Goal: Task Accomplishment & Management: Manage account settings

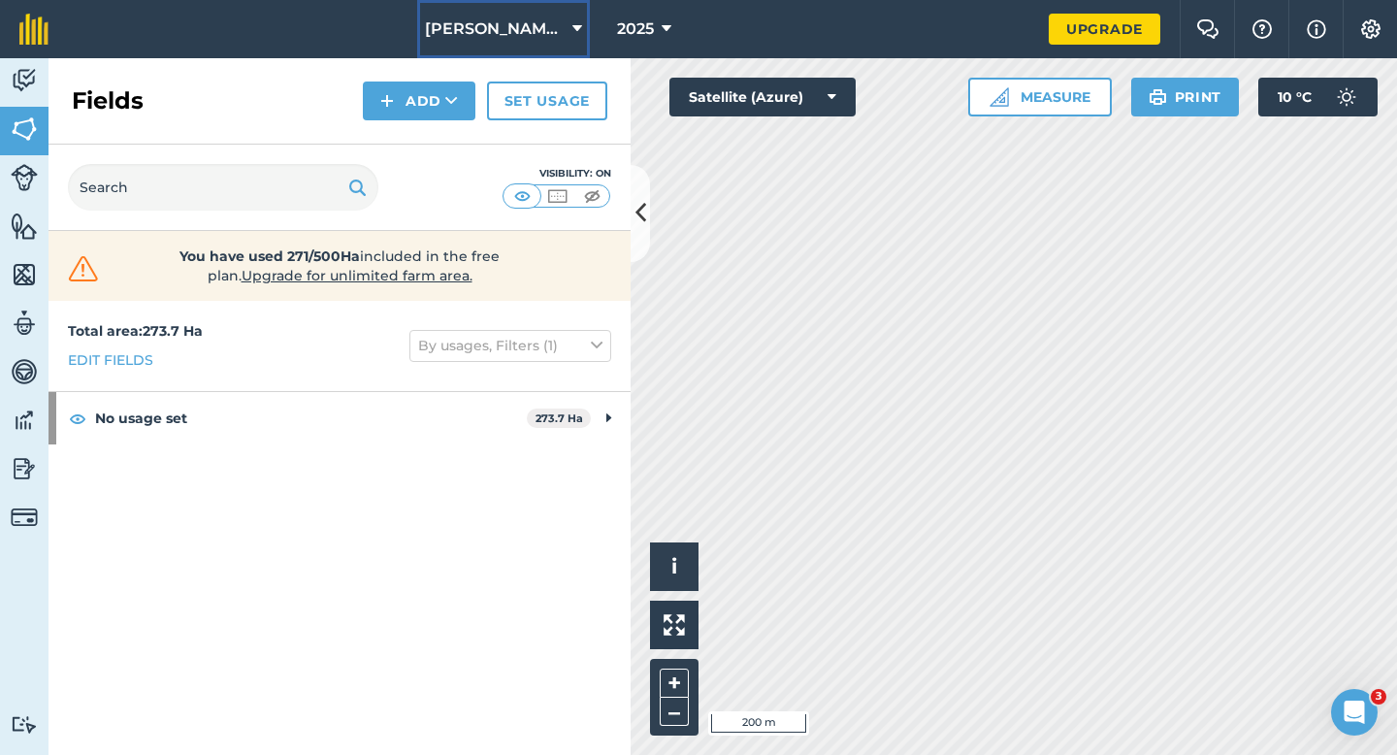
click at [510, 22] on span "[PERSON_NAME] Farming" at bounding box center [495, 28] width 140 height 23
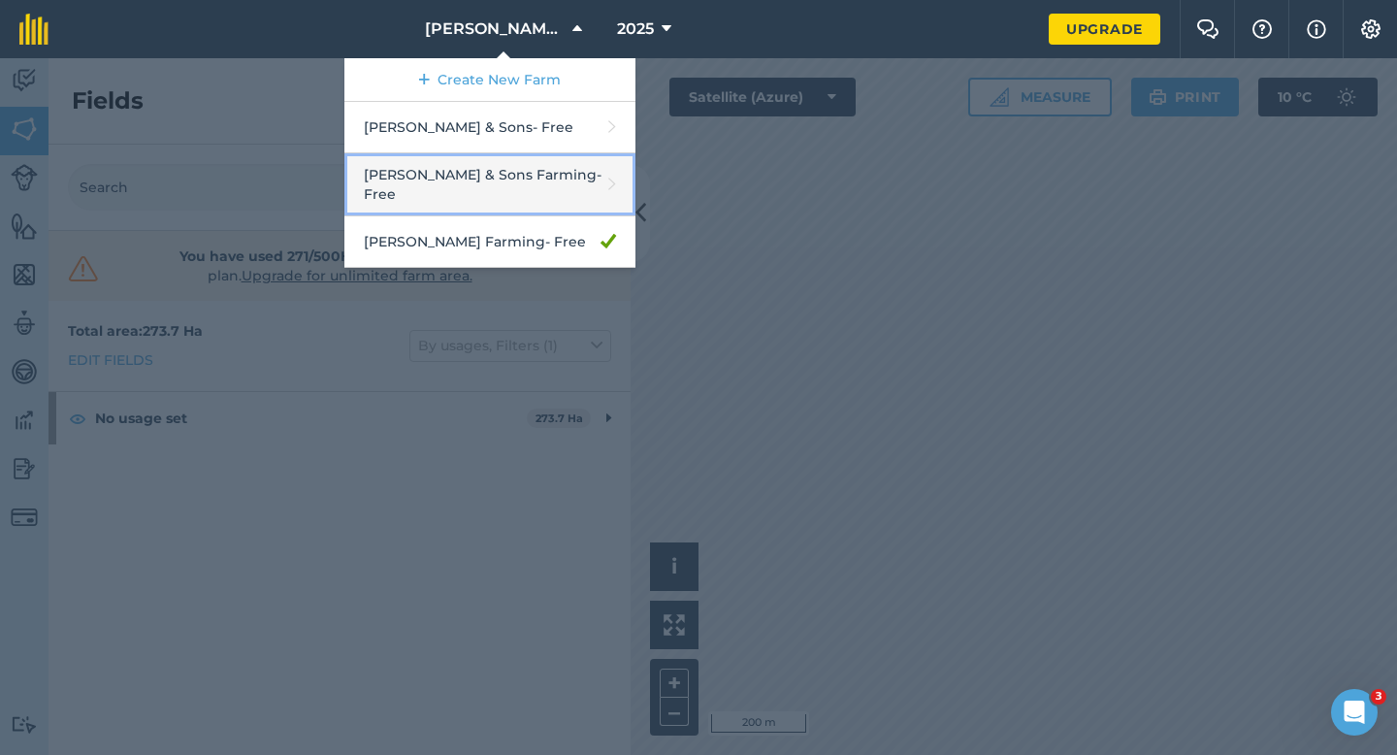
click at [471, 180] on link "[PERSON_NAME] & Sons Farming - Free" at bounding box center [489, 184] width 291 height 63
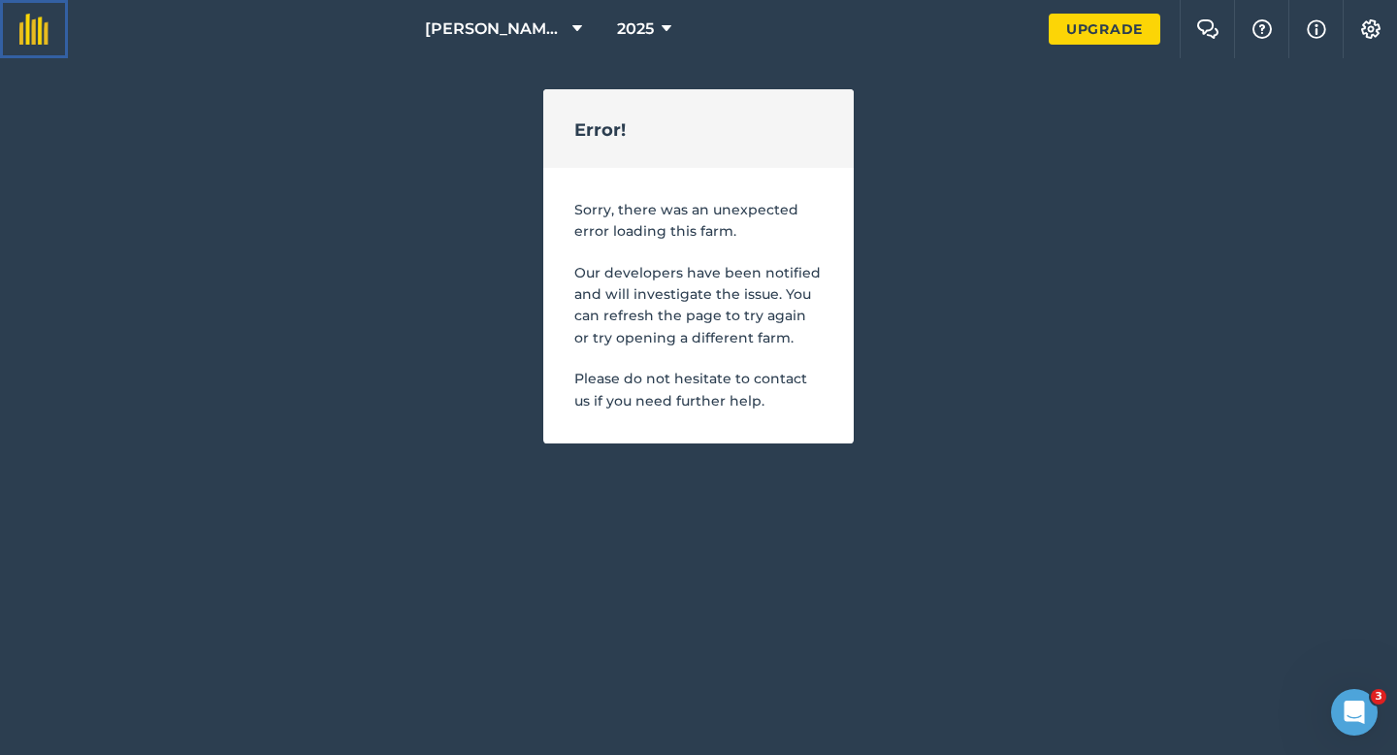
click at [36, 23] on img at bounding box center [33, 29] width 29 height 31
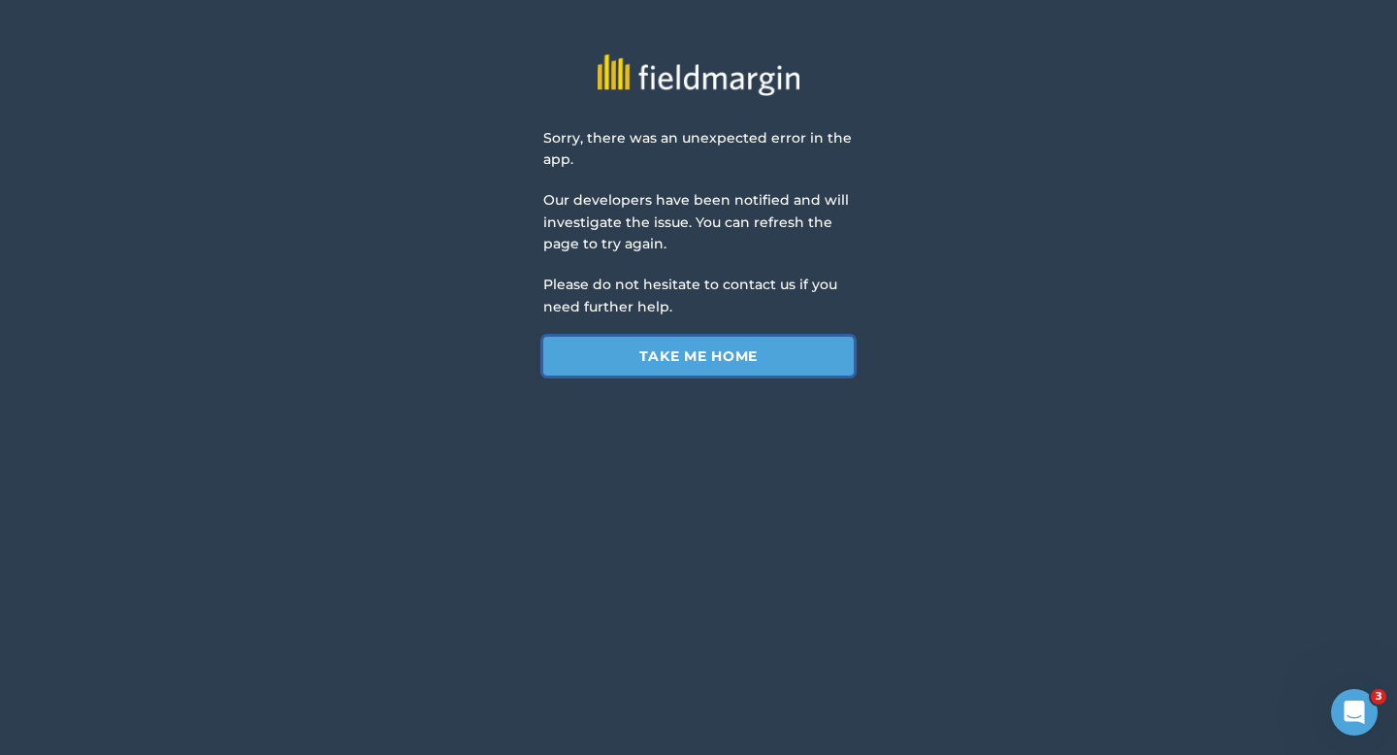
click at [693, 371] on link "Take me home" at bounding box center [698, 356] width 310 height 39
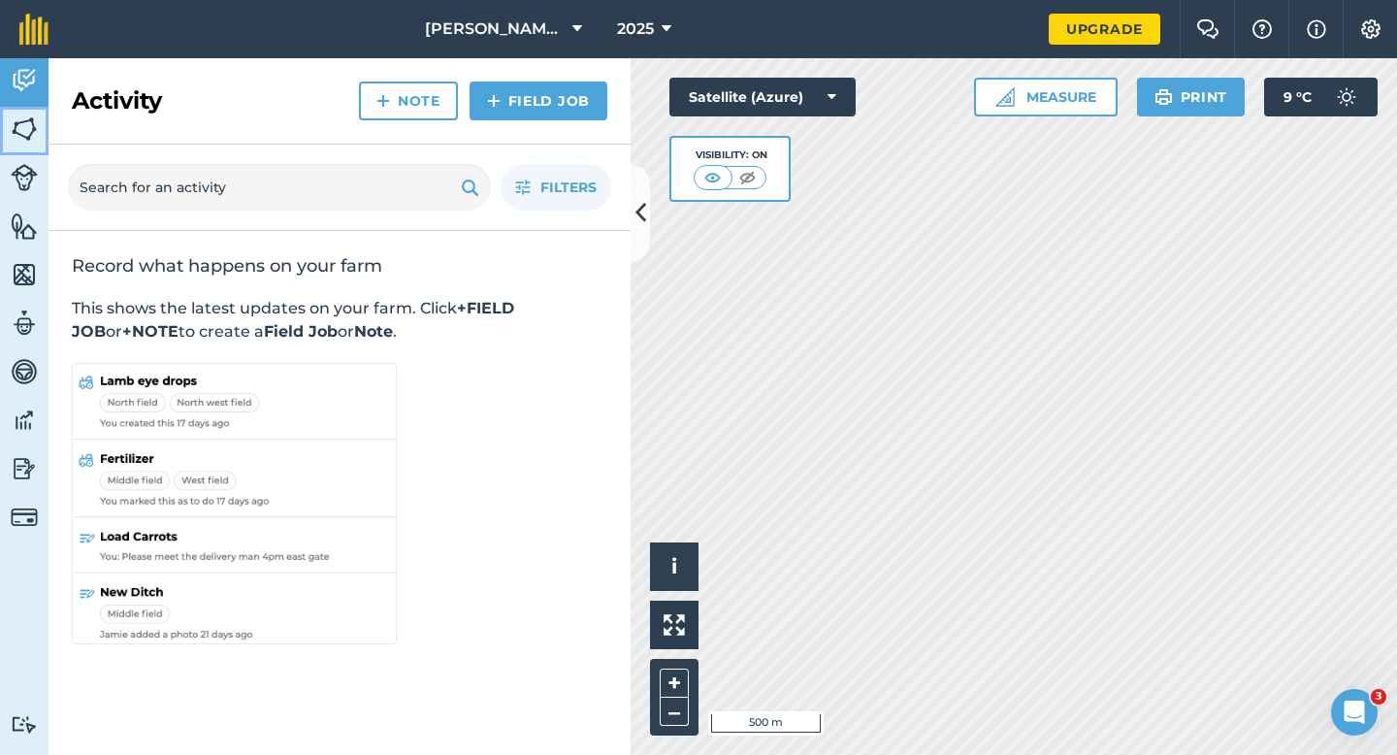
click at [18, 143] on link "Fields" at bounding box center [24, 131] width 48 height 48
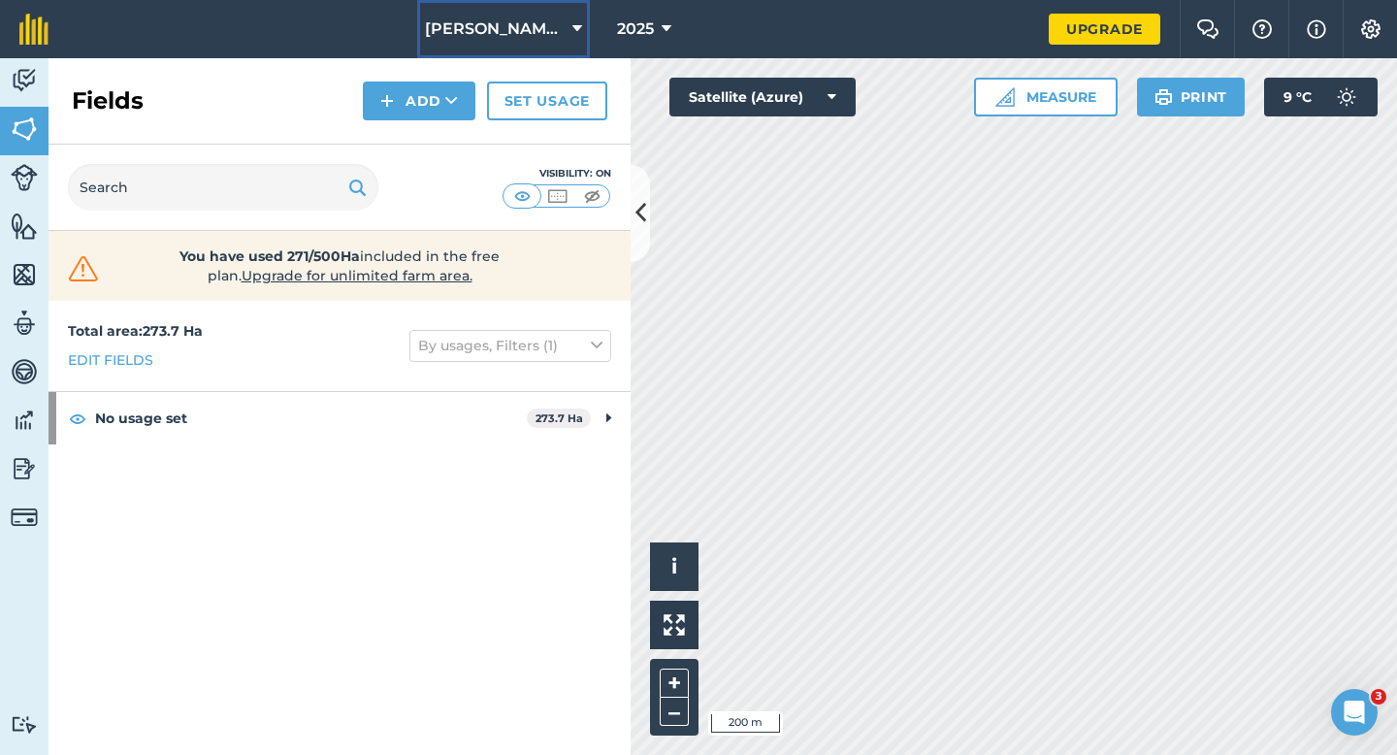
click at [513, 16] on button "[PERSON_NAME] Farming" at bounding box center [503, 29] width 173 height 58
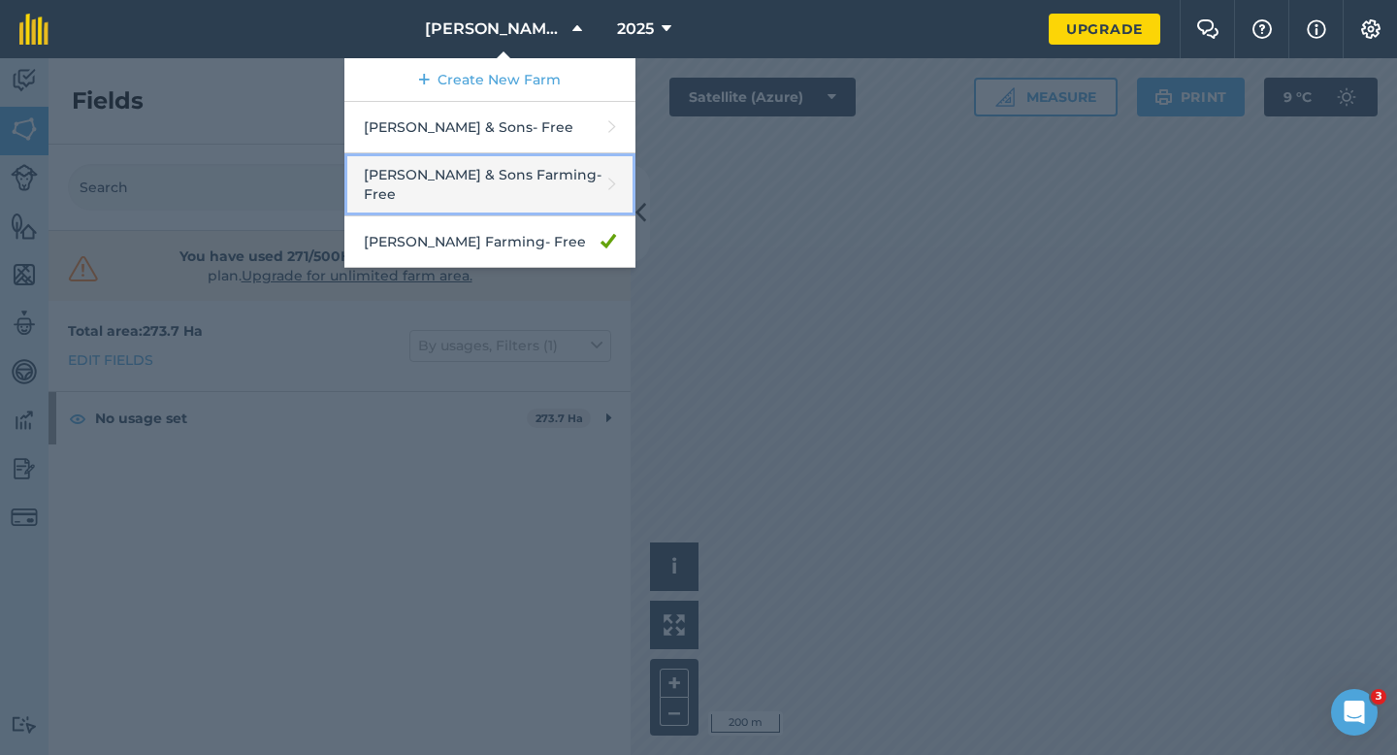
click at [506, 180] on link "[PERSON_NAME] & Sons Farming - Free" at bounding box center [489, 184] width 291 height 63
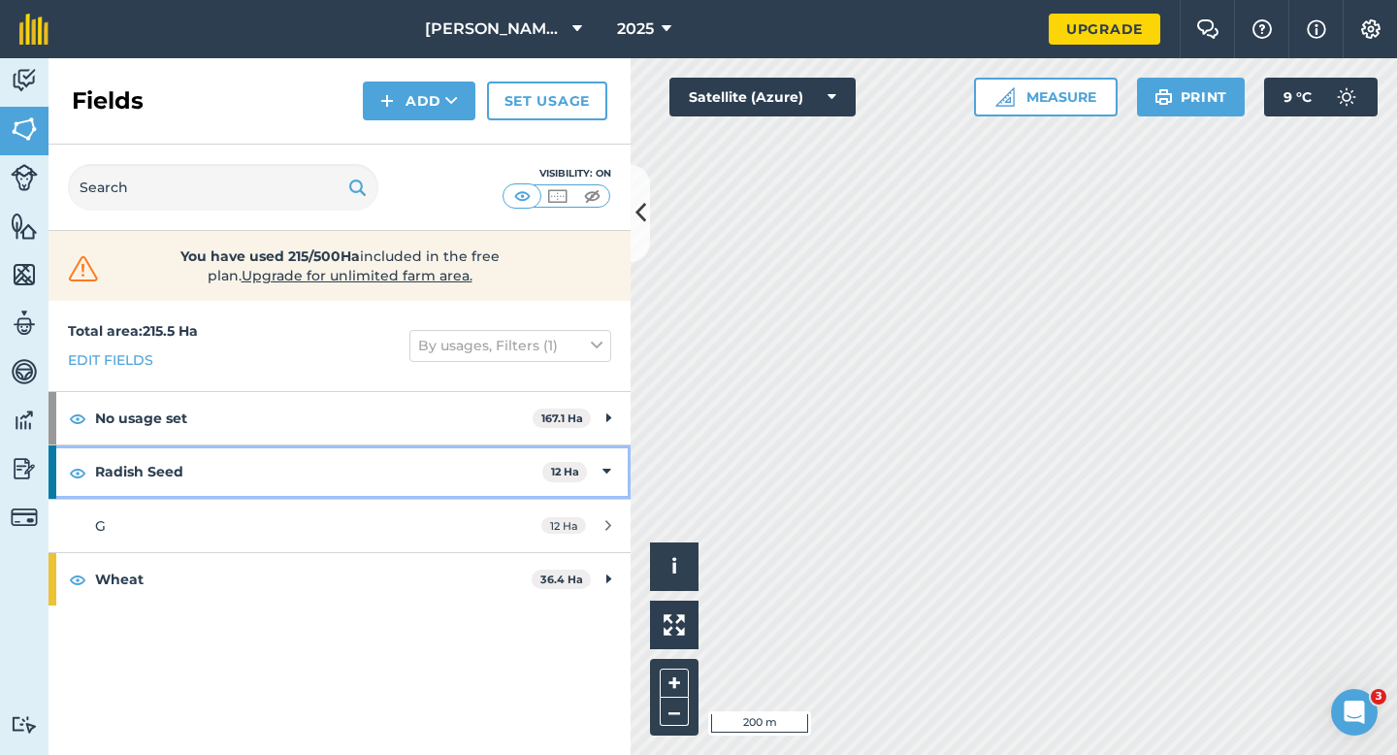
click at [605, 488] on div "Radish Seed 12 Ha" at bounding box center [339, 471] width 582 height 52
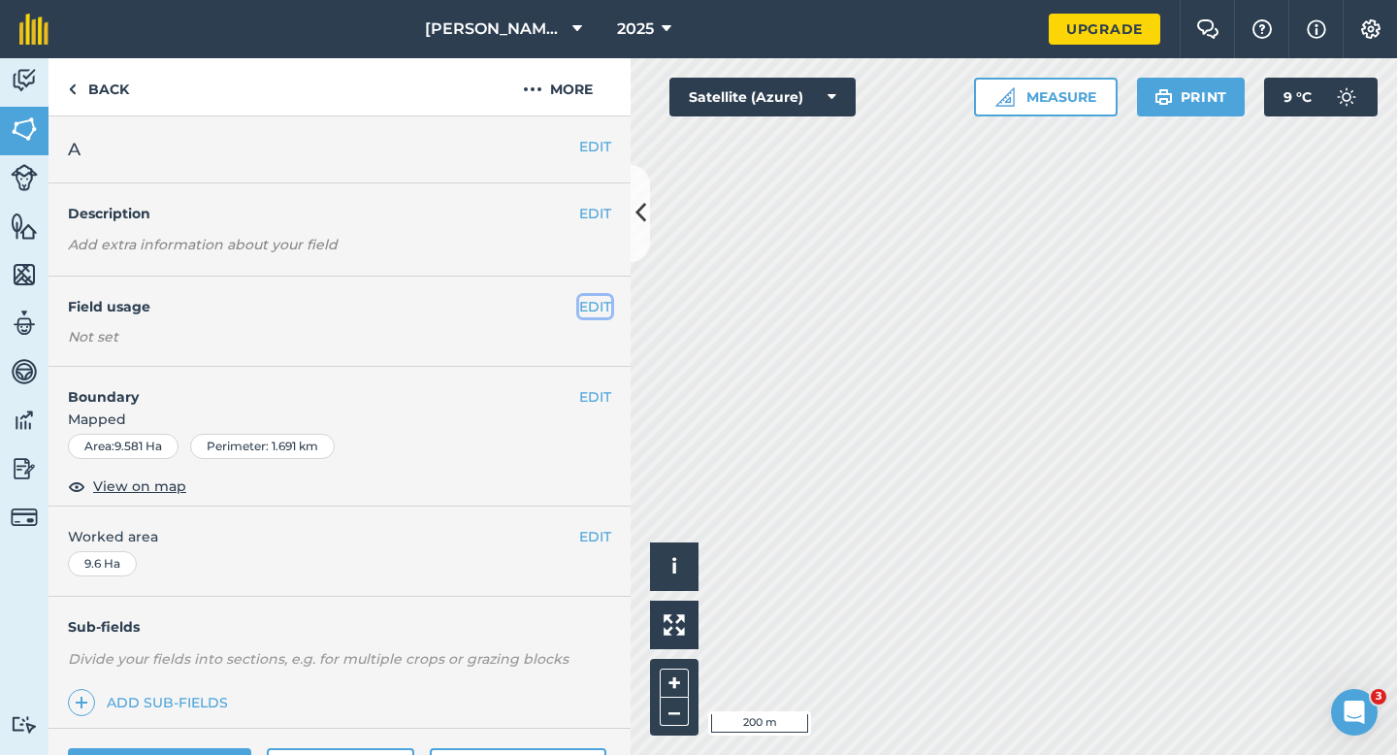
click at [583, 311] on button "EDIT" at bounding box center [595, 306] width 32 height 21
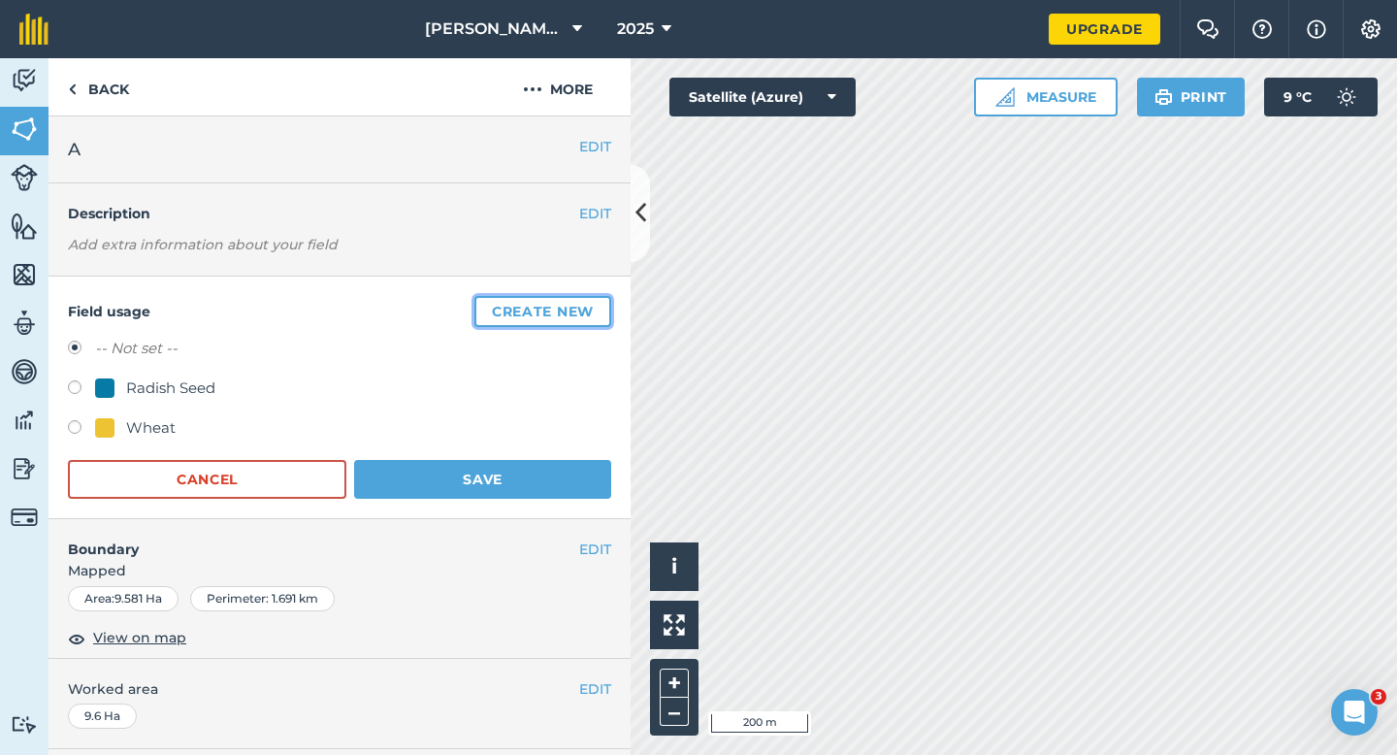
click at [583, 311] on button "Create new" at bounding box center [542, 311] width 137 height 31
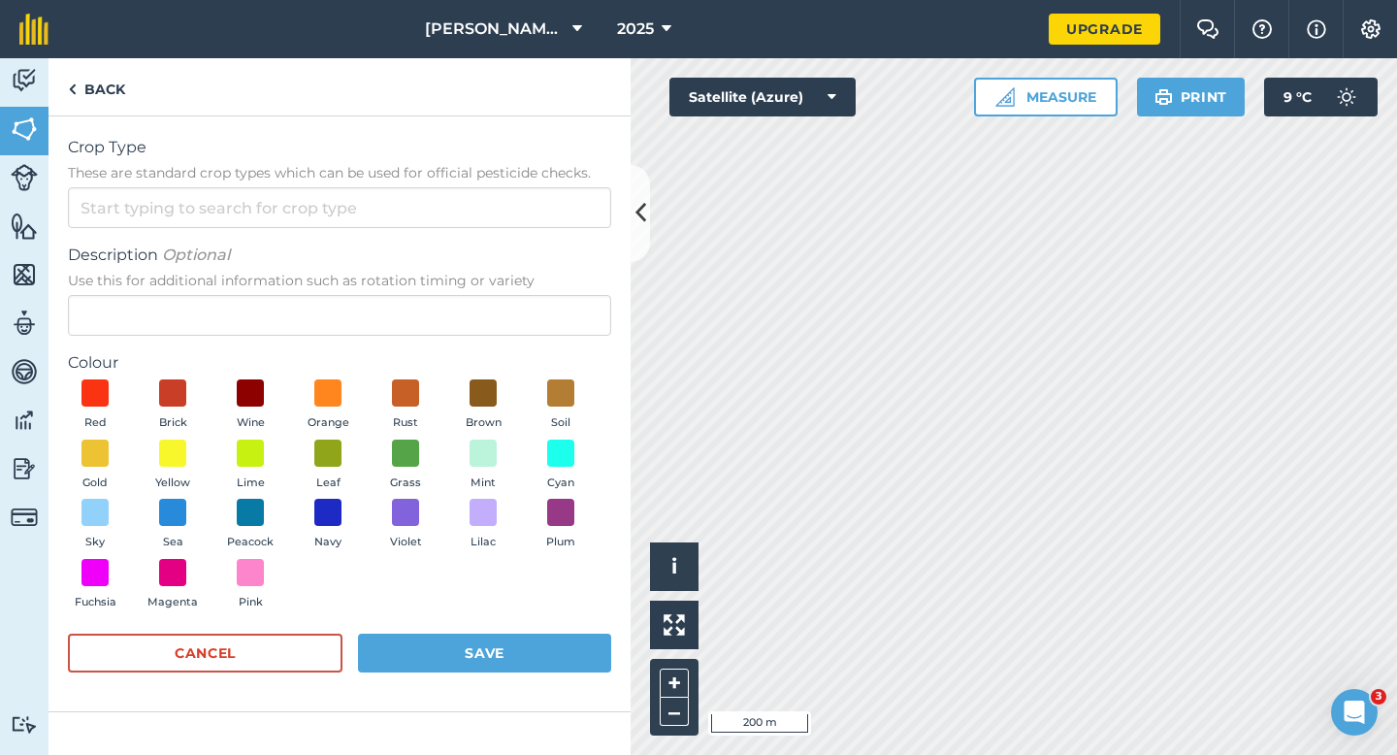
click at [574, 237] on form "Crop Type These are standard crop types which can be used for official pesticid…" at bounding box center [339, 414] width 543 height 556
click at [574, 230] on form "Crop Type These are standard crop types which can be used for official pesticid…" at bounding box center [339, 414] width 543 height 556
click at [574, 223] on input "Crop Type These are standard crop types which can be used for official pesticid…" at bounding box center [339, 207] width 543 height 41
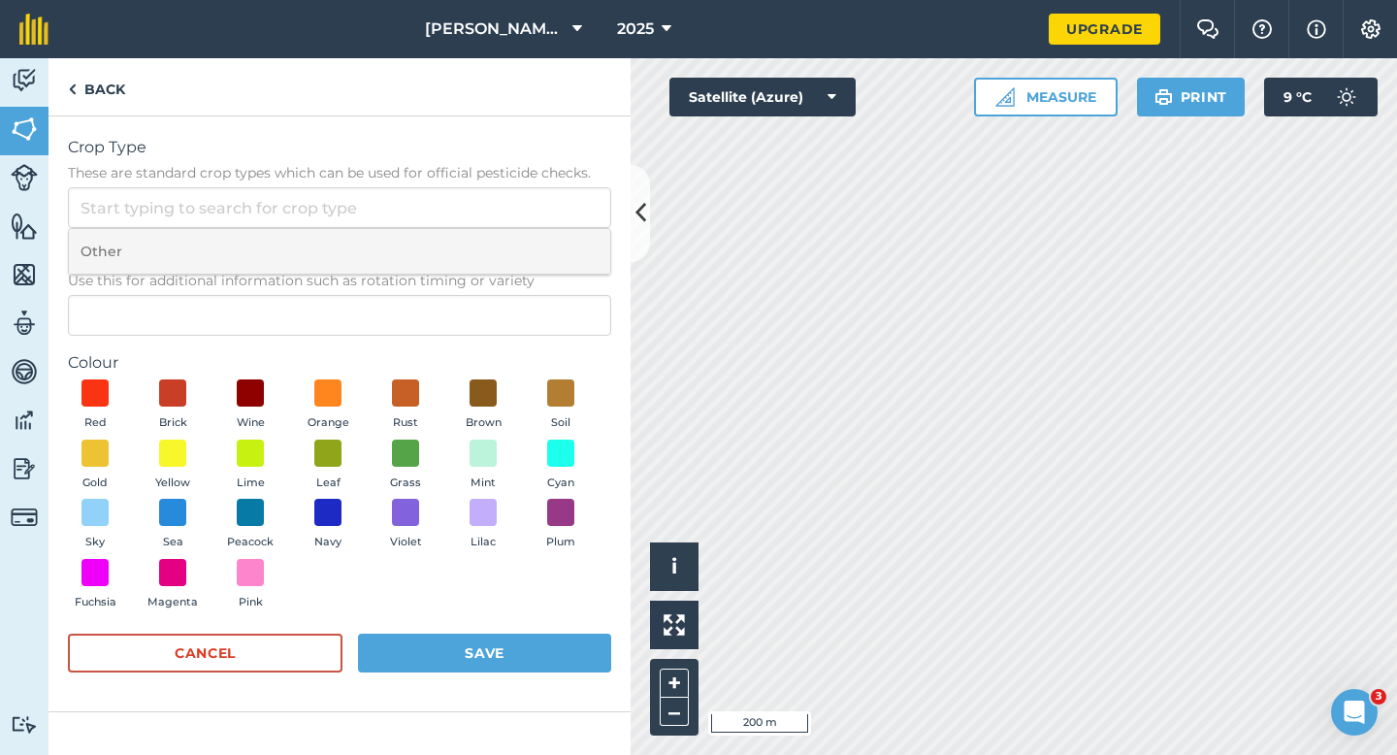
click at [573, 231] on li "Other" at bounding box center [339, 252] width 541 height 46
type input "Other"
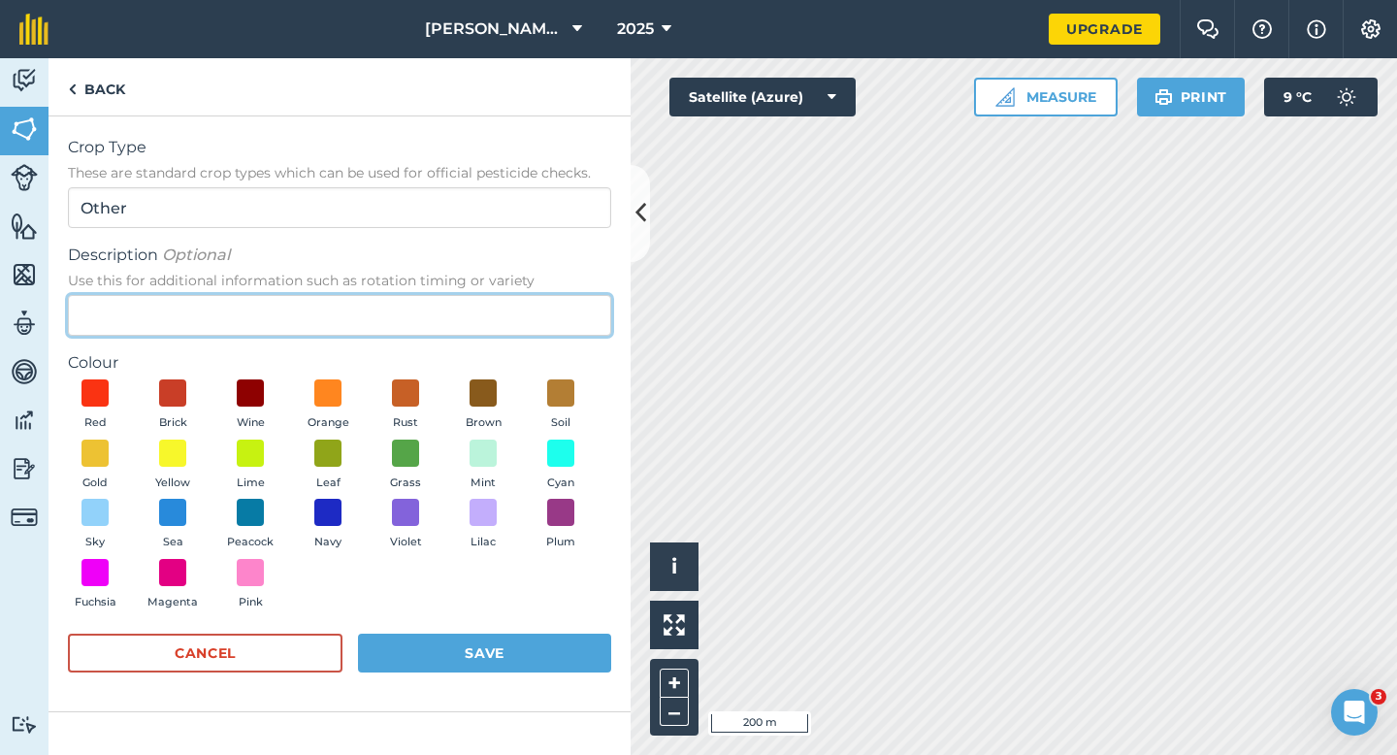
click at [569, 318] on input "Description Optional Use this for additional information such as rotation timin…" at bounding box center [339, 315] width 543 height 41
type input "Clover Seed"
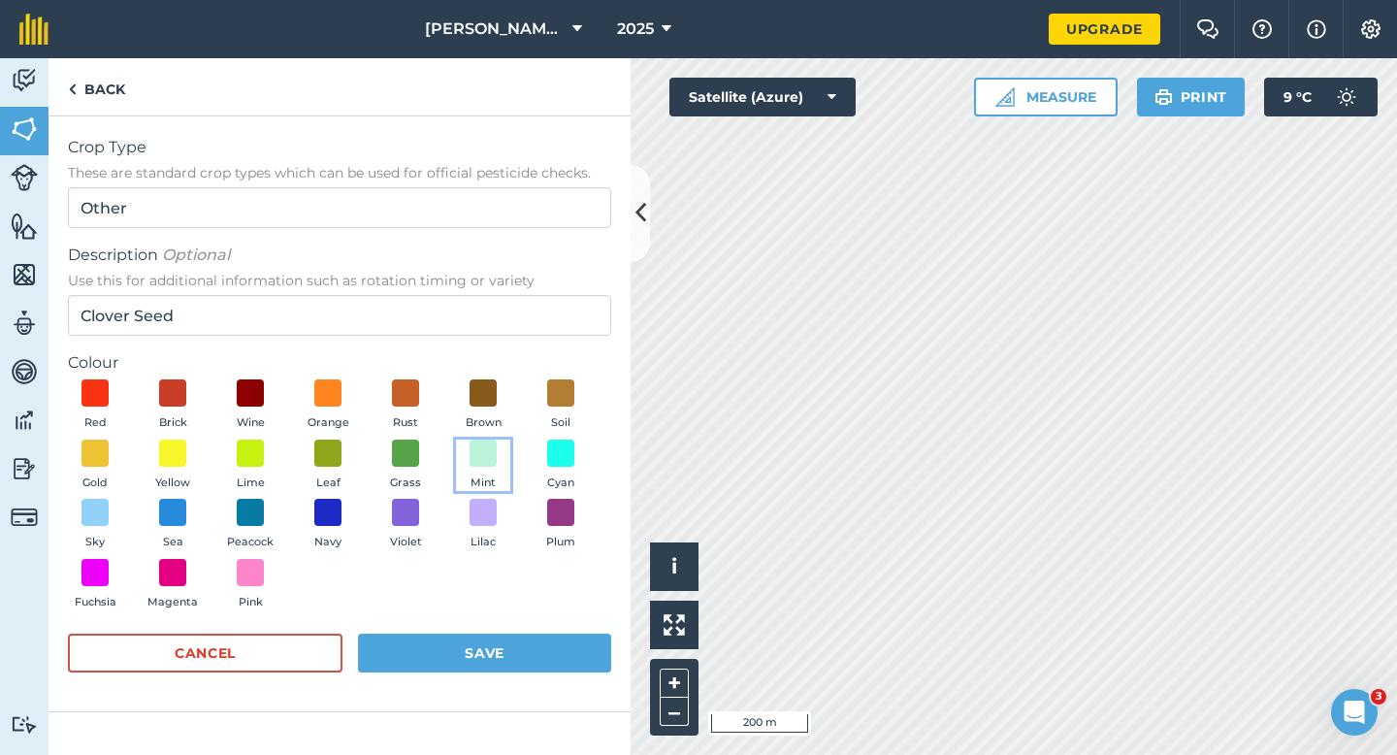
click at [484, 472] on button "Mint" at bounding box center [483, 465] width 54 height 52
click at [484, 655] on button "Save" at bounding box center [484, 652] width 253 height 39
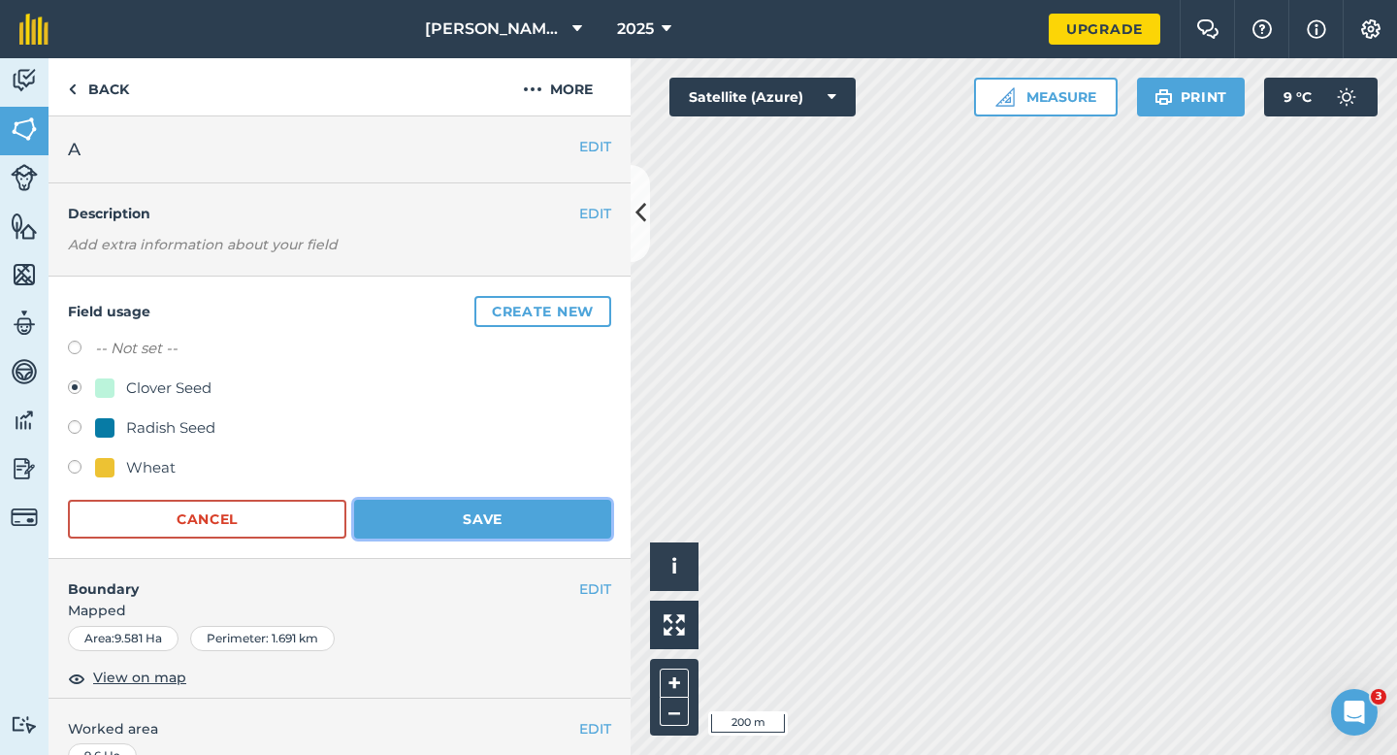
click at [529, 534] on button "Save" at bounding box center [482, 519] width 257 height 39
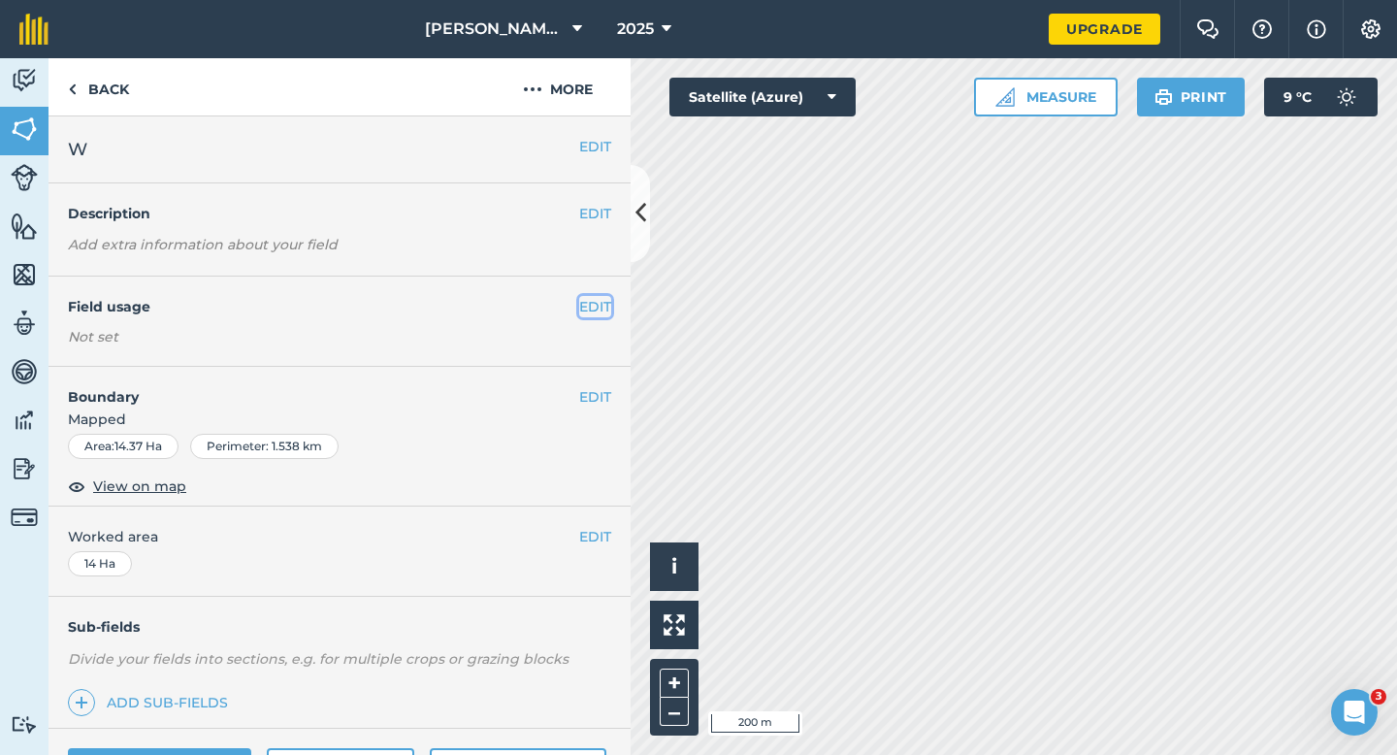
click at [584, 305] on button "EDIT" at bounding box center [595, 306] width 32 height 21
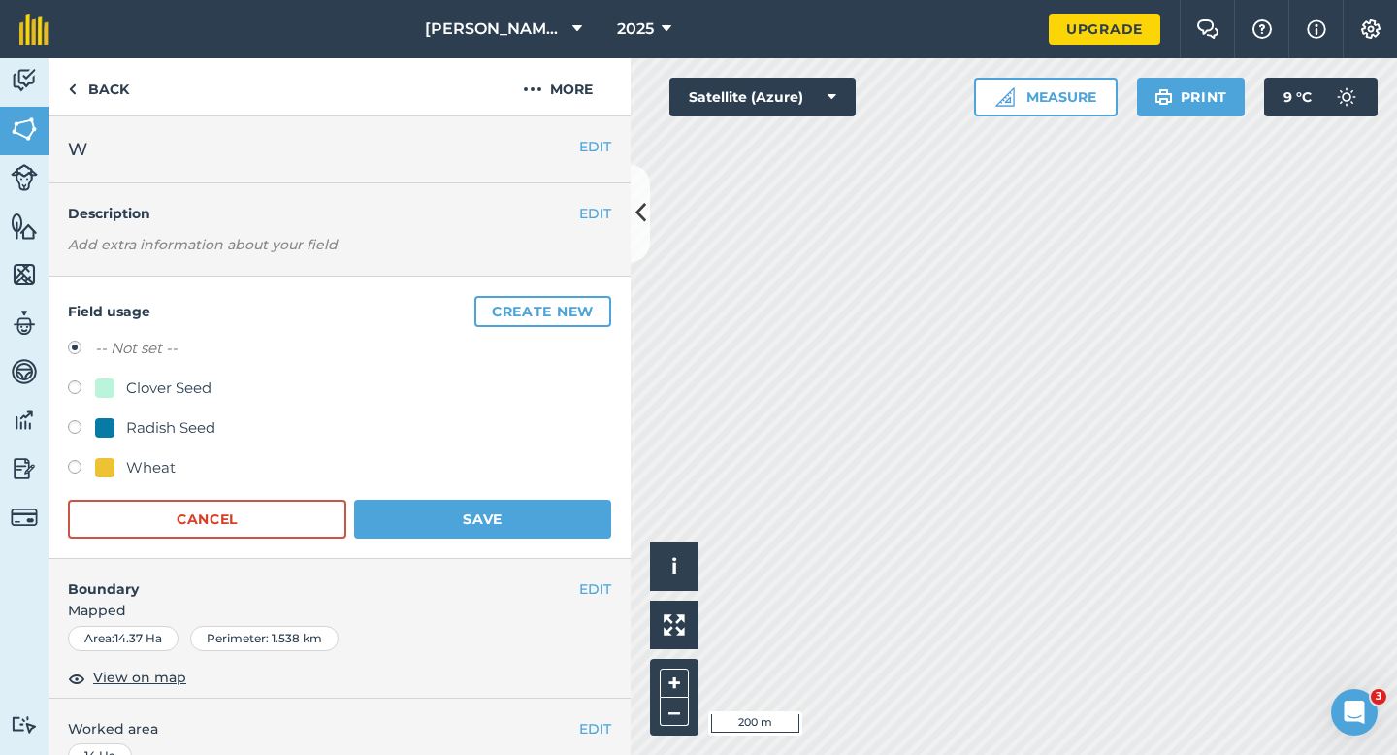
click at [115, 377] on div "Clover Seed" at bounding box center [153, 387] width 116 height 23
radio input "true"
radio input "false"
click at [501, 516] on button "Save" at bounding box center [482, 519] width 257 height 39
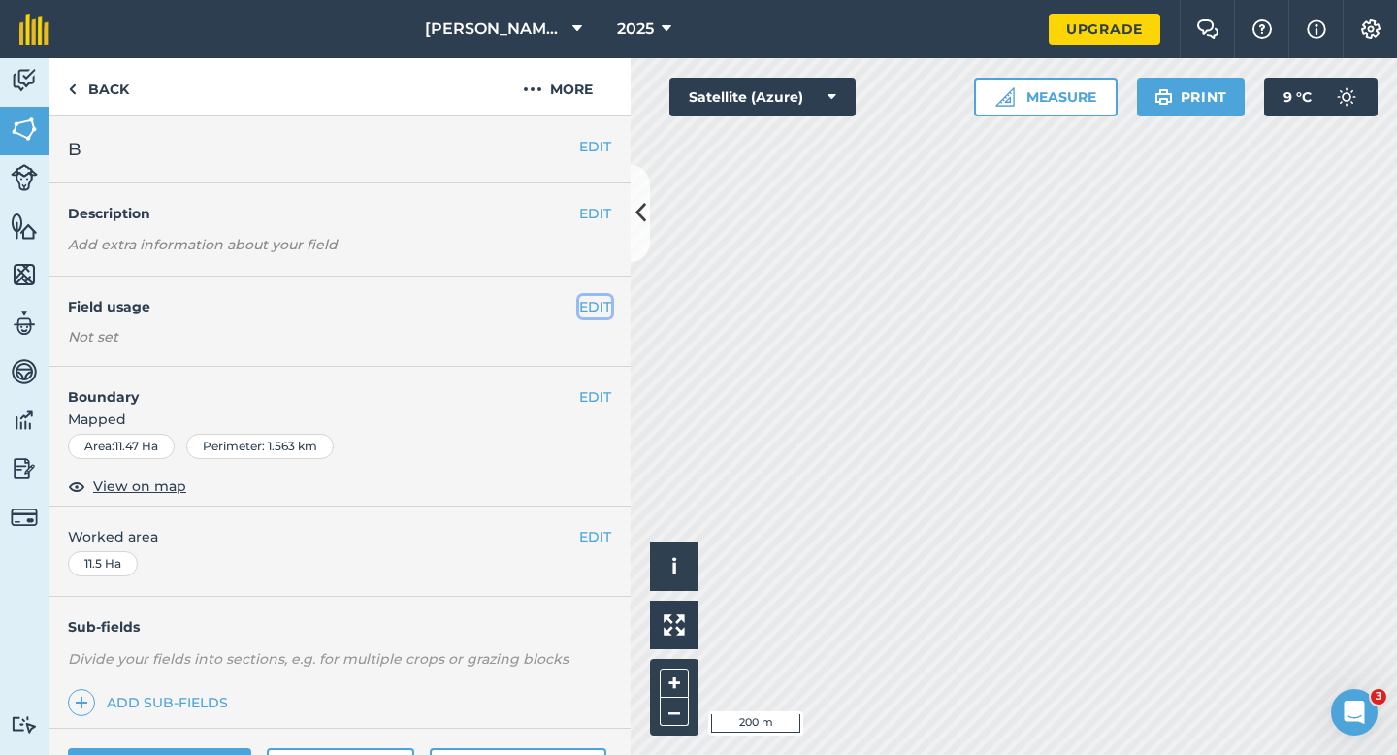
click at [596, 309] on button "EDIT" at bounding box center [595, 306] width 32 height 21
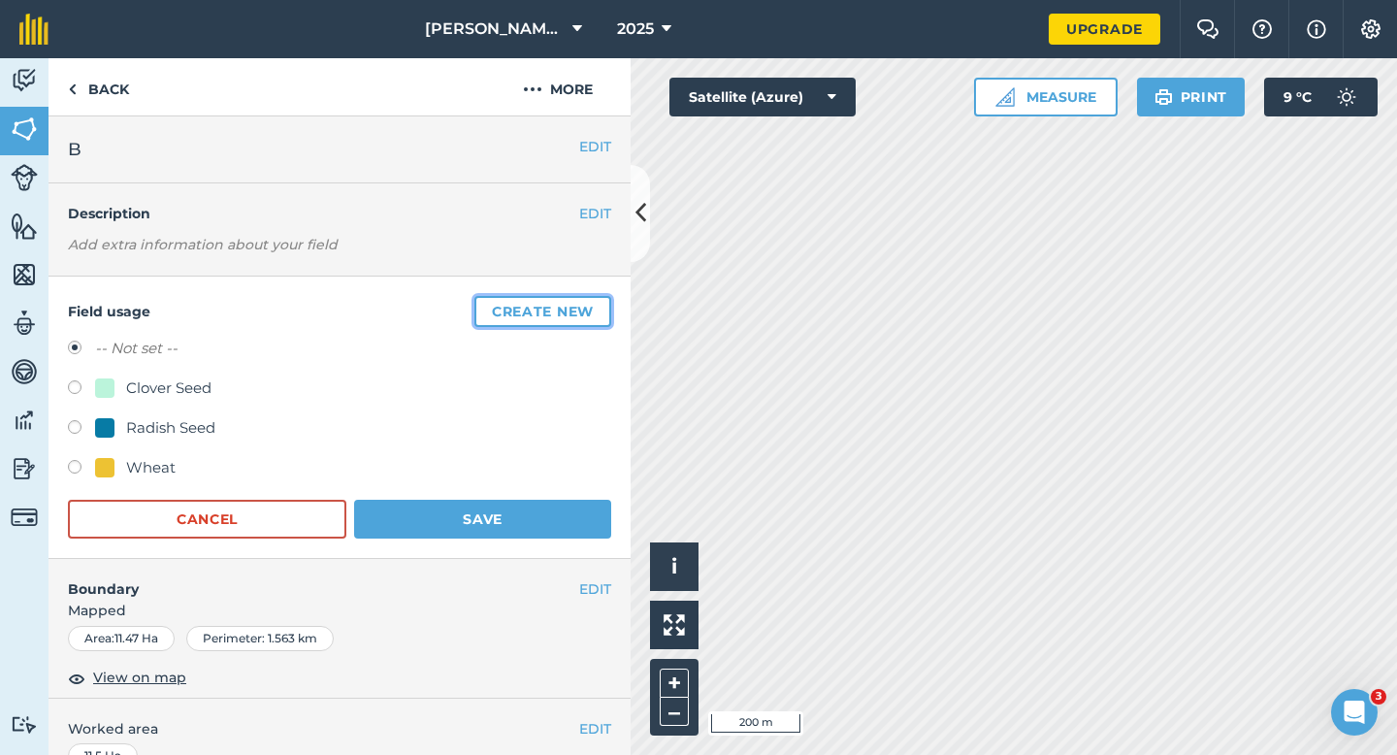
click at [596, 309] on button "Create new" at bounding box center [542, 311] width 137 height 31
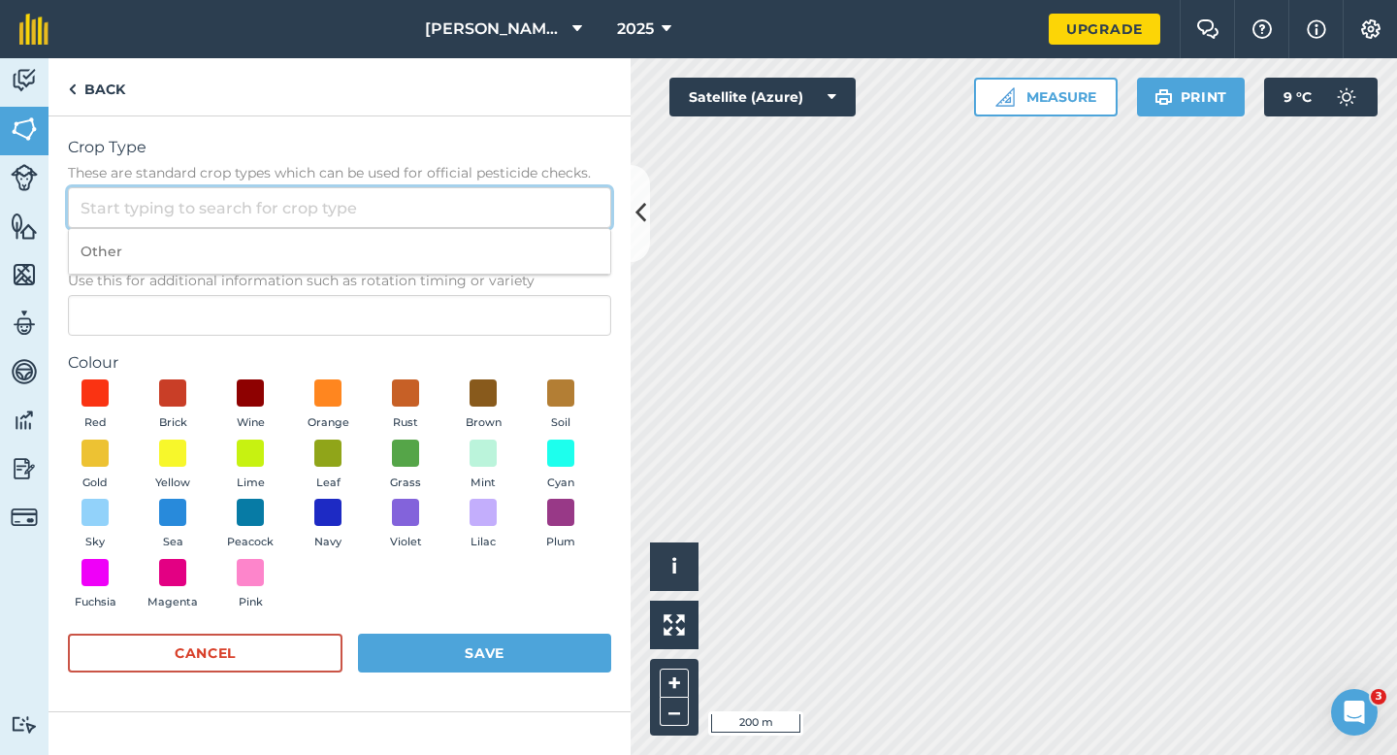
click at [538, 225] on input "Crop Type These are standard crop types which can be used for official pesticid…" at bounding box center [339, 207] width 543 height 41
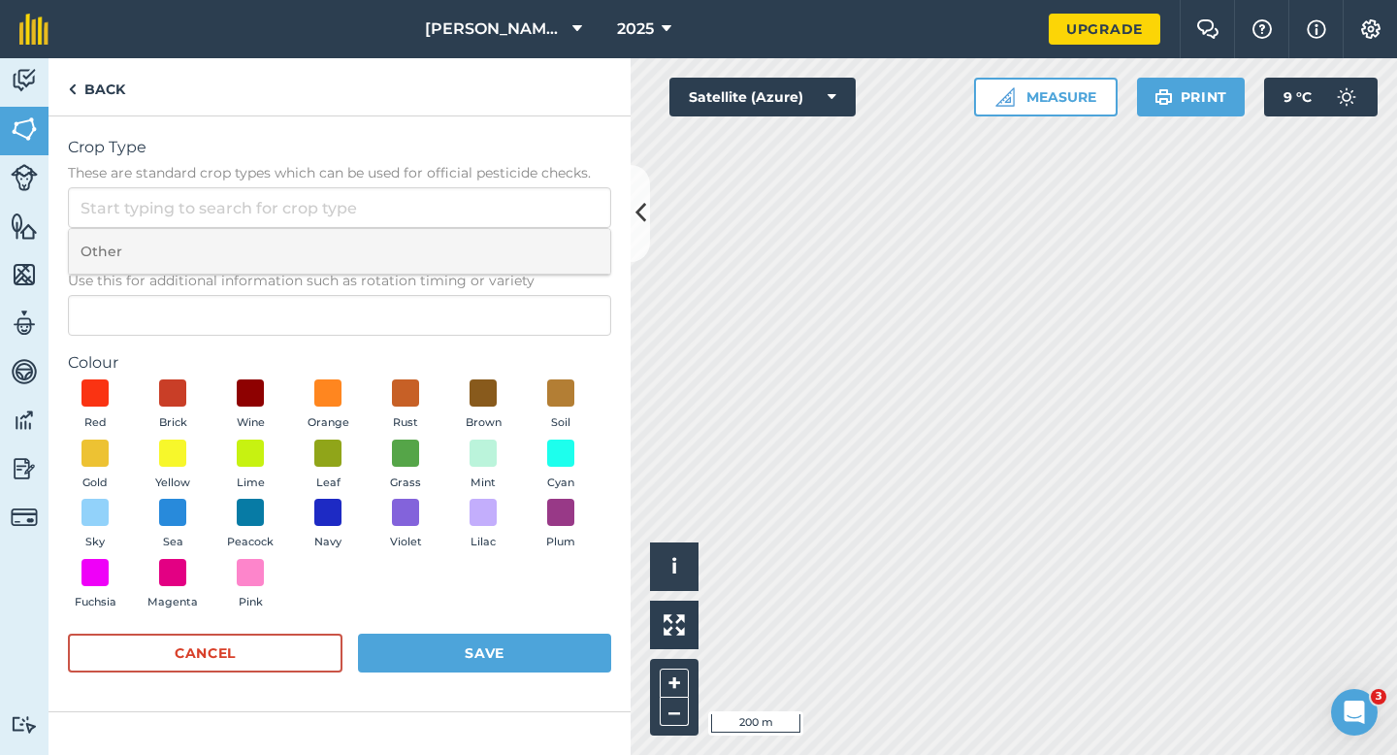
click at [538, 244] on li "Other" at bounding box center [339, 252] width 541 height 46
type input "Other"
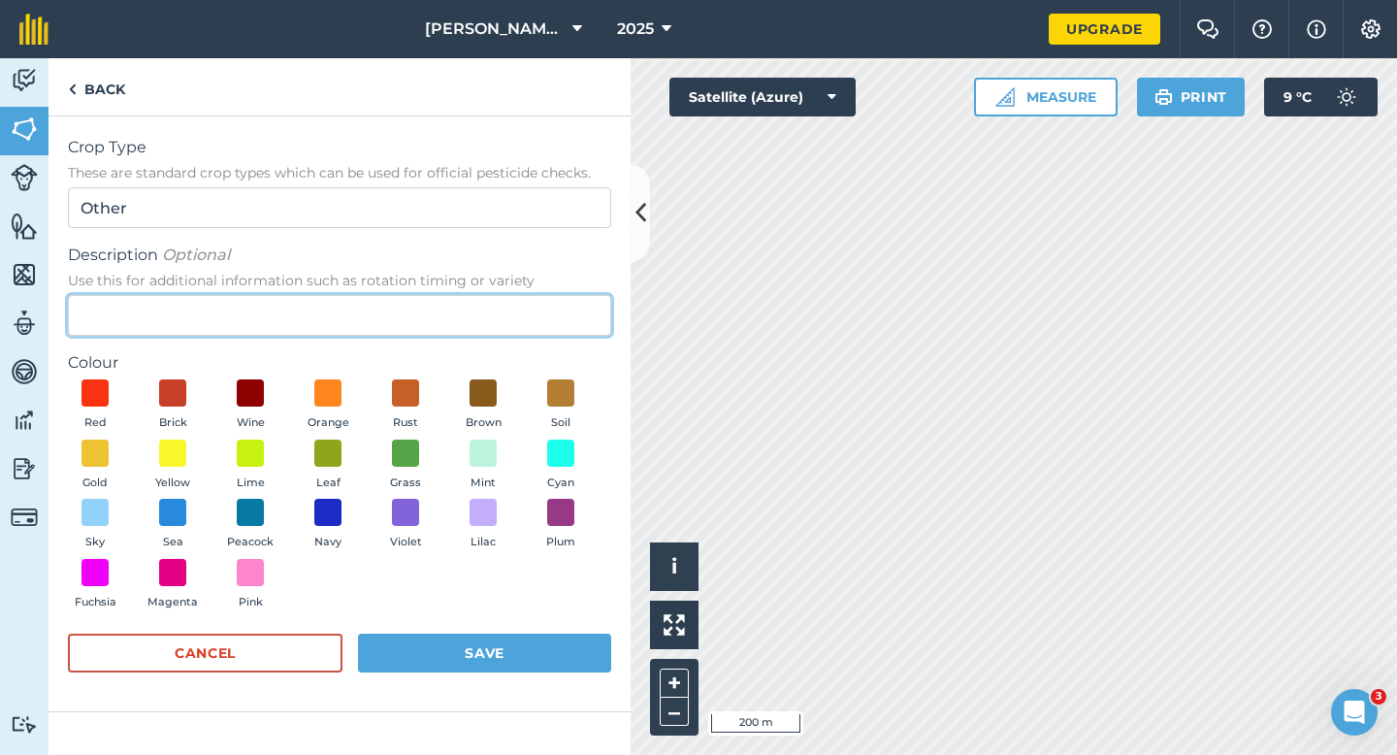
click at [538, 305] on input "Description Optional Use this for additional information such as rotation timin…" at bounding box center [339, 315] width 543 height 41
type input "Grass Seed"
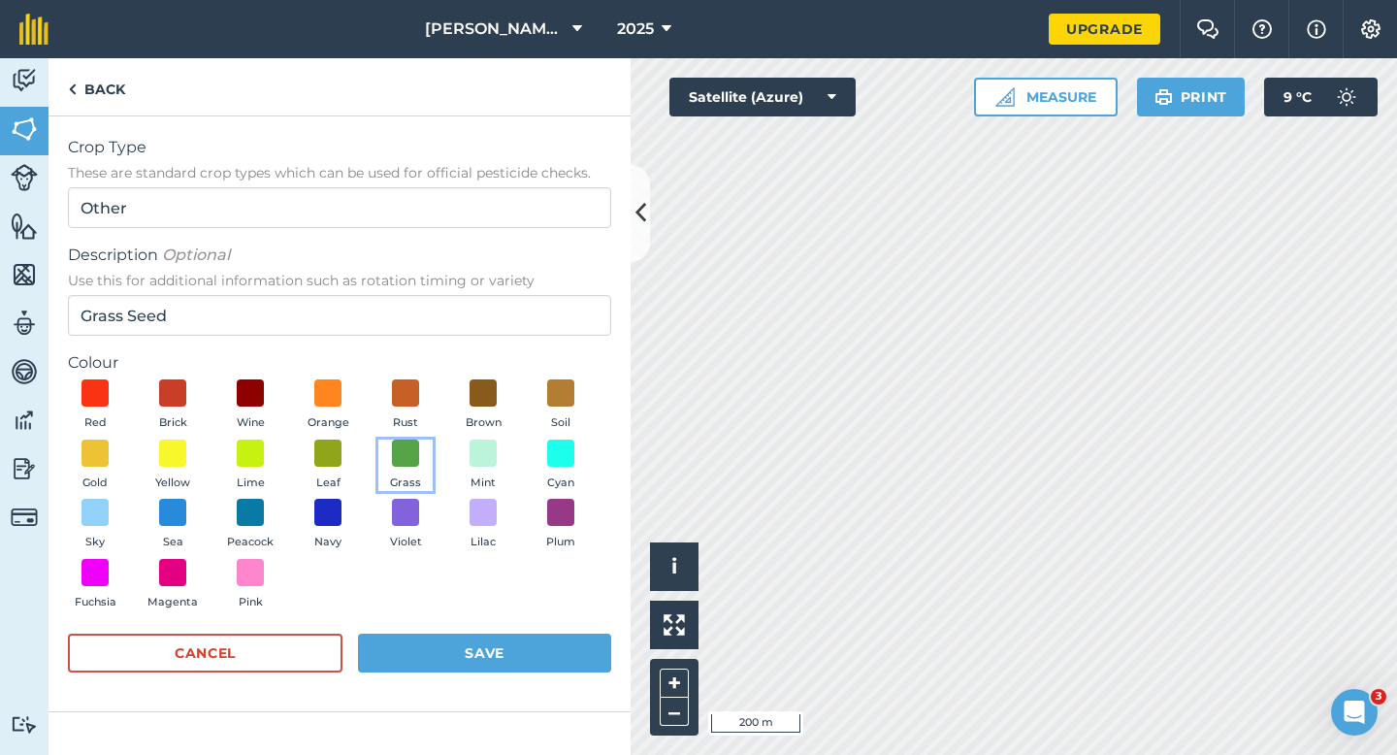
click at [383, 468] on button "Grass" at bounding box center [405, 465] width 54 height 52
click at [445, 653] on button "Save" at bounding box center [484, 652] width 253 height 39
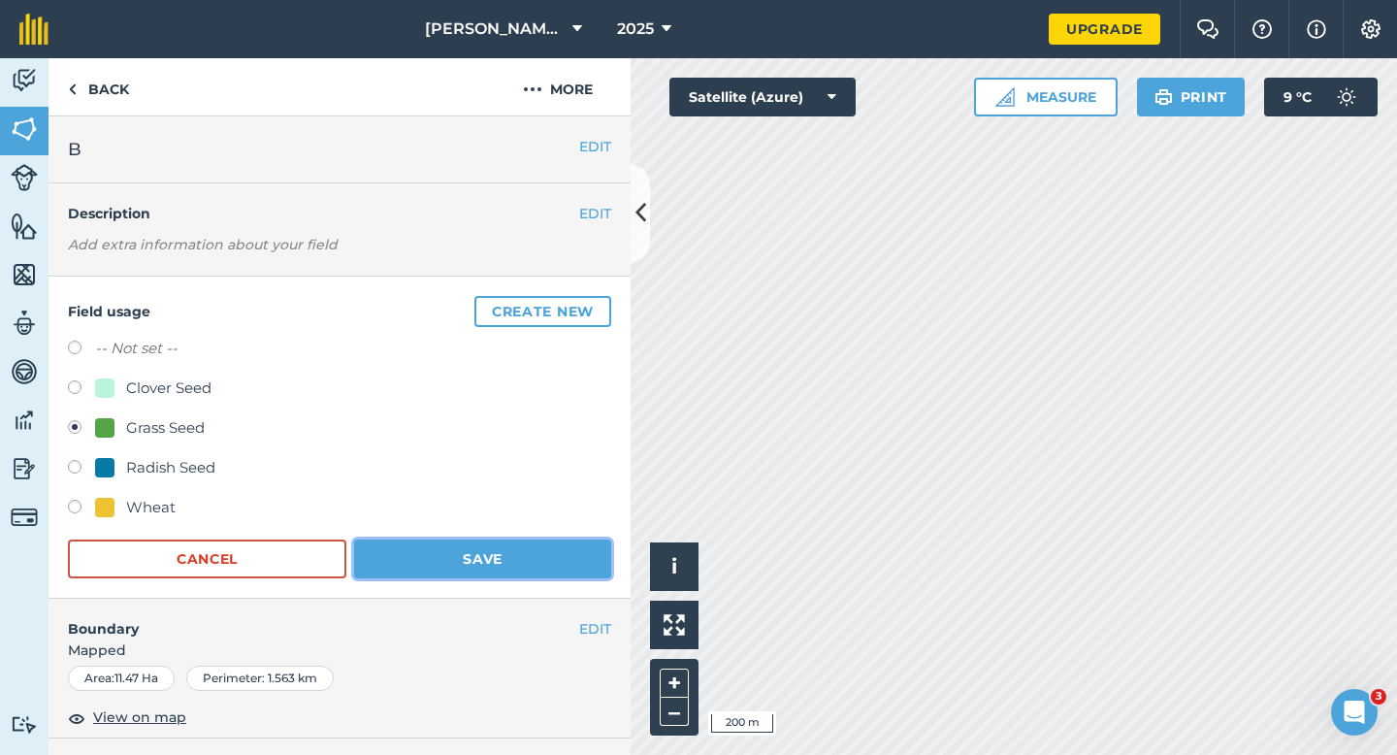
click at [457, 548] on button "Save" at bounding box center [482, 558] width 257 height 39
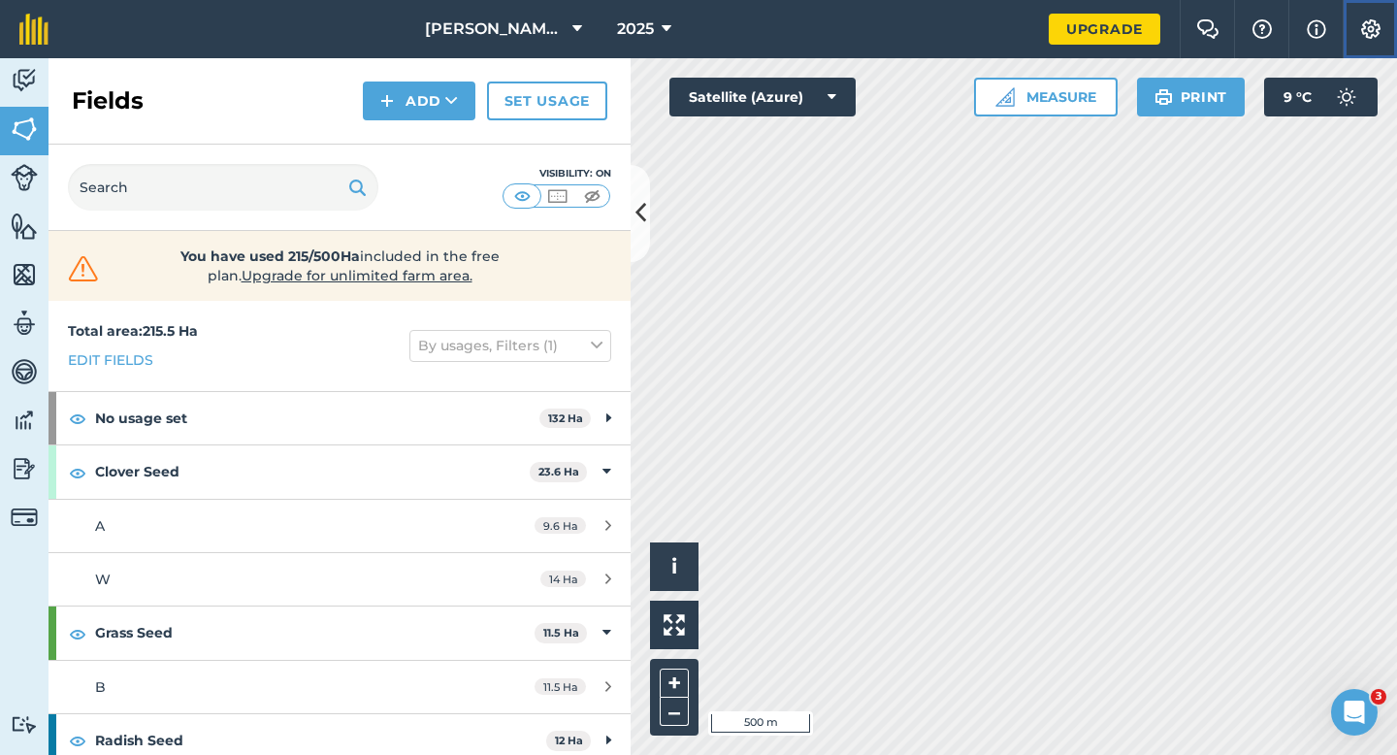
click at [1394, 17] on button "Settings" at bounding box center [1369, 29] width 54 height 58
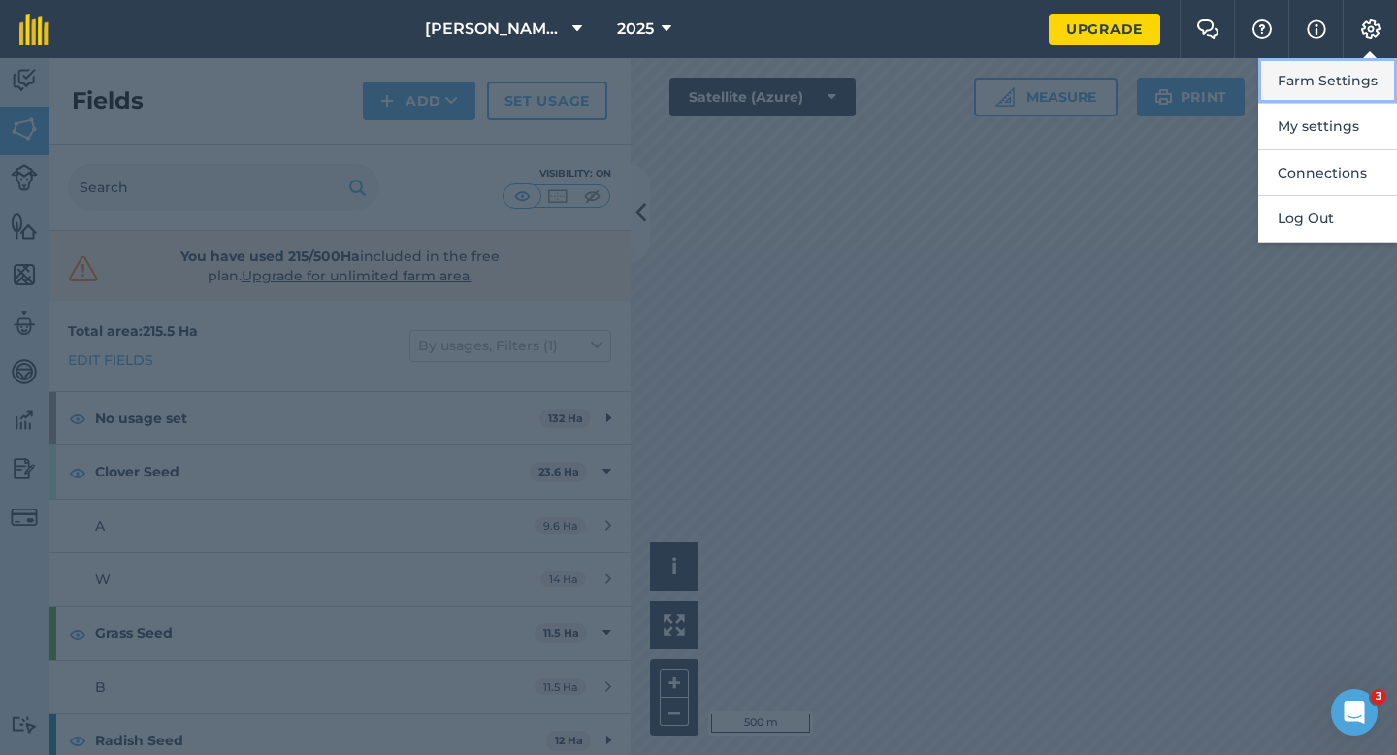
click at [1337, 102] on button "Farm Settings" at bounding box center [1327, 81] width 139 height 46
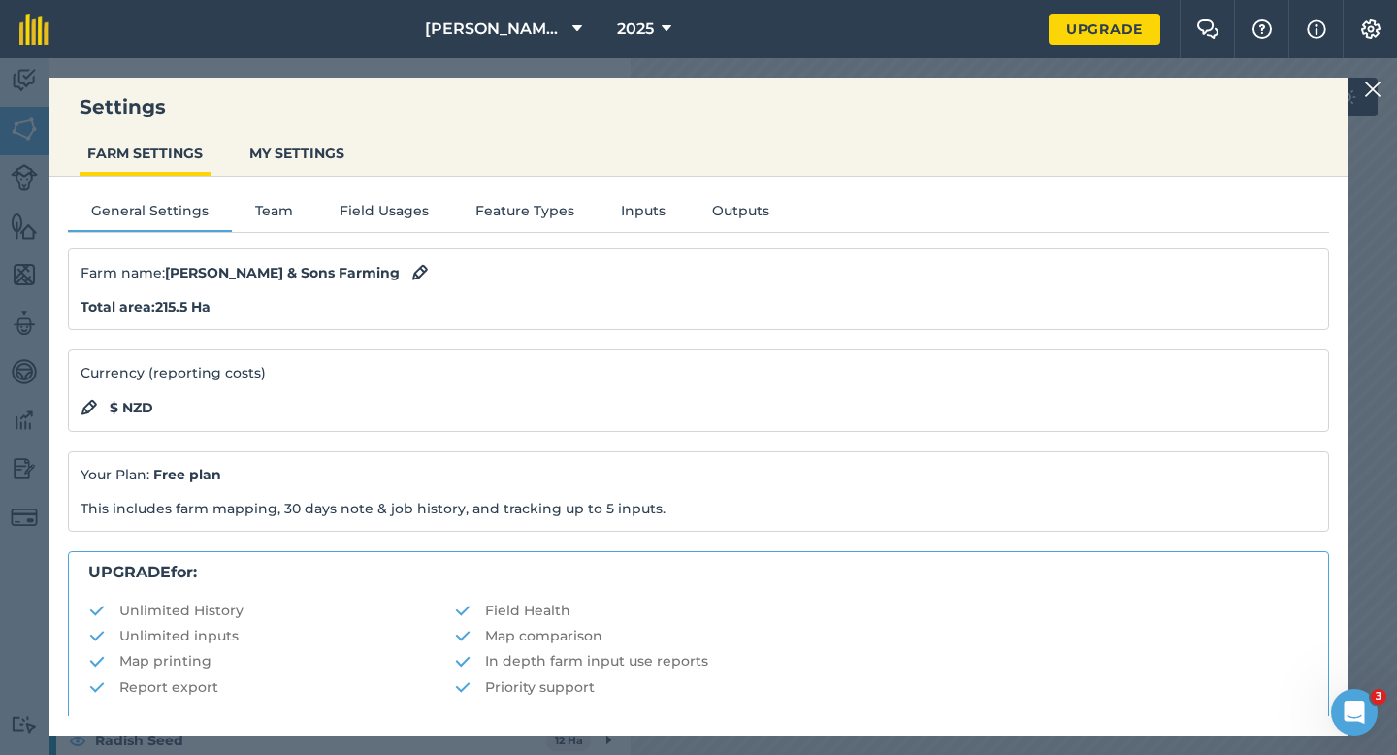
scroll to position [372, 0]
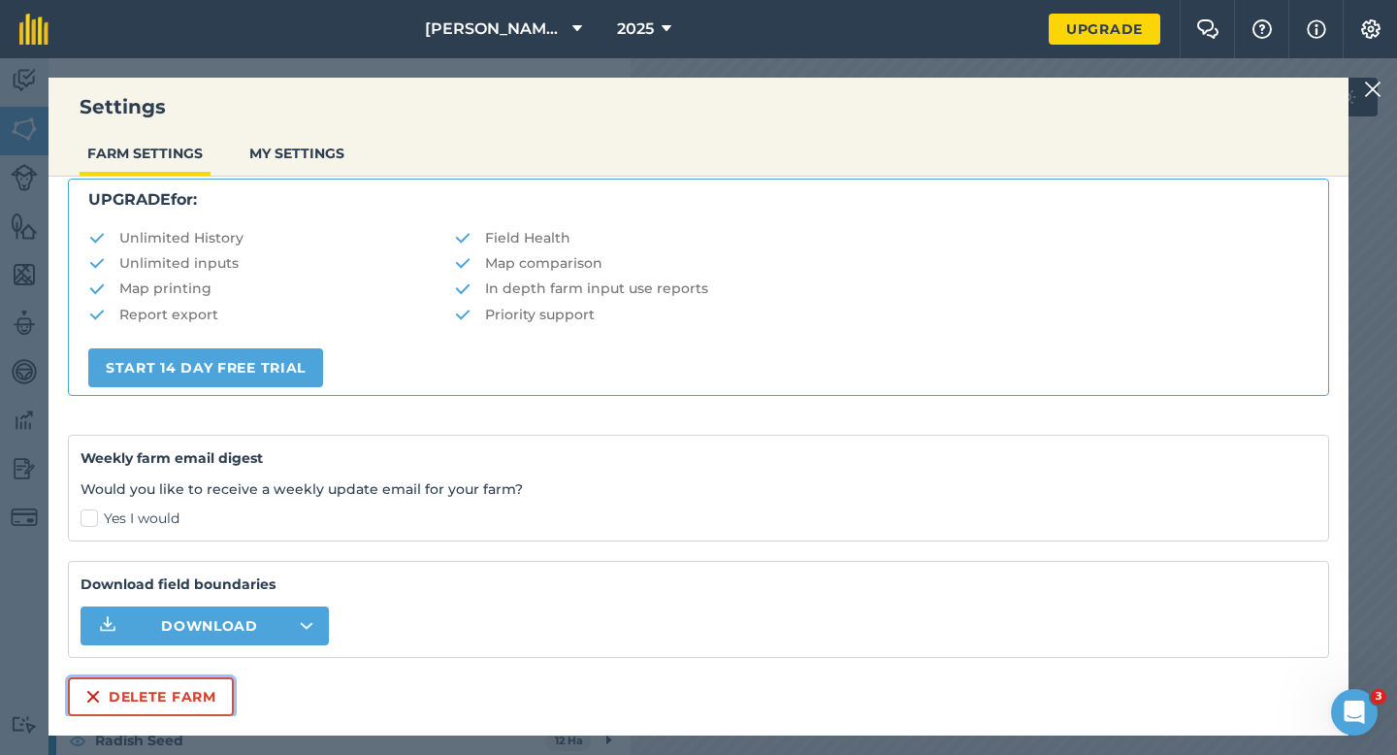
click at [159, 698] on button "Delete farm" at bounding box center [151, 696] width 166 height 39
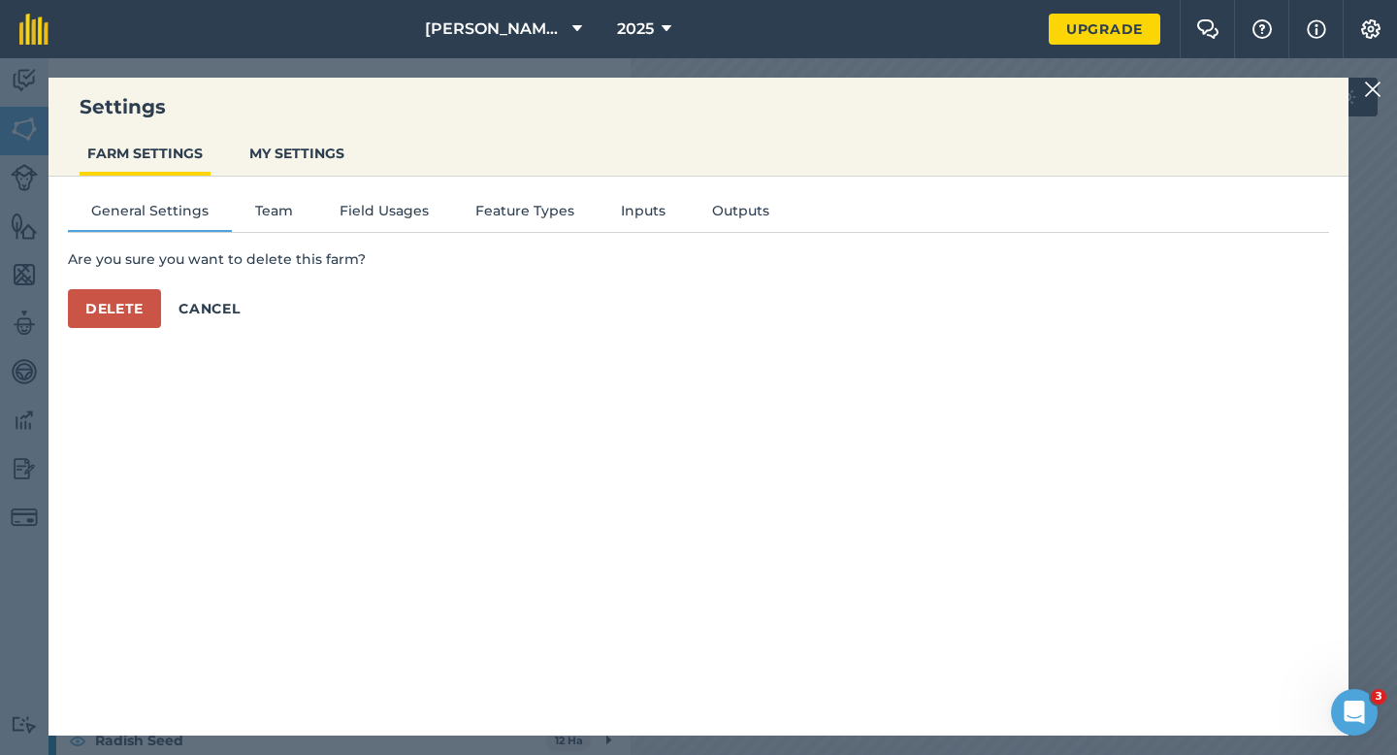
scroll to position [0, 0]
click at [126, 334] on div "General Settings Team Field Usages Feature Types Inputs Outputs Are you sure yo…" at bounding box center [698, 446] width 1300 height 539
click at [126, 323] on button "Delete" at bounding box center [114, 308] width 93 height 39
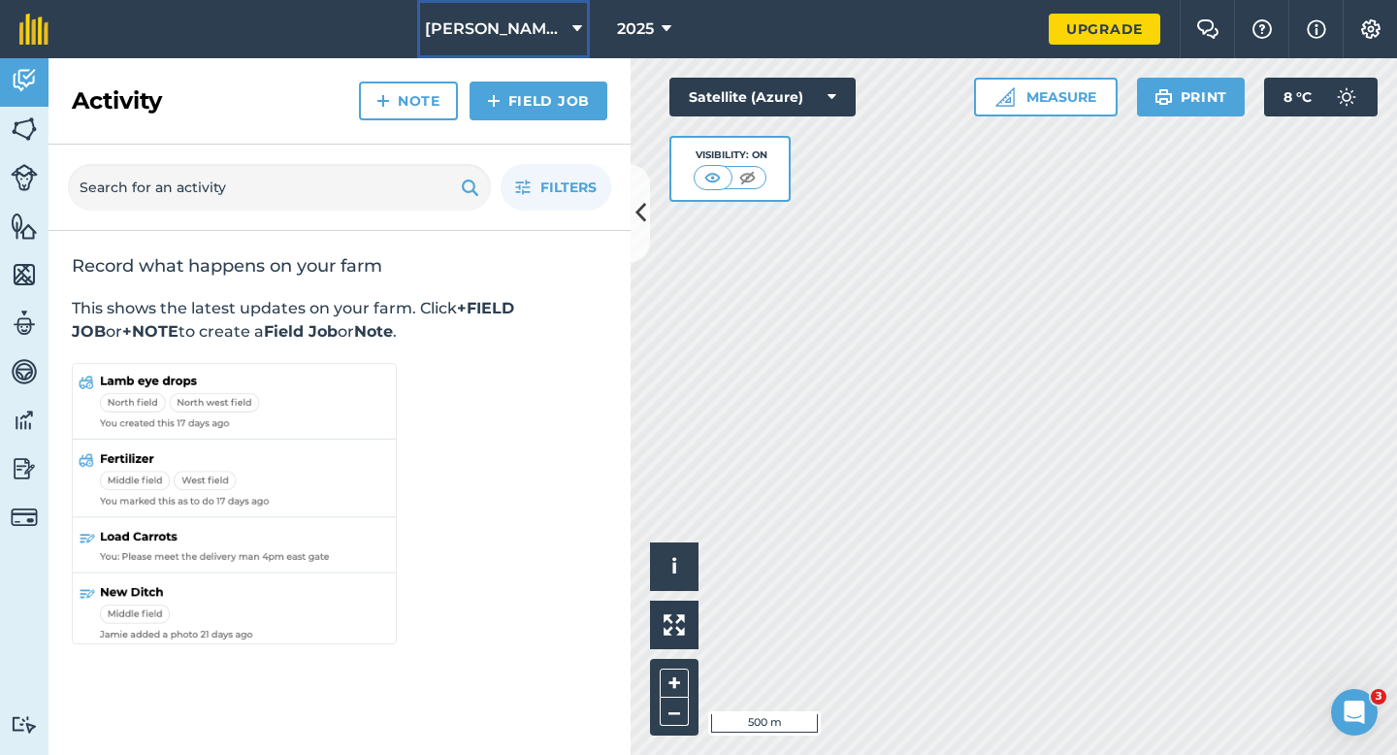
click at [522, 23] on span "[PERSON_NAME] & Sons" at bounding box center [495, 28] width 140 height 23
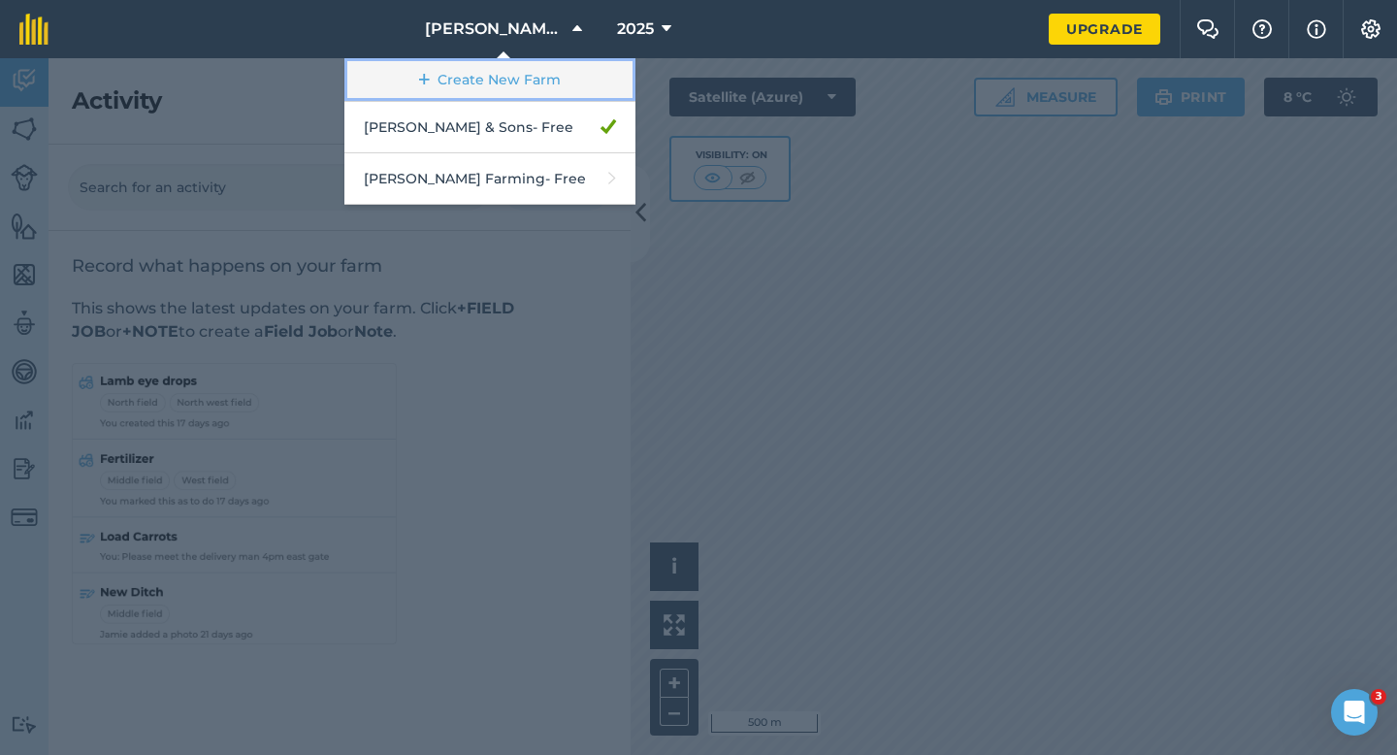
click at [521, 63] on link "Create New Farm" at bounding box center [489, 80] width 291 height 44
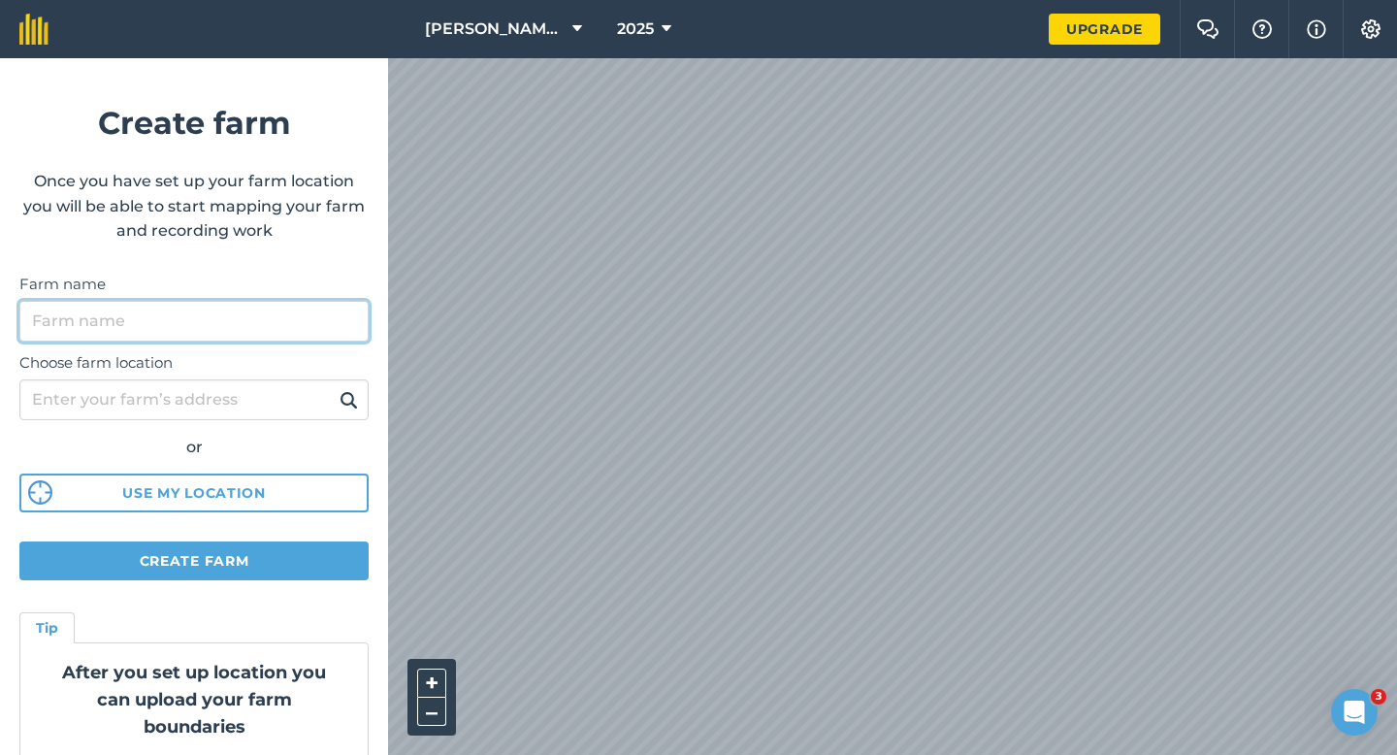
click at [264, 313] on input "Farm name" at bounding box center [193, 321] width 349 height 41
type input "Watties Broad Beans"
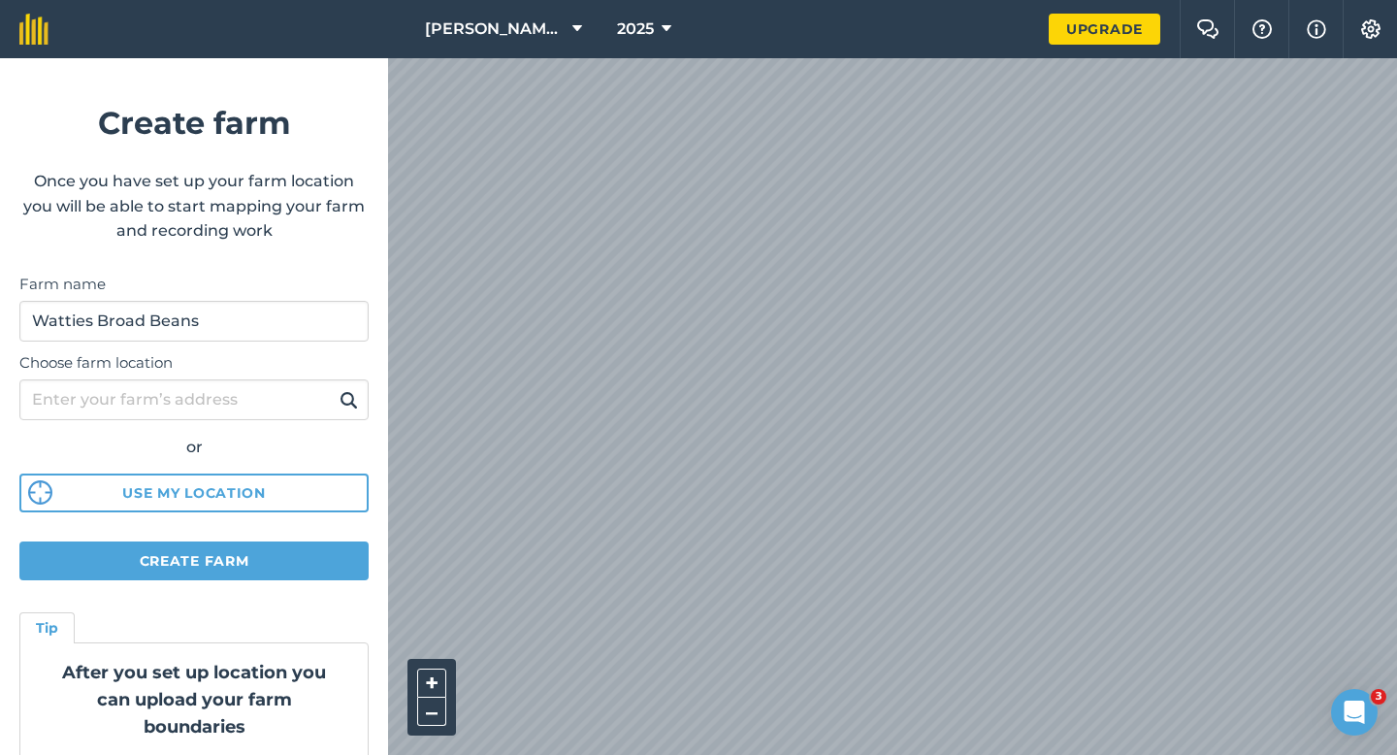
click at [194, 446] on div "or" at bounding box center [193, 447] width 349 height 25
click at [194, 404] on input "Choose farm location" at bounding box center [193, 399] width 349 height 41
type input "[STREET_ADDRESS][PERSON_NAME]"
click at [349, 405] on img at bounding box center [348, 399] width 18 height 23
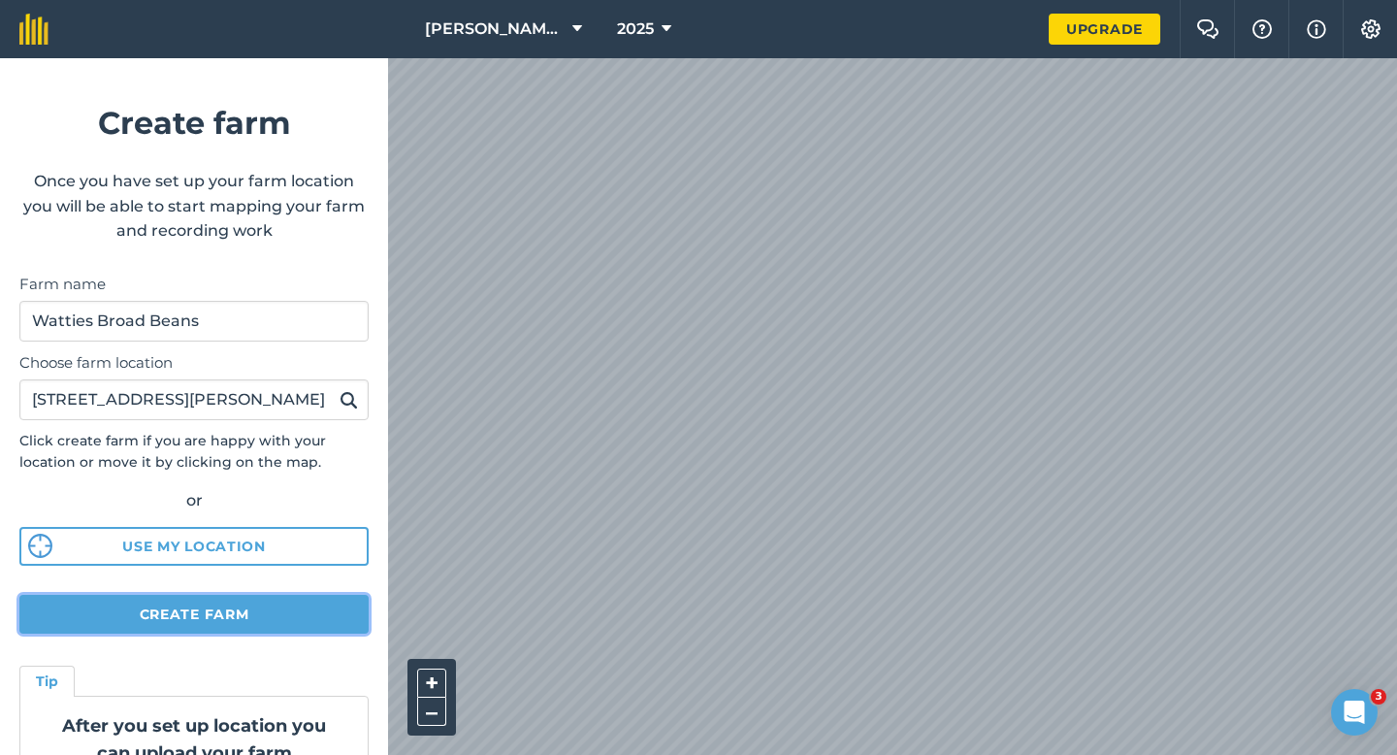
click at [304, 602] on button "Create farm" at bounding box center [193, 614] width 349 height 39
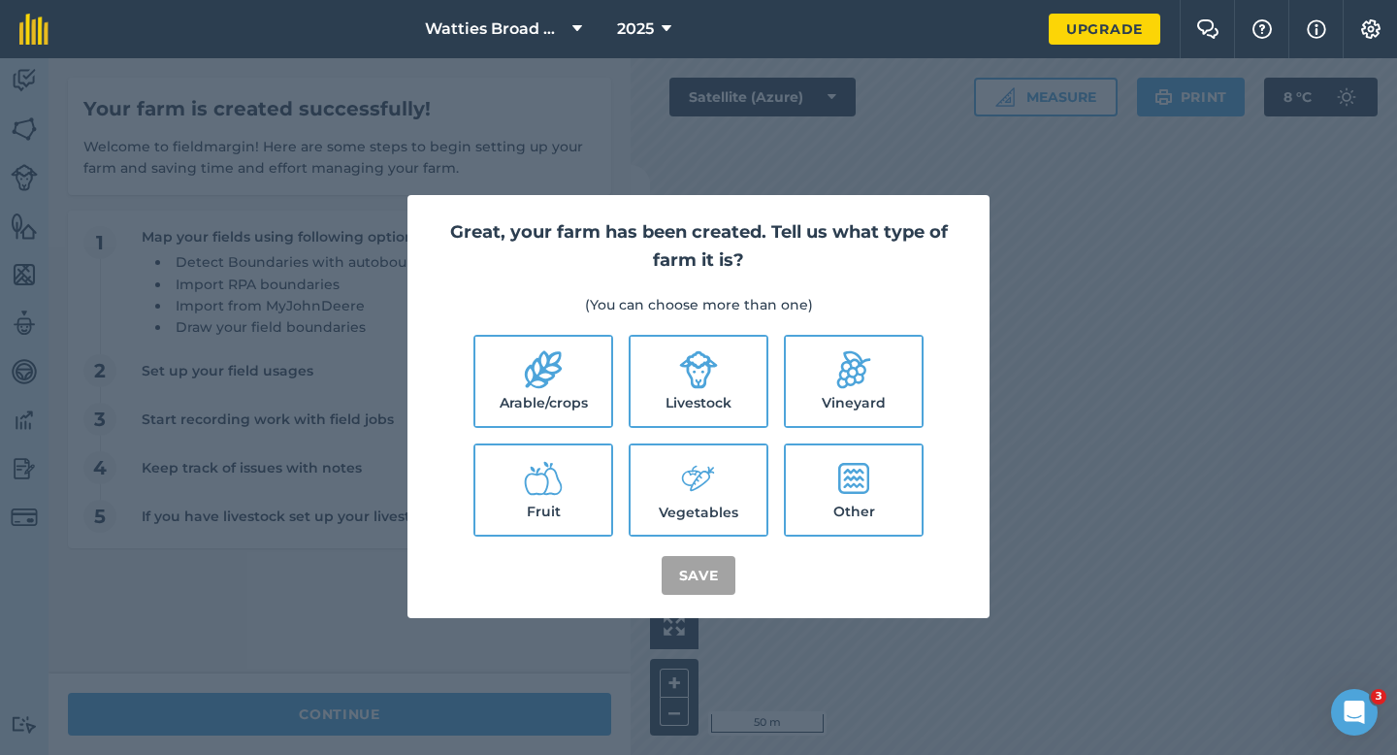
click at [422, 454] on div "Great, your farm has been created. Tell us what type of farm it is? (You can ch…" at bounding box center [698, 406] width 582 height 423
click at [632, 349] on label "Livestock" at bounding box center [698, 381] width 136 height 89
checkbox input "true"
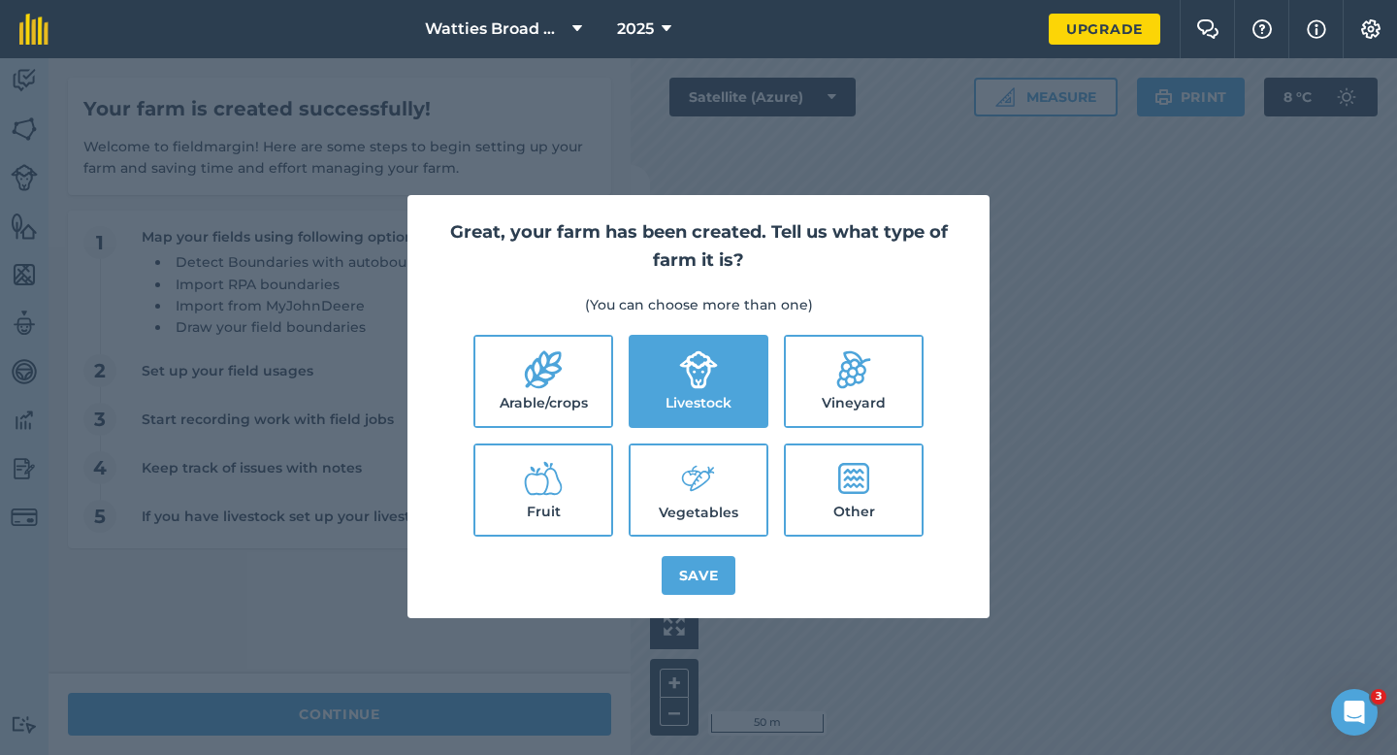
click at [538, 378] on icon at bounding box center [543, 370] width 37 height 38
checkbox input "true"
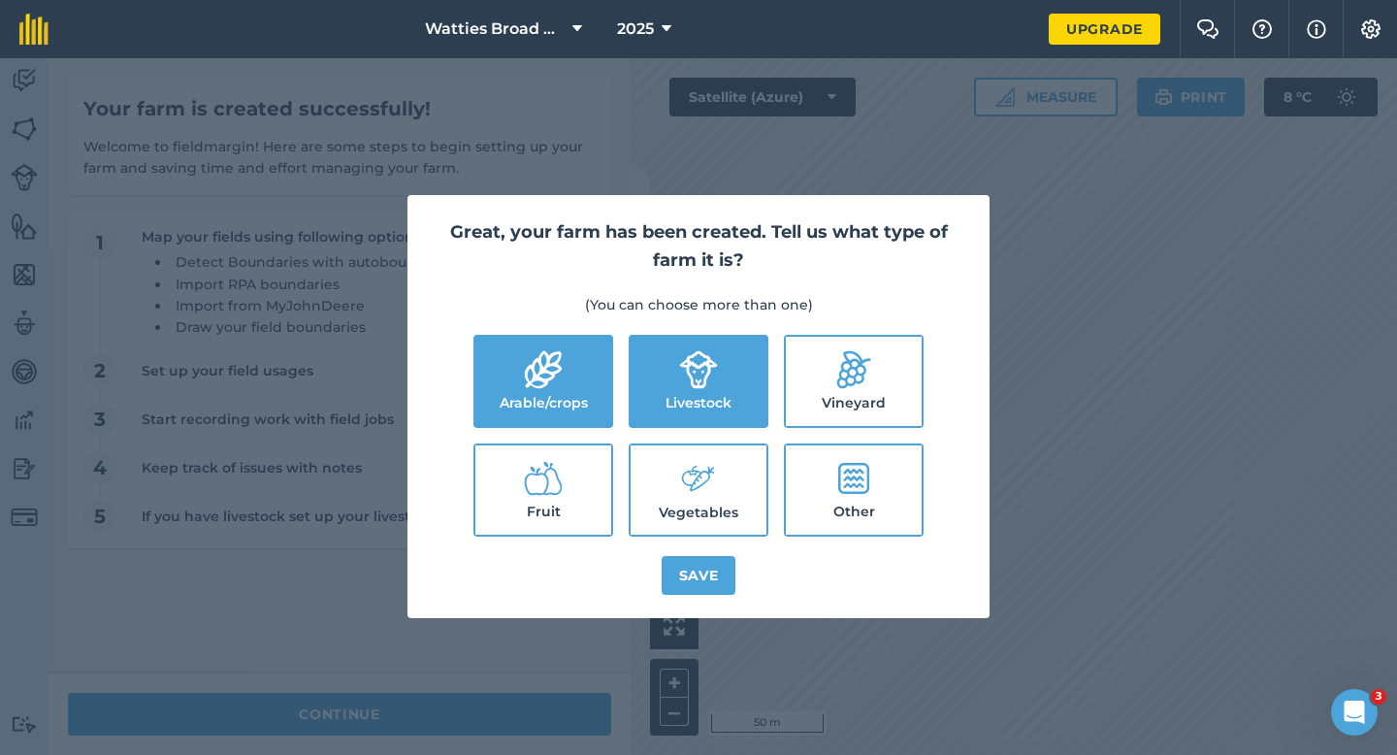
click at [653, 500] on label "Vegetables" at bounding box center [698, 489] width 136 height 89
checkbox input "true"
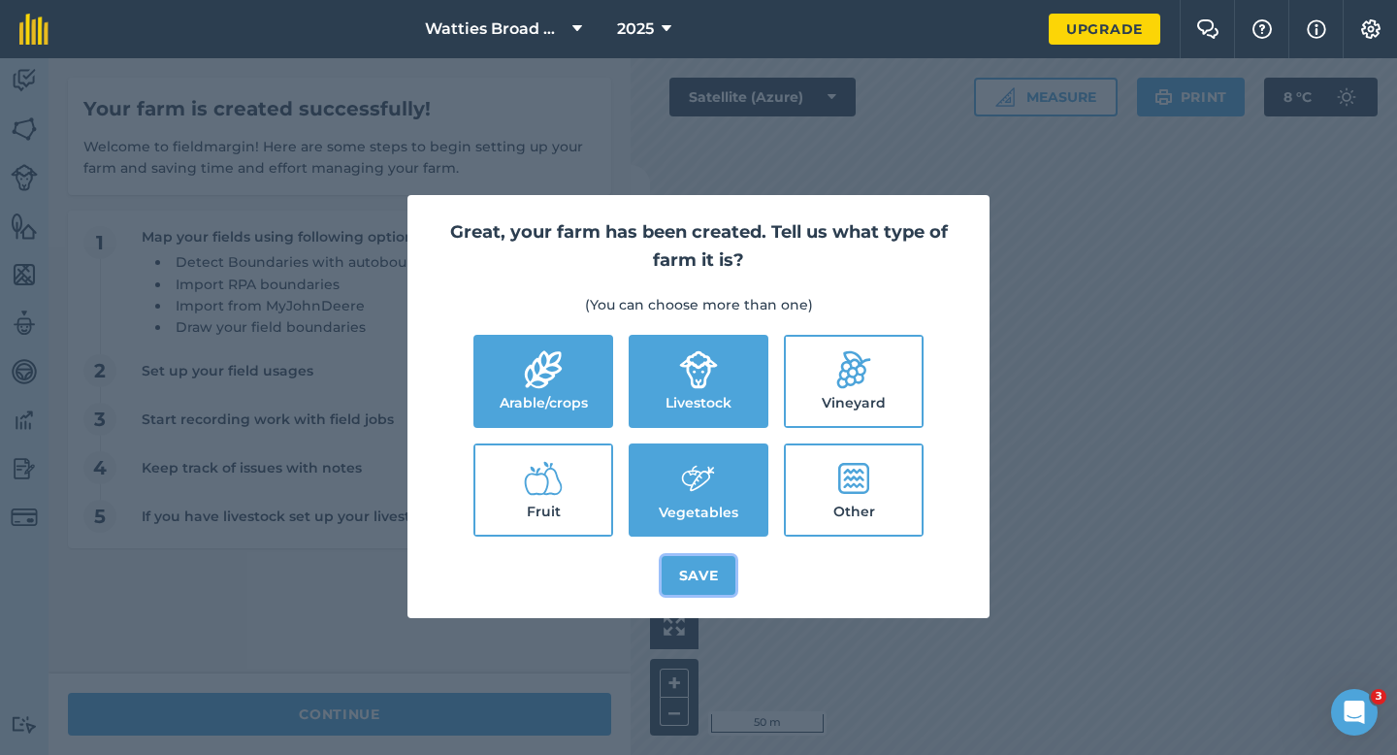
click at [703, 579] on button "Save" at bounding box center [698, 575] width 75 height 39
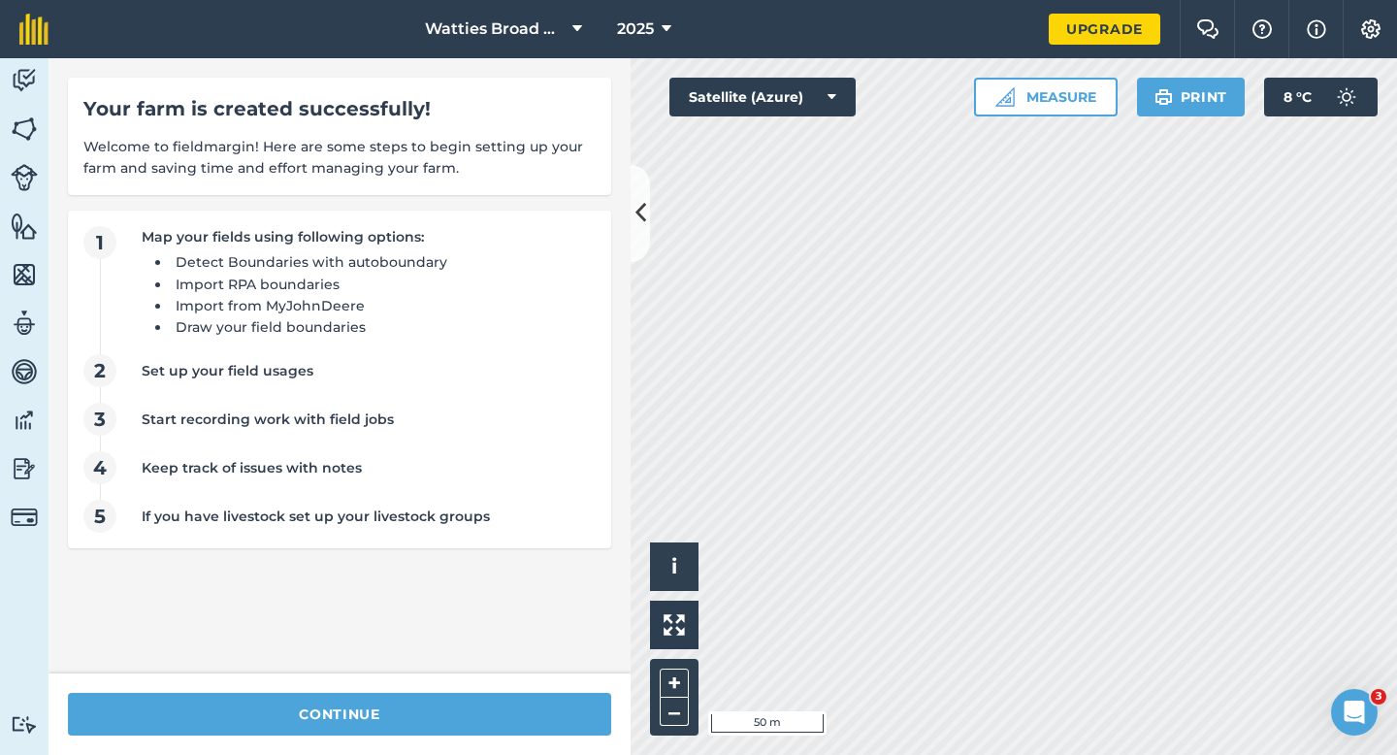
click at [542, 688] on div "continue" at bounding box center [339, 713] width 582 height 81
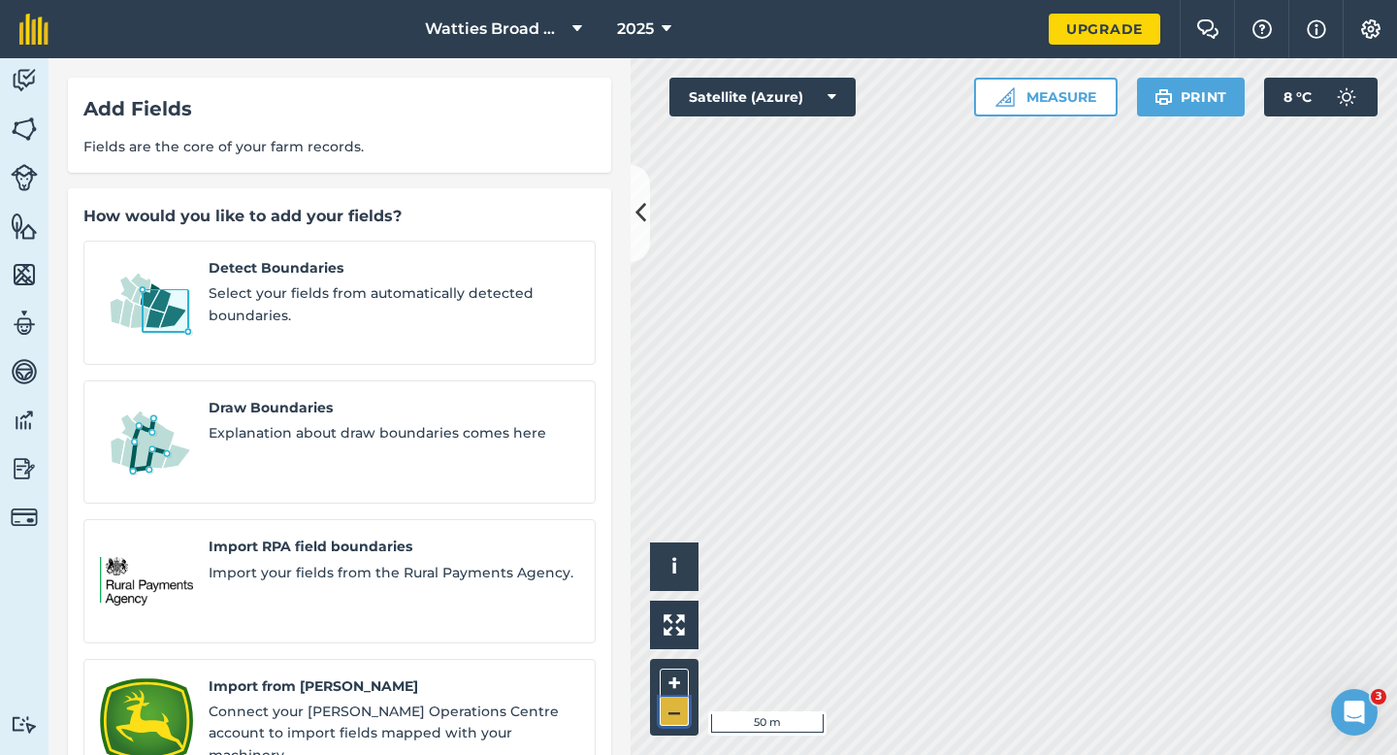
click at [669, 698] on button "–" at bounding box center [674, 711] width 29 height 28
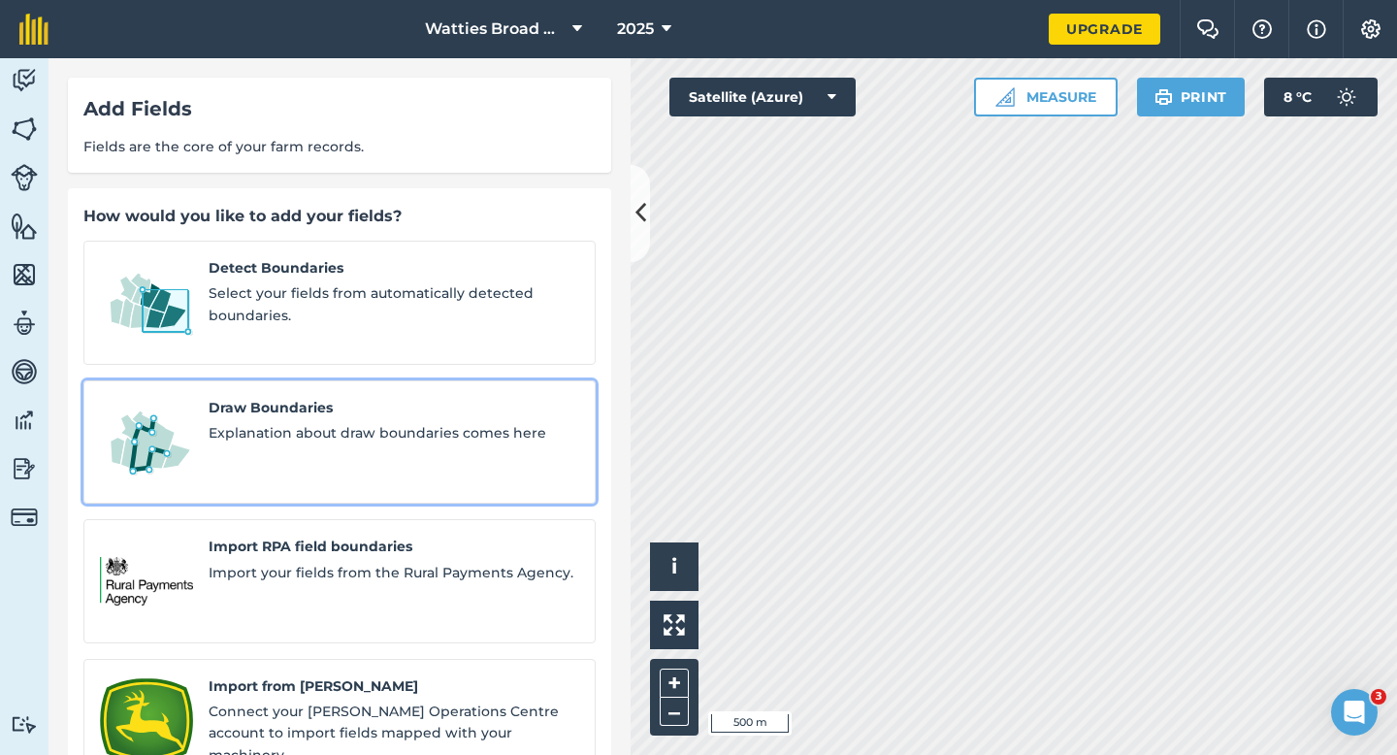
click at [417, 380] on link "Draw Boundaries Explanation about draw boundaries comes here" at bounding box center [339, 442] width 512 height 124
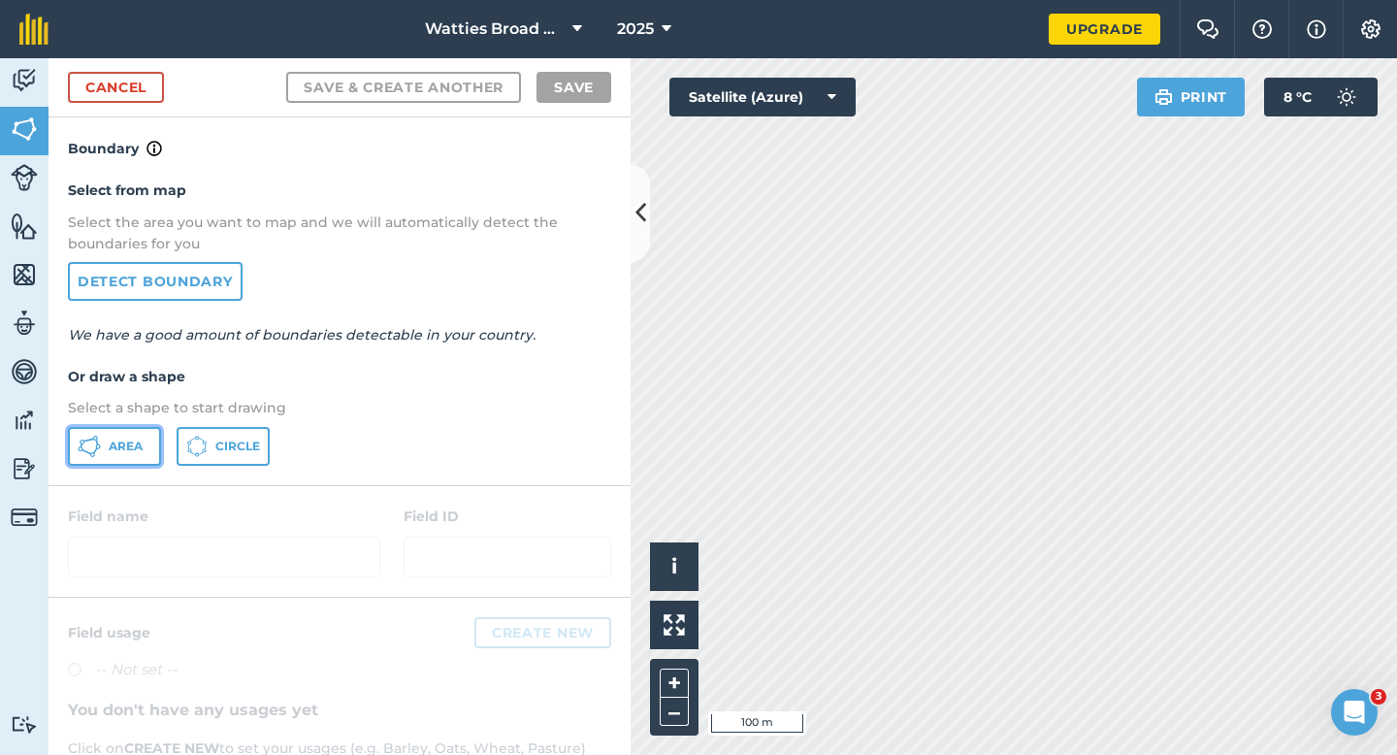
click at [147, 430] on button "Area" at bounding box center [114, 446] width 93 height 39
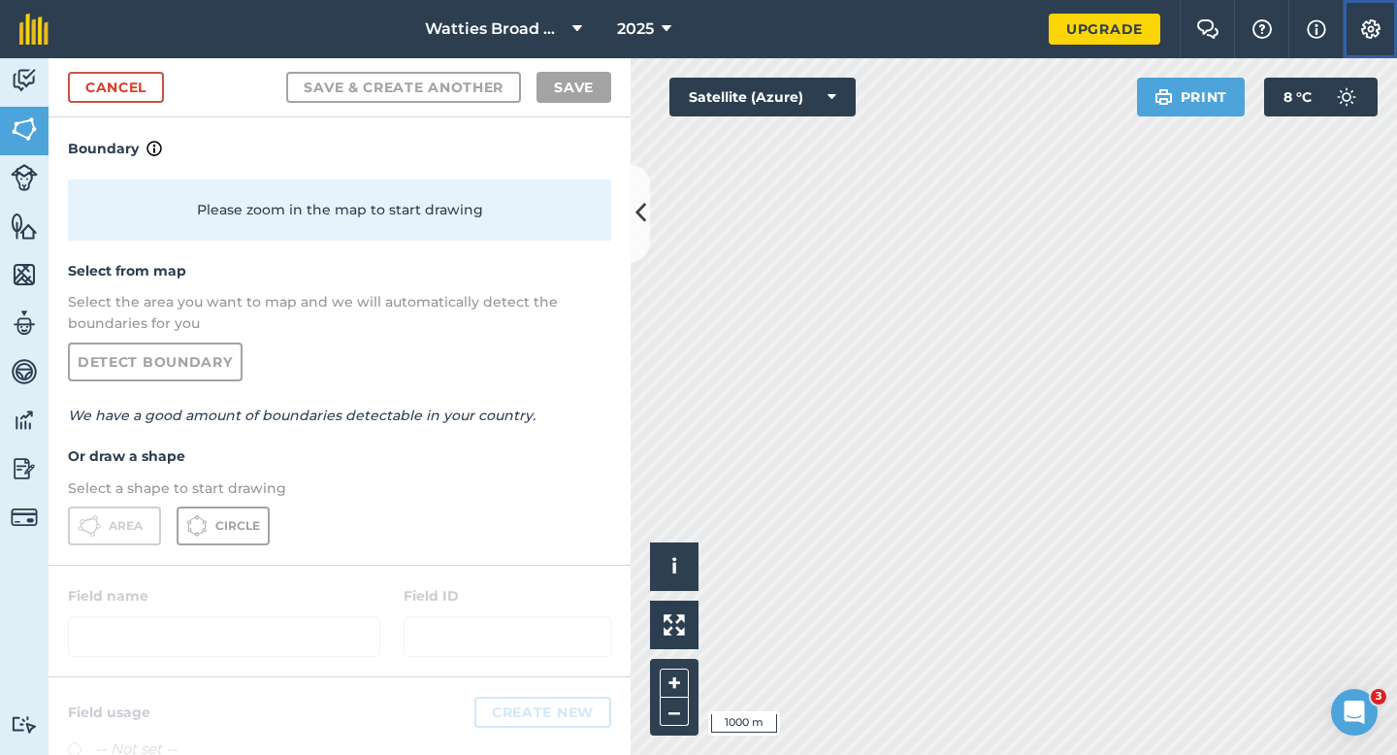
click at [1385, 45] on button "Settings" at bounding box center [1369, 29] width 54 height 58
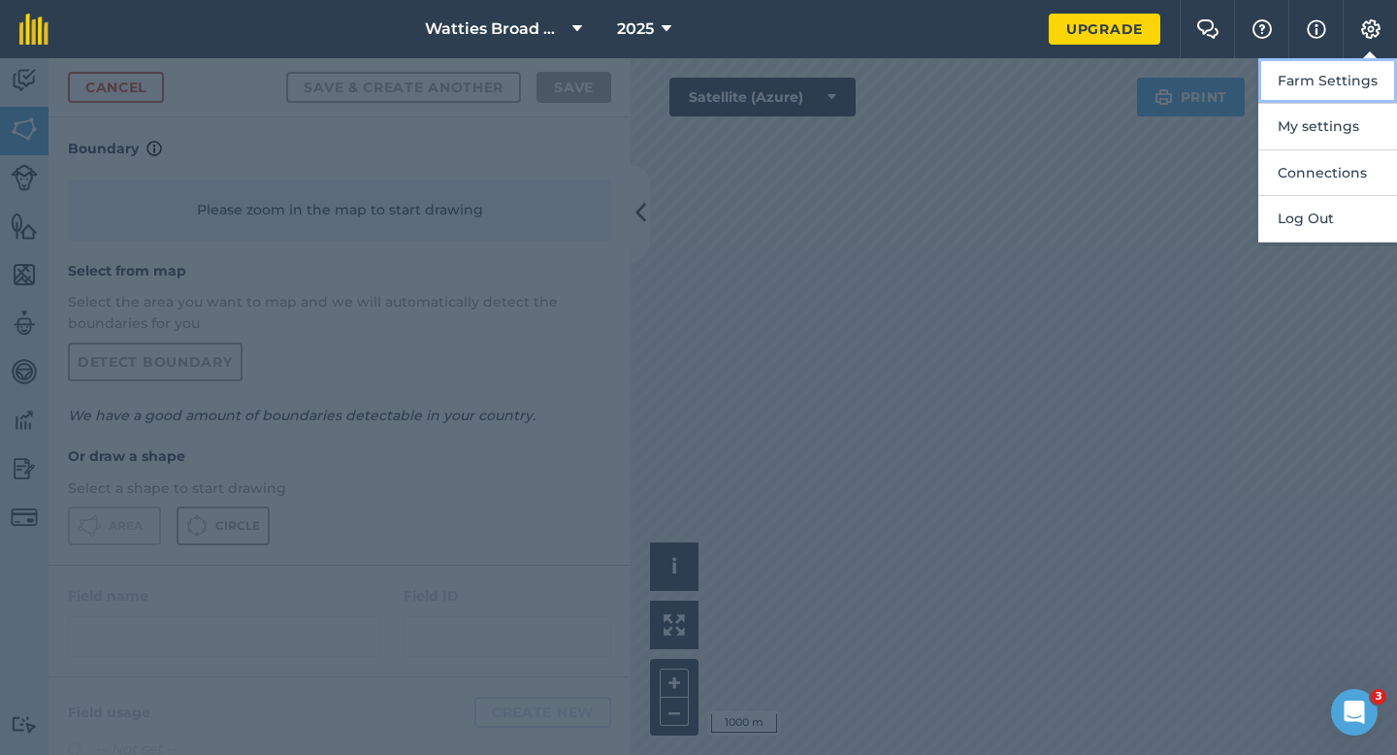
click at [1363, 81] on button "Farm Settings" at bounding box center [1327, 81] width 139 height 46
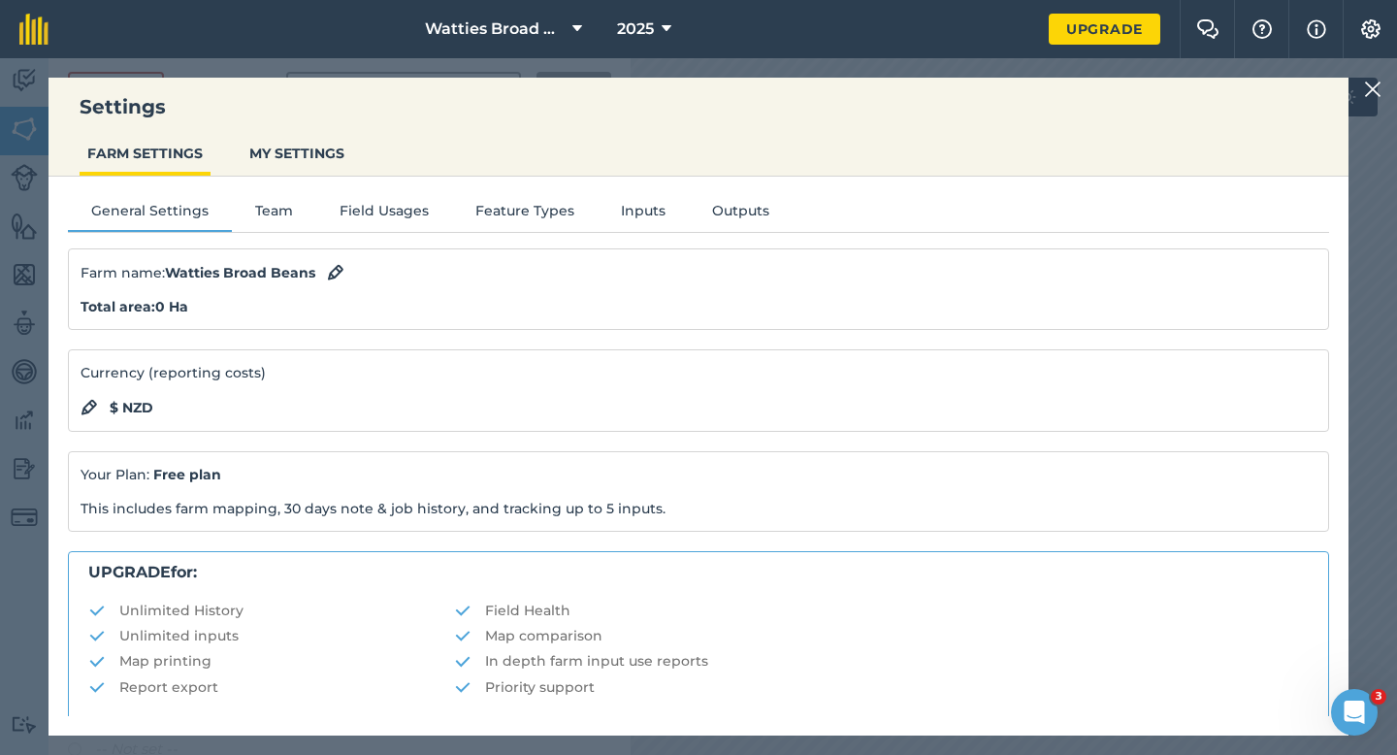
scroll to position [372, 0]
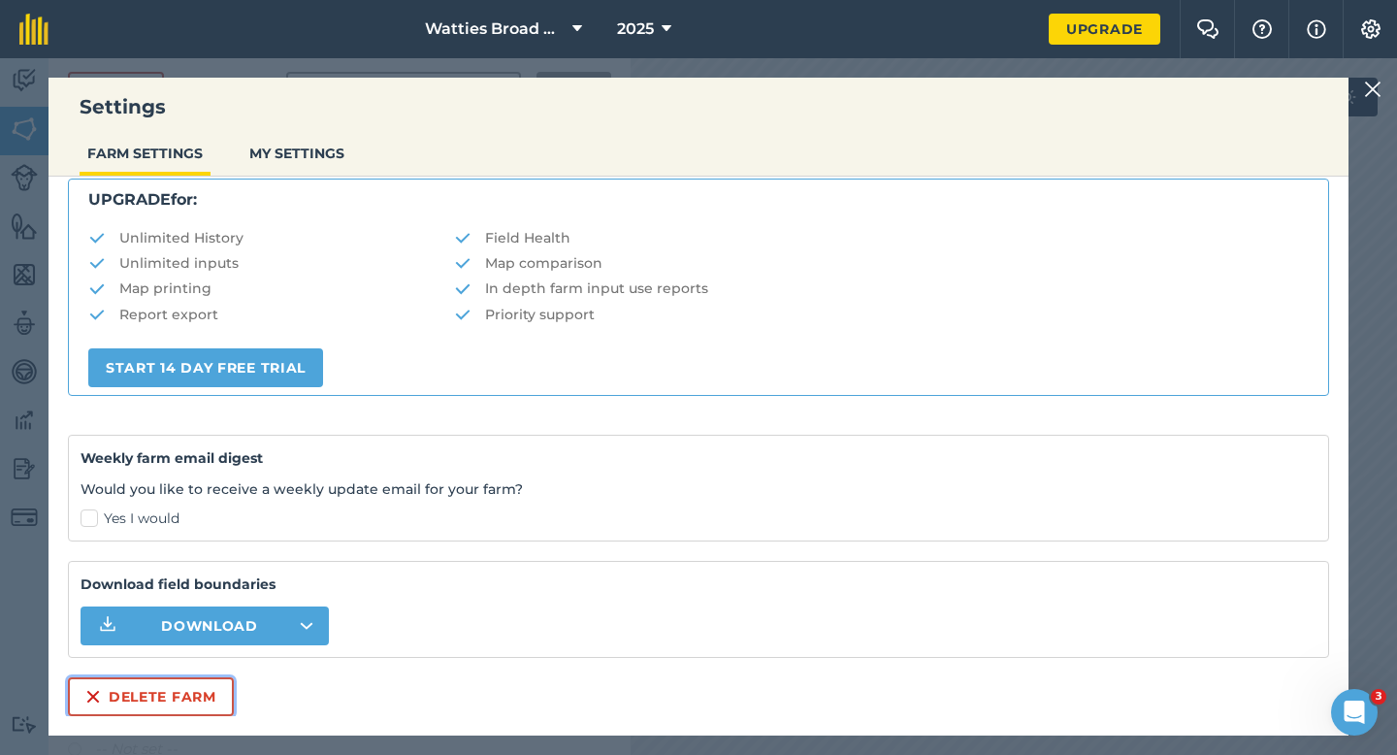
click at [167, 707] on button "Delete farm" at bounding box center [151, 696] width 166 height 39
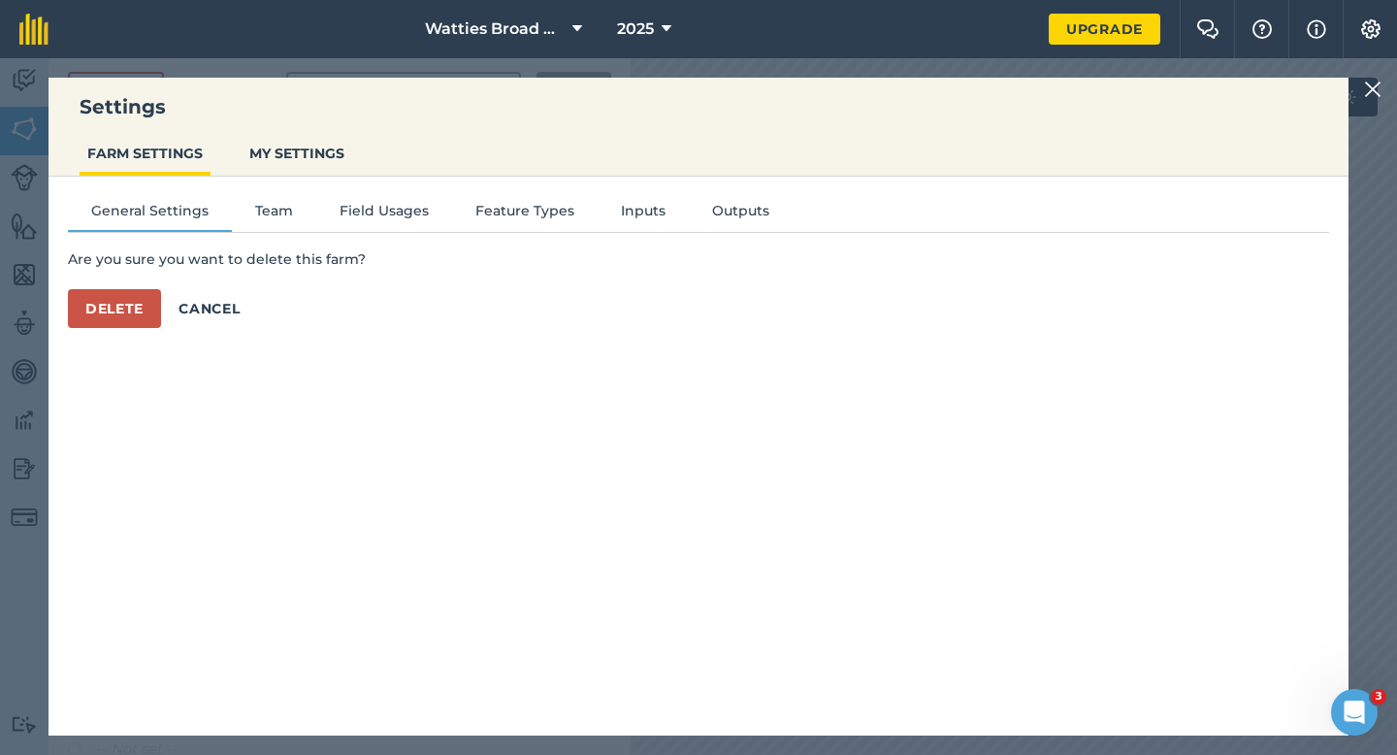
click at [1372, 81] on img at bounding box center [1372, 89] width 17 height 23
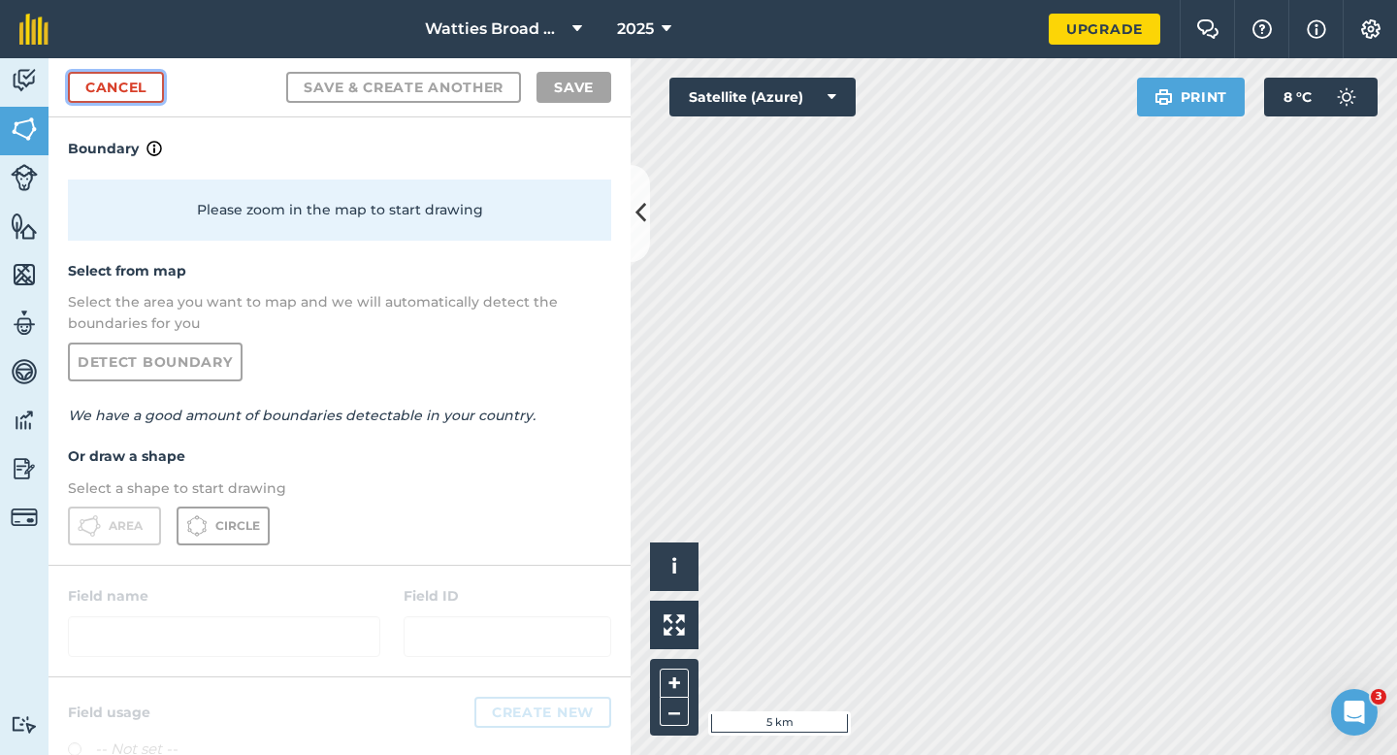
click at [134, 73] on link "Cancel" at bounding box center [116, 87] width 96 height 31
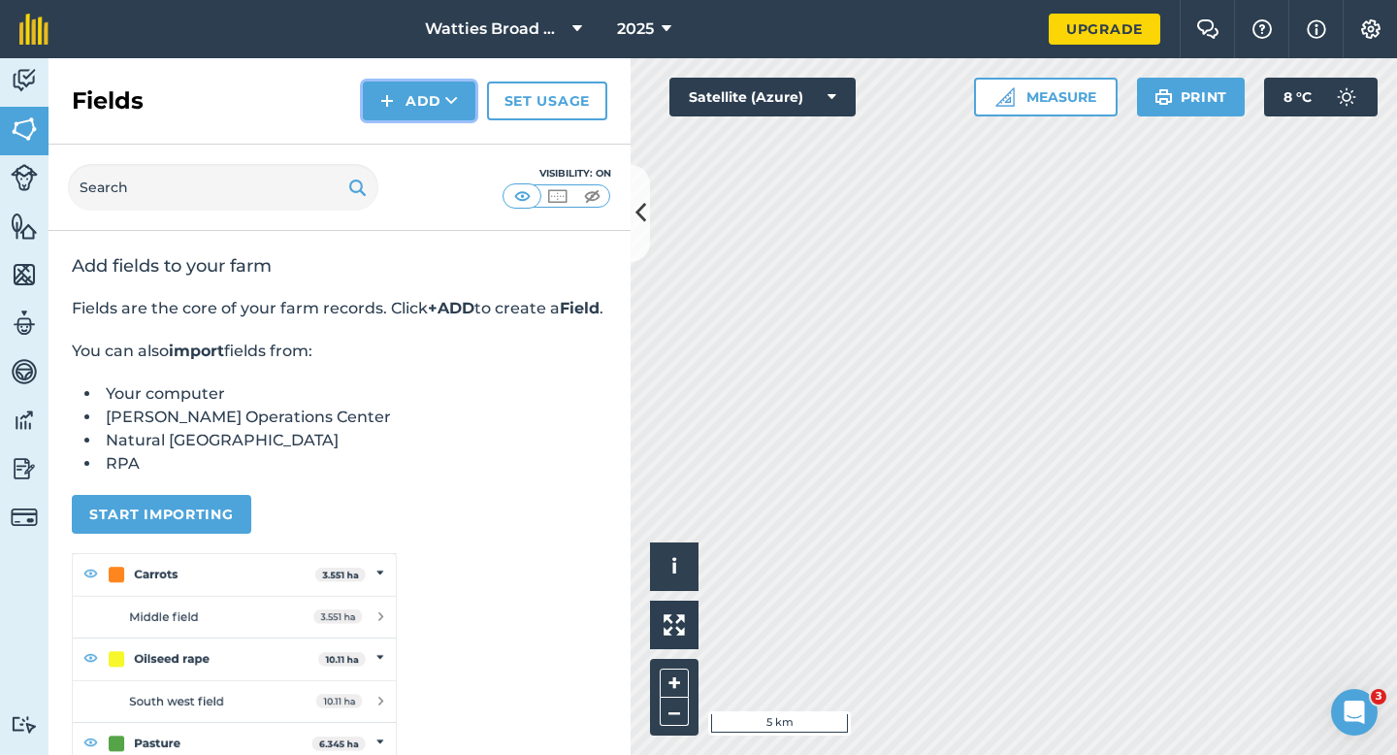
click at [418, 107] on button "Add" at bounding box center [419, 100] width 113 height 39
click at [418, 127] on link "Draw" at bounding box center [419, 144] width 107 height 43
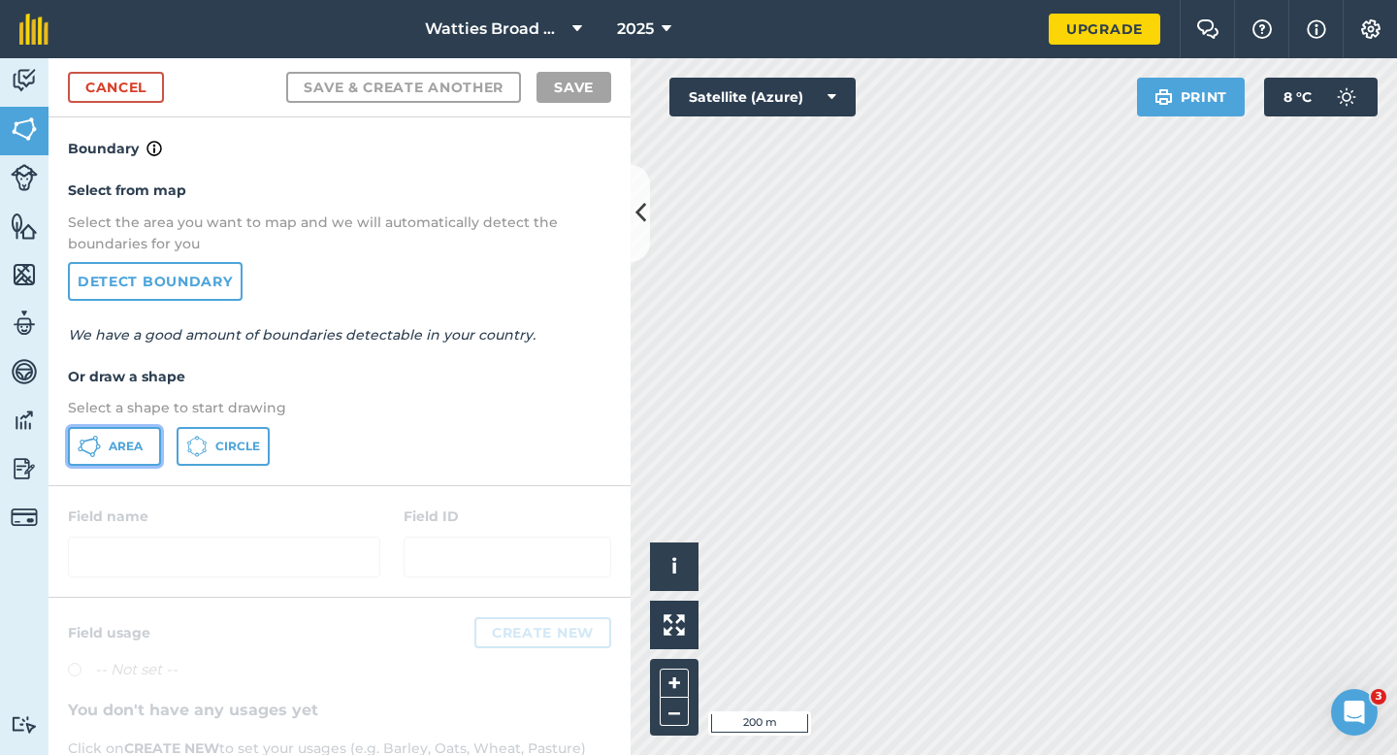
click at [124, 447] on span "Area" at bounding box center [126, 446] width 34 height 16
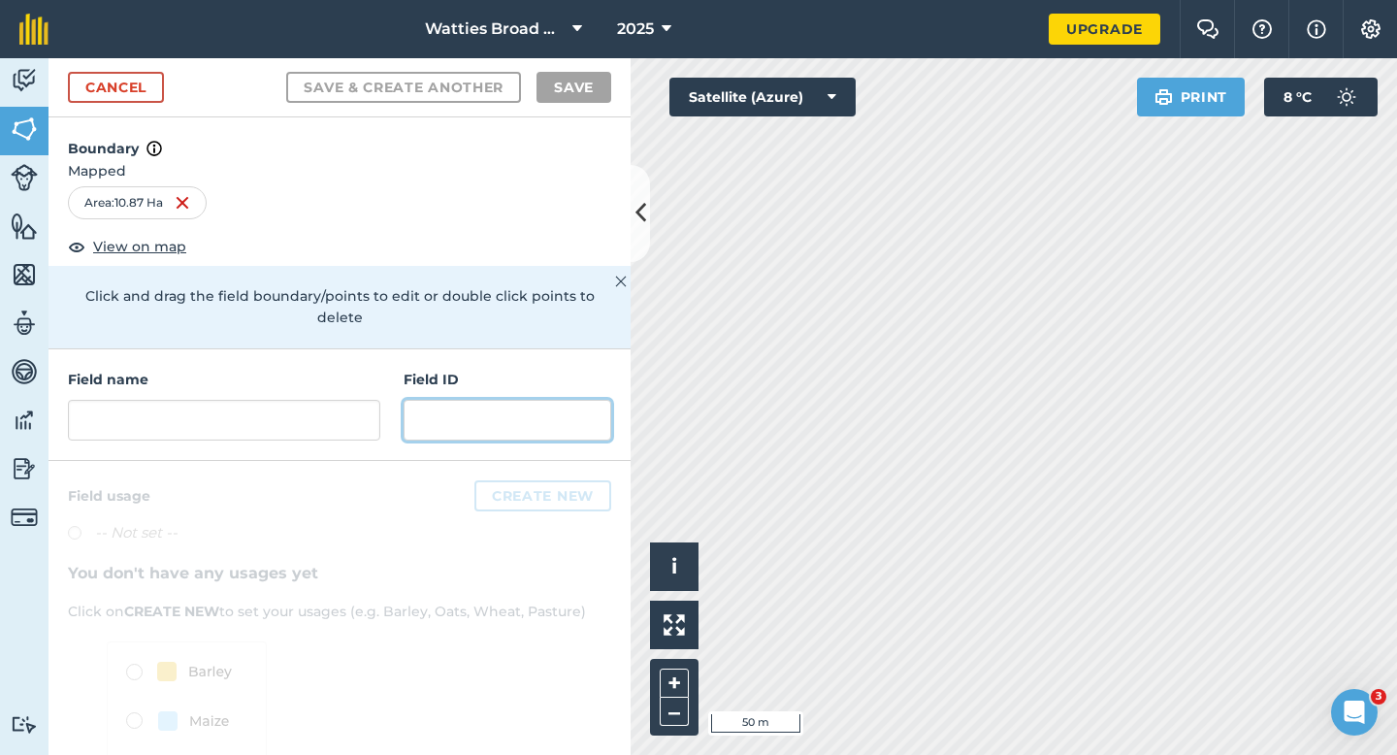
click at [517, 416] on input "text" at bounding box center [507, 420] width 208 height 41
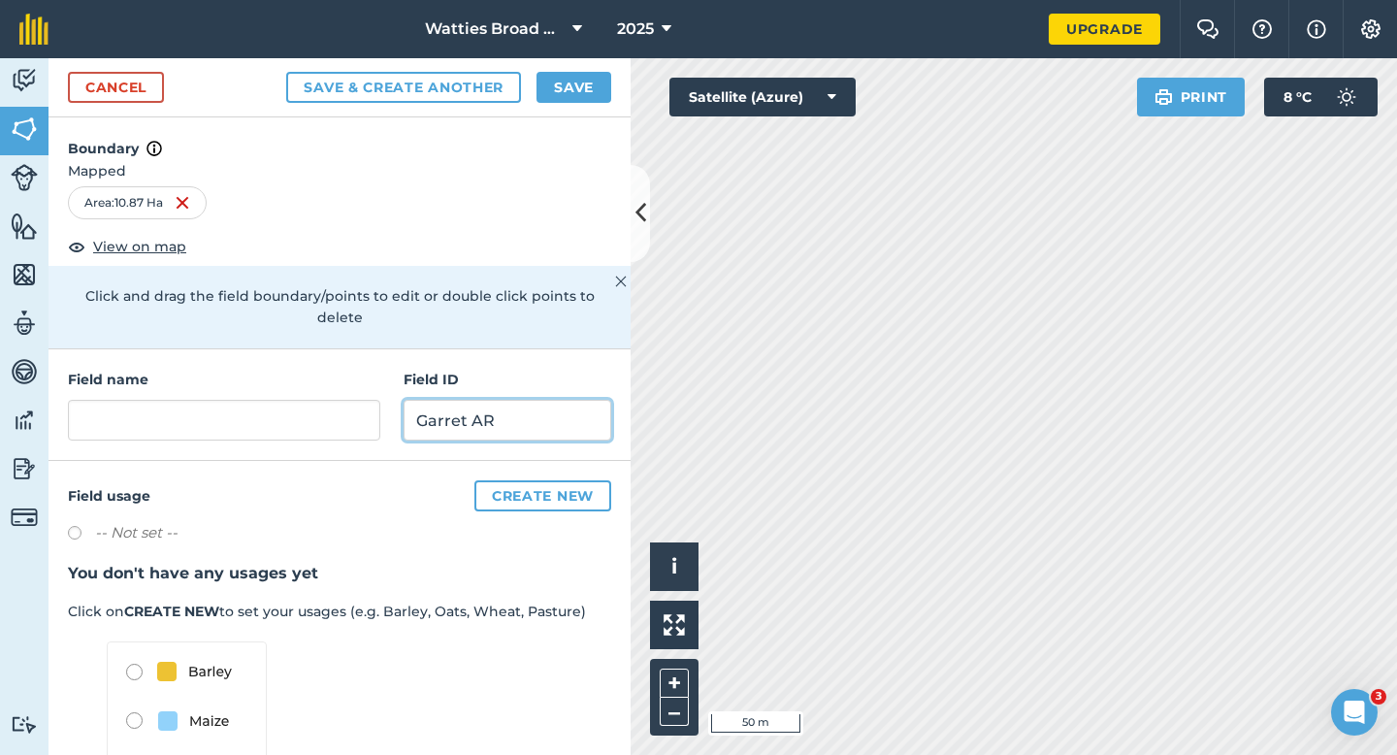
type input "Garret AR"
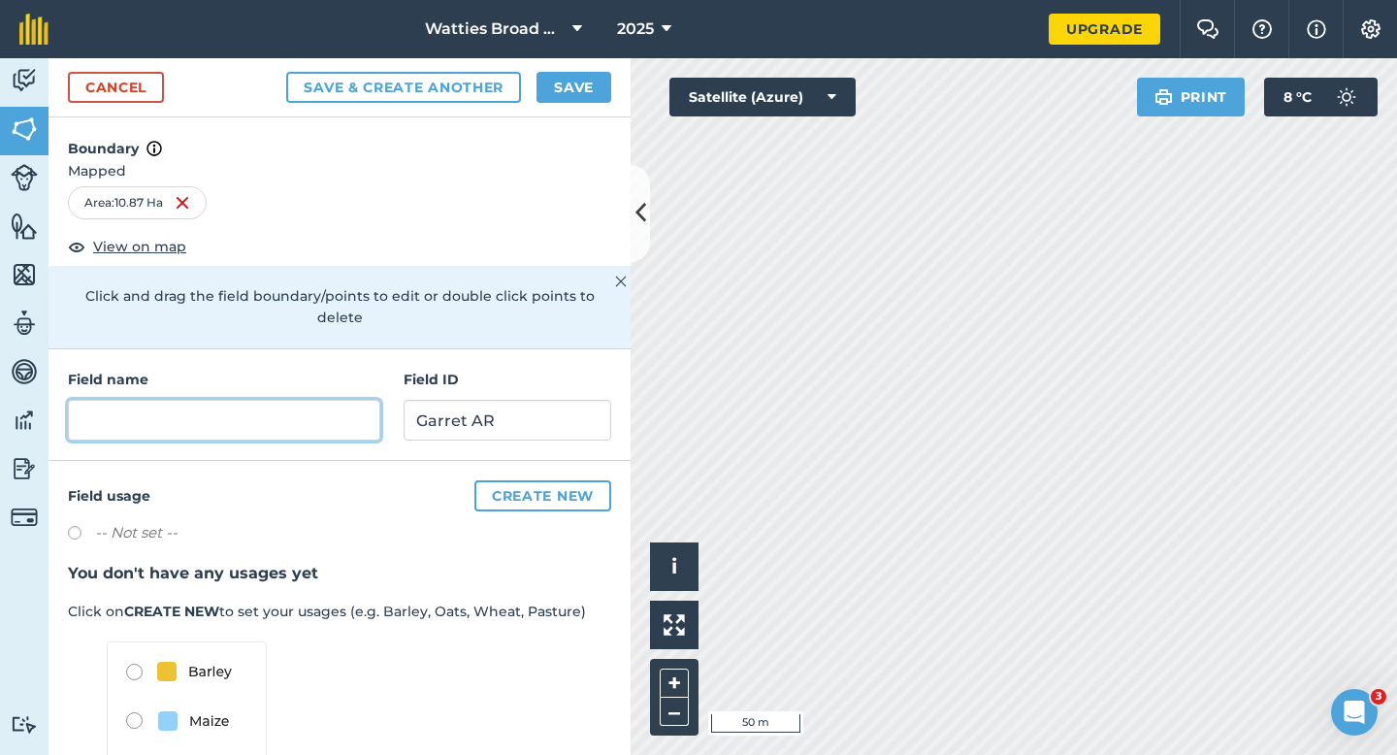
click at [318, 416] on input "text" at bounding box center [224, 420] width 312 height 41
type input "3"
click at [589, 83] on button "Save" at bounding box center [573, 87] width 75 height 31
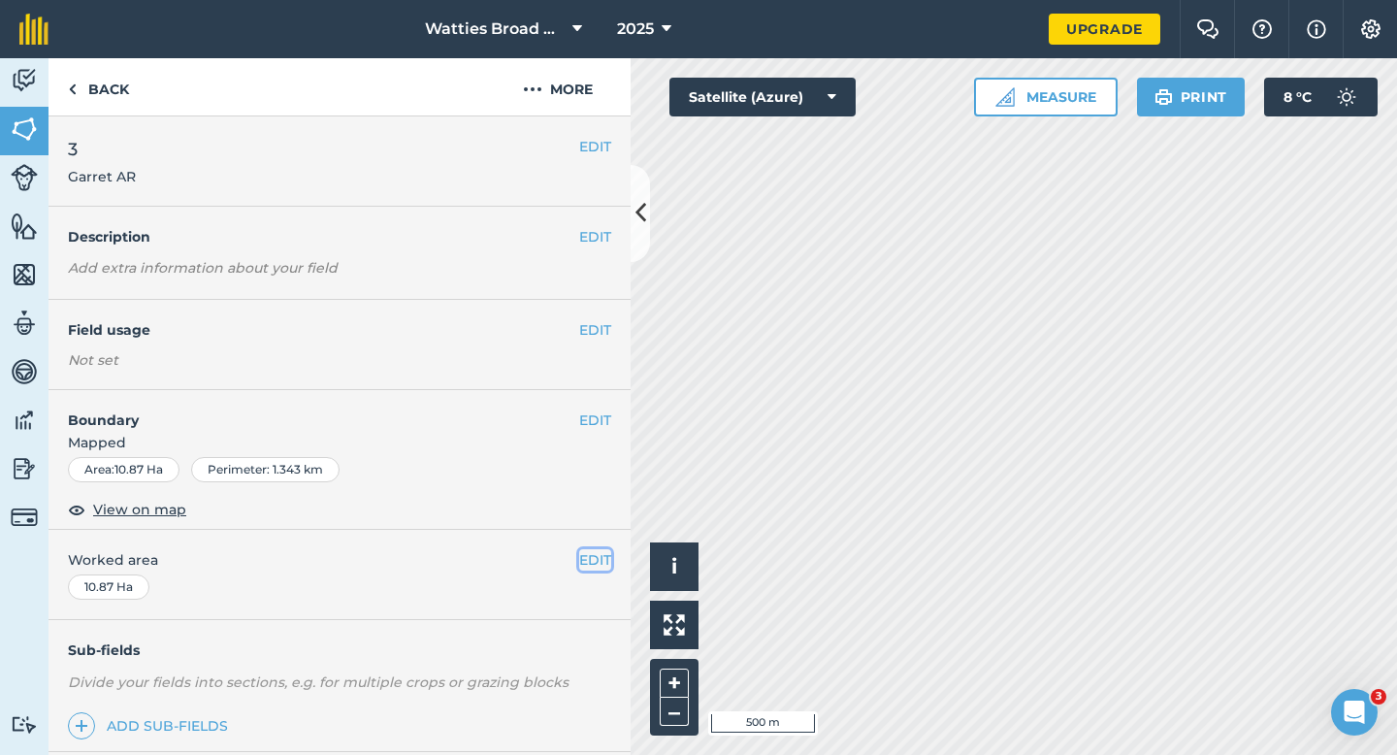
click at [588, 560] on button "EDIT" at bounding box center [595, 559] width 32 height 21
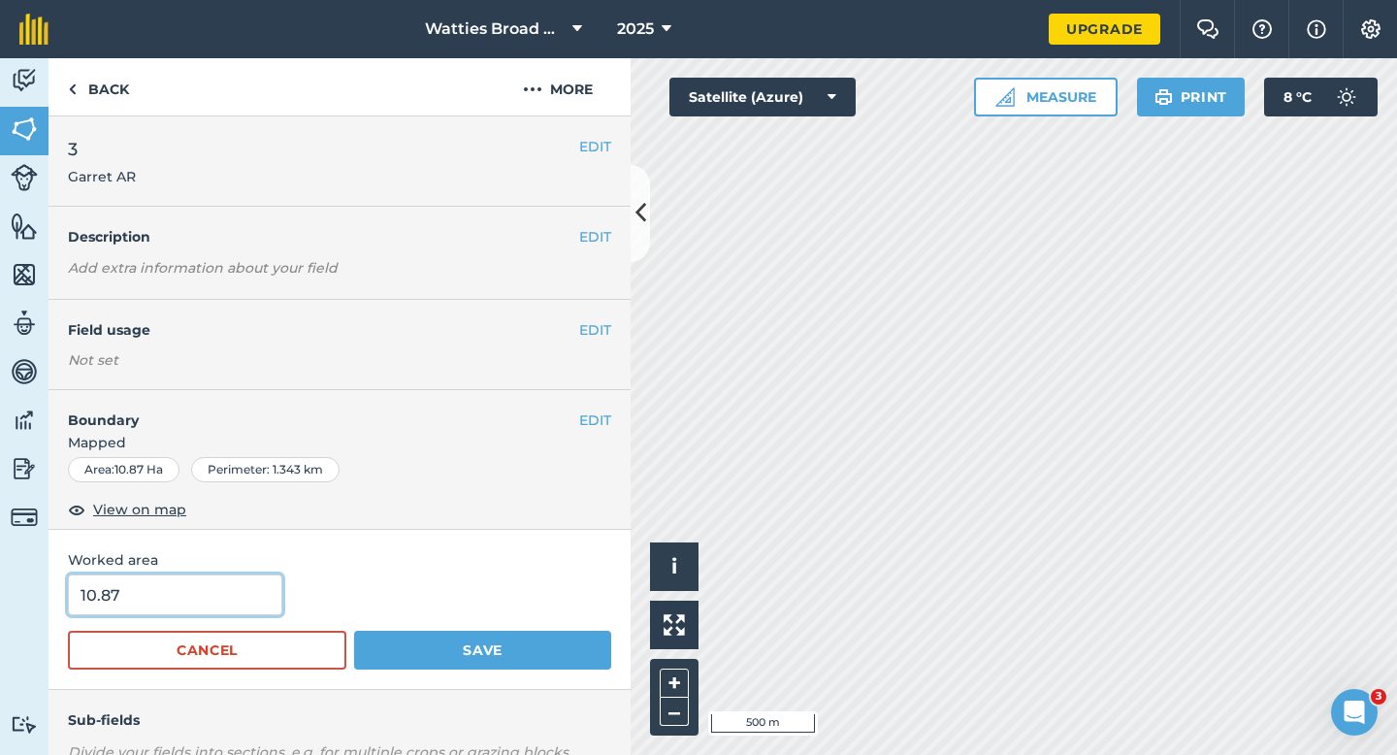
click at [202, 597] on input "10.87" at bounding box center [175, 594] width 214 height 41
type input "11"
click at [354, 630] on button "Save" at bounding box center [482, 649] width 257 height 39
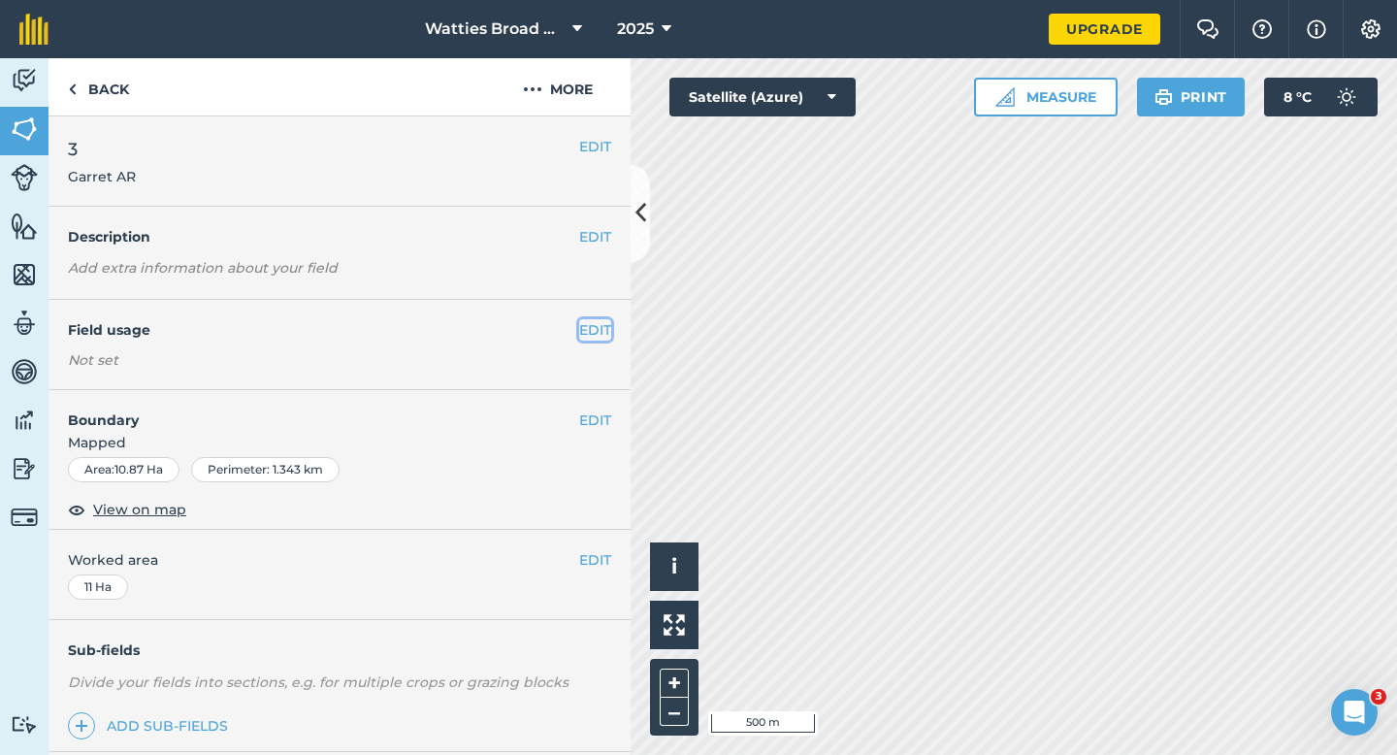
click at [600, 330] on button "EDIT" at bounding box center [595, 329] width 32 height 21
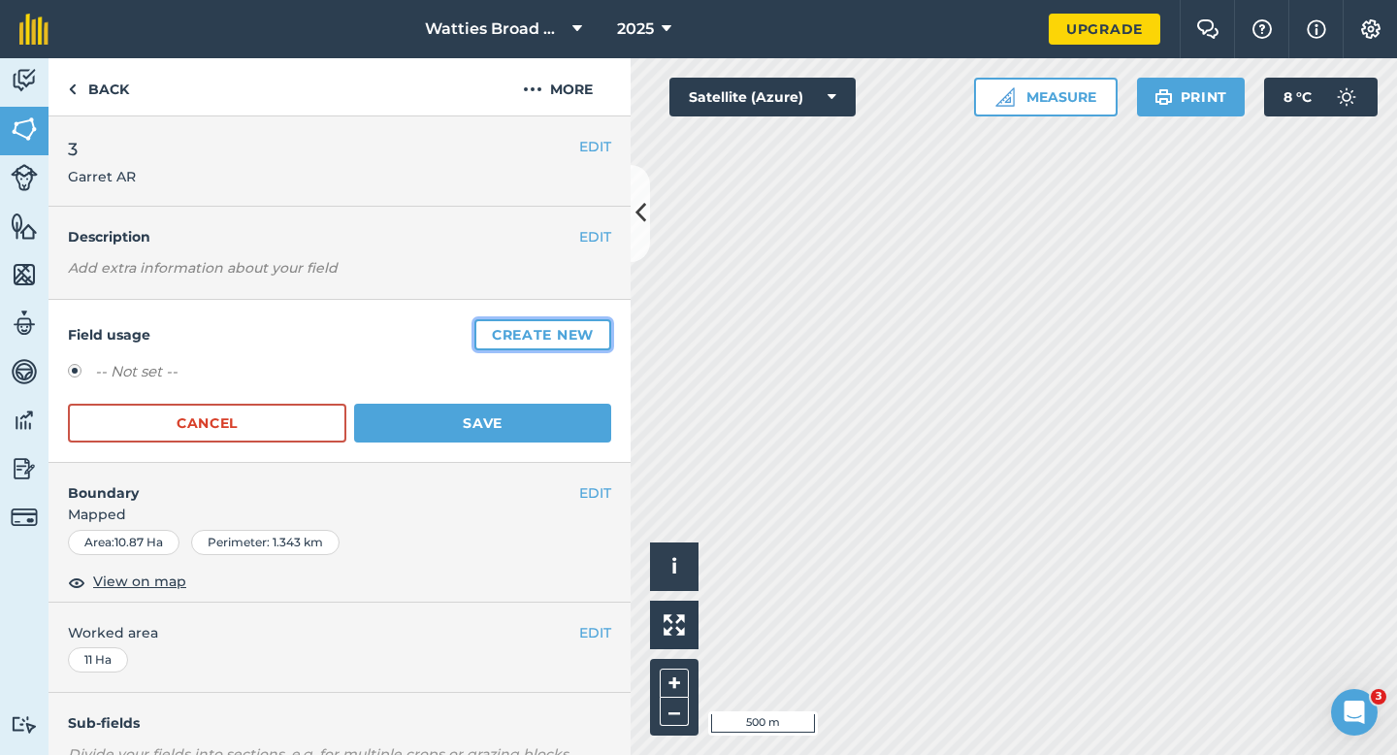
click at [600, 330] on button "Create new" at bounding box center [542, 334] width 137 height 31
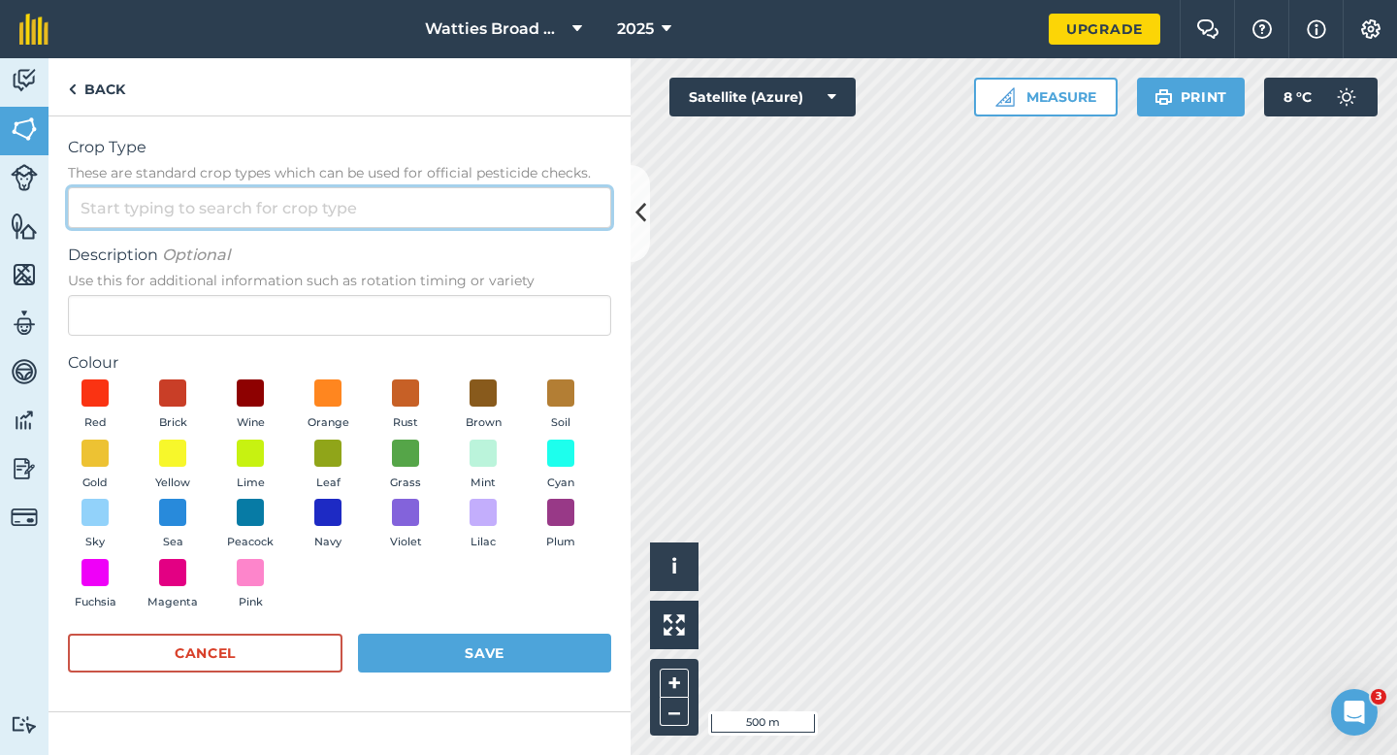
click at [551, 216] on input "Crop Type These are standard crop types which can be used for official pesticid…" at bounding box center [339, 207] width 543 height 41
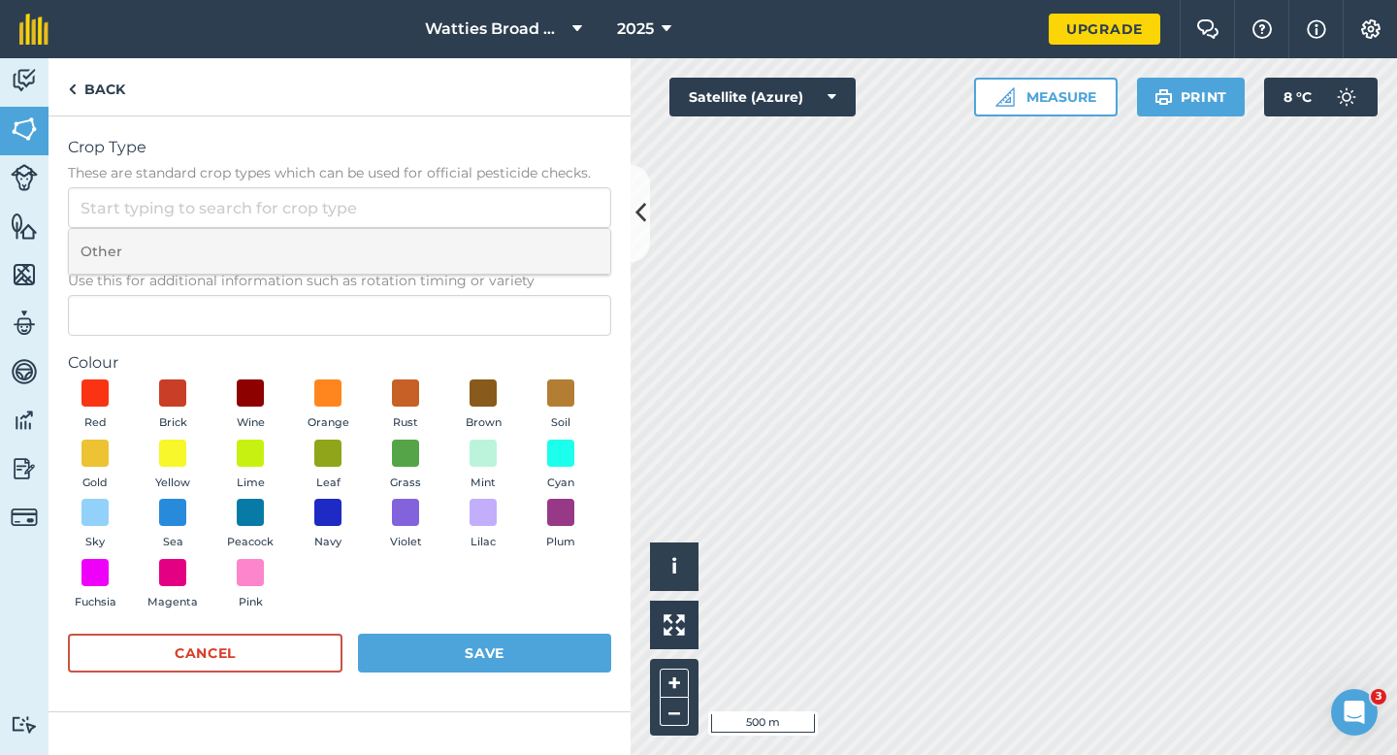
click at [551, 248] on li "Other" at bounding box center [339, 252] width 541 height 46
type input "Other"
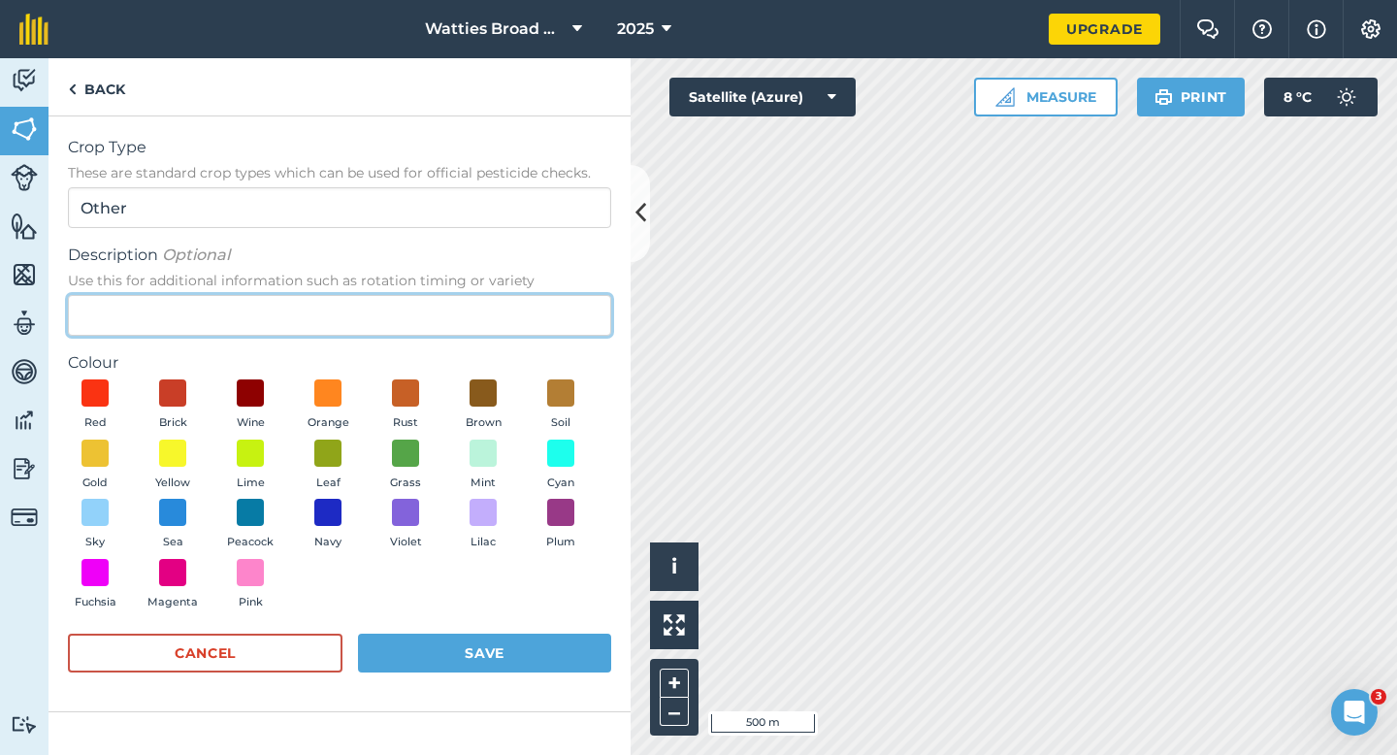
click at [549, 327] on input "Description Optional Use this for additional information such as rotation timin…" at bounding box center [339, 315] width 543 height 41
type input "Broad Beans"
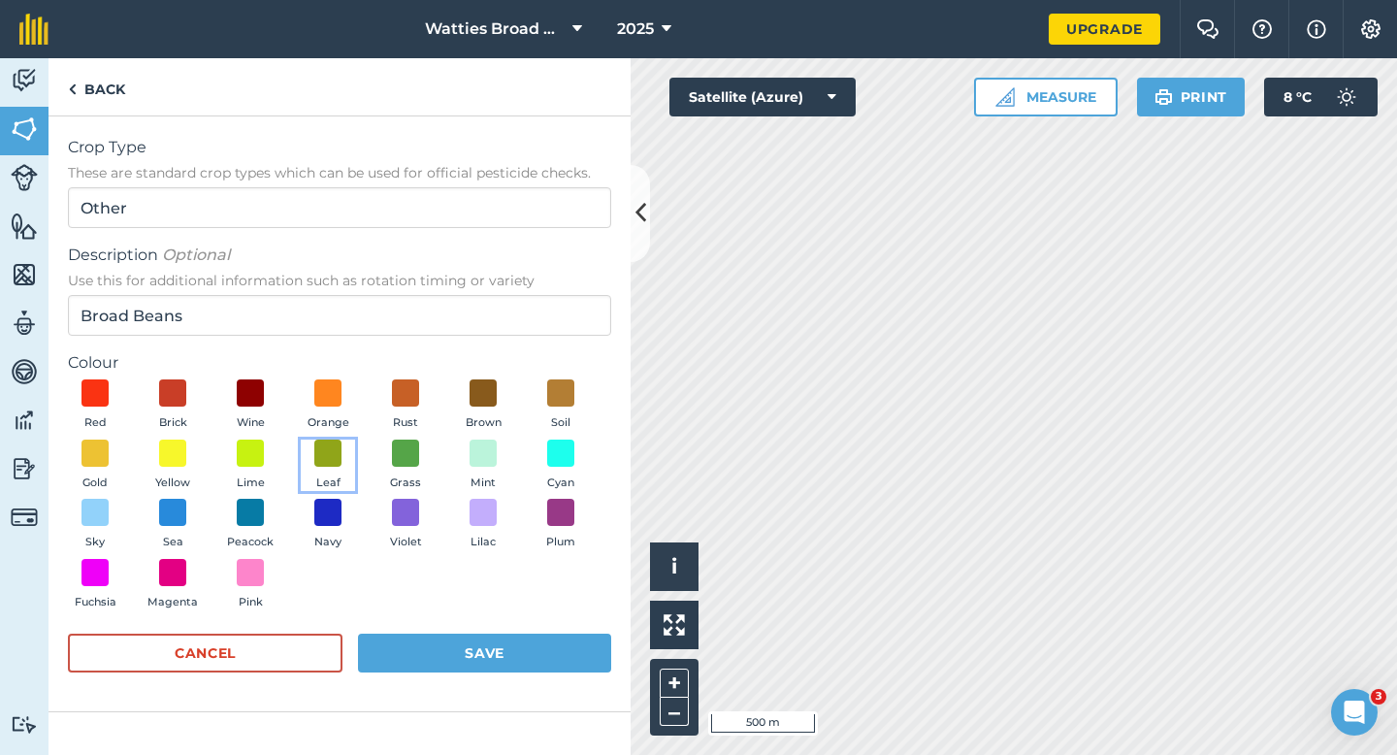
click at [316, 482] on span "Leaf" at bounding box center [328, 482] width 24 height 17
click at [512, 666] on button "Save" at bounding box center [484, 652] width 253 height 39
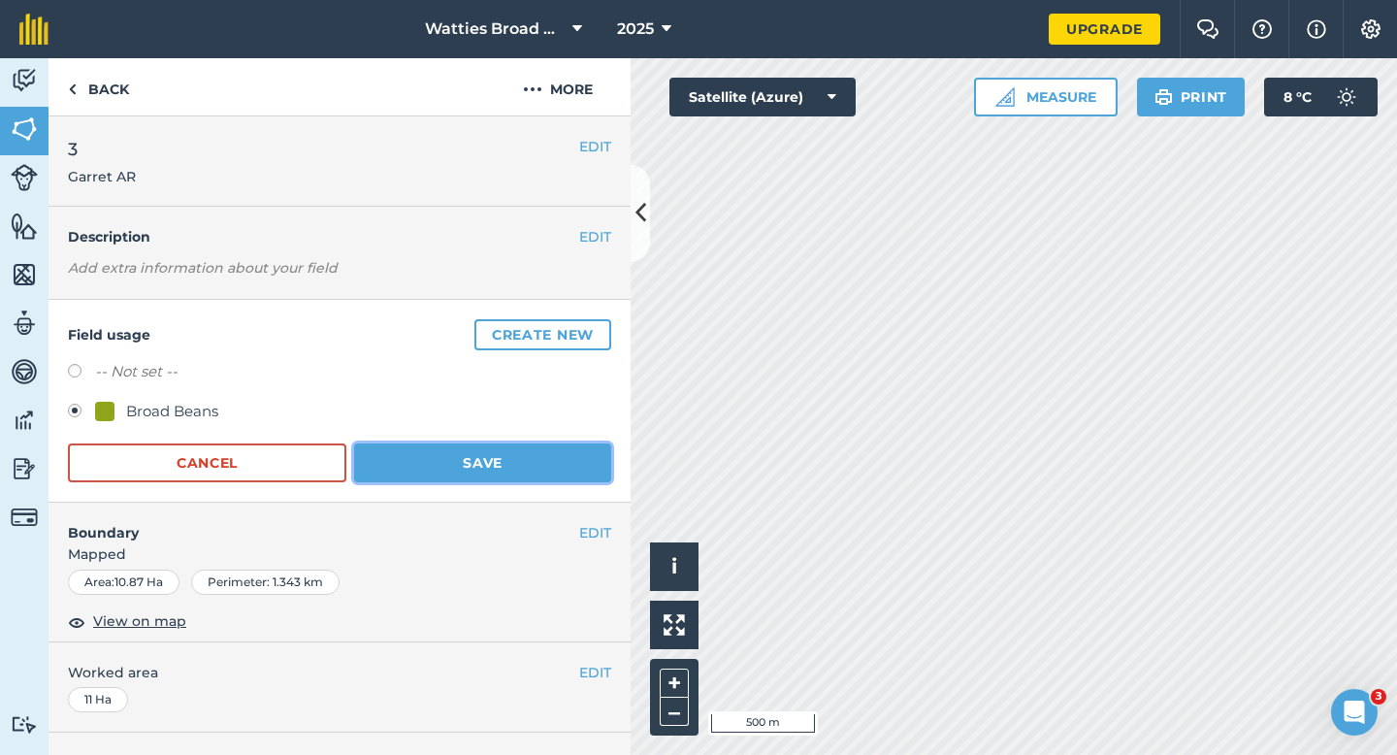
click at [534, 478] on button "Save" at bounding box center [482, 462] width 257 height 39
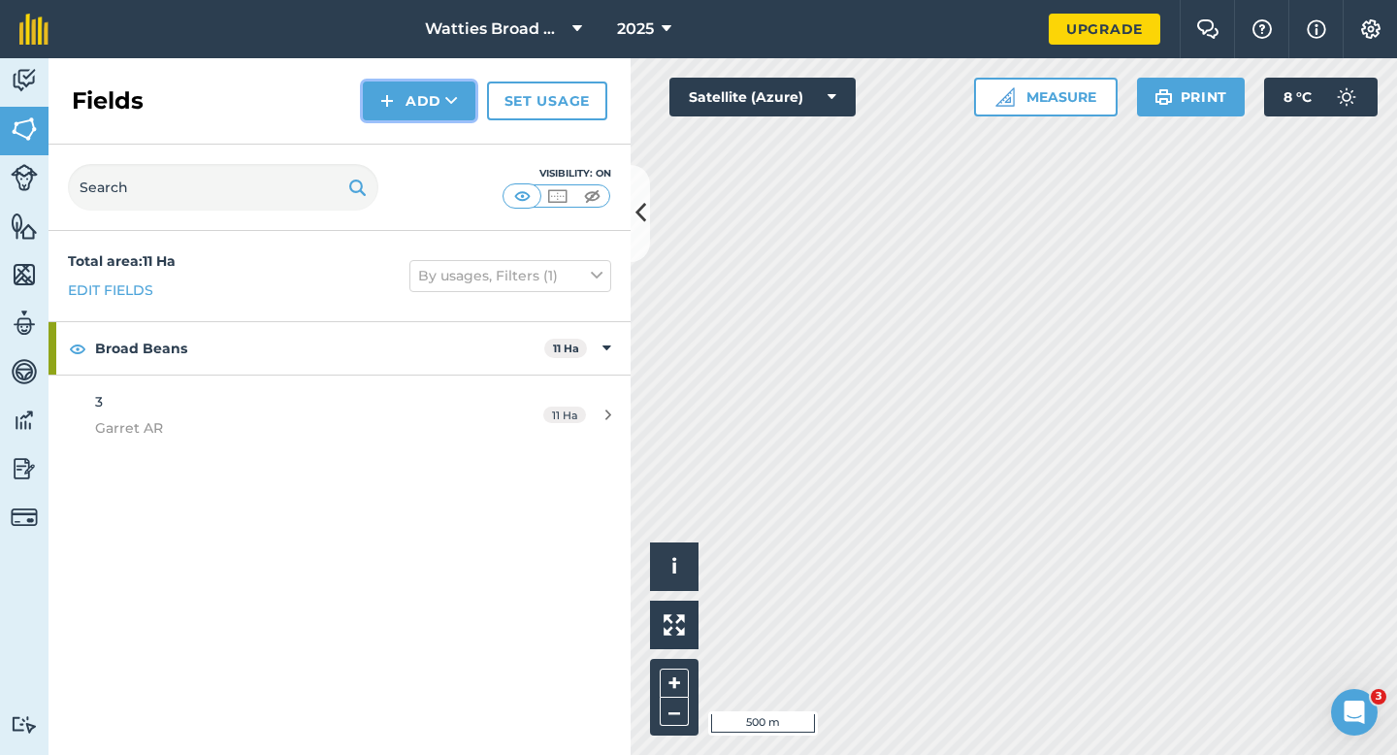
click at [455, 88] on button "Add" at bounding box center [419, 100] width 113 height 39
click at [443, 167] on link "Import" at bounding box center [419, 188] width 107 height 43
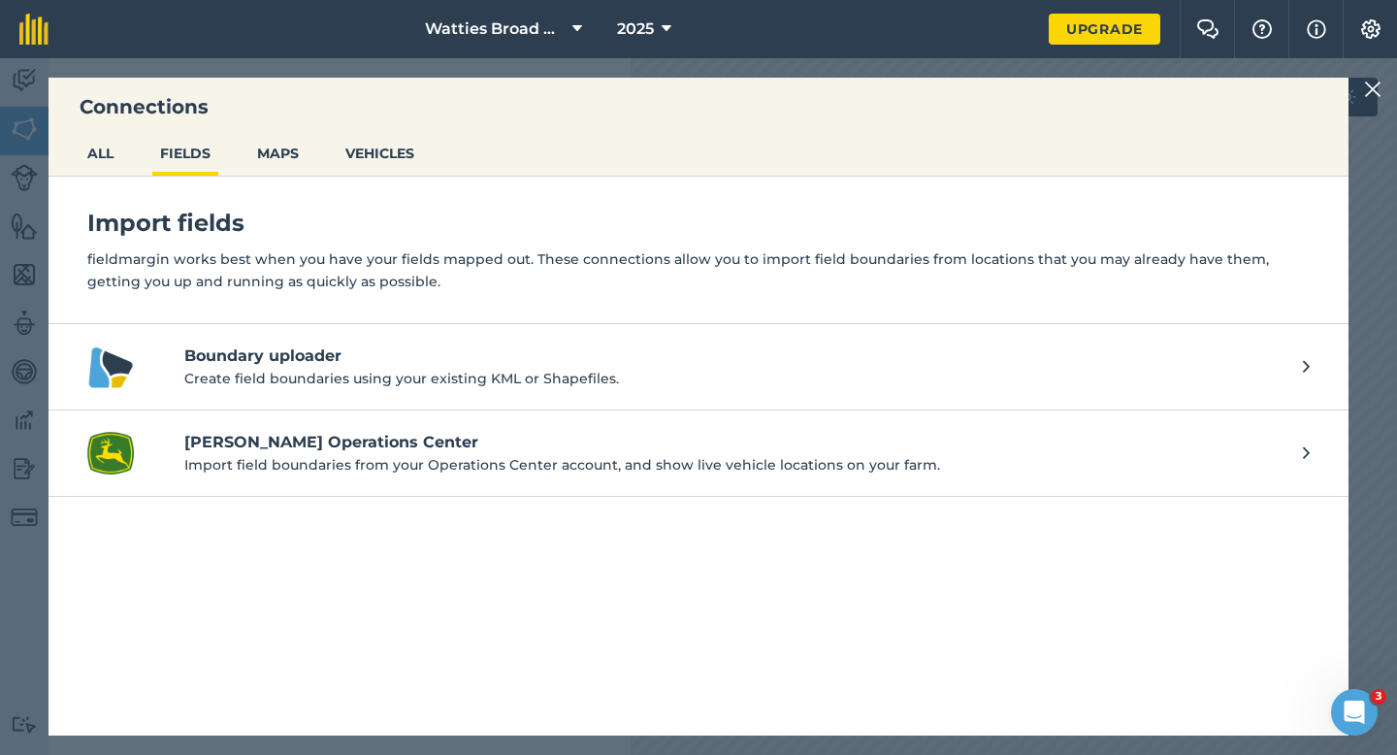
click at [1371, 85] on img at bounding box center [1372, 89] width 17 height 23
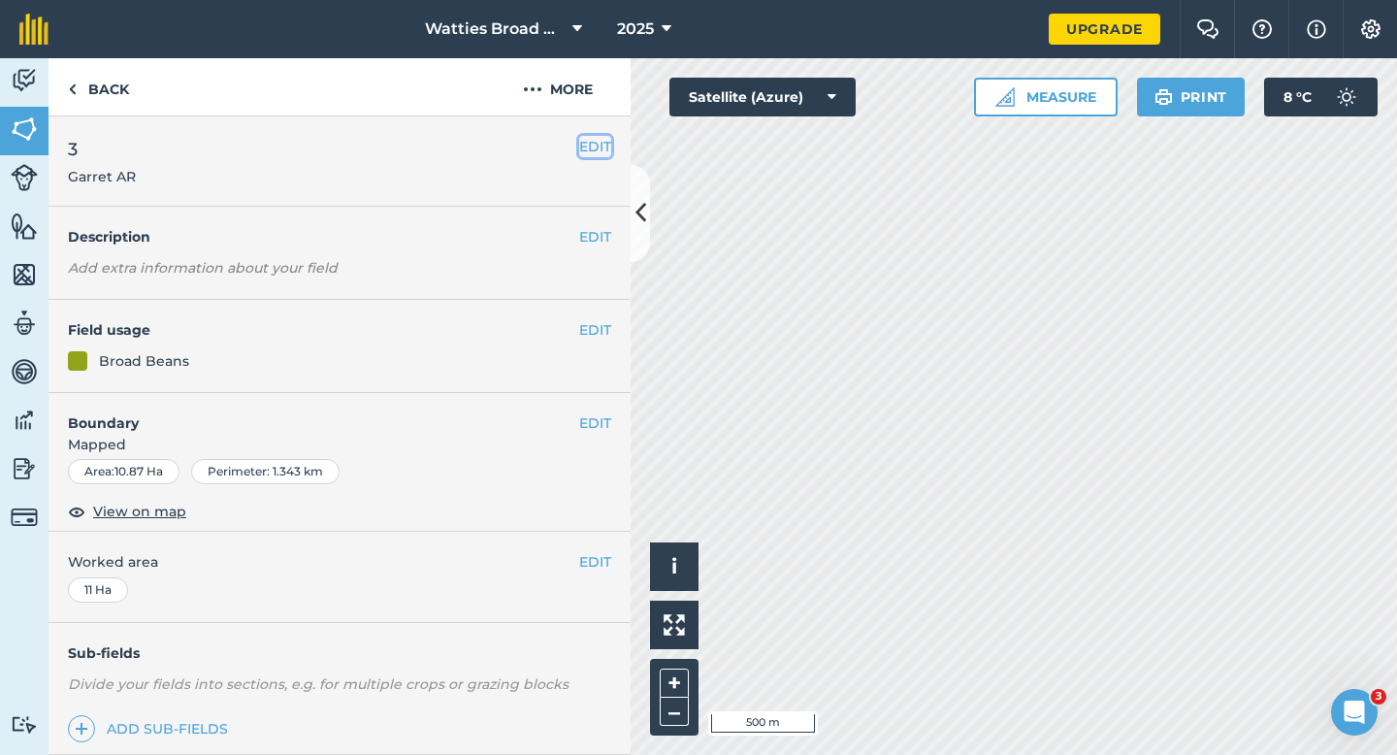
click at [600, 145] on button "EDIT" at bounding box center [595, 146] width 32 height 21
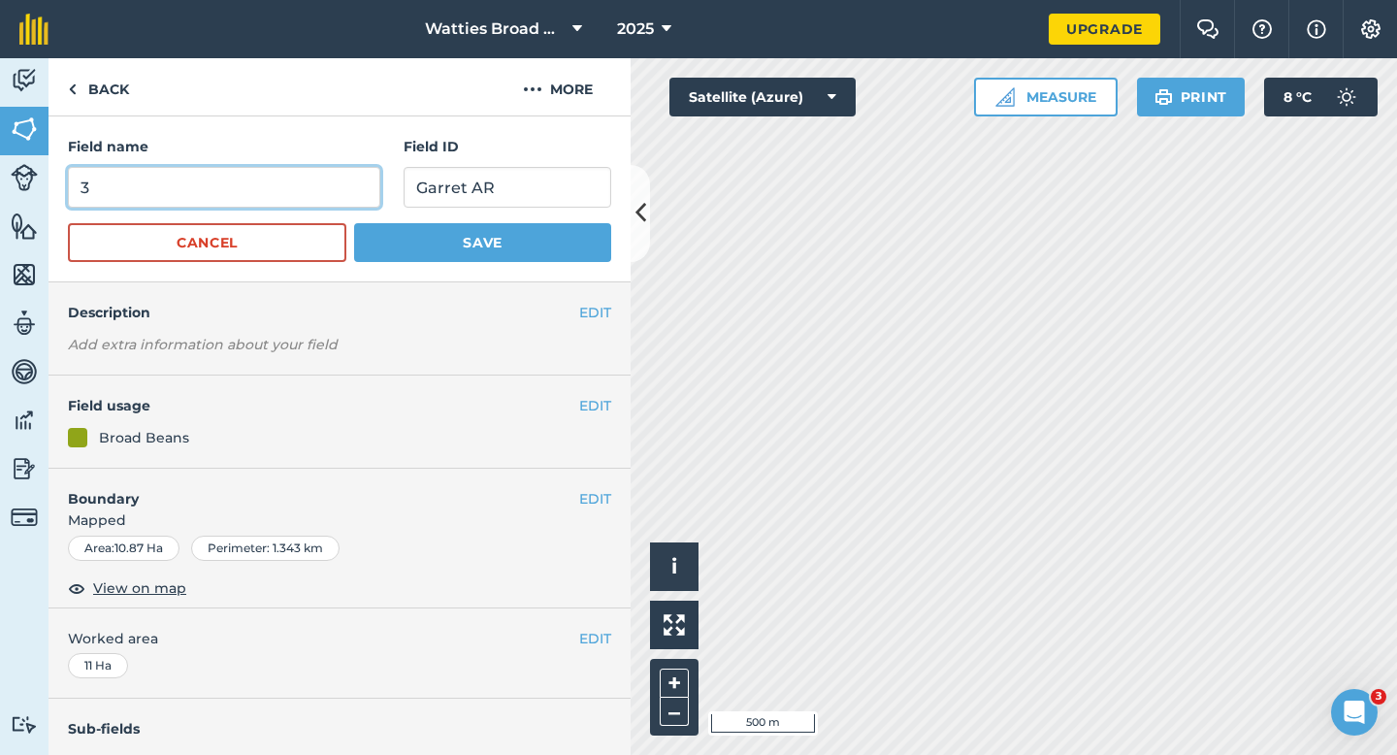
click at [267, 203] on input "3" at bounding box center [224, 187] width 312 height 41
type input "4"
click at [354, 223] on button "Save" at bounding box center [482, 242] width 257 height 39
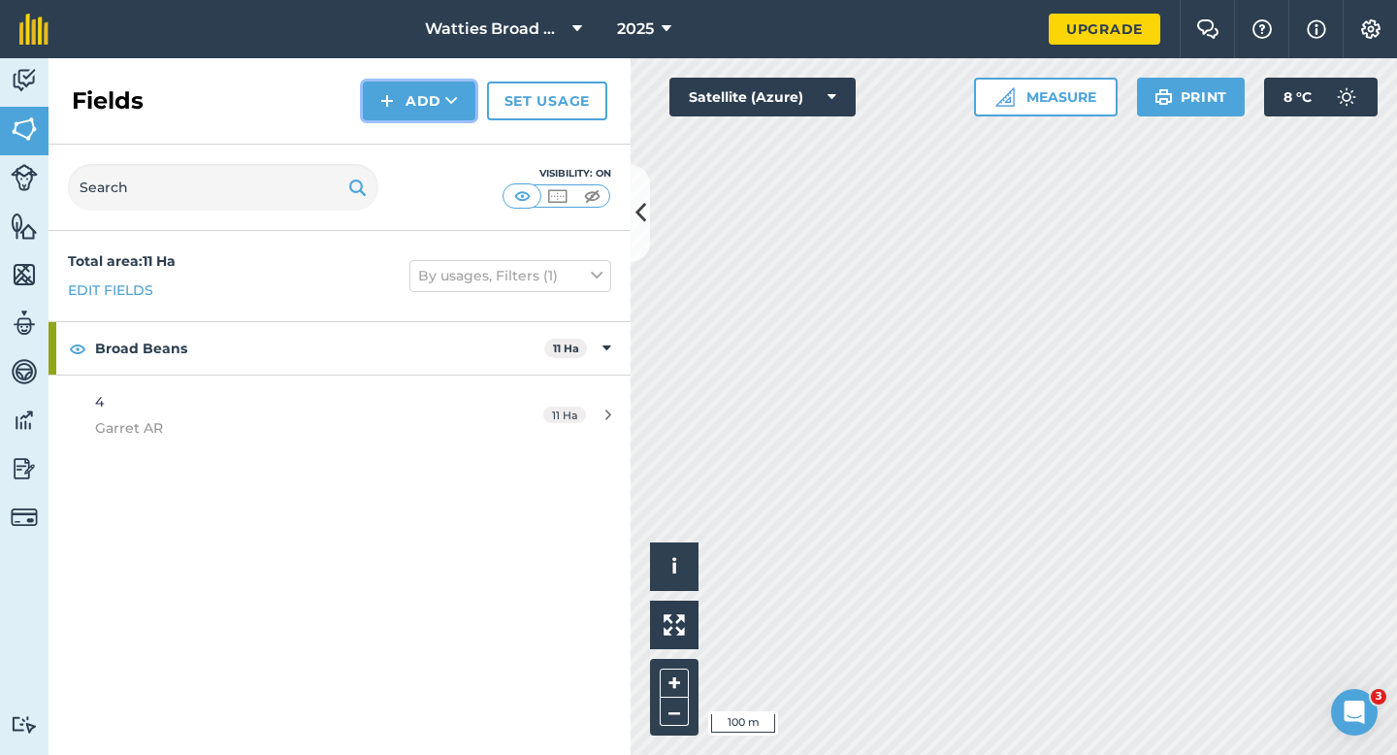
click at [397, 102] on button "Add" at bounding box center [419, 100] width 113 height 39
click at [412, 147] on link "Draw" at bounding box center [419, 144] width 107 height 43
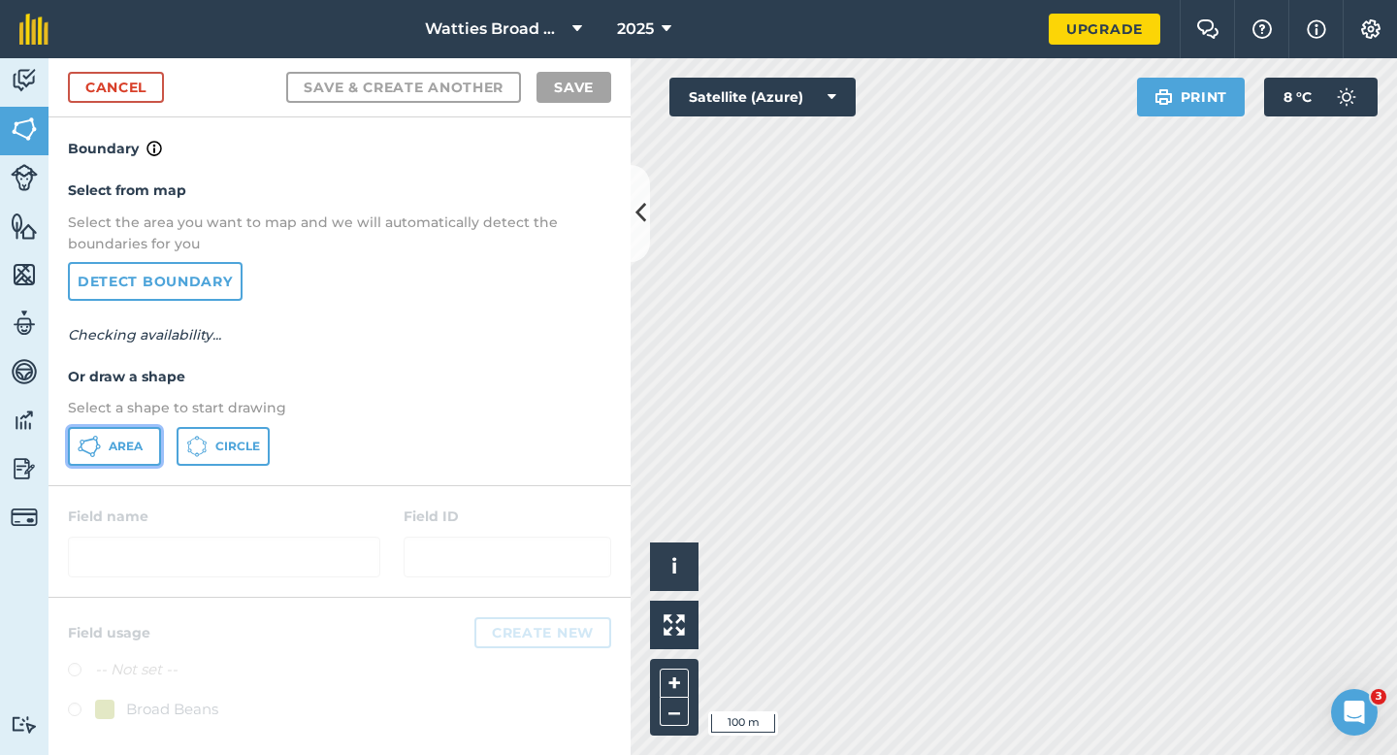
click at [104, 460] on button "Area" at bounding box center [114, 446] width 93 height 39
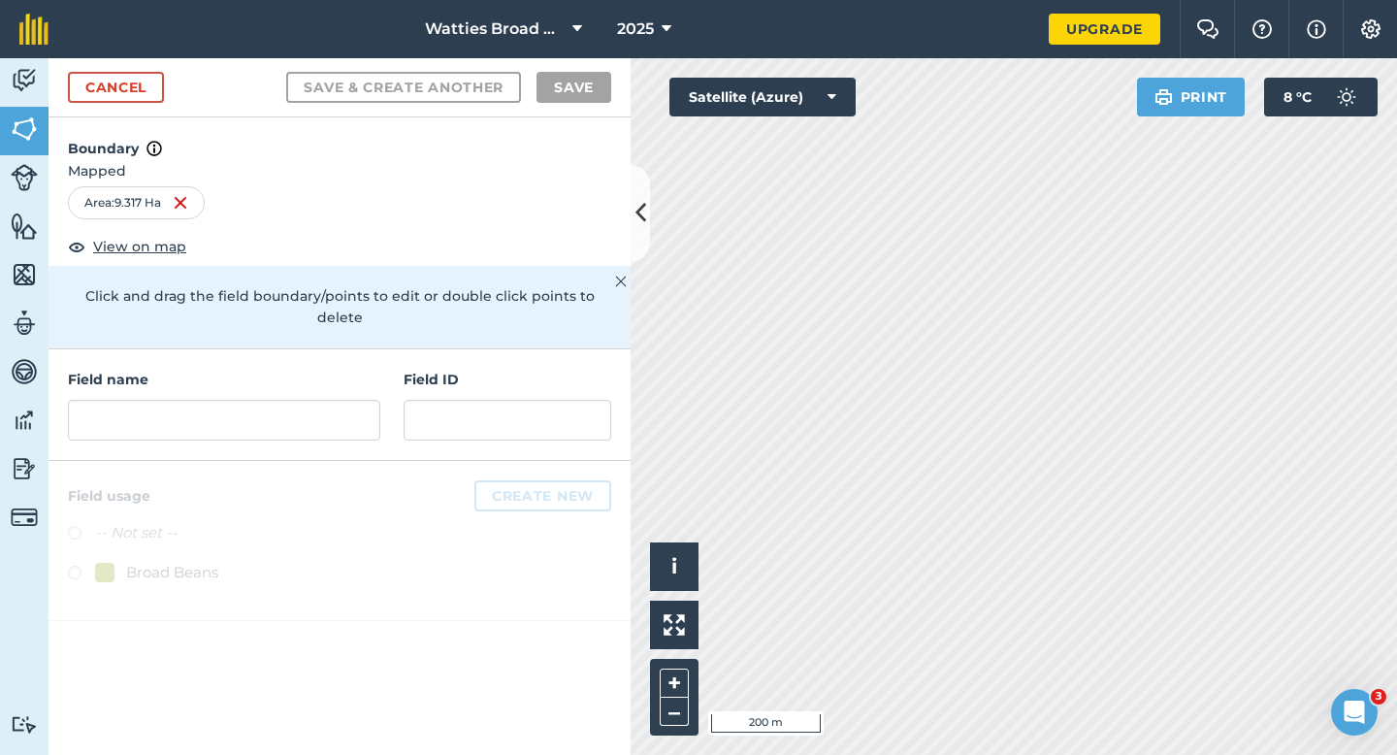
click at [298, 376] on div "Field name" at bounding box center [224, 405] width 312 height 72
click at [299, 410] on input "text" at bounding box center [224, 420] width 312 height 41
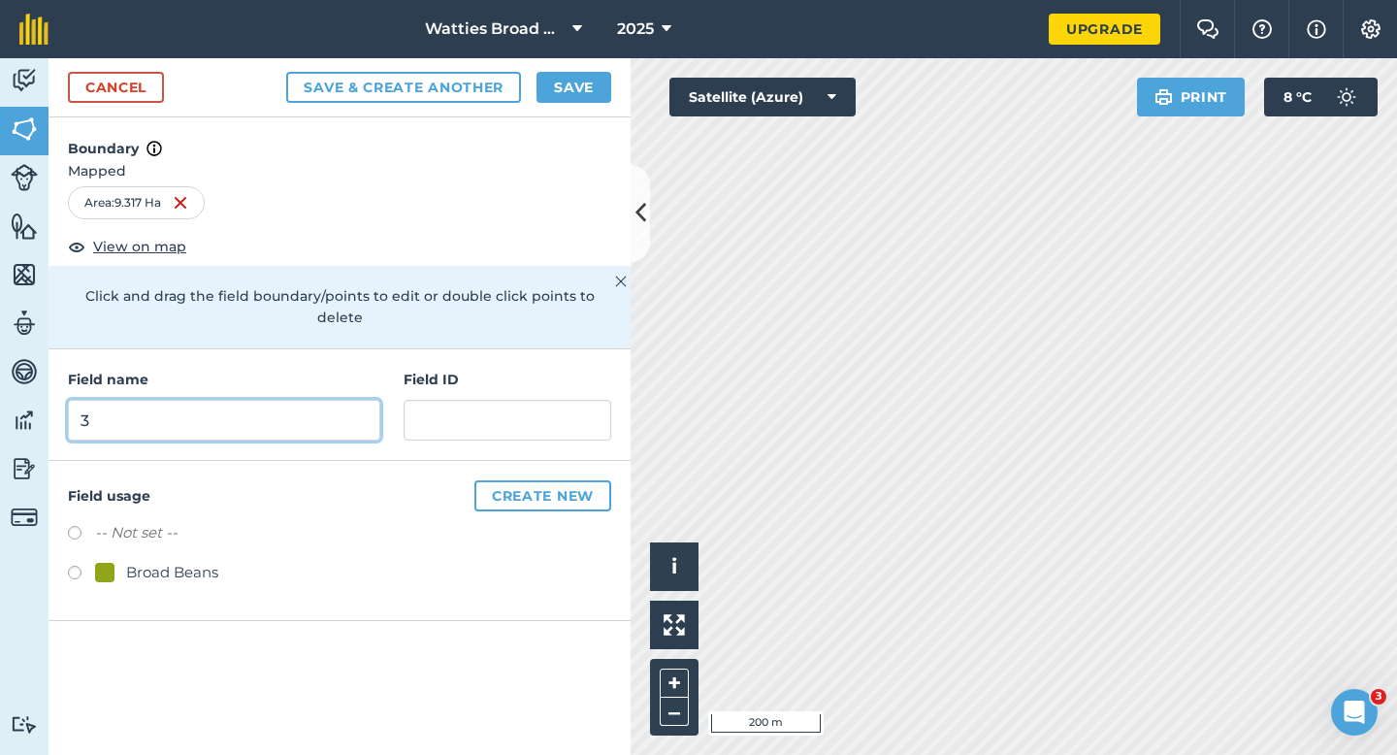
type input "3"
click at [578, 77] on button "Save" at bounding box center [573, 87] width 75 height 31
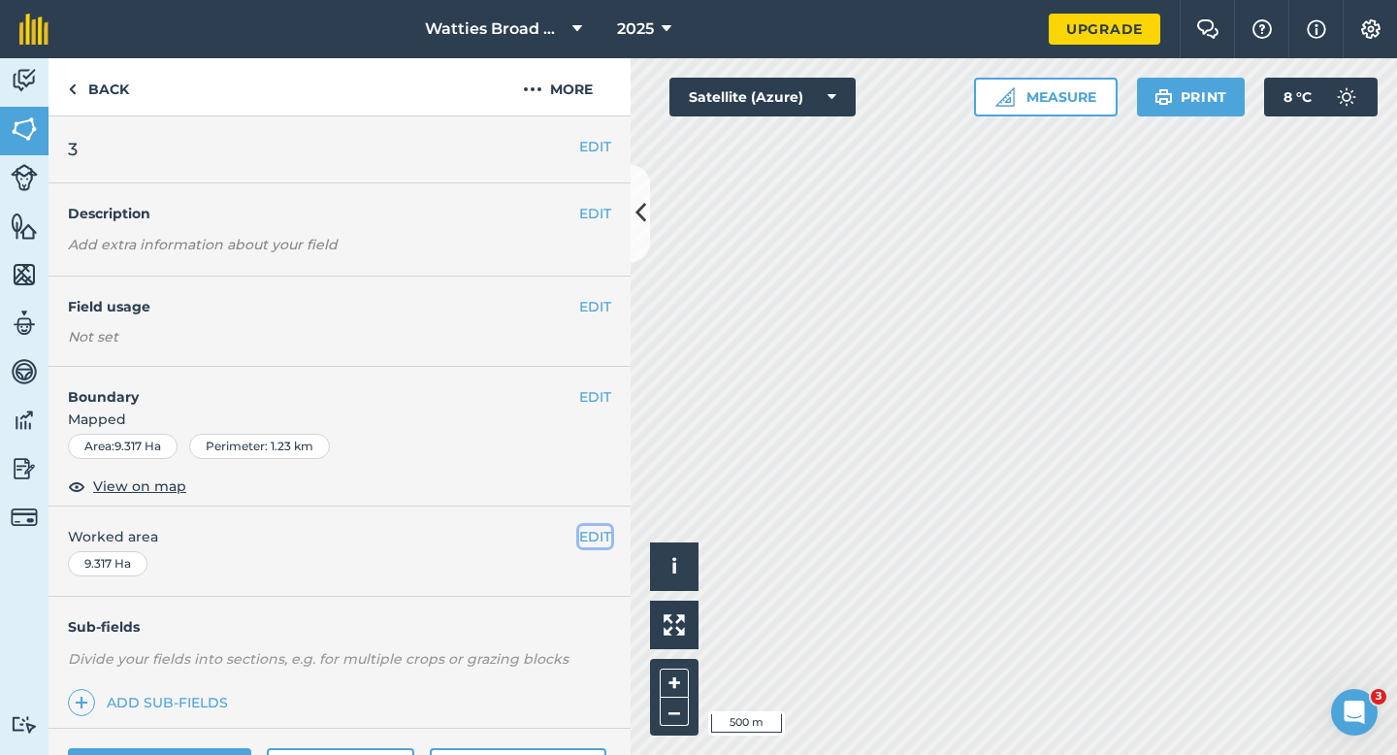
click at [606, 541] on button "EDIT" at bounding box center [595, 536] width 32 height 21
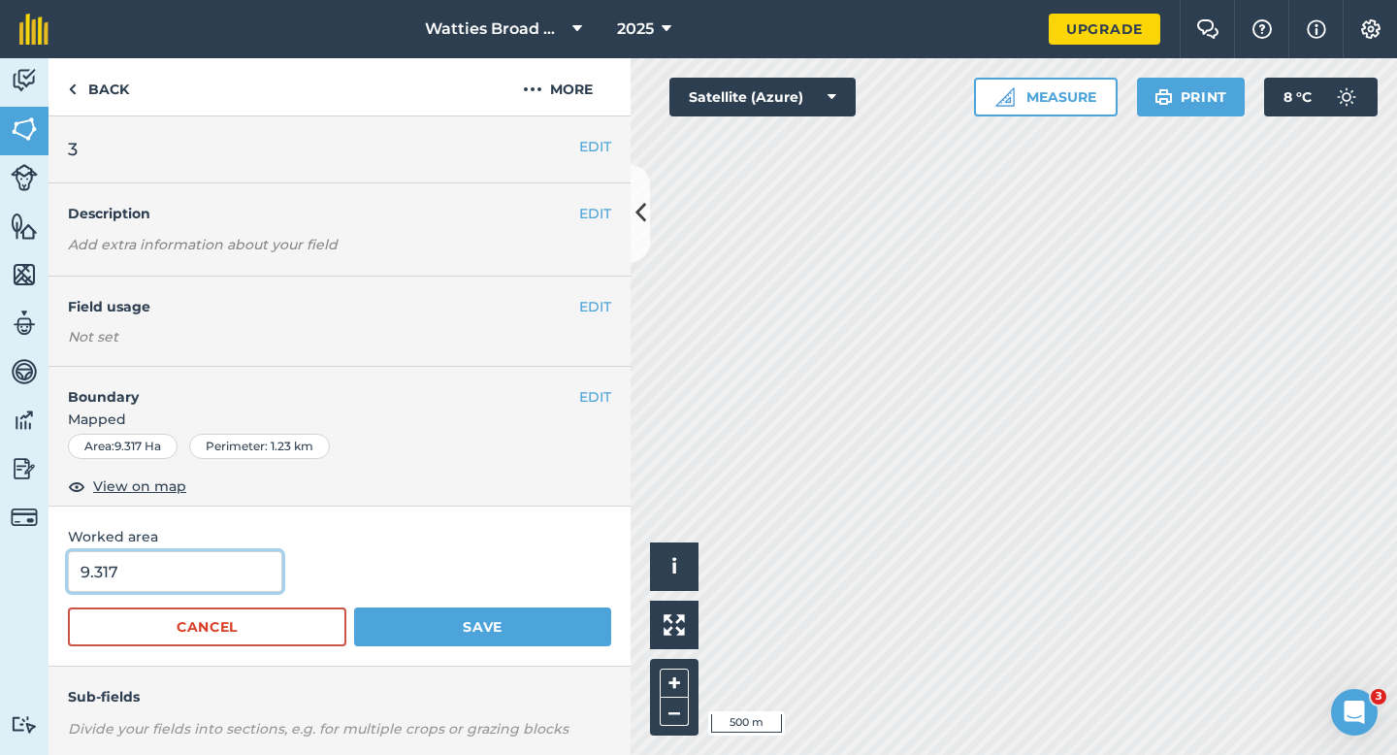
click at [223, 566] on input "9.317" at bounding box center [175, 571] width 214 height 41
type input "9.3"
click at [354, 607] on button "Save" at bounding box center [482, 626] width 257 height 39
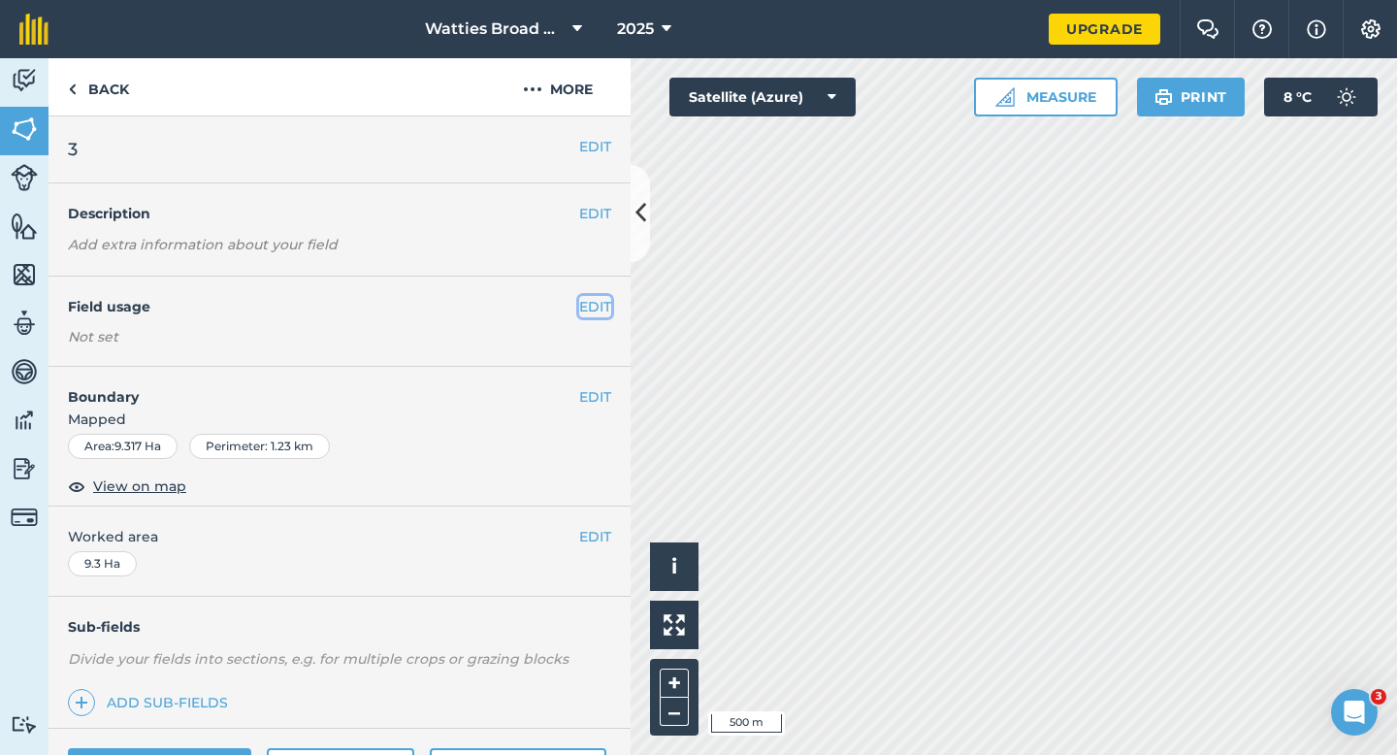
click at [604, 306] on button "EDIT" at bounding box center [595, 306] width 32 height 21
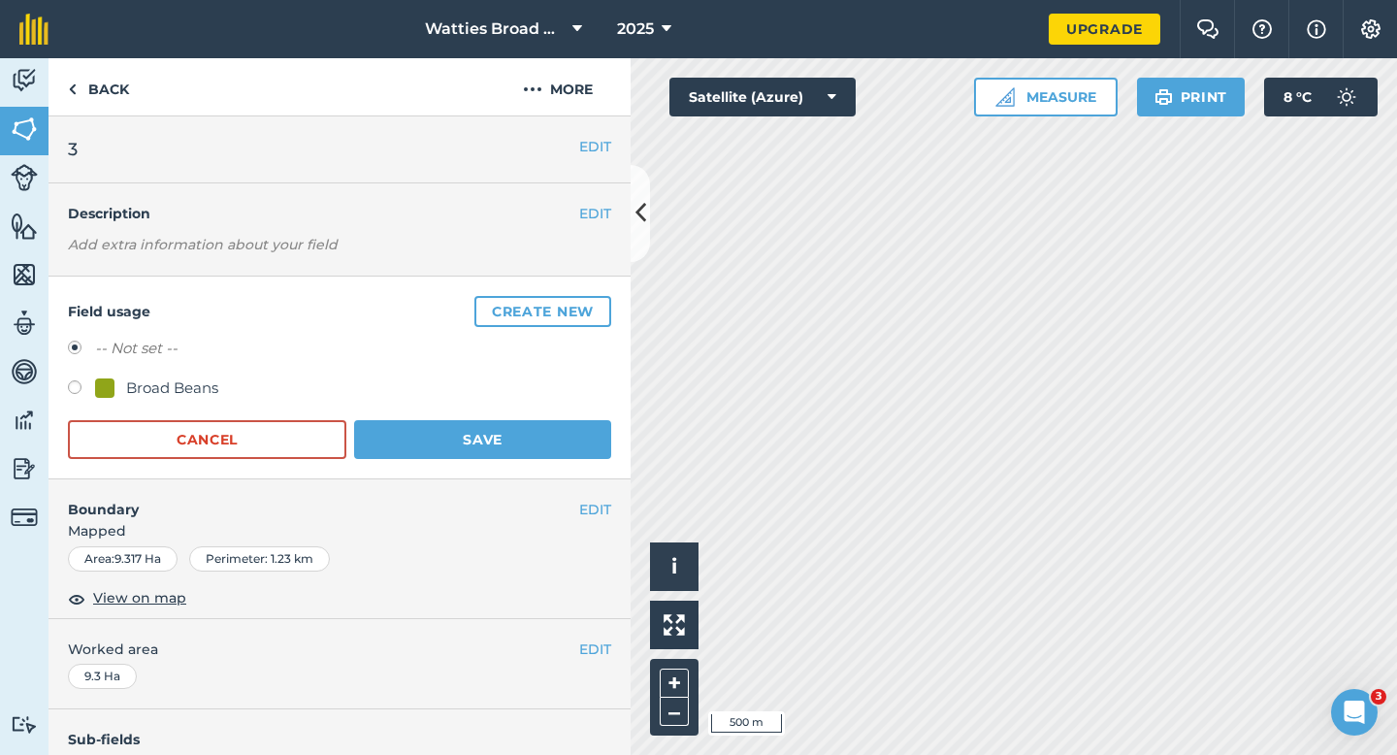
click at [182, 403] on div "Broad Beans" at bounding box center [339, 390] width 543 height 28
click at [182, 381] on div "Broad Beans" at bounding box center [172, 387] width 92 height 23
radio input "true"
radio input "false"
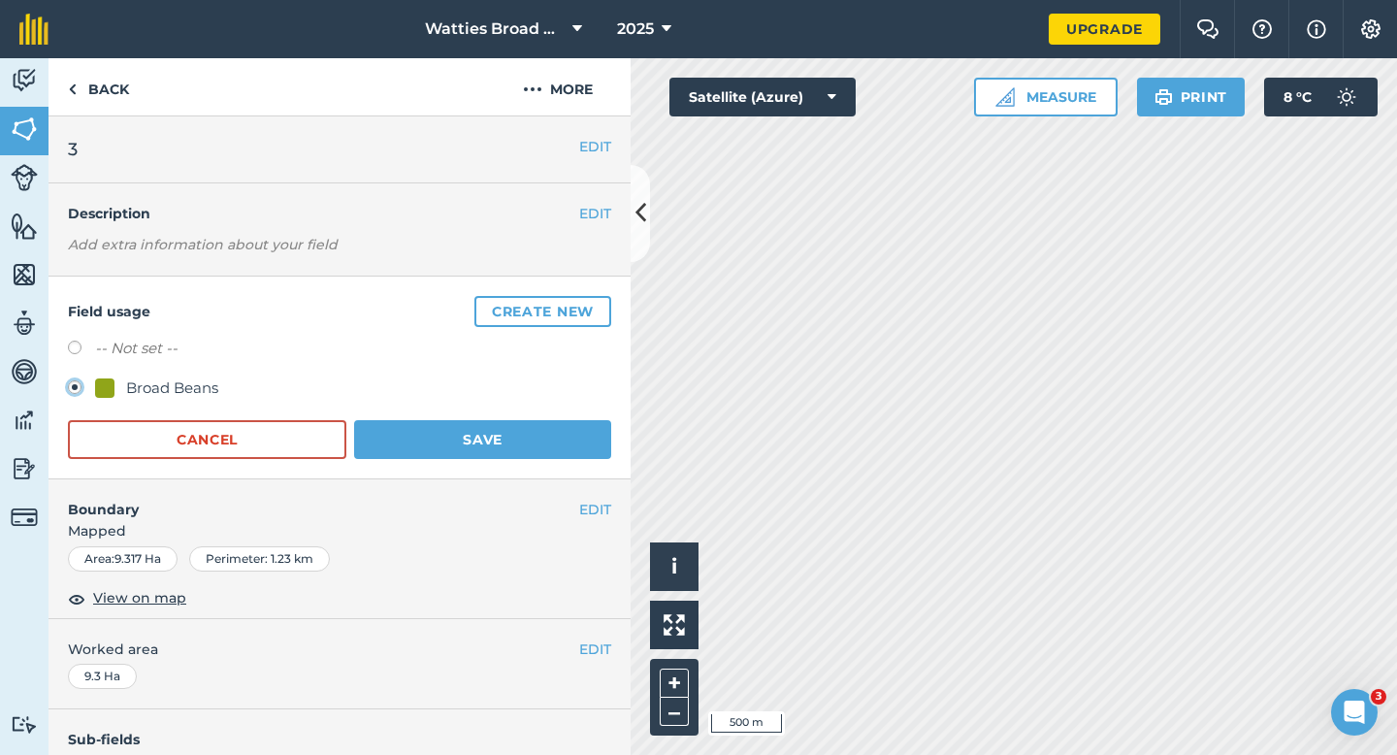
click at [354, 420] on button "Save" at bounding box center [482, 439] width 257 height 39
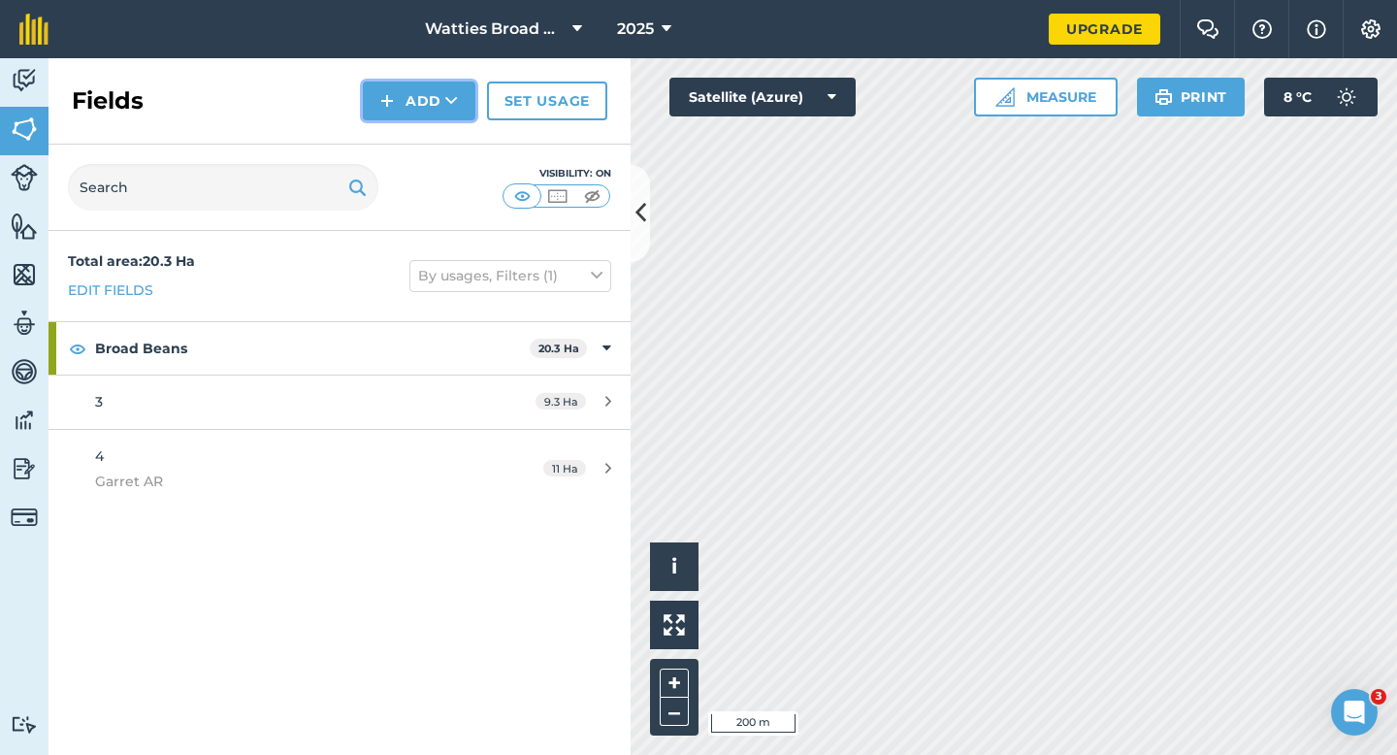
click at [380, 101] on button "Add" at bounding box center [419, 100] width 113 height 39
click at [403, 139] on link "Draw" at bounding box center [419, 144] width 107 height 43
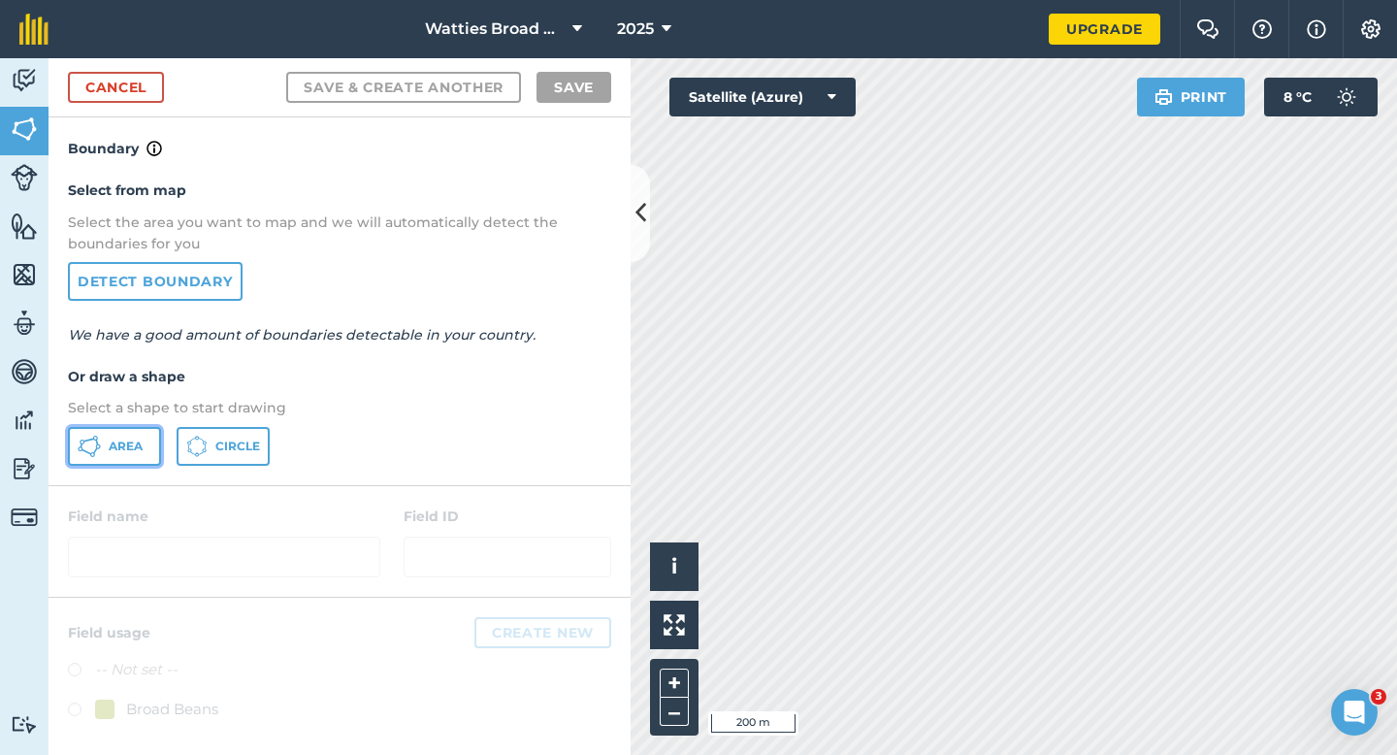
click at [130, 446] on span "Area" at bounding box center [126, 446] width 34 height 16
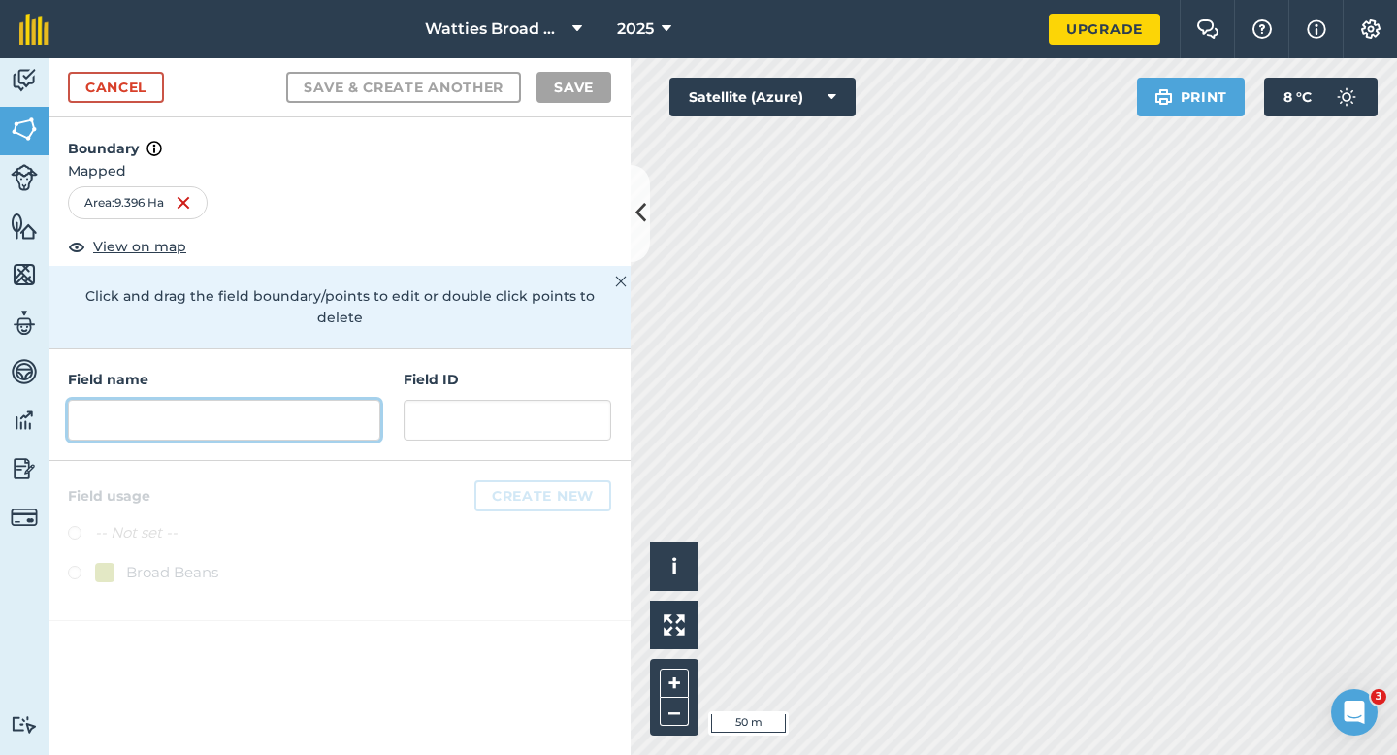
click at [296, 403] on input "text" at bounding box center [224, 420] width 312 height 41
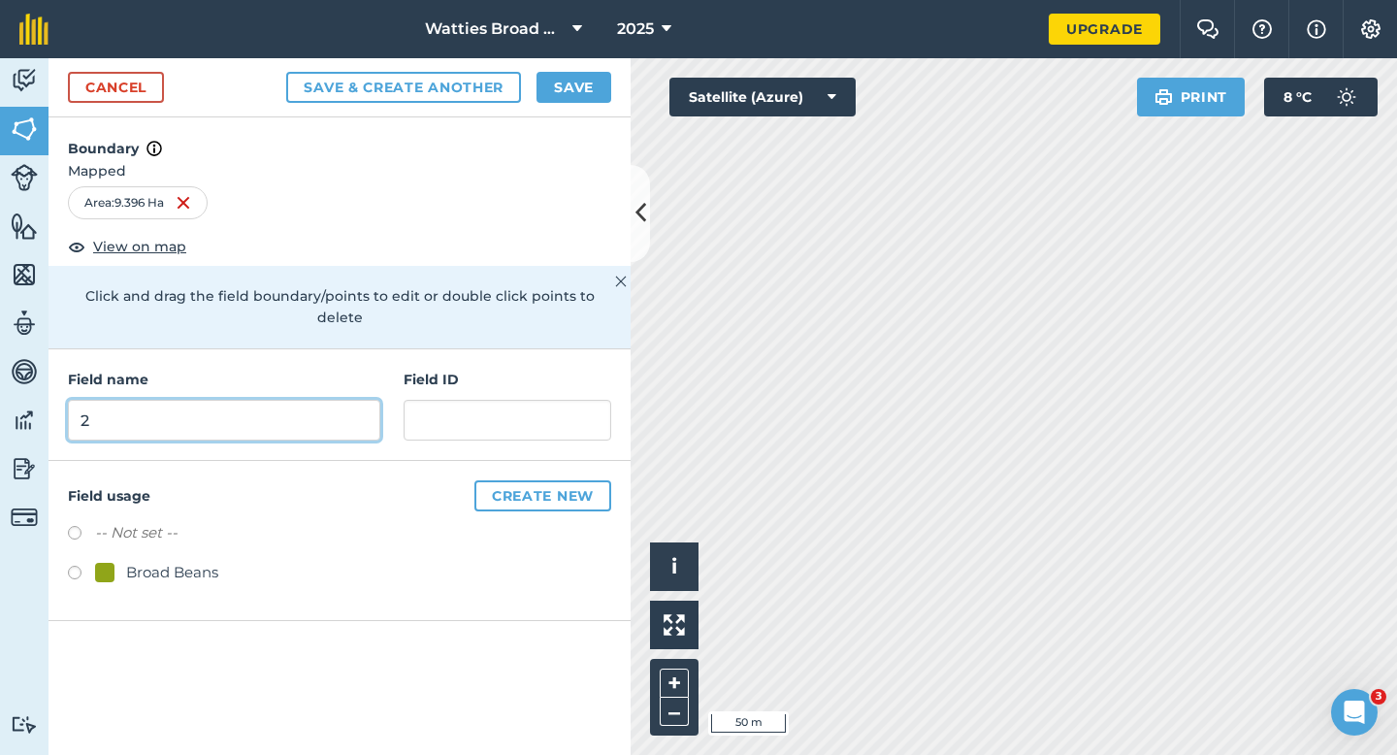
type input "2"
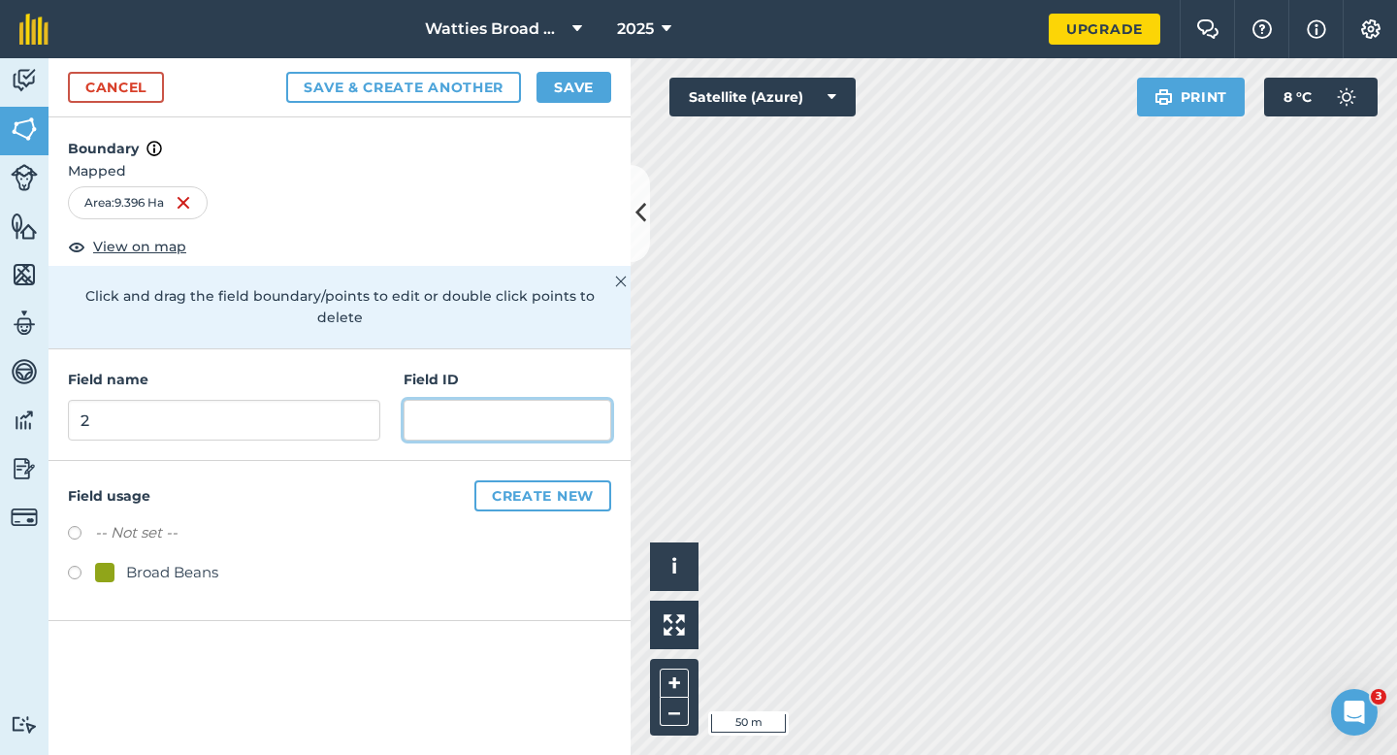
click at [468, 407] on input "text" at bounding box center [507, 420] width 208 height 41
type input "[PERSON_NAME] Farming Partnership"
click at [118, 561] on div "Broad Beans" at bounding box center [156, 572] width 123 height 23
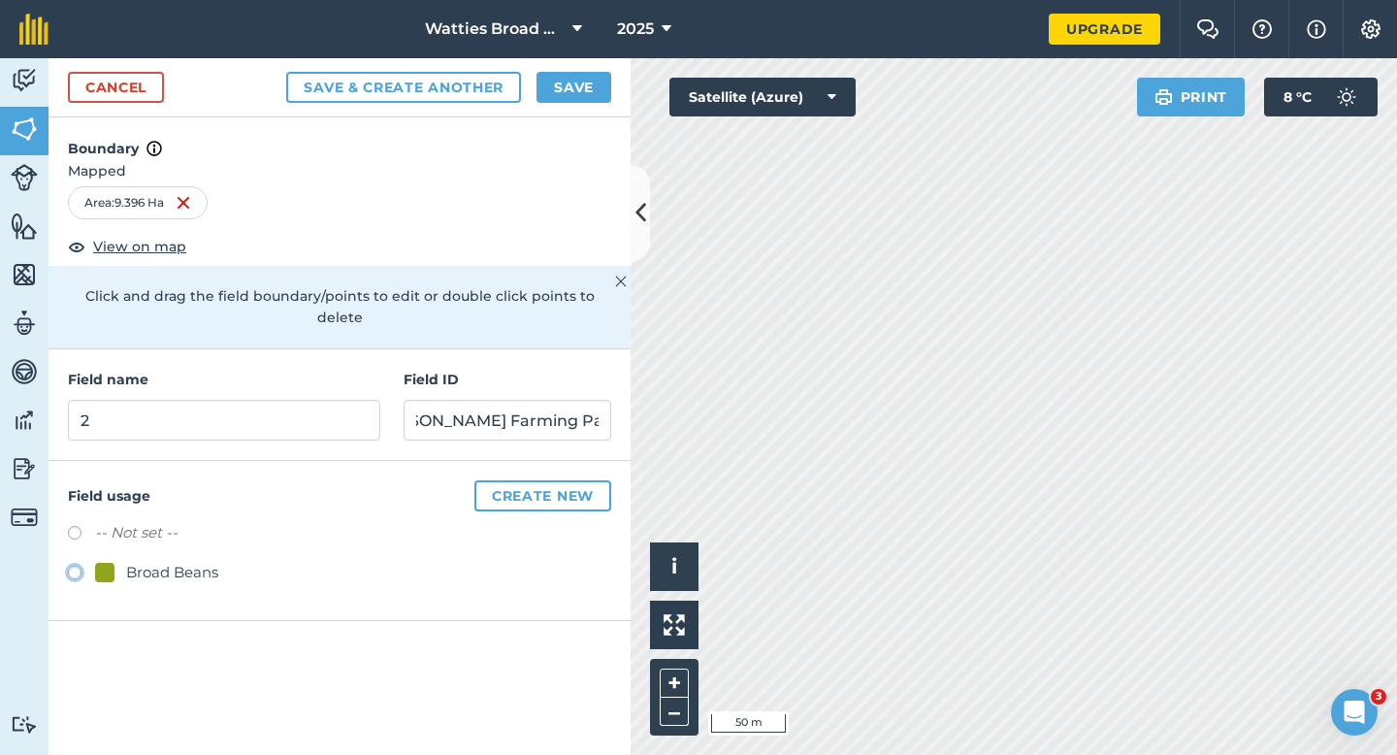
radio input "true"
click at [560, 78] on button "Save" at bounding box center [573, 87] width 75 height 31
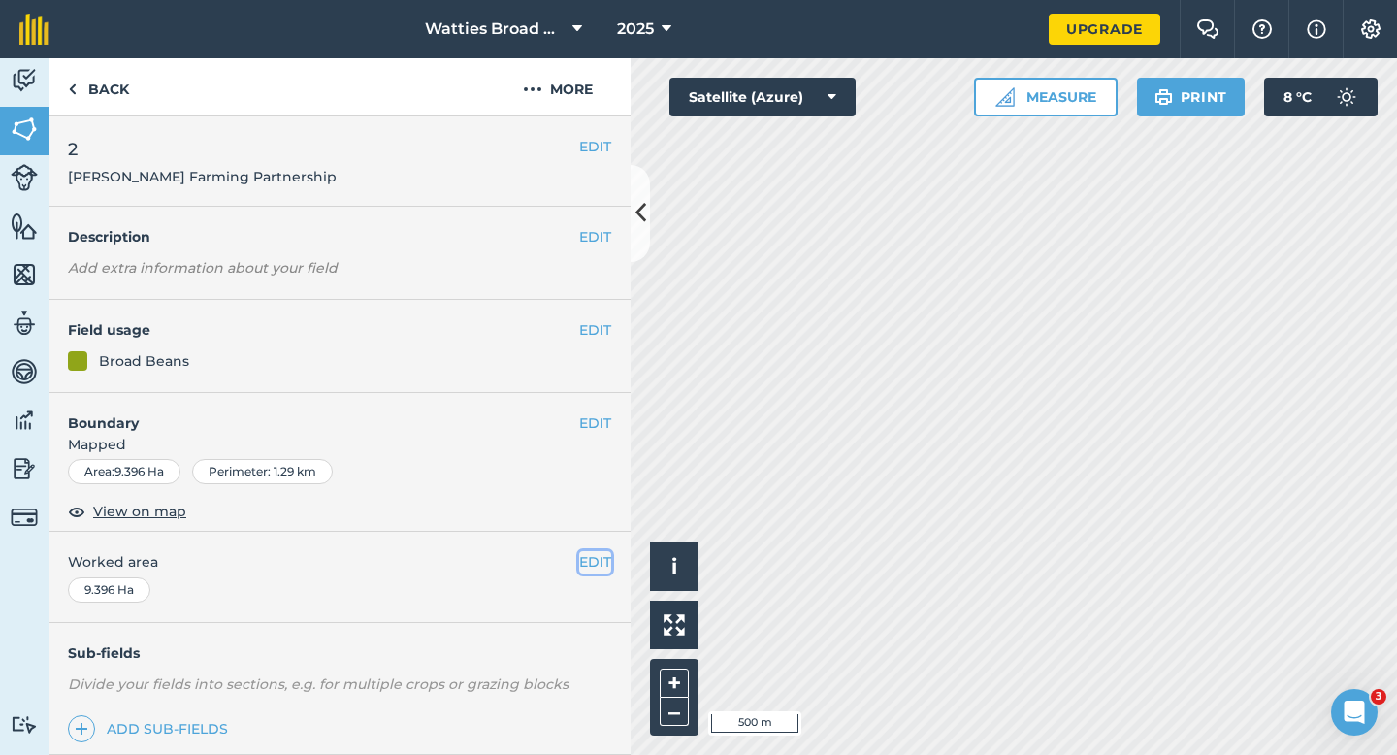
click at [593, 568] on button "EDIT" at bounding box center [595, 561] width 32 height 21
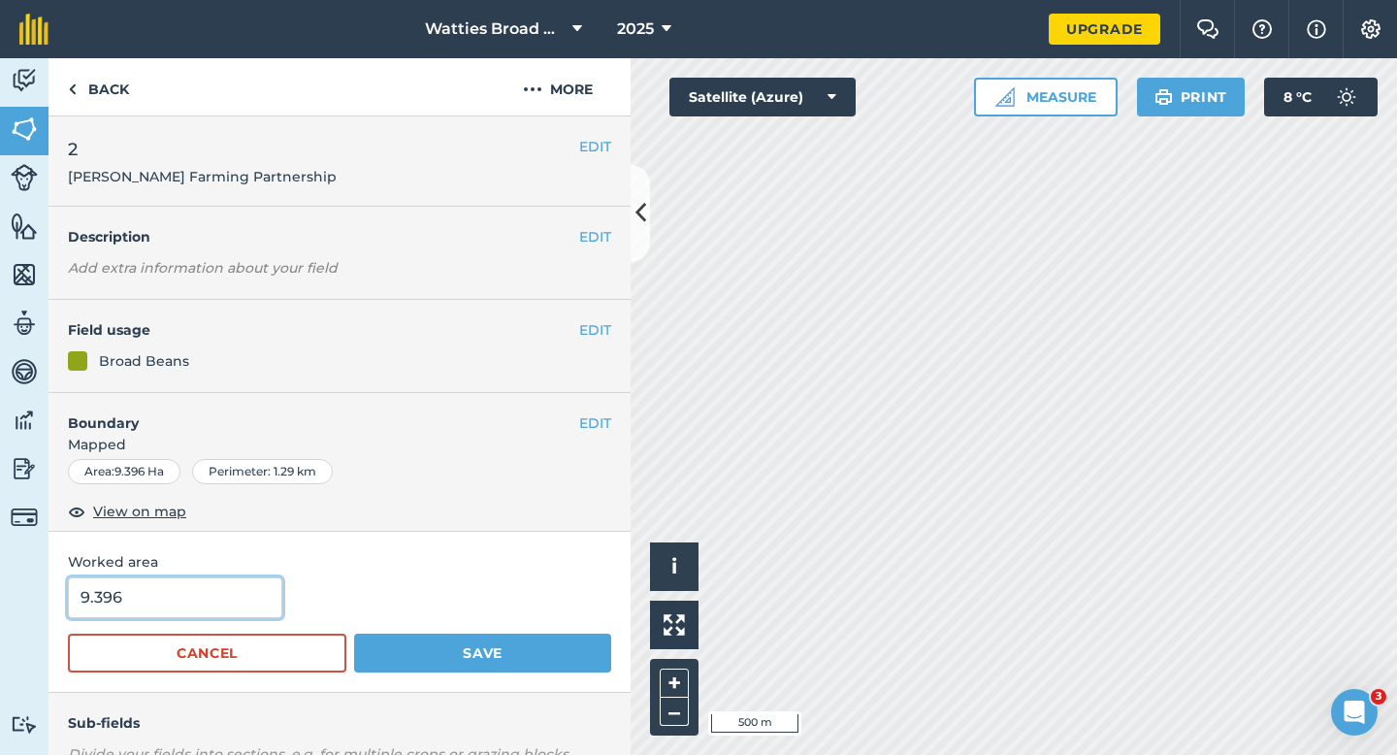
click at [147, 609] on input "9.396" at bounding box center [175, 597] width 214 height 41
type input "9.4"
click at [354, 633] on button "Save" at bounding box center [482, 652] width 257 height 39
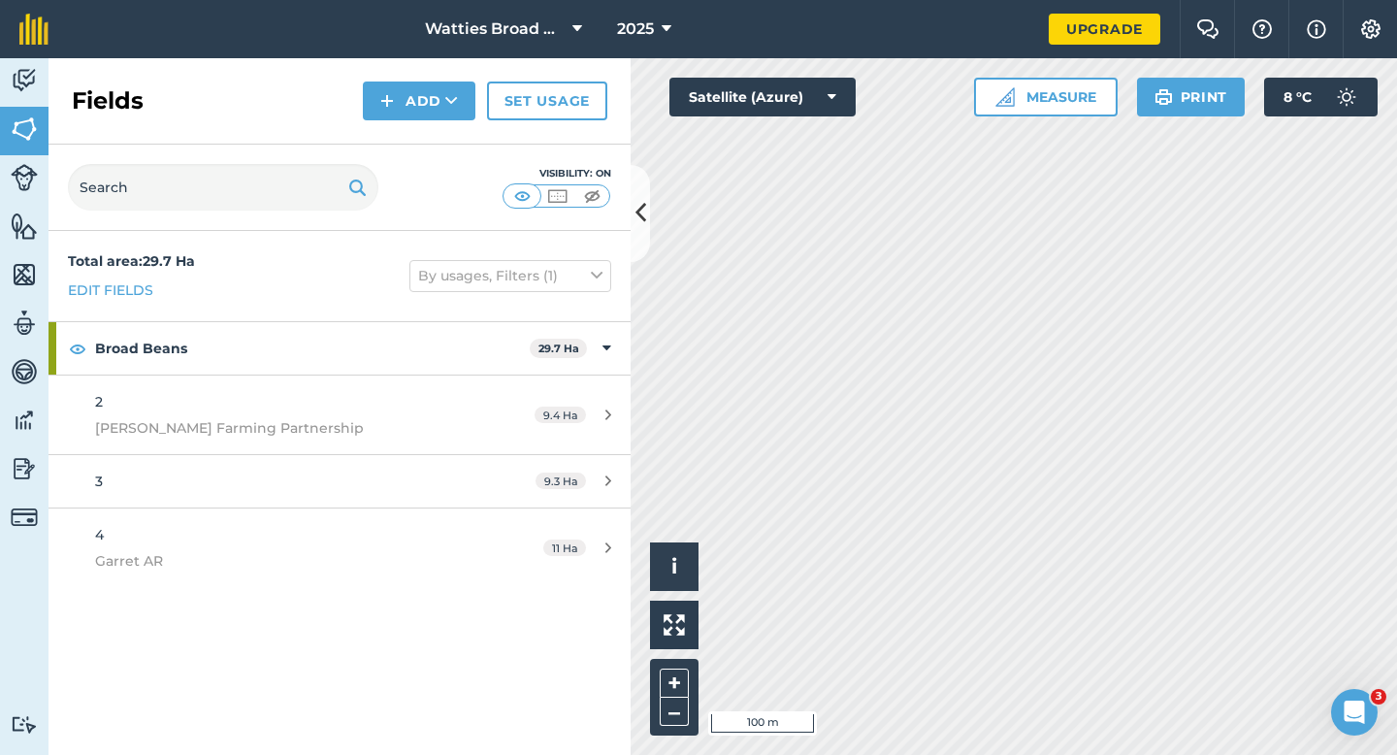
click at [421, 133] on div "Fields Add Set usage" at bounding box center [339, 101] width 582 height 86
click at [421, 112] on button "Add" at bounding box center [419, 100] width 113 height 39
click at [421, 125] on link "Draw" at bounding box center [419, 144] width 107 height 43
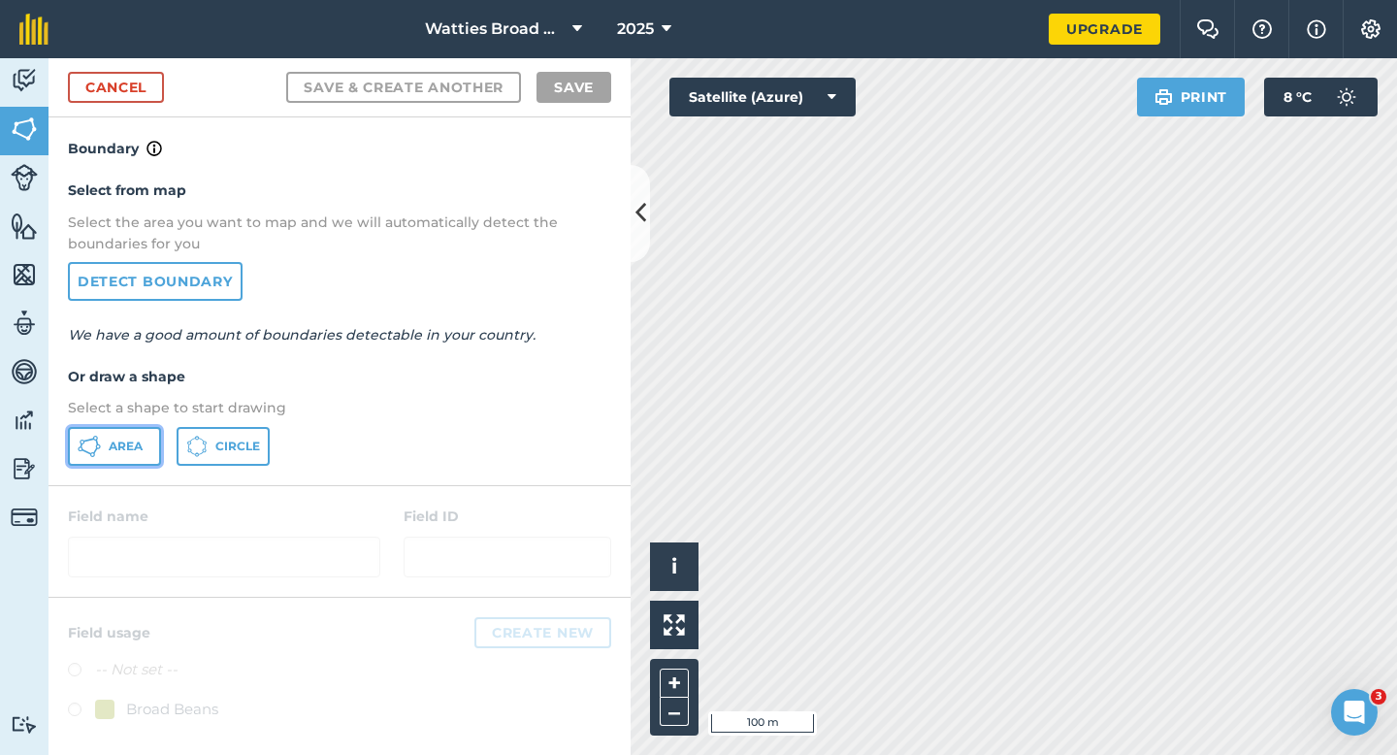
click at [118, 434] on button "Area" at bounding box center [114, 446] width 93 height 39
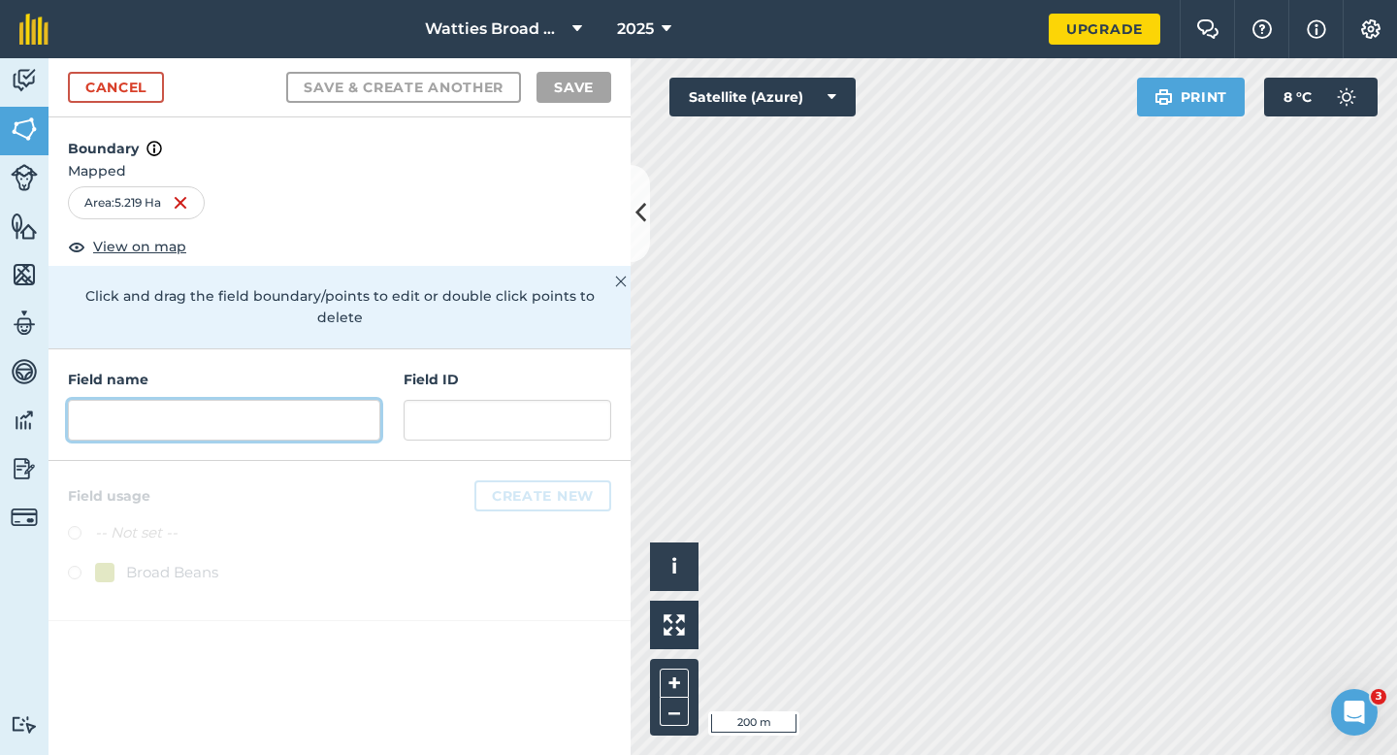
click at [271, 404] on input "text" at bounding box center [224, 420] width 312 height 41
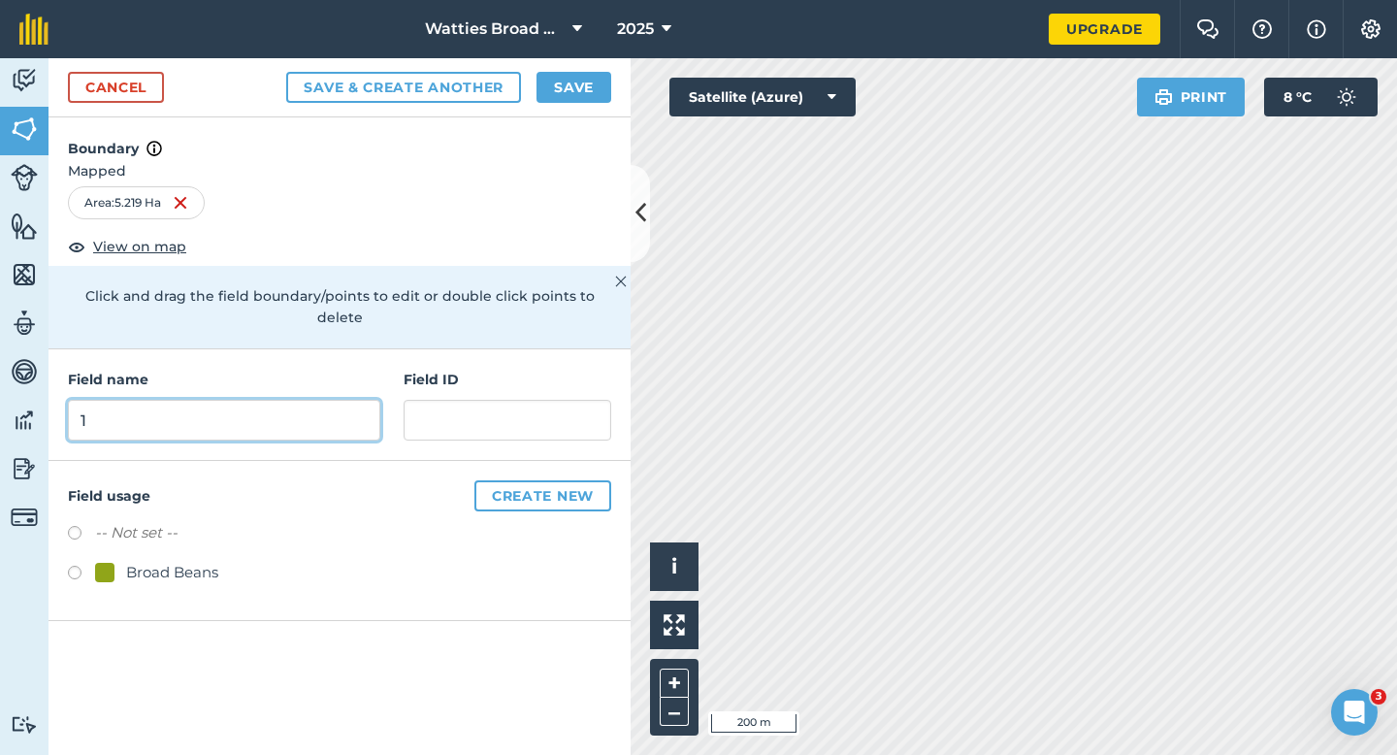
type input "1"
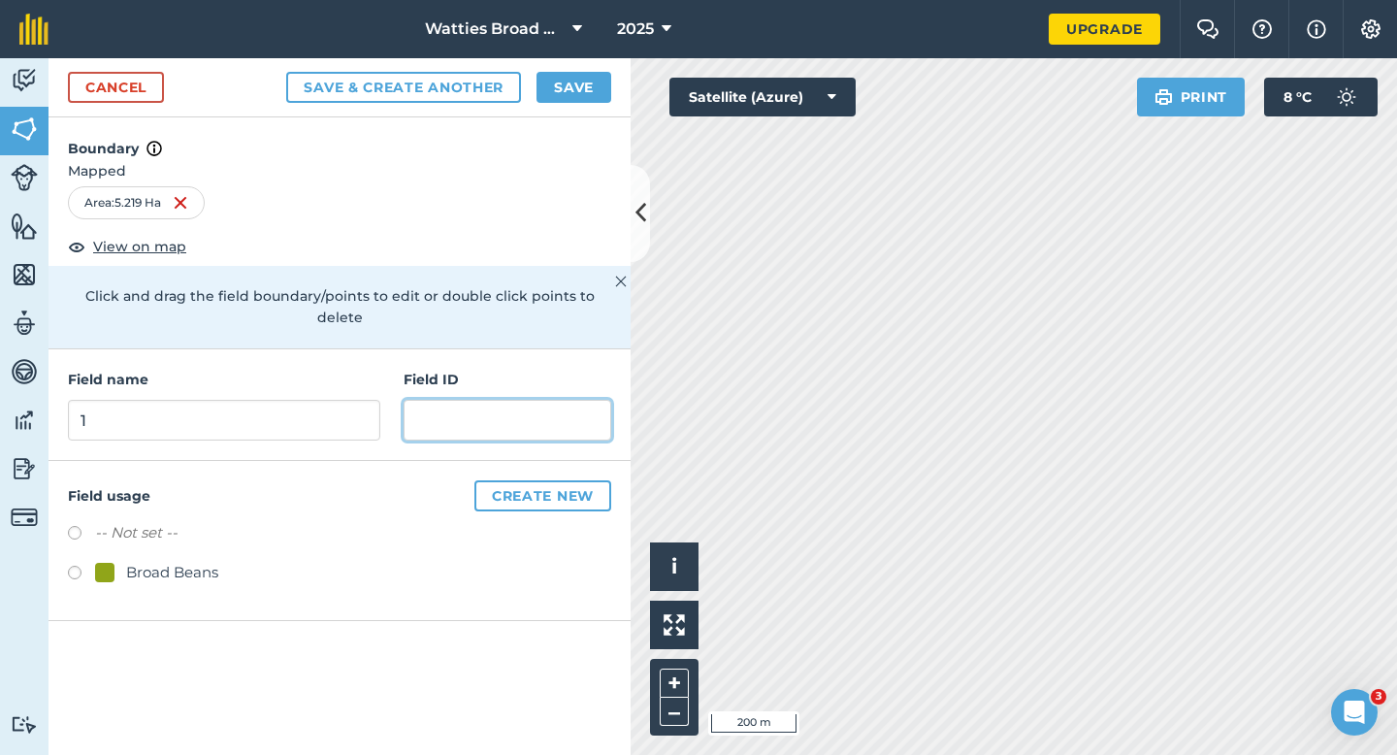
click at [558, 400] on input "text" at bounding box center [507, 420] width 208 height 41
type input "The [PERSON_NAME] Family Trust"
click at [111, 563] on div at bounding box center [104, 572] width 19 height 19
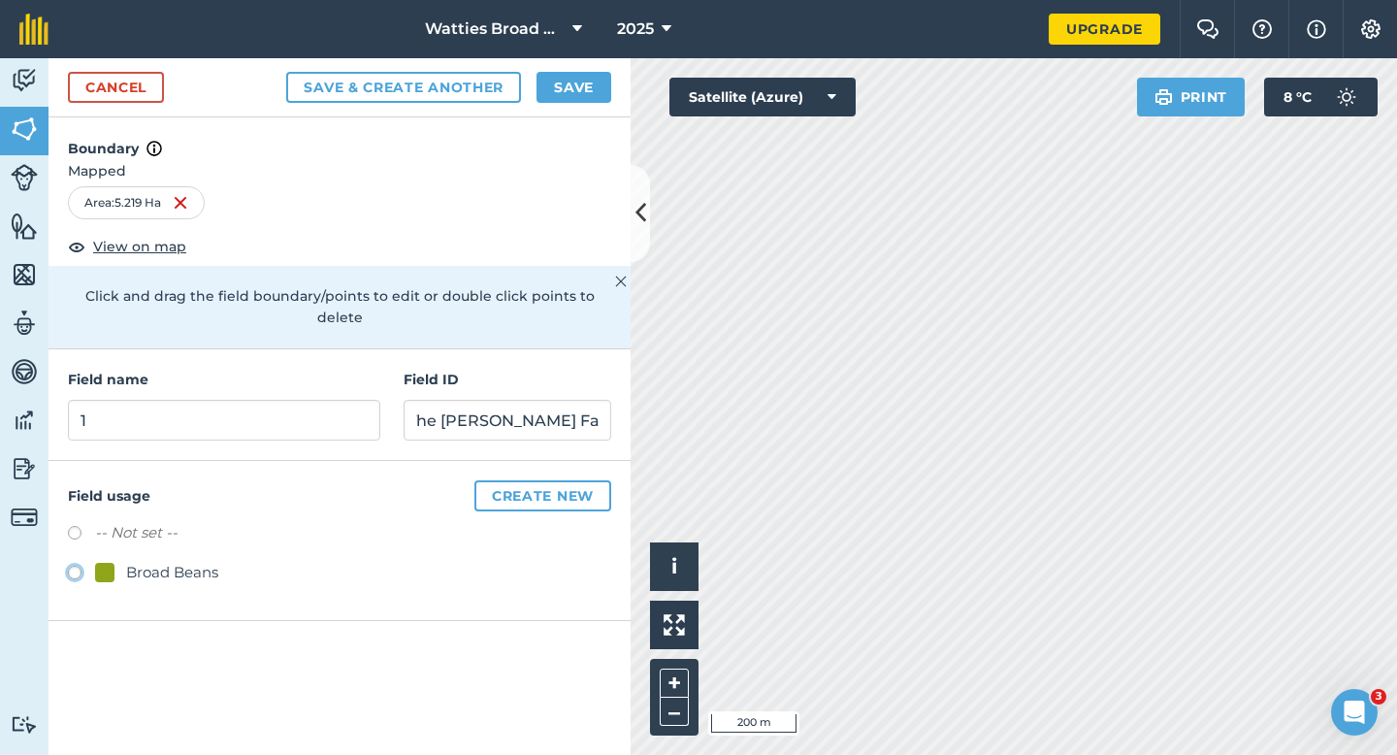
radio input "true"
click at [540, 99] on button "Save" at bounding box center [573, 87] width 75 height 31
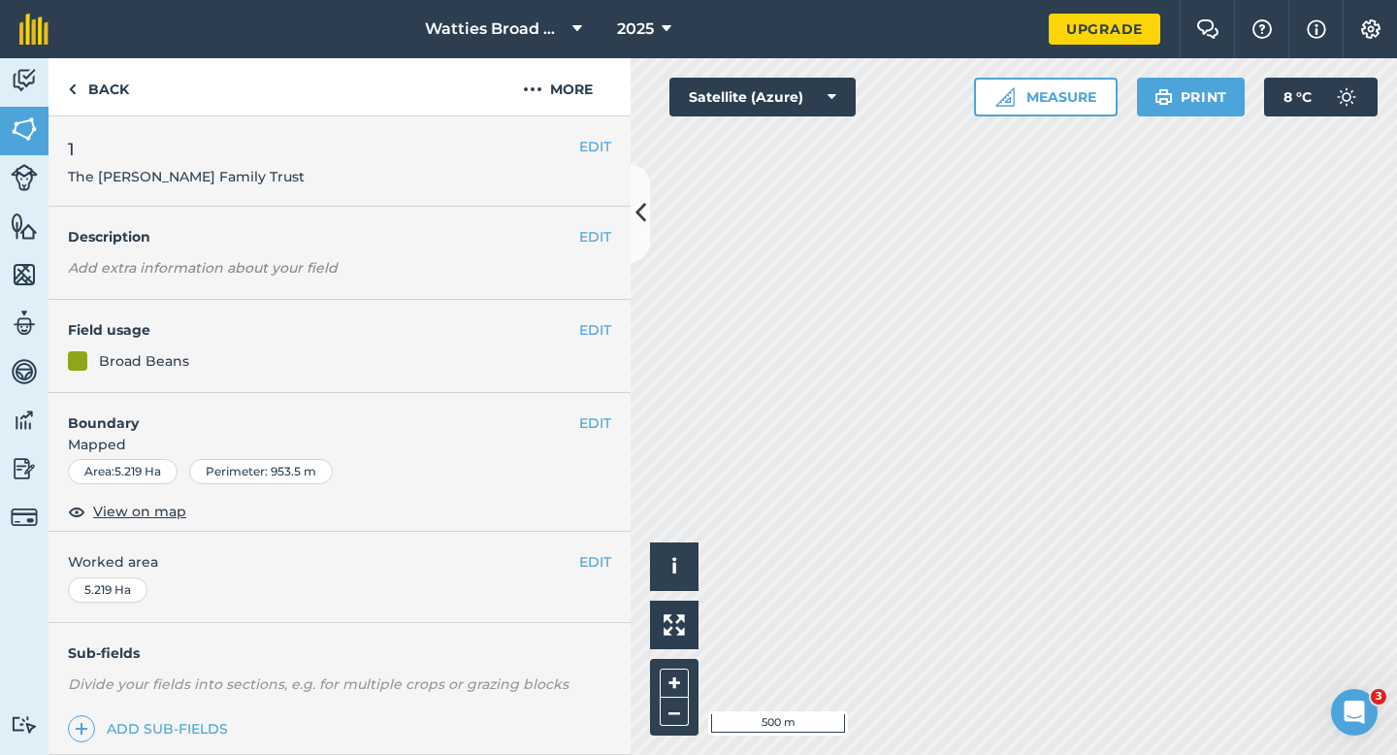
click at [594, 545] on div "EDIT Worked area 5.219 Ha" at bounding box center [339, 577] width 582 height 90
click at [594, 564] on button "EDIT" at bounding box center [595, 561] width 32 height 21
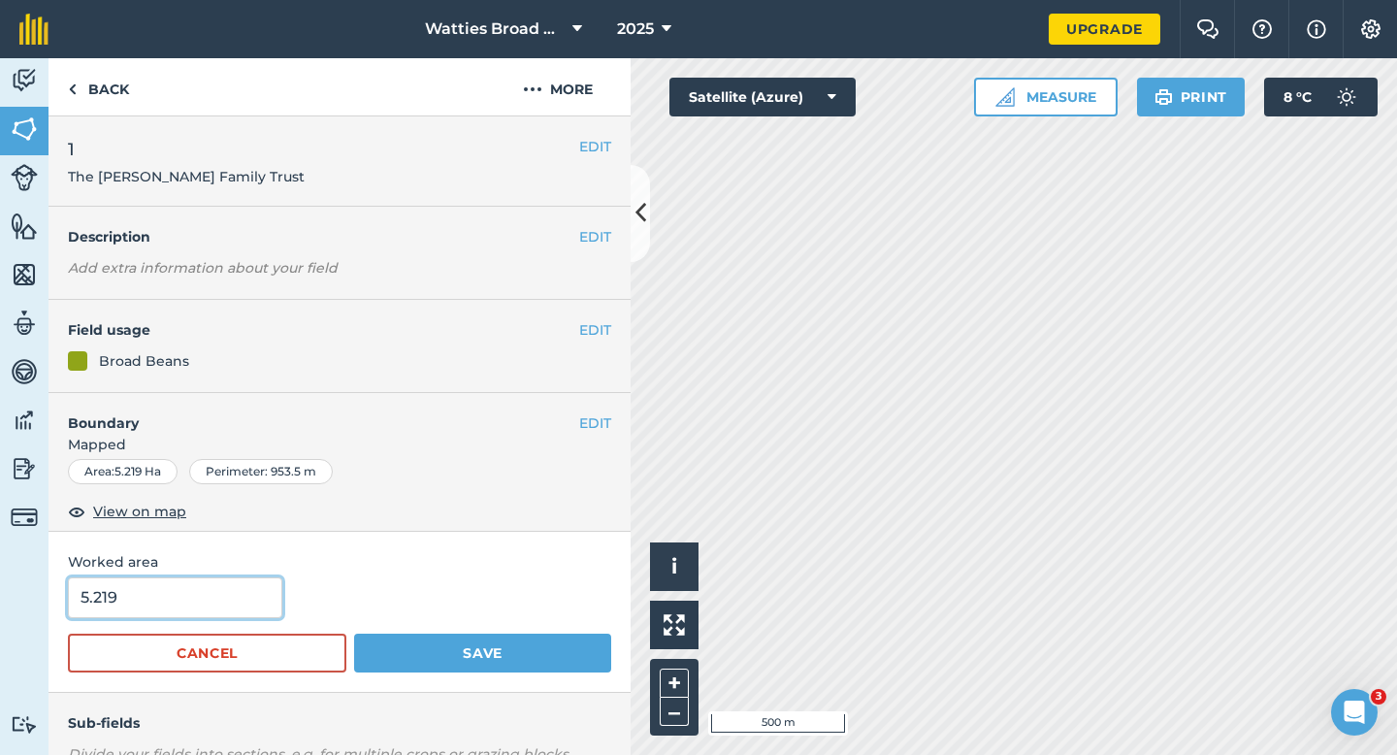
click at [185, 595] on input "5.219" at bounding box center [175, 597] width 214 height 41
type input "5"
click at [354, 633] on button "Save" at bounding box center [482, 652] width 257 height 39
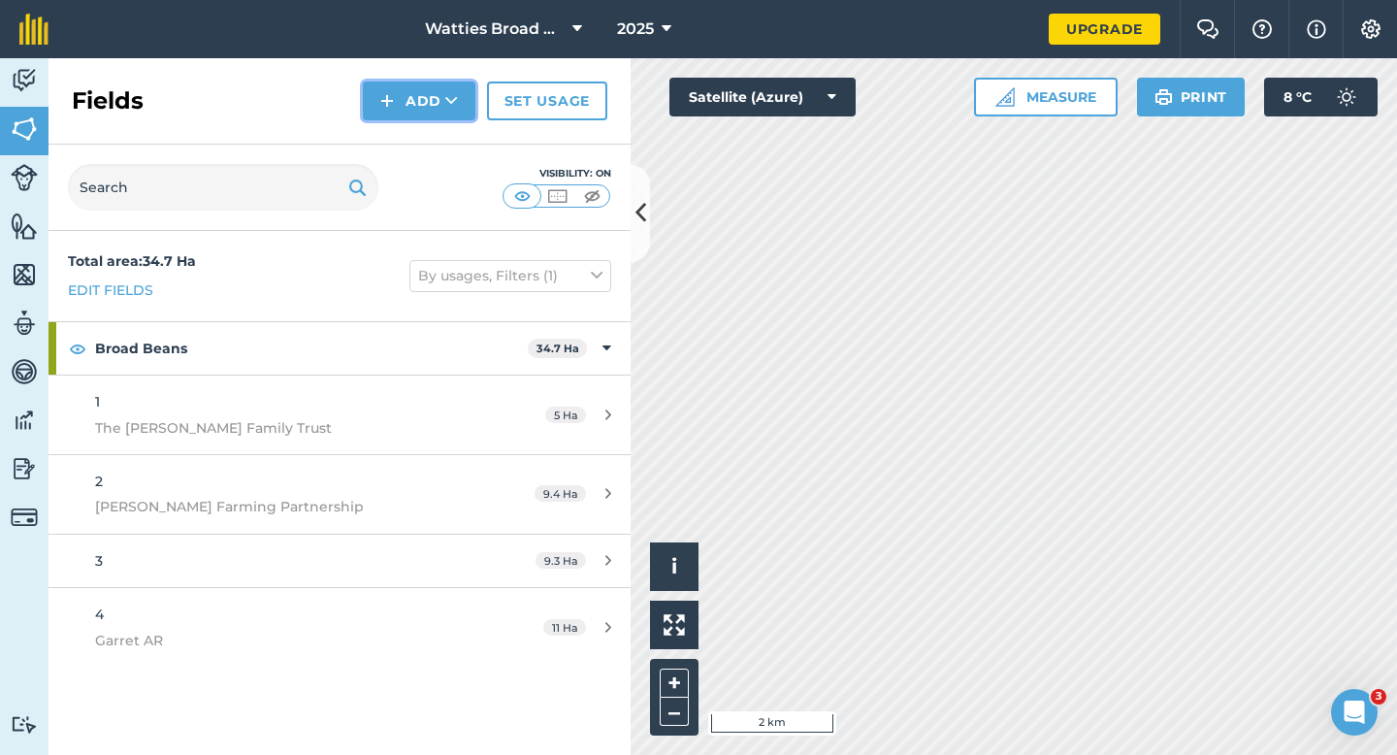
click at [418, 91] on button "Add" at bounding box center [419, 100] width 113 height 39
click at [418, 136] on link "Draw" at bounding box center [419, 144] width 107 height 43
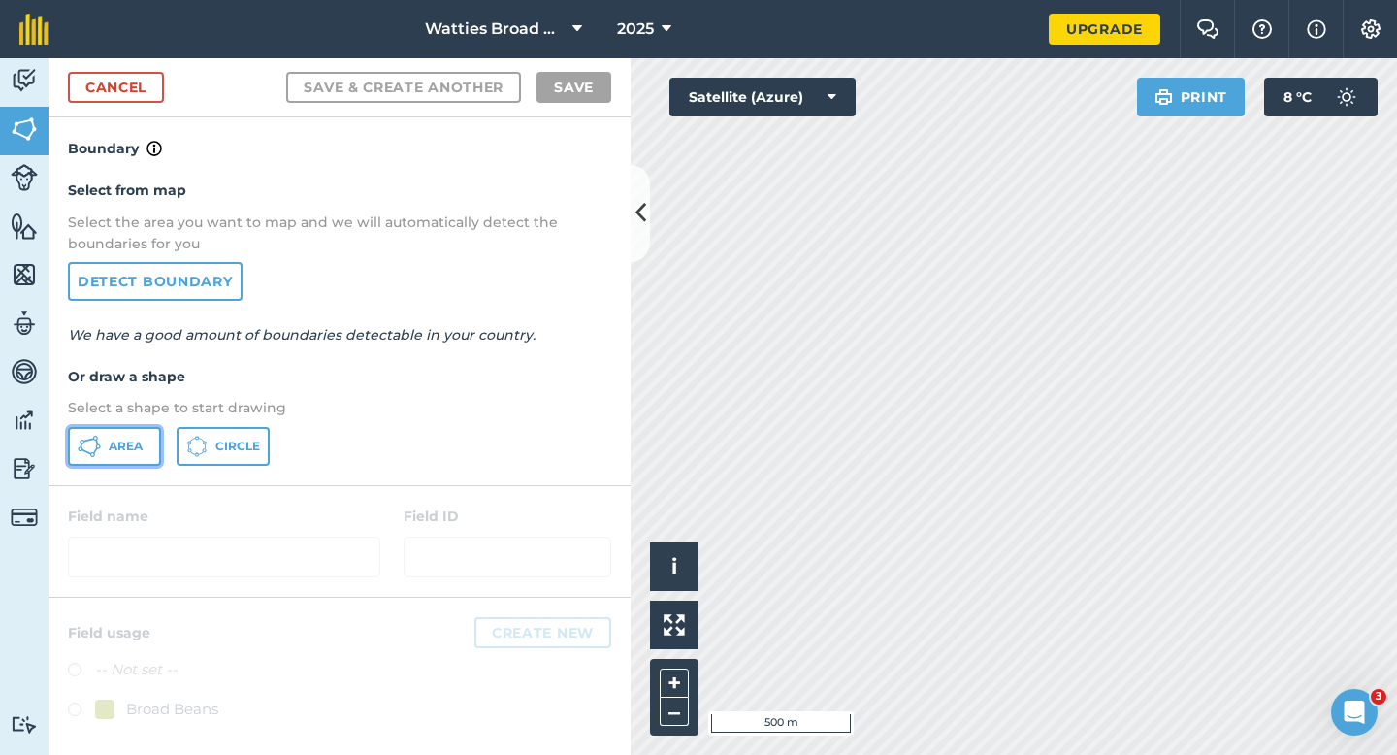
click at [114, 444] on span "Area" at bounding box center [126, 446] width 34 height 16
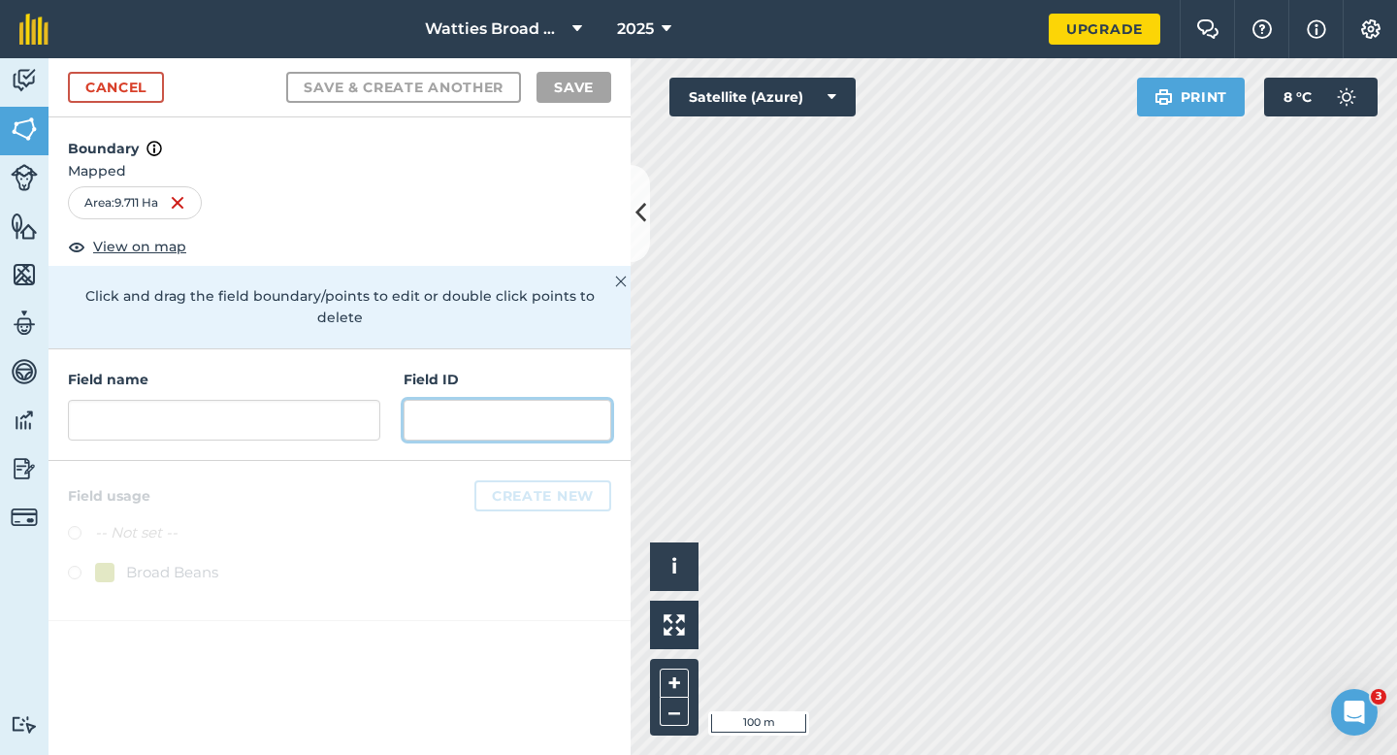
click at [422, 400] on input "text" at bounding box center [507, 420] width 208 height 41
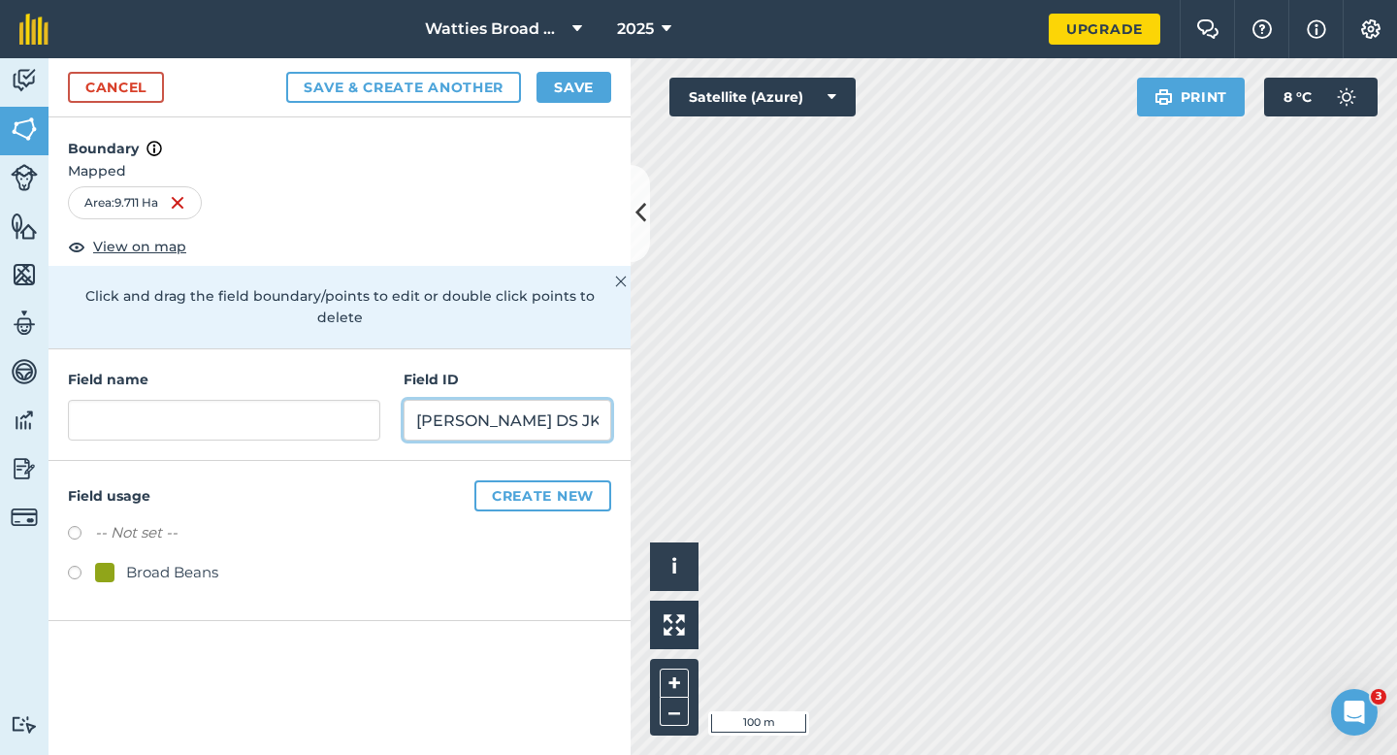
type input "[PERSON_NAME] DS JK & JD"
click at [168, 561] on div "Broad Beans" at bounding box center [172, 572] width 92 height 23
radio input "true"
click at [203, 370] on div "Field name" at bounding box center [224, 405] width 312 height 72
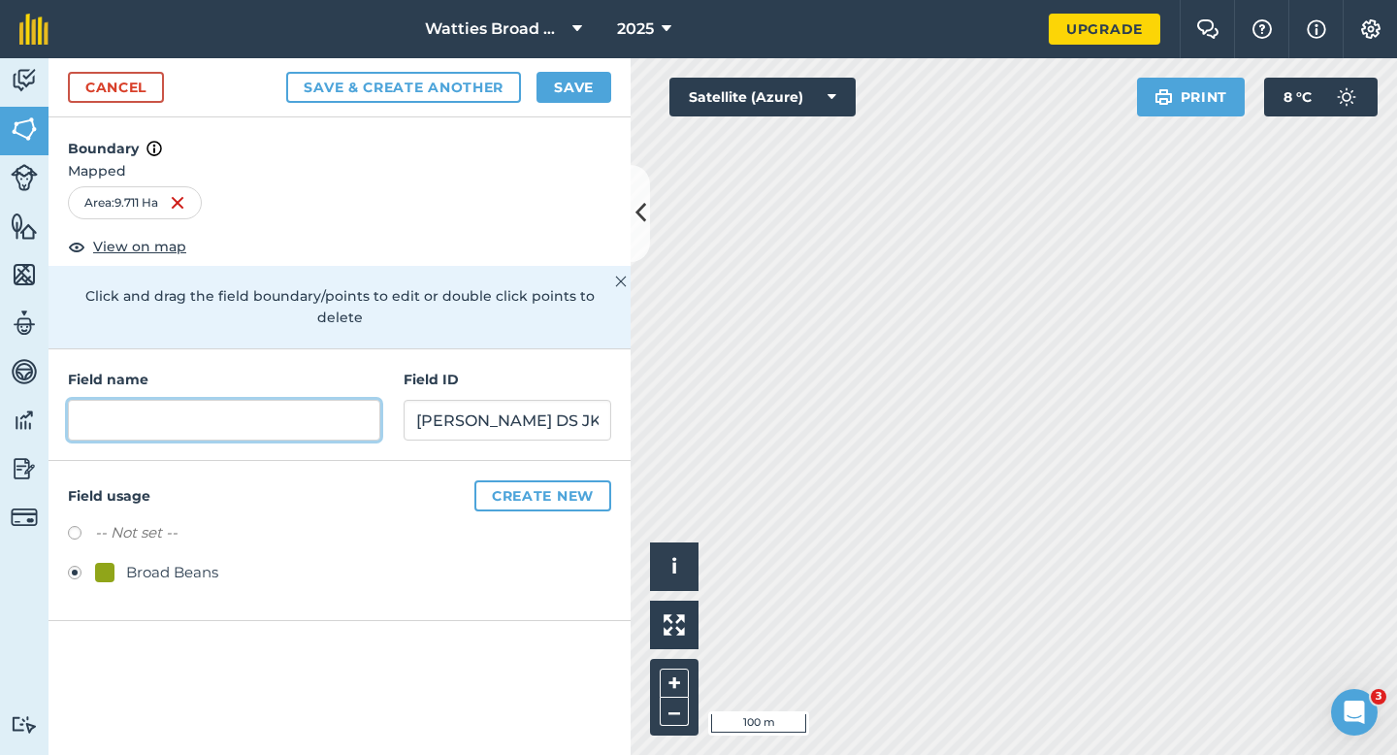
click at [205, 400] on input "text" at bounding box center [224, 420] width 312 height 41
type input "5"
click at [570, 99] on button "Save" at bounding box center [573, 87] width 75 height 31
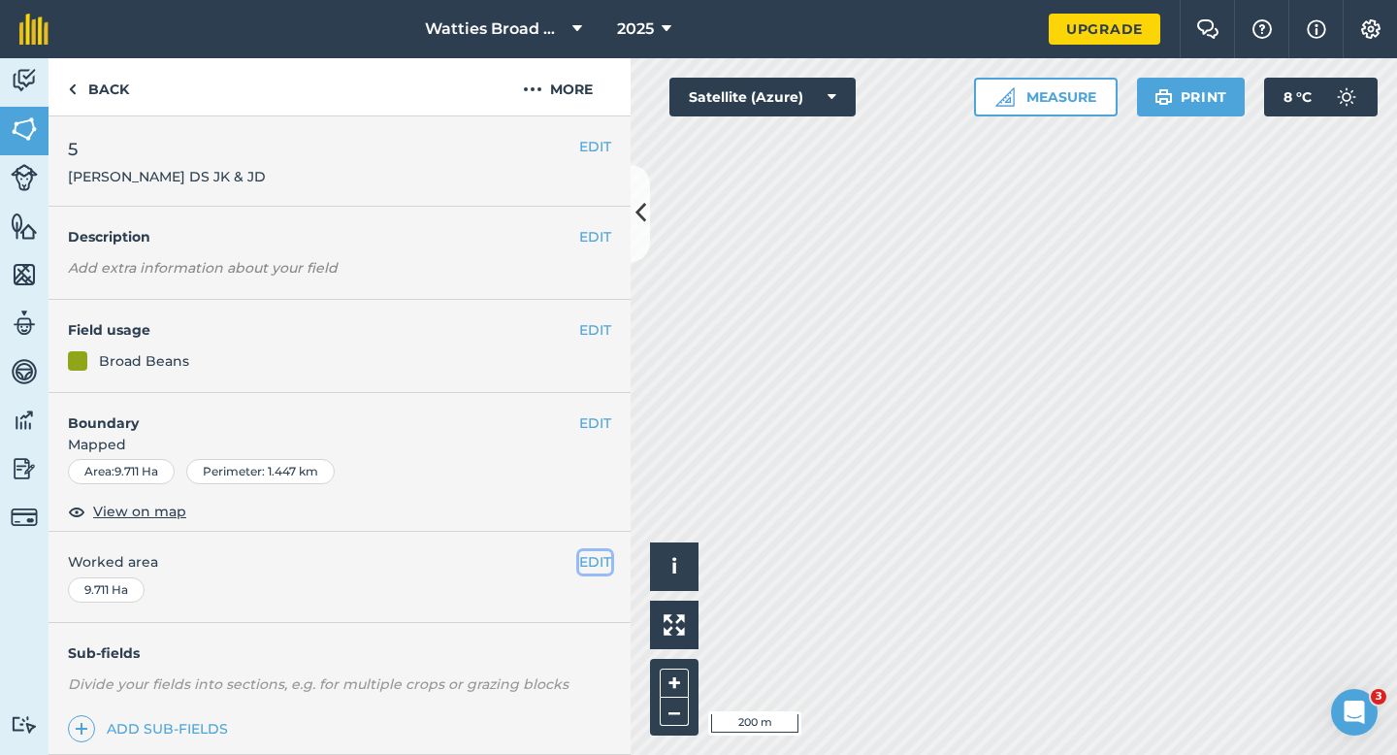
click at [580, 566] on button "EDIT" at bounding box center [595, 561] width 32 height 21
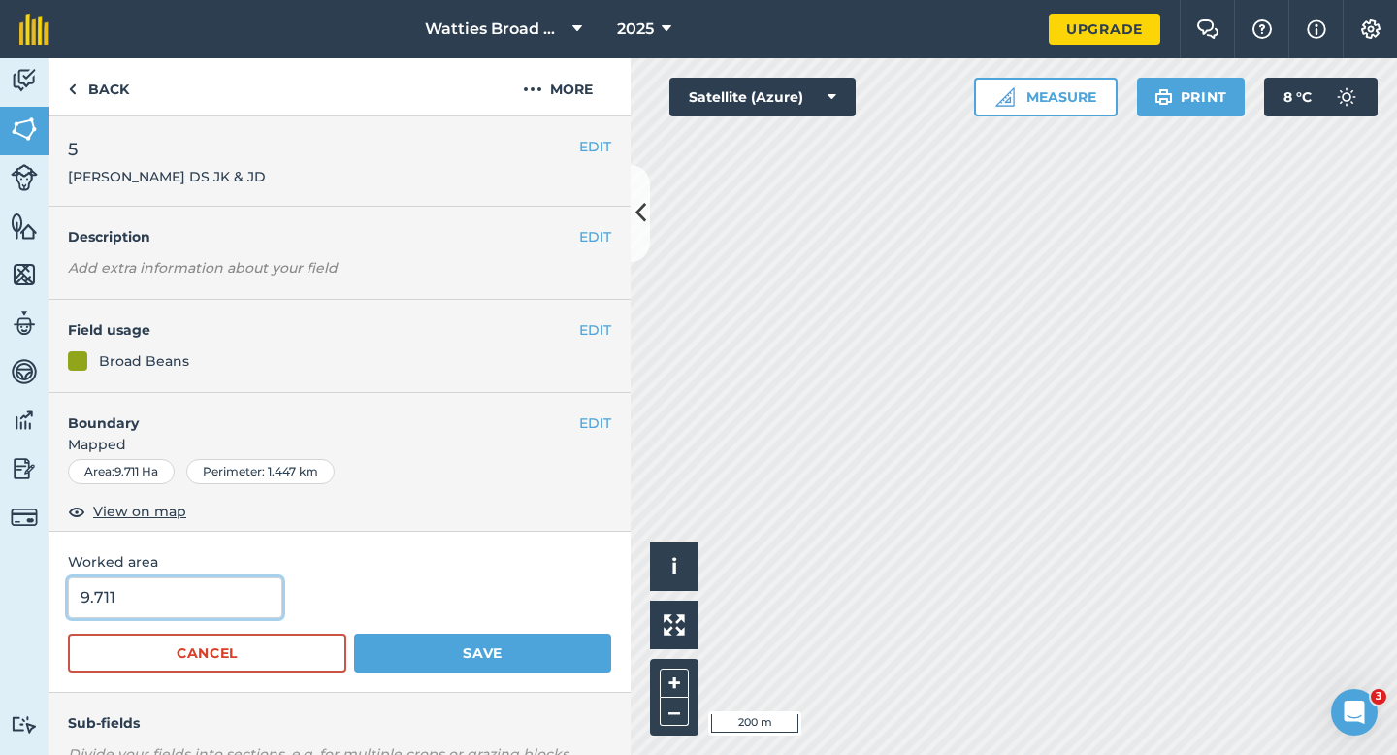
click at [210, 608] on input "9.711" at bounding box center [175, 597] width 214 height 41
type input "9"
click at [354, 633] on button "Save" at bounding box center [482, 652] width 257 height 39
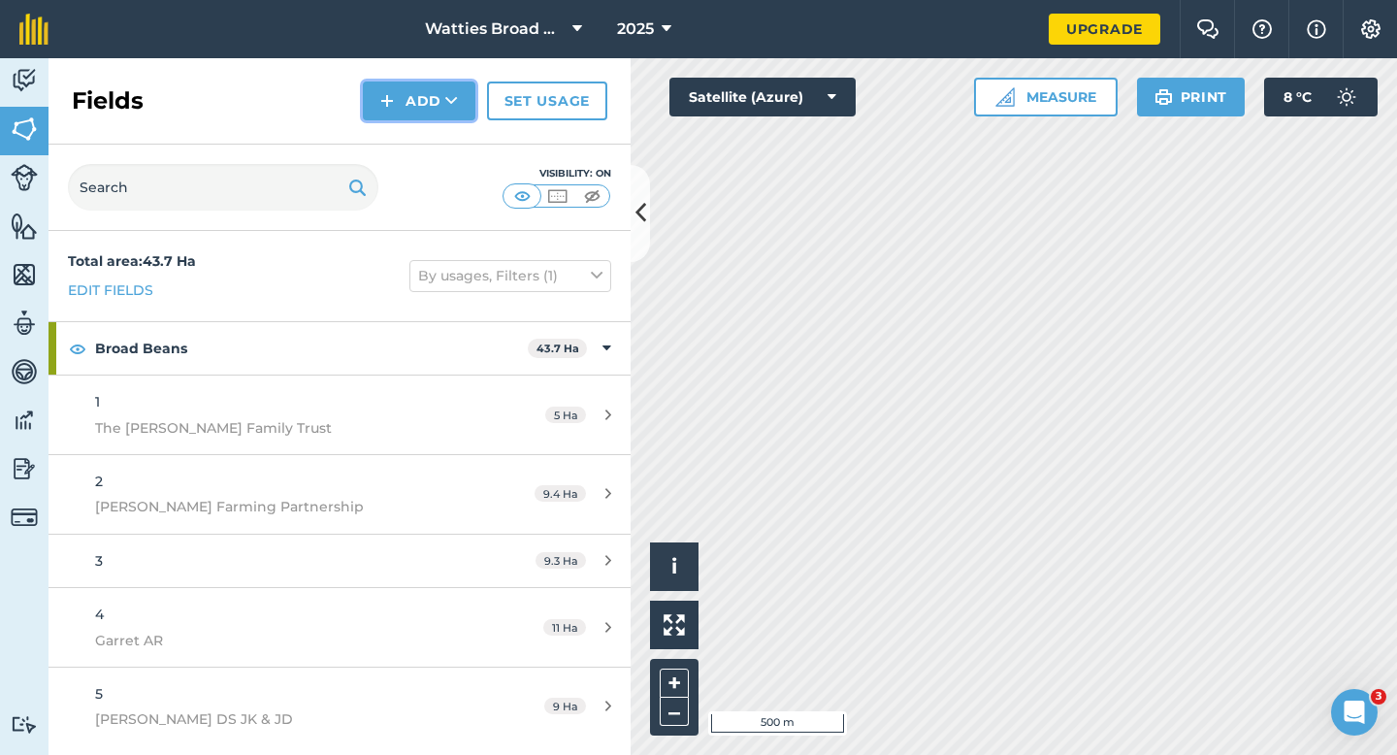
click at [387, 111] on img at bounding box center [387, 100] width 14 height 23
click at [401, 142] on link "Draw" at bounding box center [419, 144] width 107 height 43
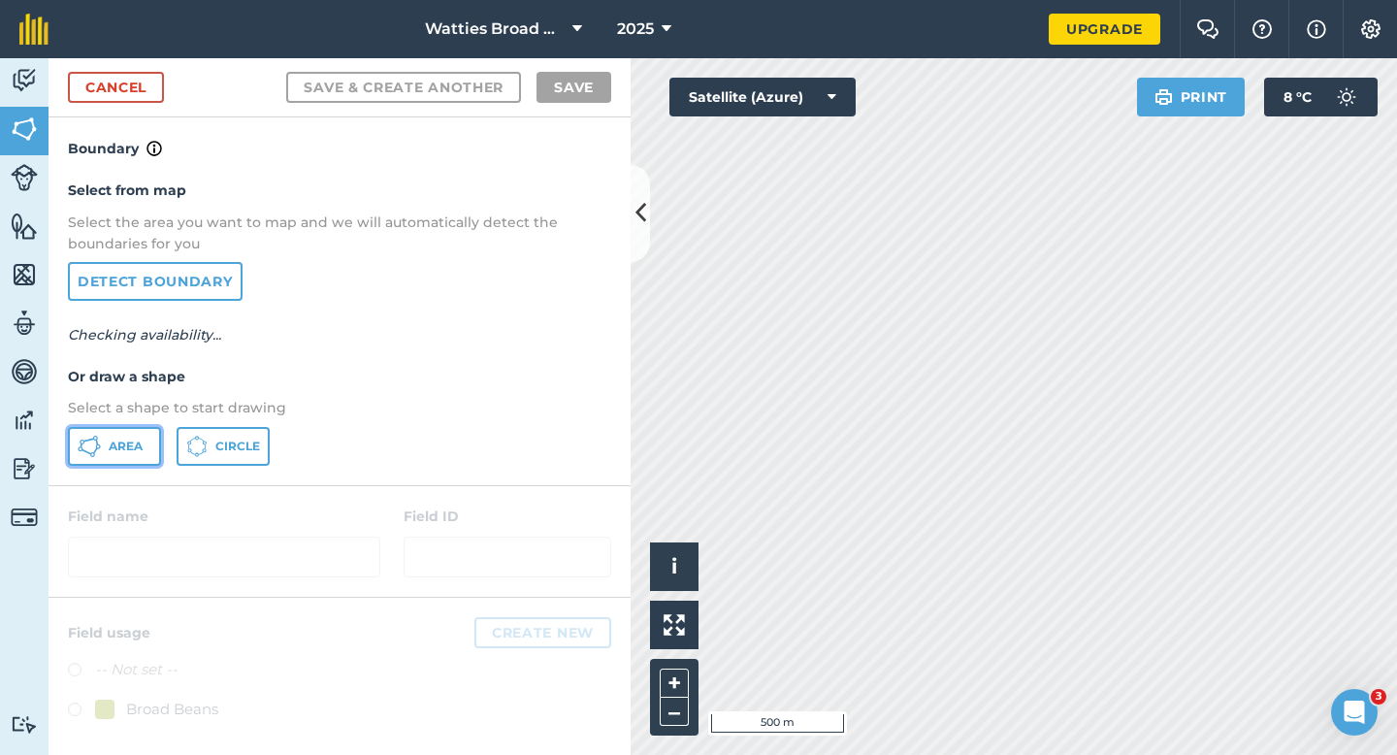
click at [117, 449] on span "Area" at bounding box center [126, 446] width 34 height 16
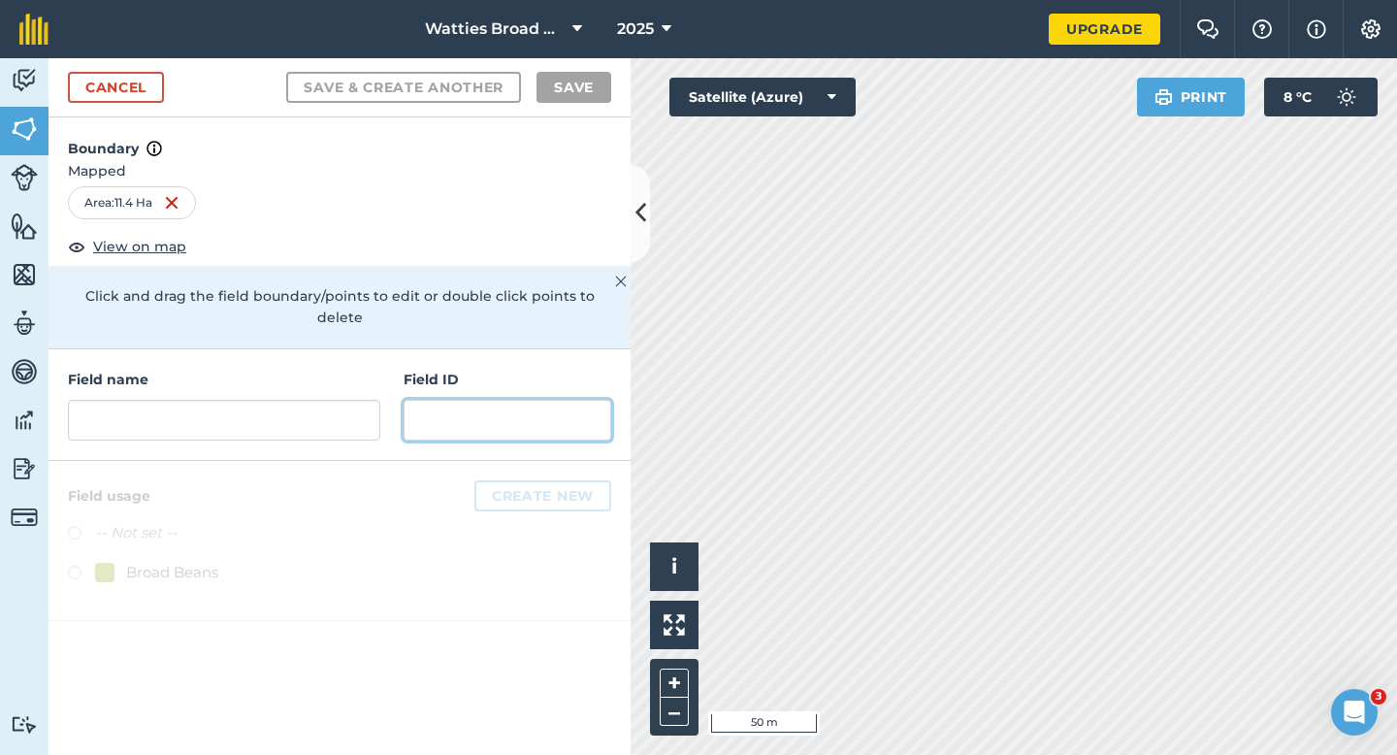
click at [444, 410] on input "text" at bounding box center [507, 420] width 208 height 41
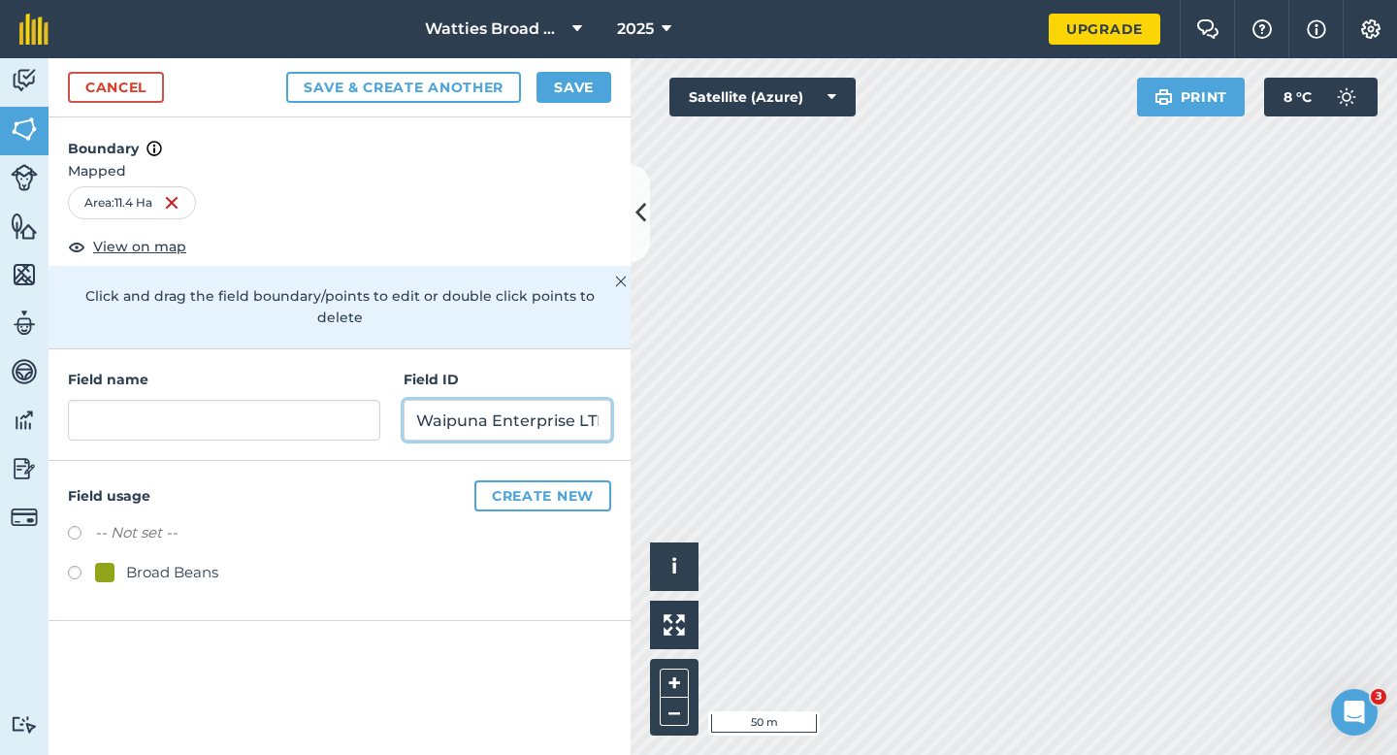
scroll to position [0, 8]
type input "Waipuna Enterprise LTD"
click at [125, 561] on div "Broad Beans" at bounding box center [156, 572] width 123 height 23
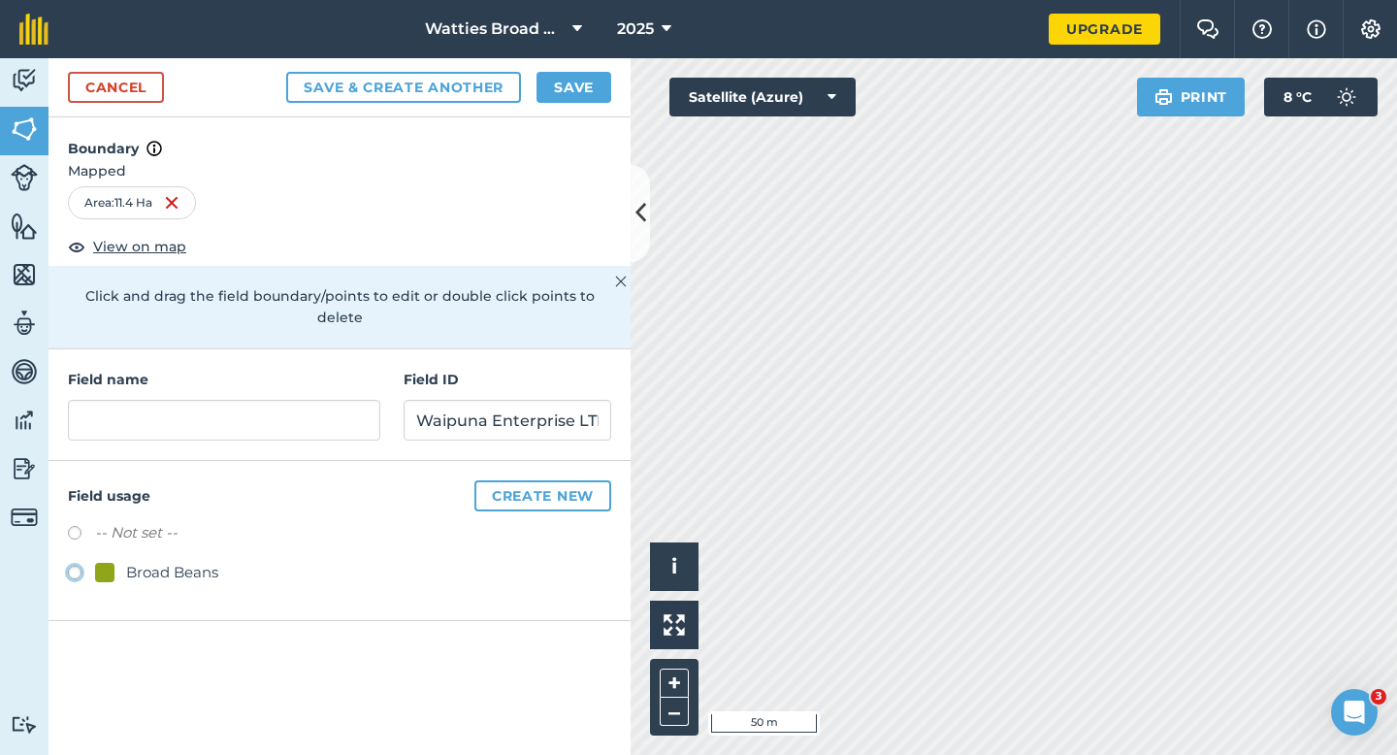
radio input "true"
click at [209, 400] on input "text" at bounding box center [224, 420] width 312 height 41
type input "6"
type input "7"
click at [582, 94] on button "Save" at bounding box center [573, 87] width 75 height 31
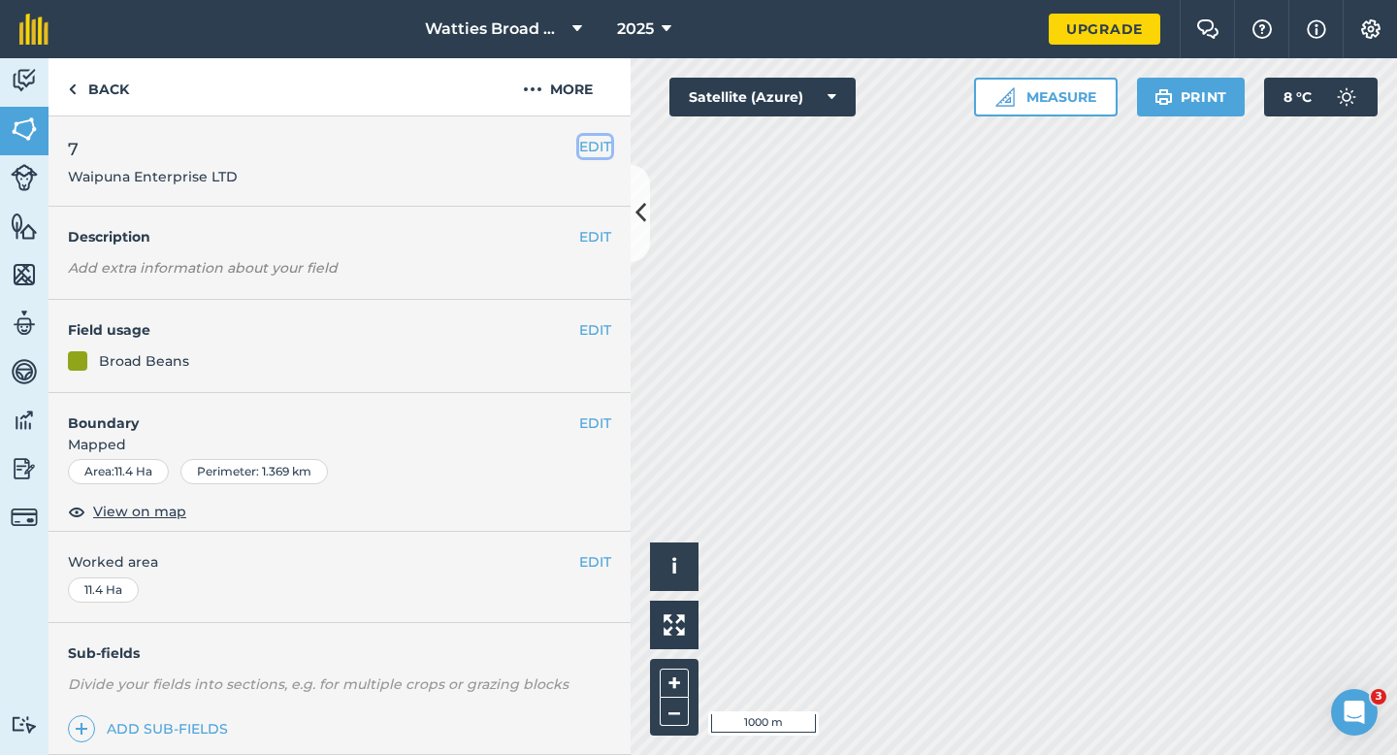
click at [590, 149] on button "EDIT" at bounding box center [595, 146] width 32 height 21
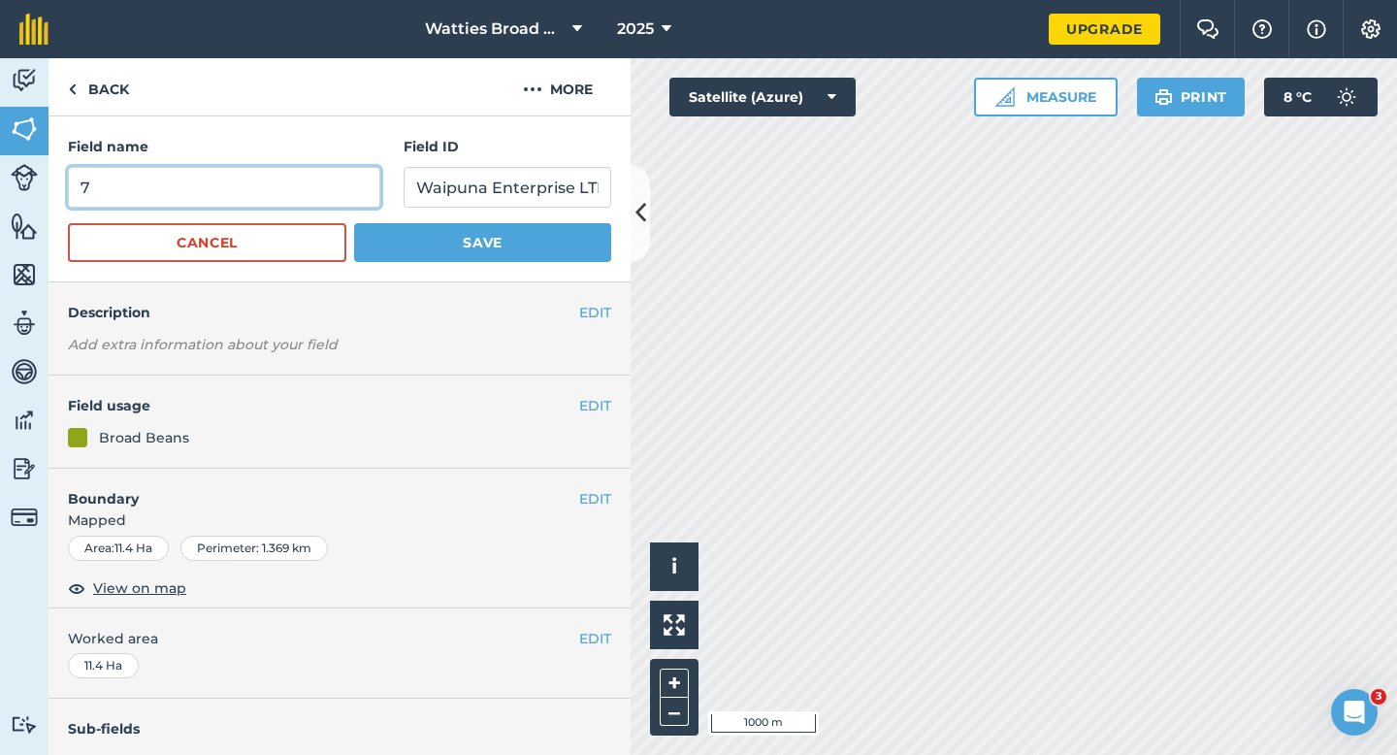
click at [337, 175] on input "7" at bounding box center [224, 187] width 312 height 41
type input "6"
click at [354, 223] on button "Save" at bounding box center [482, 242] width 257 height 39
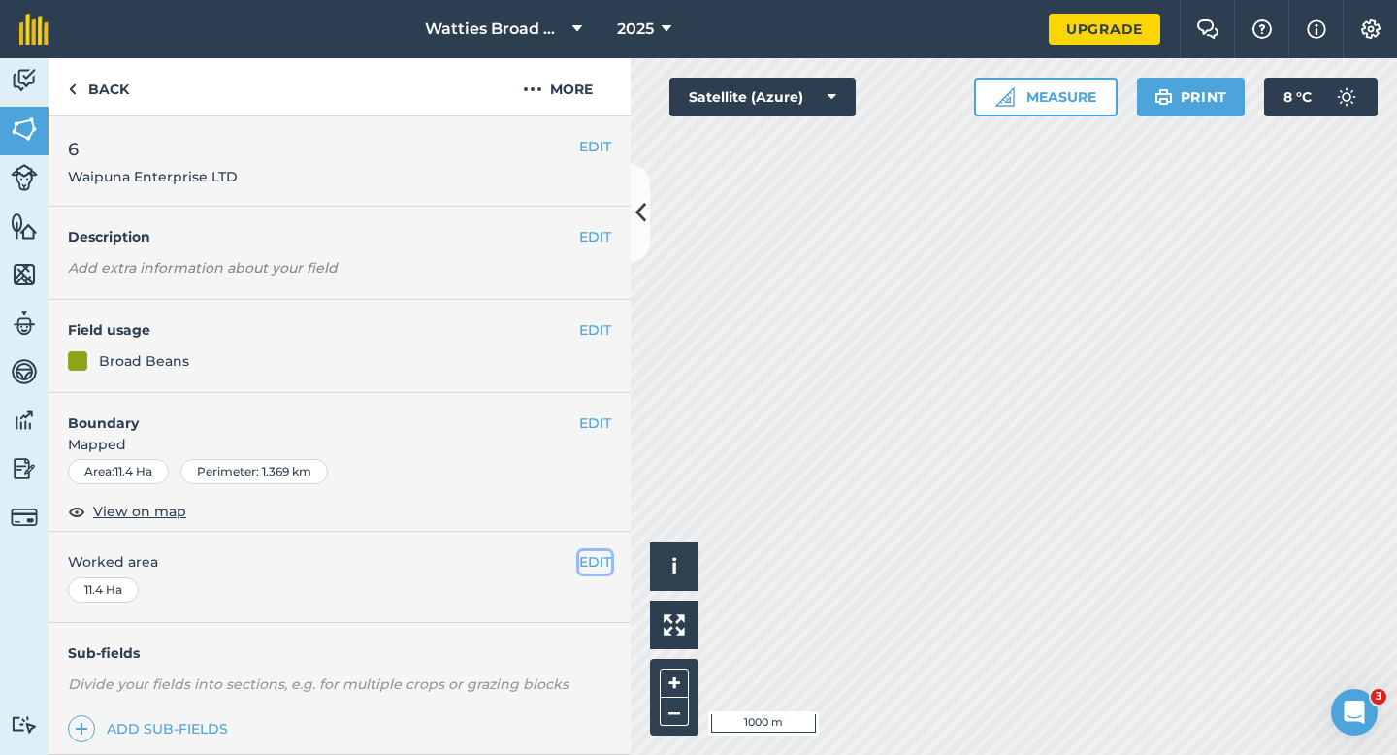
click at [586, 555] on button "EDIT" at bounding box center [595, 561] width 32 height 21
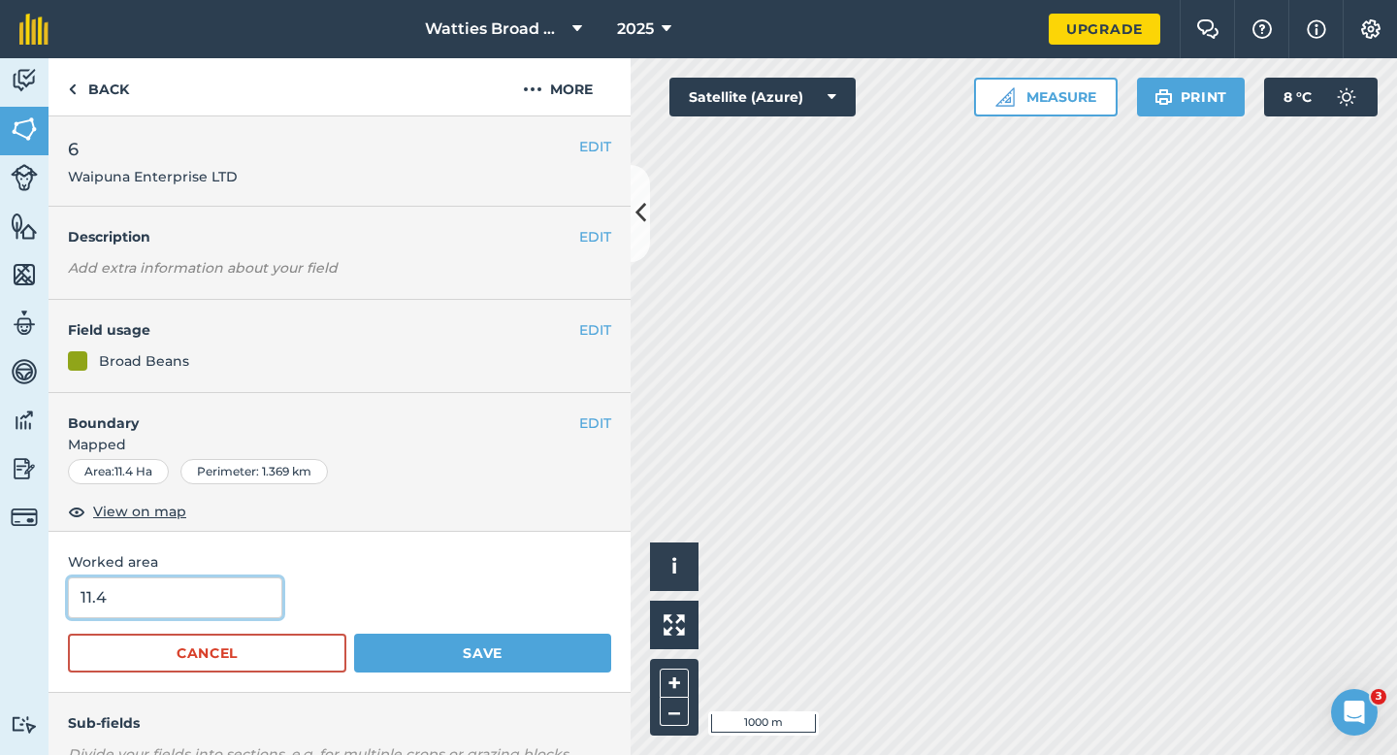
click at [239, 581] on input "11.4" at bounding box center [175, 597] width 214 height 41
click at [354, 633] on button "Save" at bounding box center [482, 652] width 257 height 39
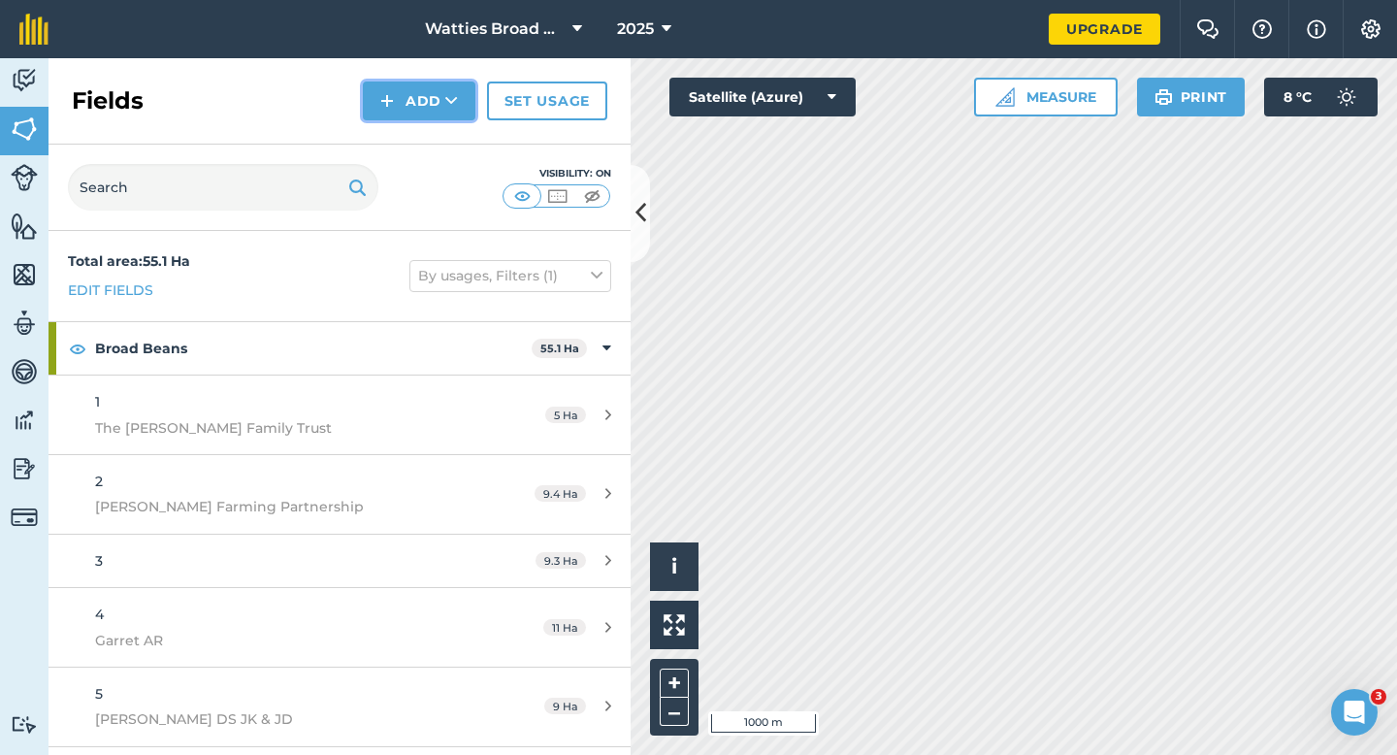
click at [422, 95] on button "Add" at bounding box center [419, 100] width 113 height 39
click at [422, 132] on link "Draw" at bounding box center [419, 144] width 107 height 43
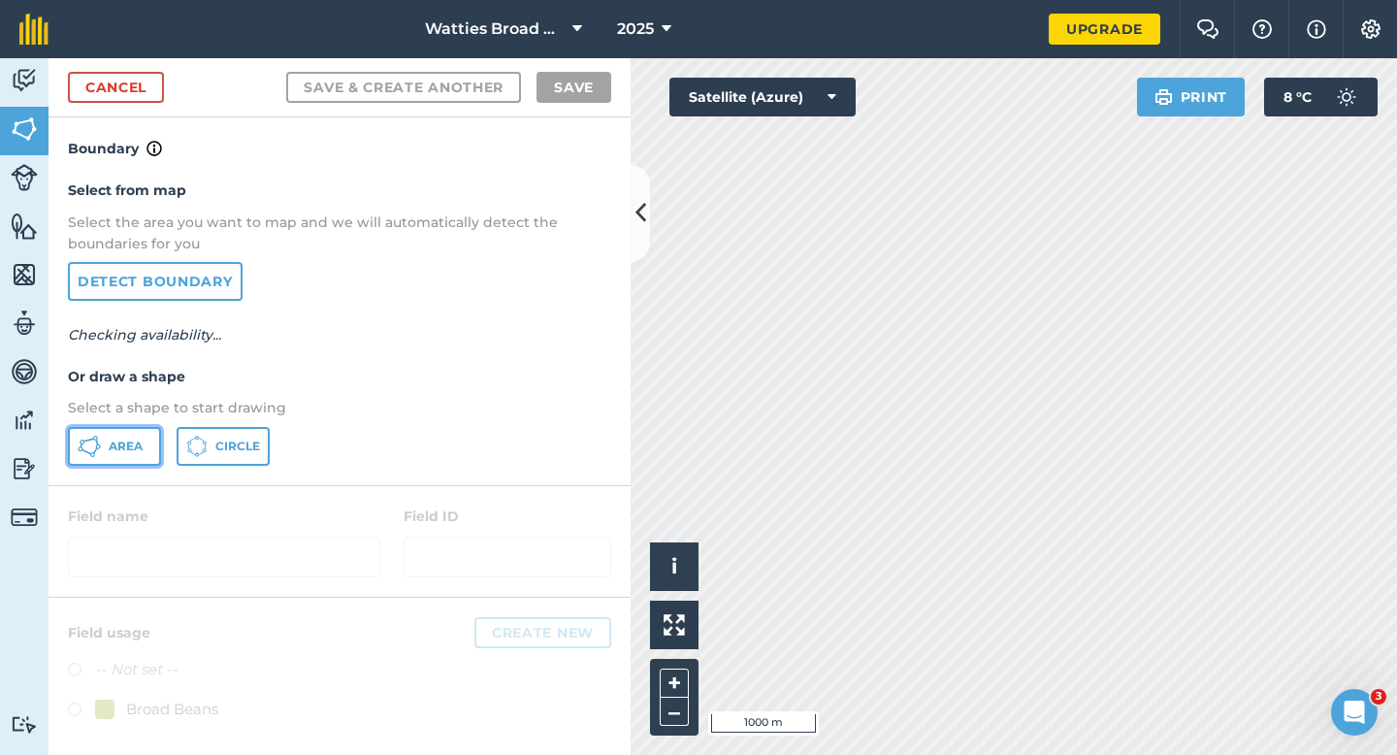
click at [142, 441] on span "Area" at bounding box center [126, 446] width 34 height 16
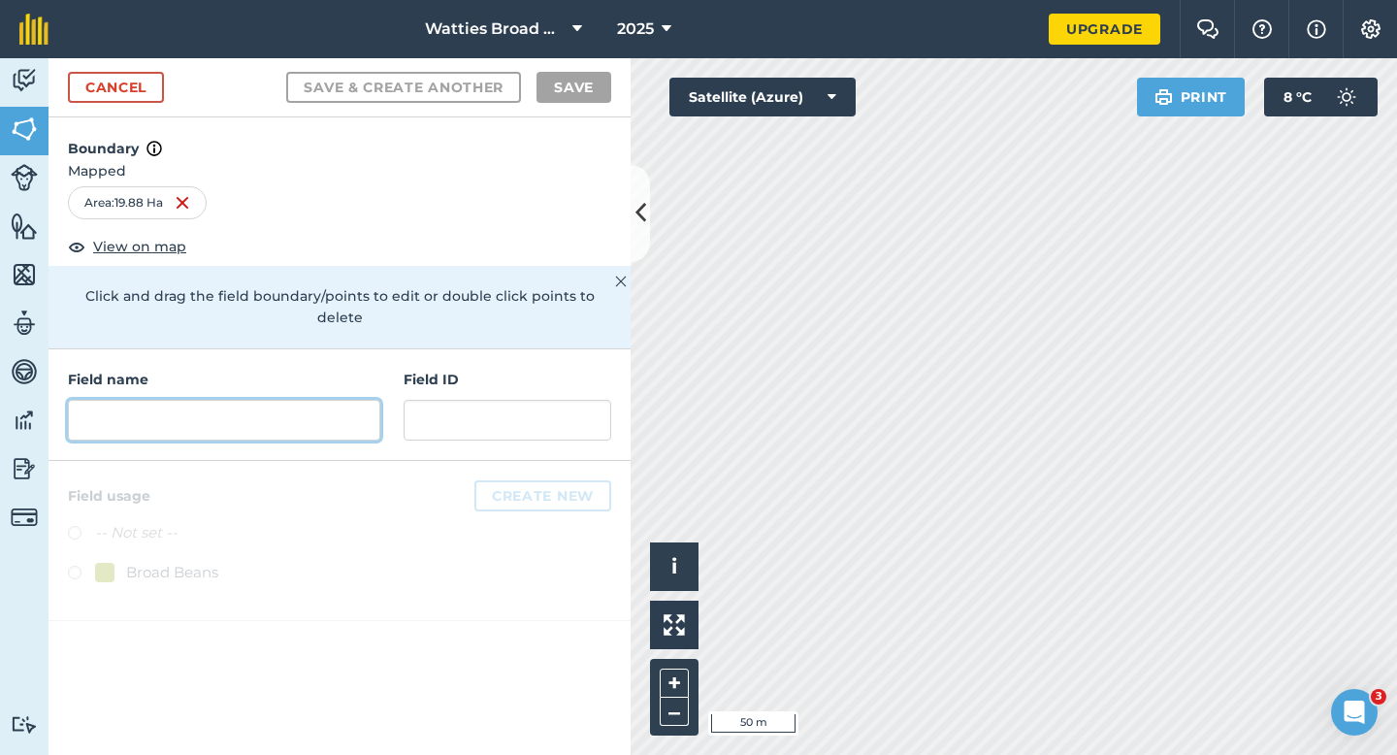
click at [315, 400] on input "text" at bounding box center [224, 420] width 312 height 41
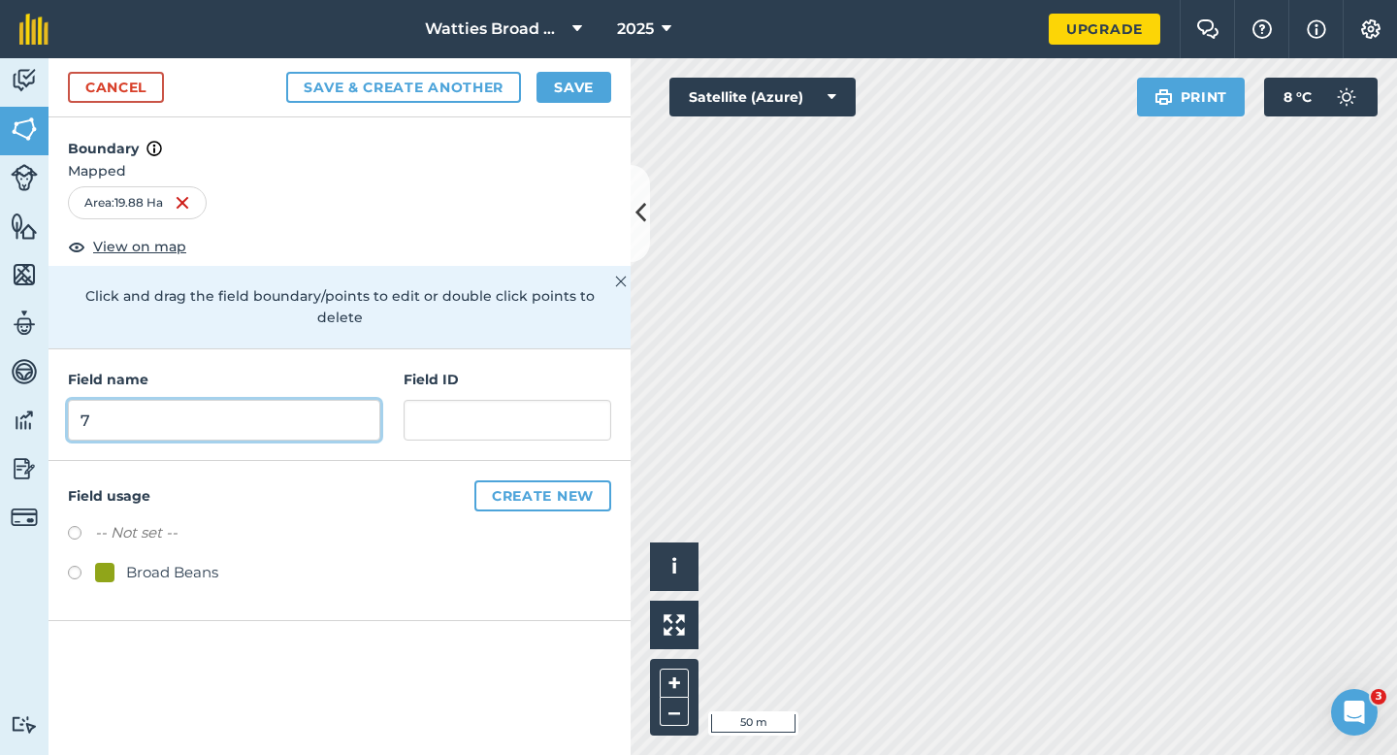
type input "7"
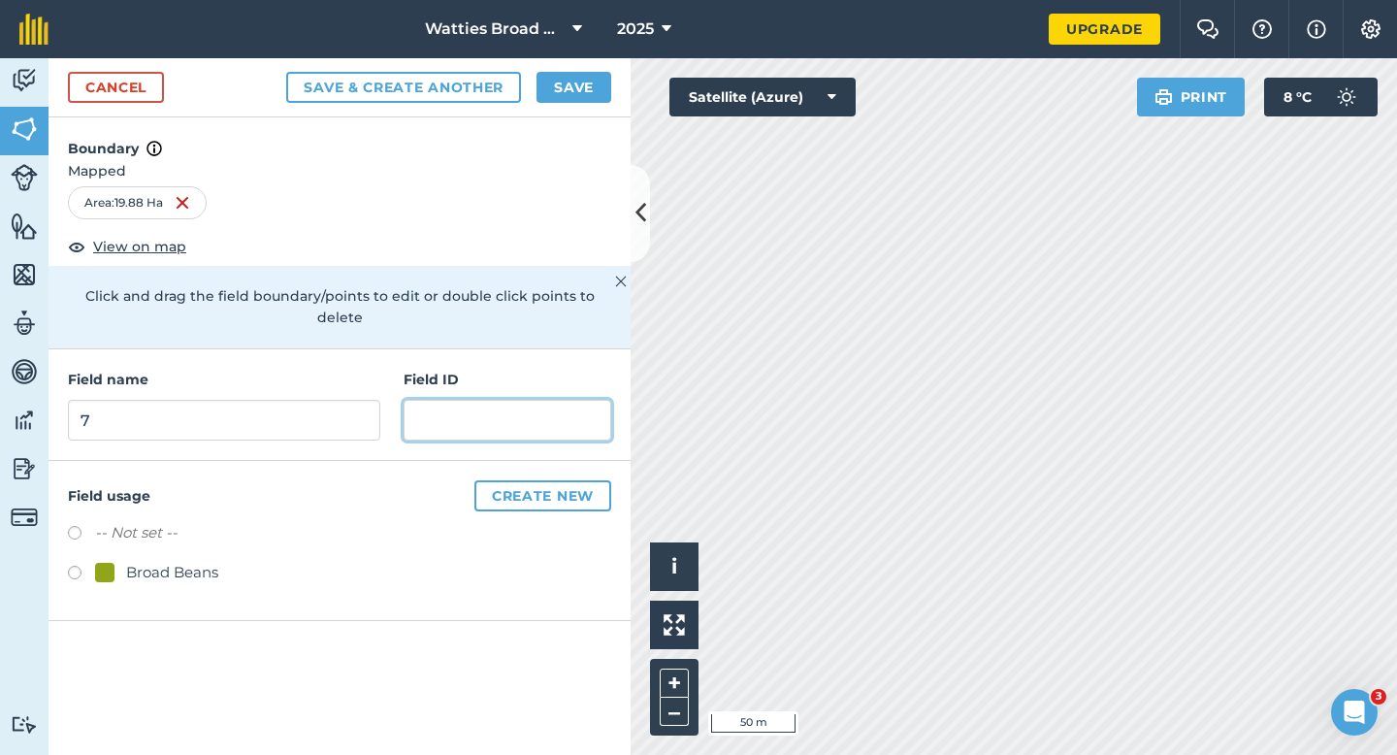
click at [473, 400] on input "text" at bounding box center [507, 420] width 208 height 41
click at [163, 561] on div "Broad Beans" at bounding box center [172, 572] width 92 height 23
radio input "true"
click at [452, 369] on h4 "Field ID" at bounding box center [507, 379] width 208 height 21
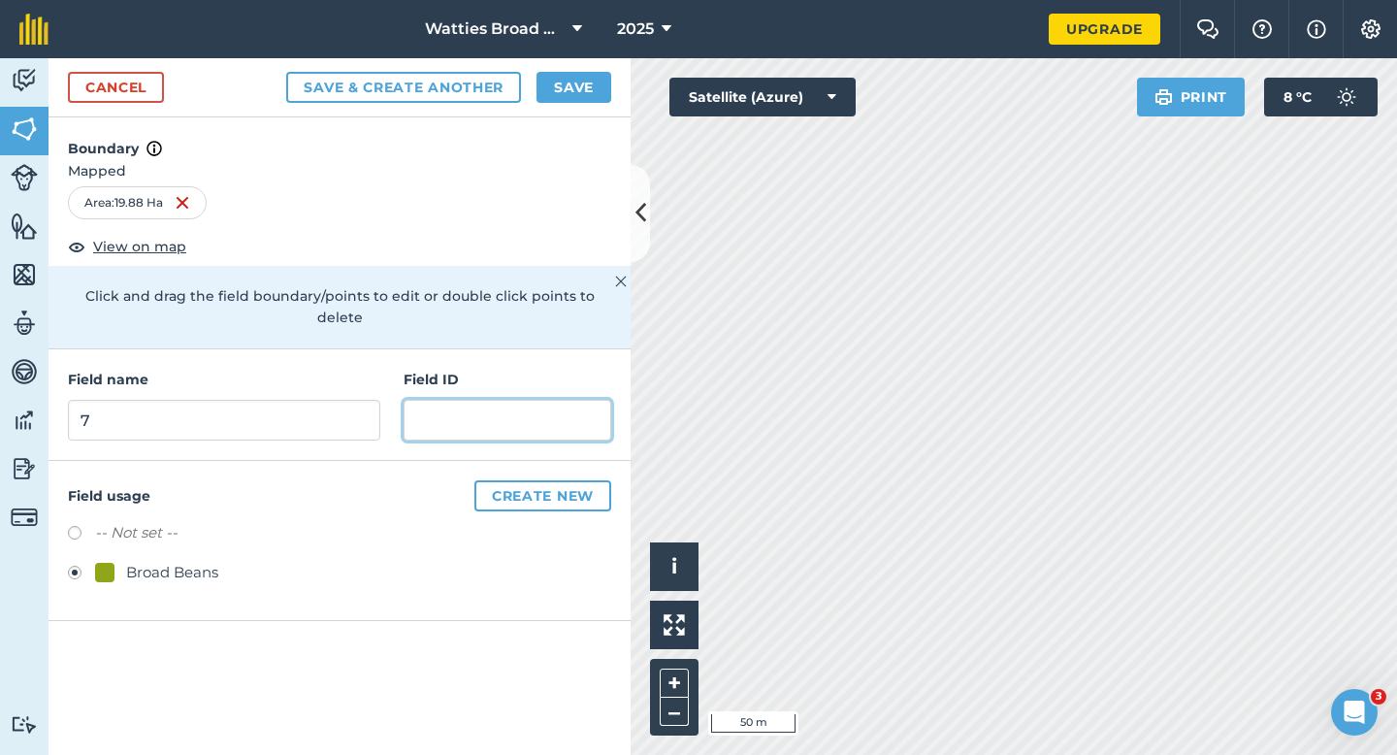
click at [452, 400] on input "text" at bounding box center [507, 420] width 208 height 41
type input "T"
type input "8"
type input "[PERSON_NAME] & JT"
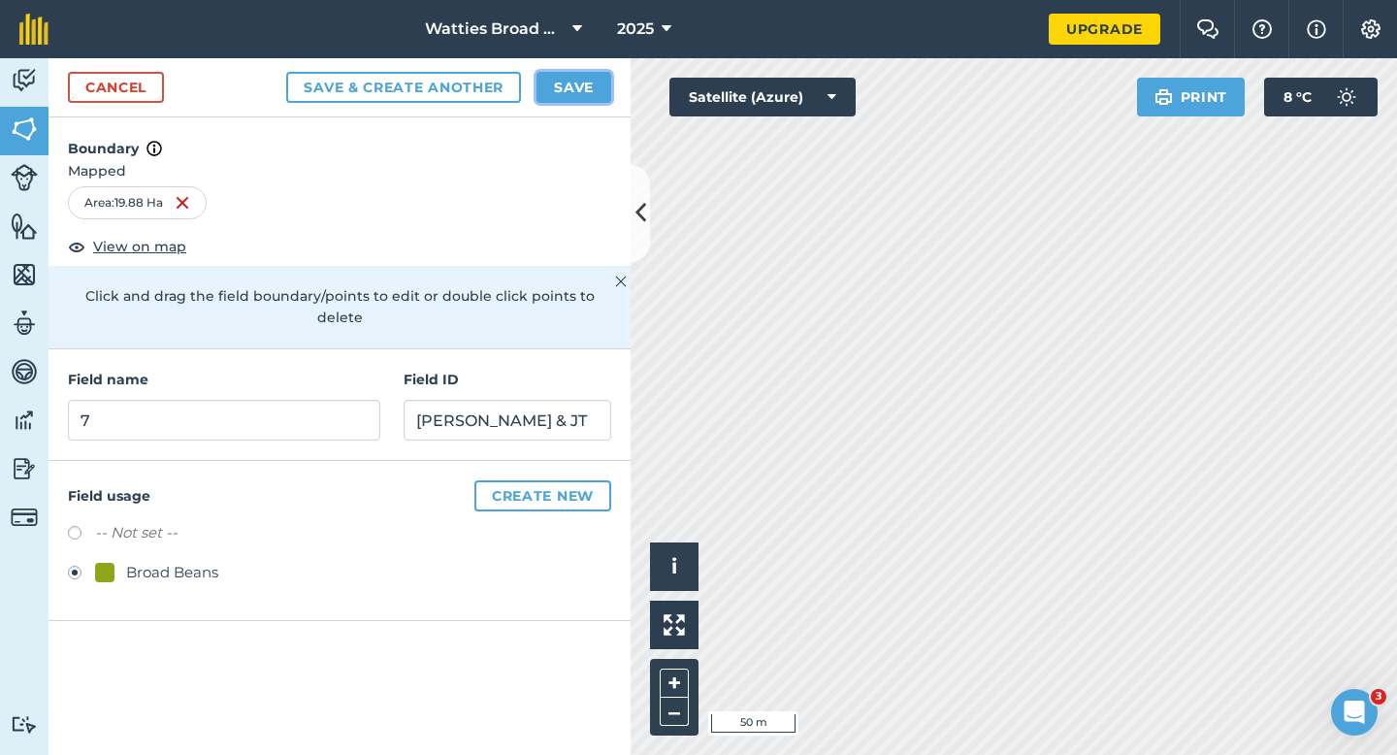
click at [558, 87] on button "Save" at bounding box center [573, 87] width 75 height 31
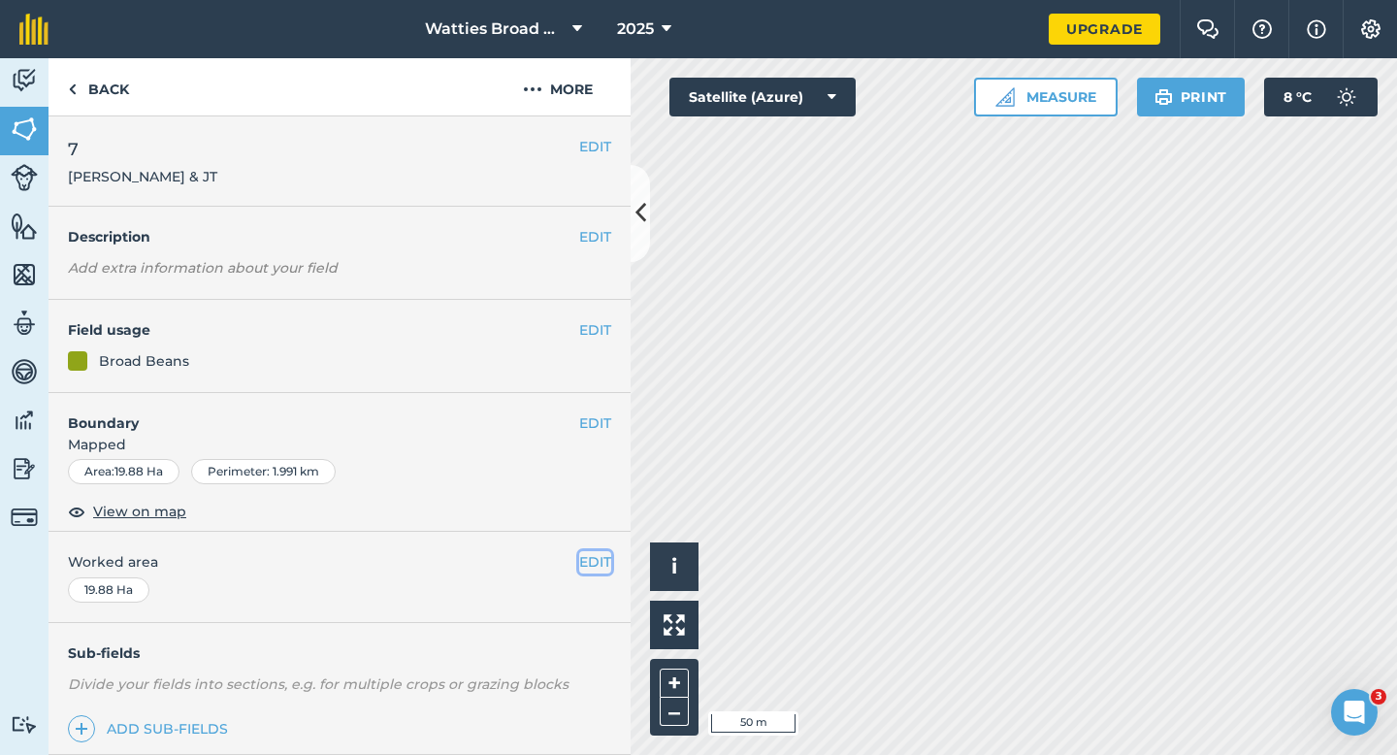
click at [586, 571] on button "EDIT" at bounding box center [595, 561] width 32 height 21
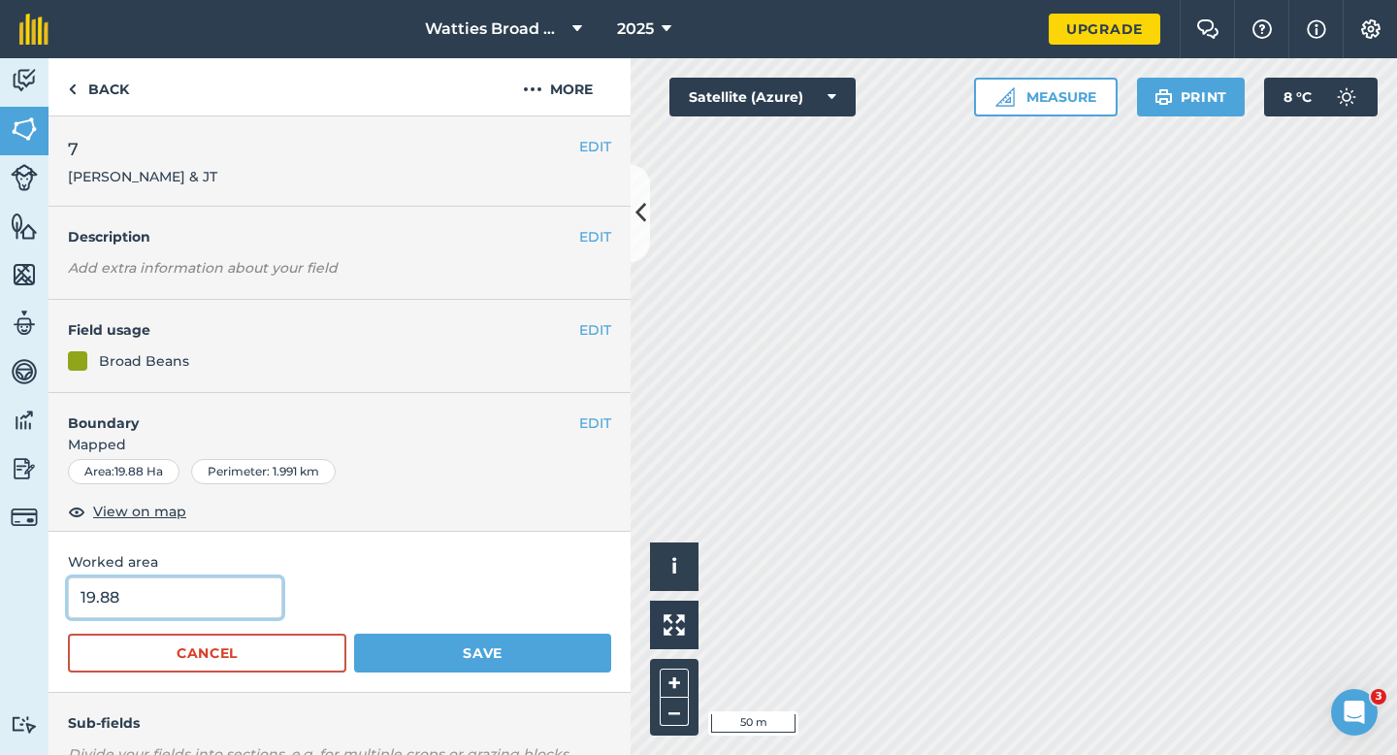
click at [215, 585] on input "19.88" at bounding box center [175, 597] width 214 height 41
type input "20"
click at [354, 633] on button "Save" at bounding box center [482, 652] width 257 height 39
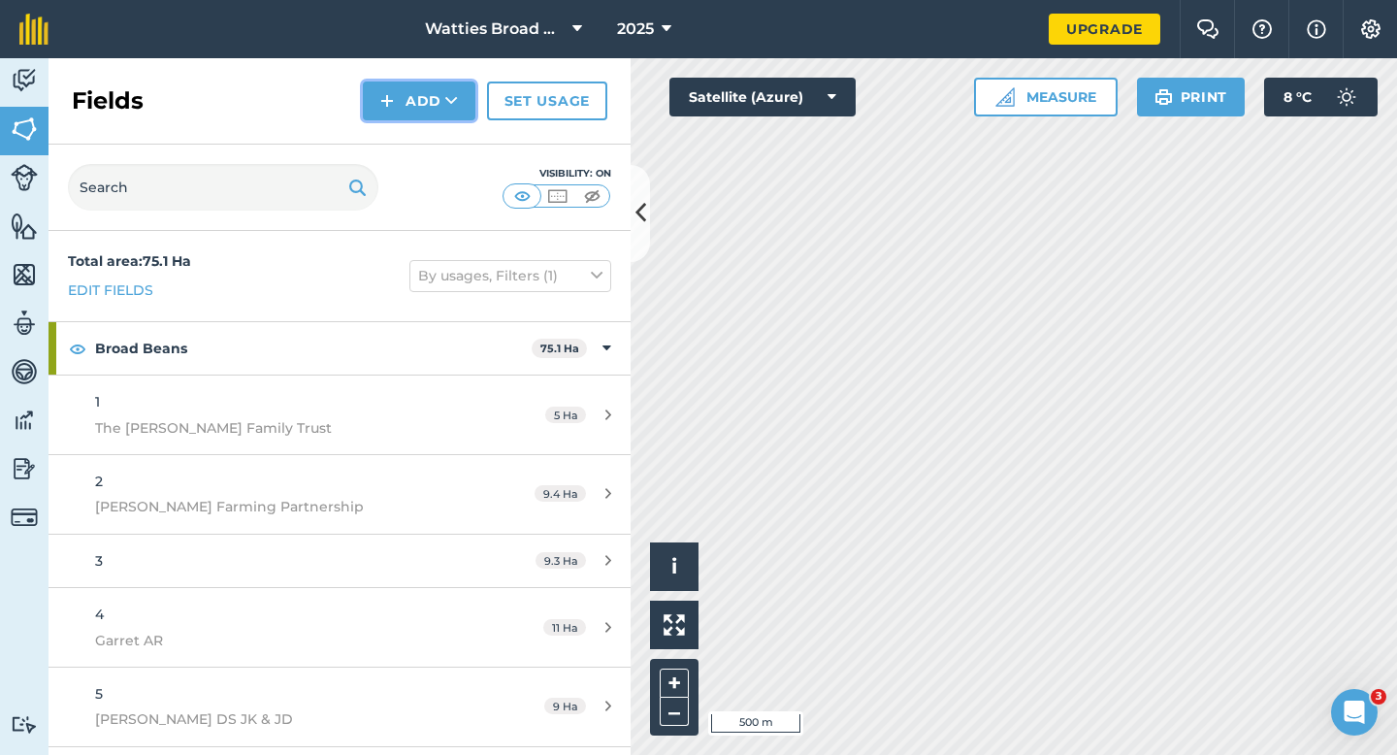
click at [417, 118] on button "Add" at bounding box center [419, 100] width 113 height 39
click at [417, 144] on link "Draw" at bounding box center [419, 144] width 107 height 43
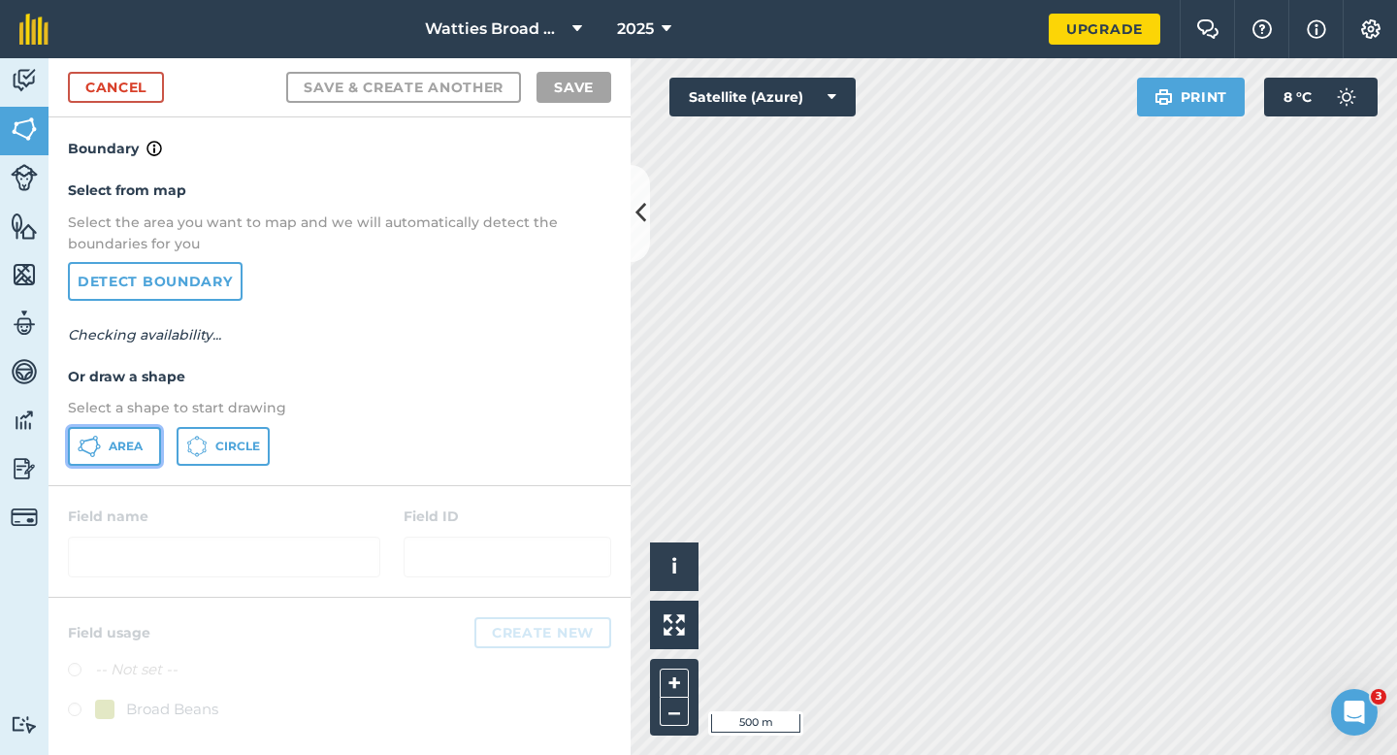
click at [128, 444] on span "Area" at bounding box center [126, 446] width 34 height 16
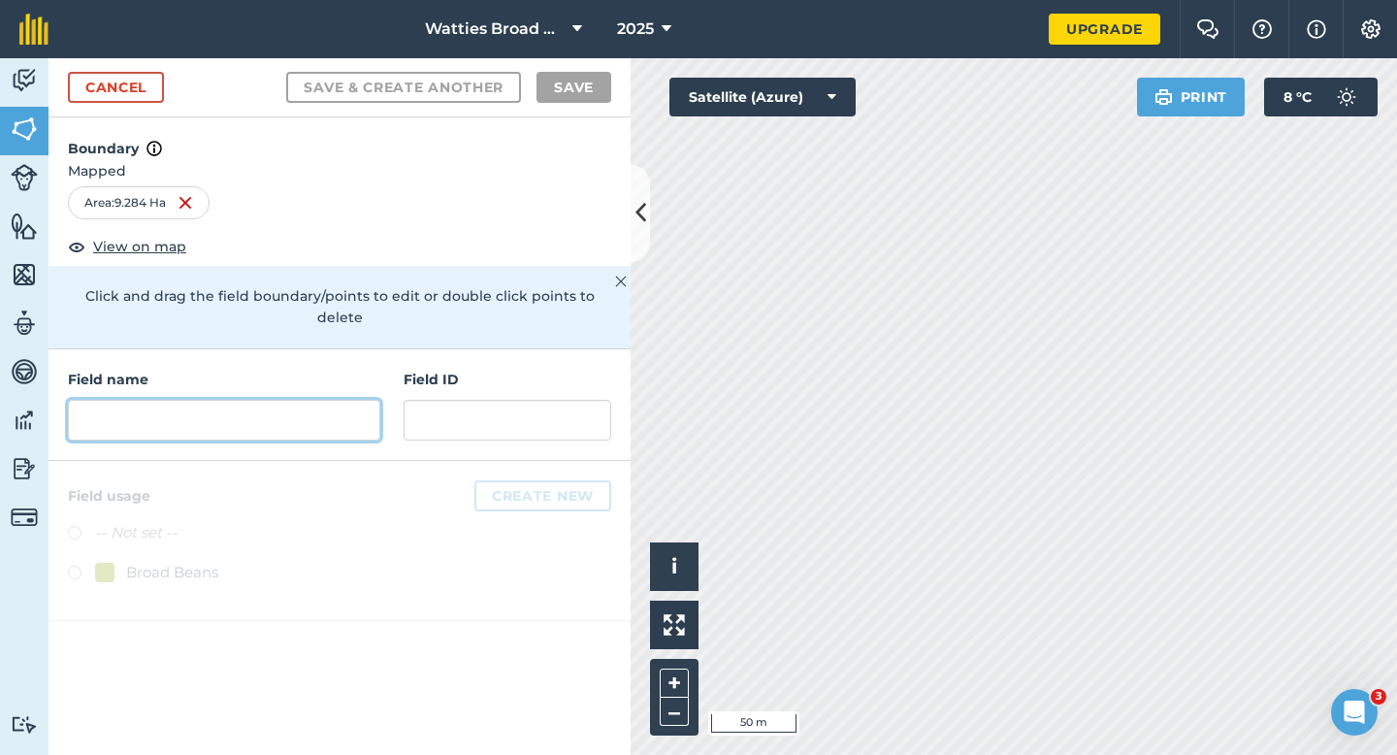
click at [353, 410] on input "text" at bounding box center [224, 420] width 312 height 41
click at [332, 407] on input "text" at bounding box center [224, 420] width 312 height 41
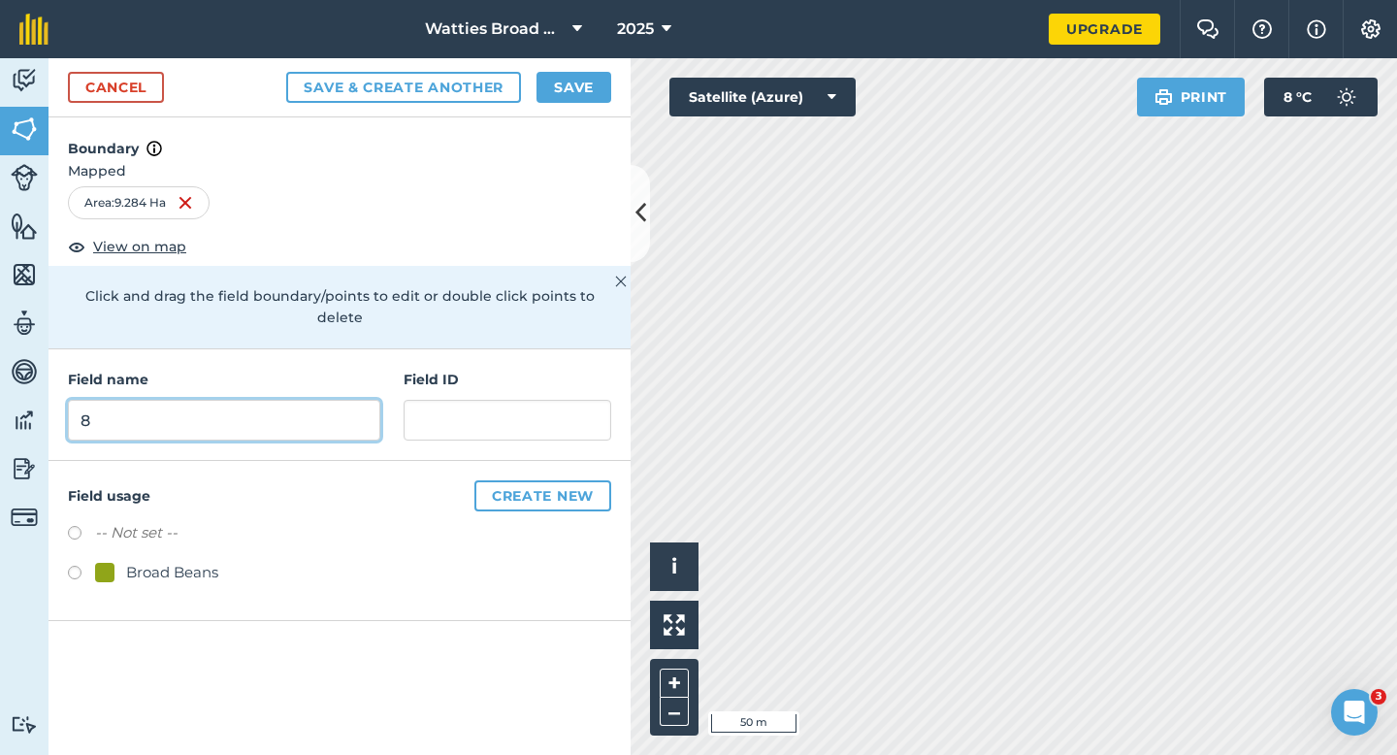
type input "8"
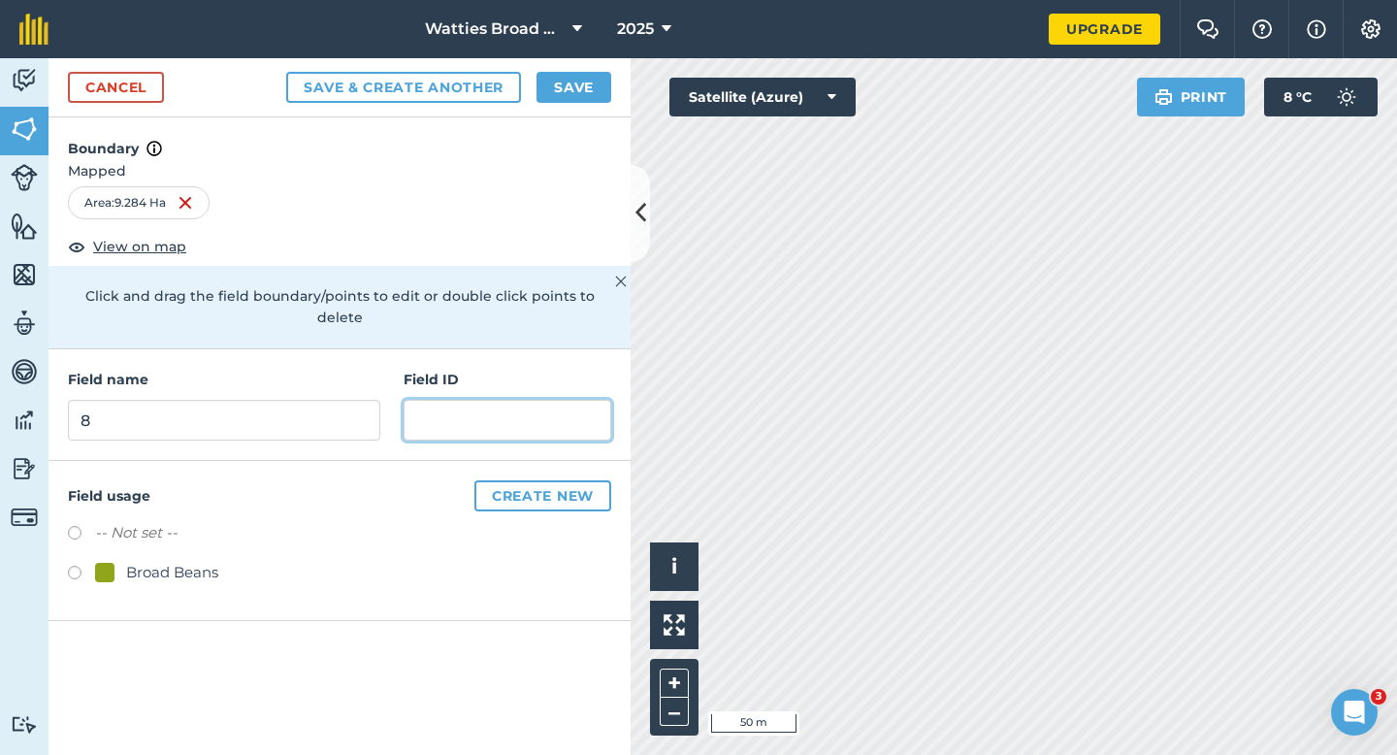
click at [496, 403] on input "text" at bounding box center [507, 420] width 208 height 41
type input "[PERSON_NAME] & Sons"
click at [171, 566] on div "Field usage Create new -- Not set -- Broad Beans" at bounding box center [339, 541] width 582 height 160
click at [172, 561] on div "Broad Beans" at bounding box center [172, 572] width 92 height 23
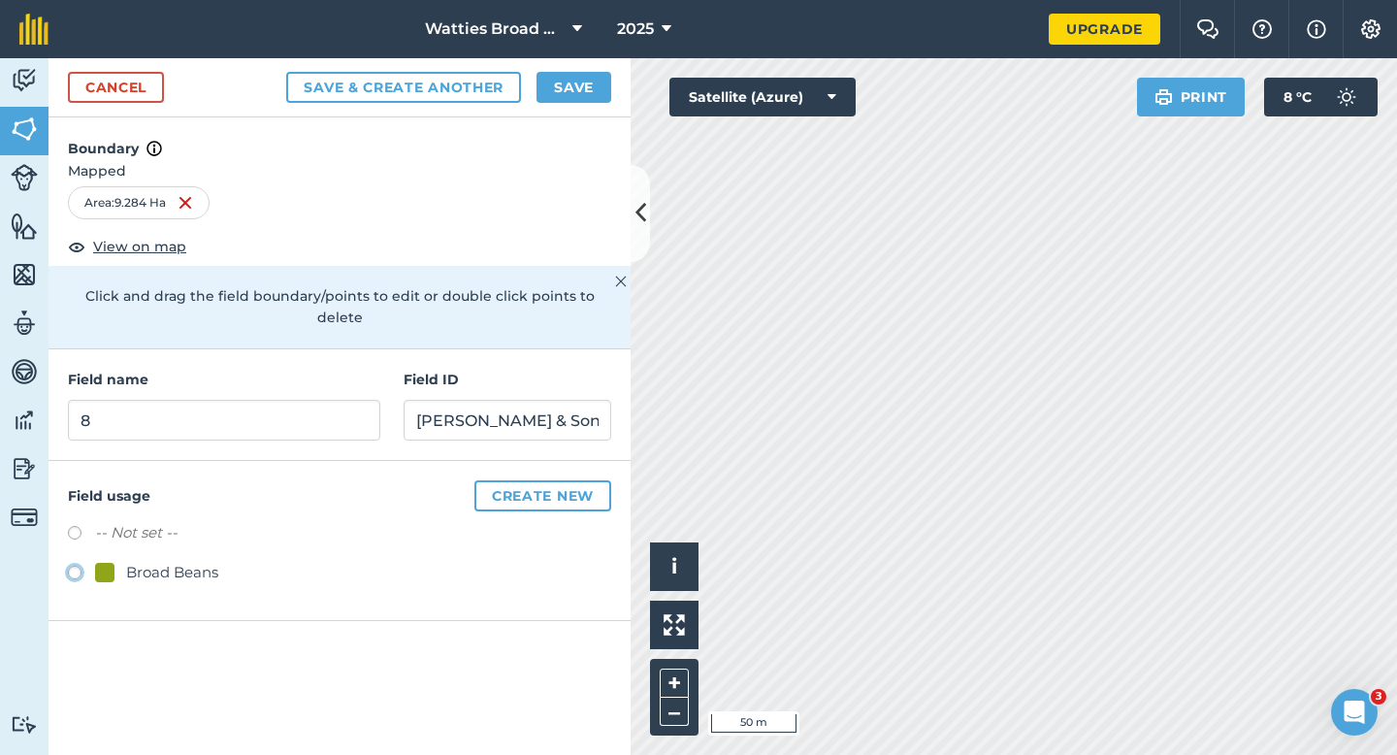
radio input "true"
click at [545, 110] on div "Cancel Save & Create Another Save" at bounding box center [339, 87] width 582 height 59
click at [560, 90] on button "Save" at bounding box center [573, 87] width 75 height 31
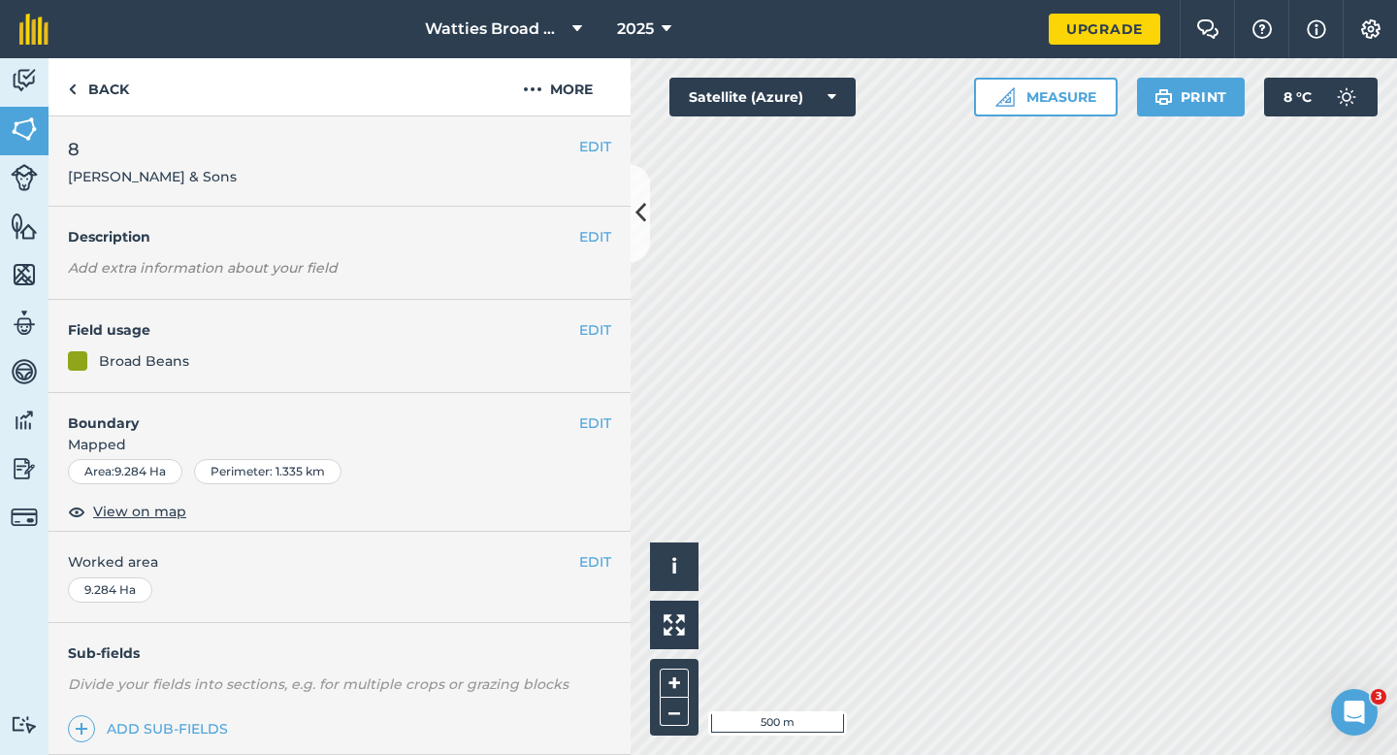
click at [598, 587] on div "EDIT Worked area 9.284 Ha" at bounding box center [339, 577] width 582 height 90
click at [598, 559] on button "EDIT" at bounding box center [595, 561] width 32 height 21
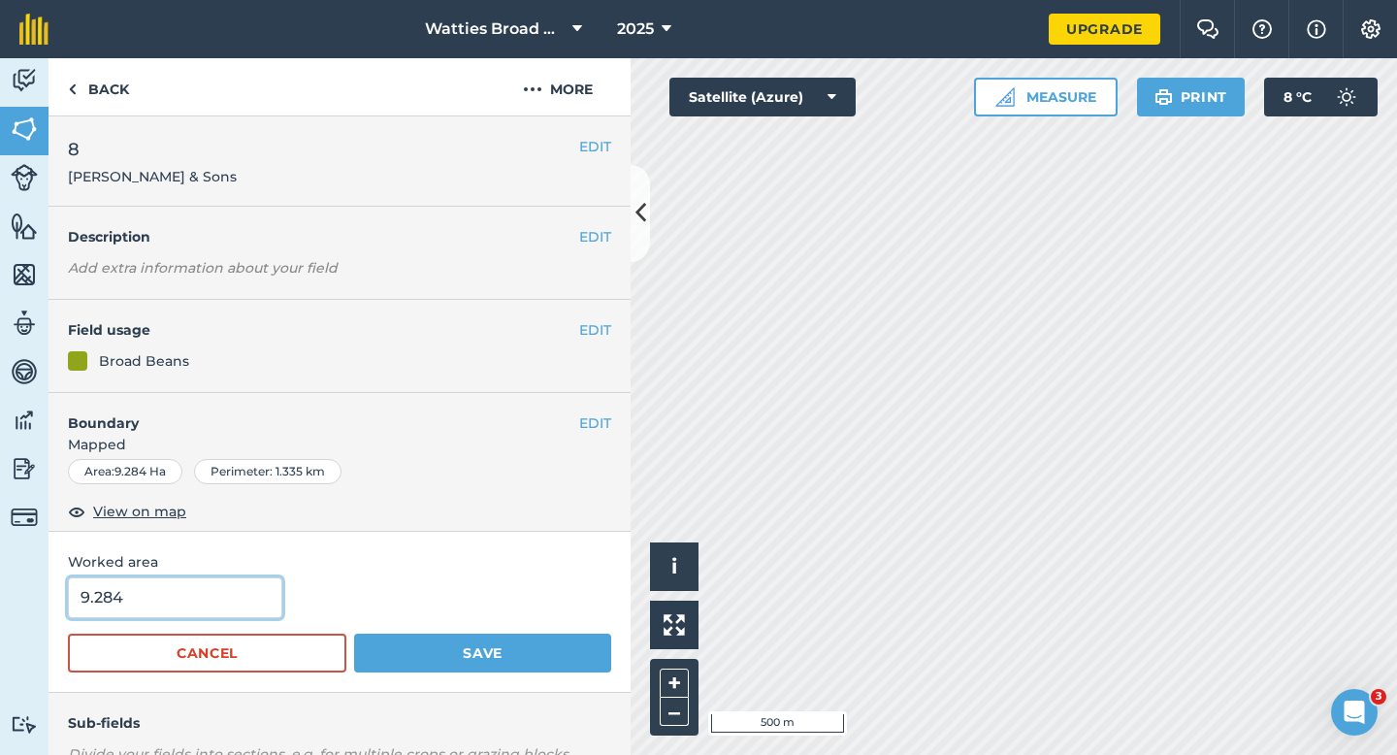
click at [259, 588] on input "9.284" at bounding box center [175, 597] width 214 height 41
type input "9.3"
click at [354, 633] on button "Save" at bounding box center [482, 652] width 257 height 39
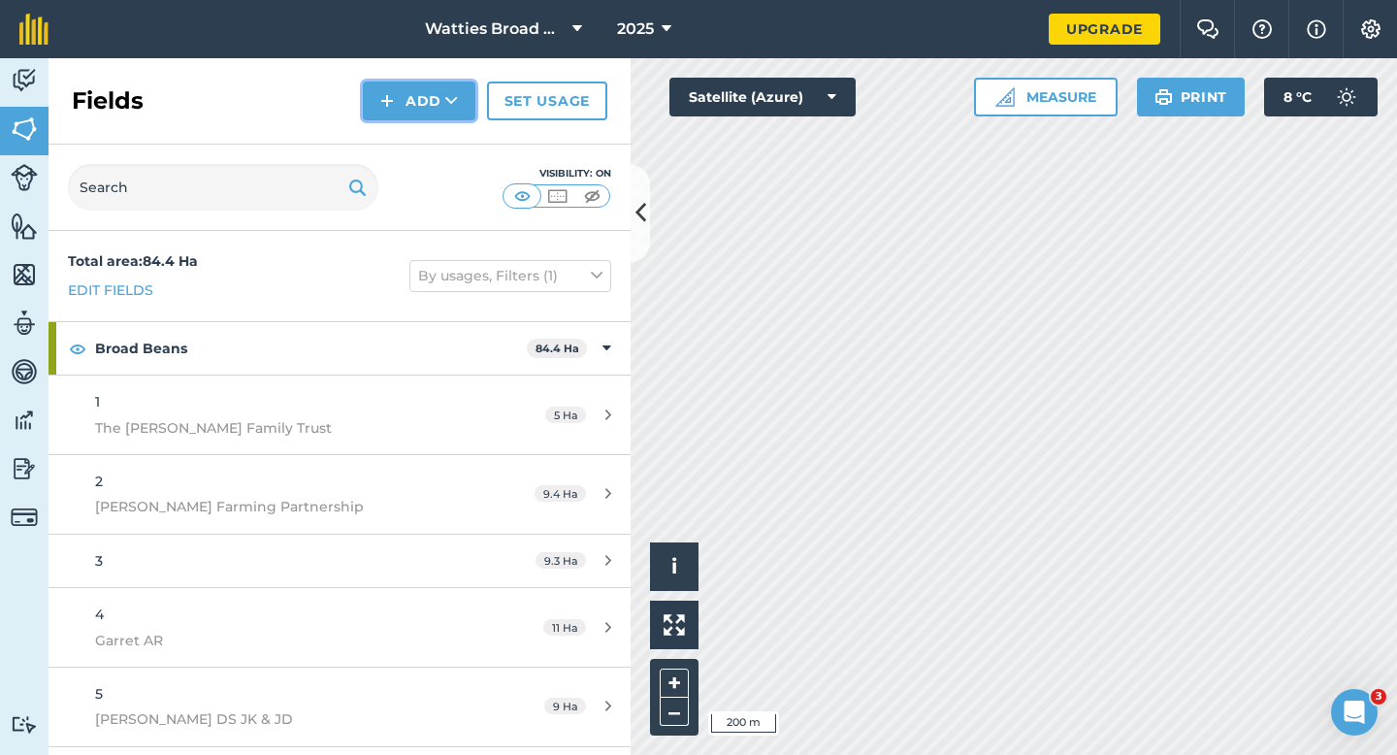
click at [382, 113] on button "Add" at bounding box center [419, 100] width 113 height 39
click at [387, 135] on link "Draw" at bounding box center [419, 144] width 107 height 43
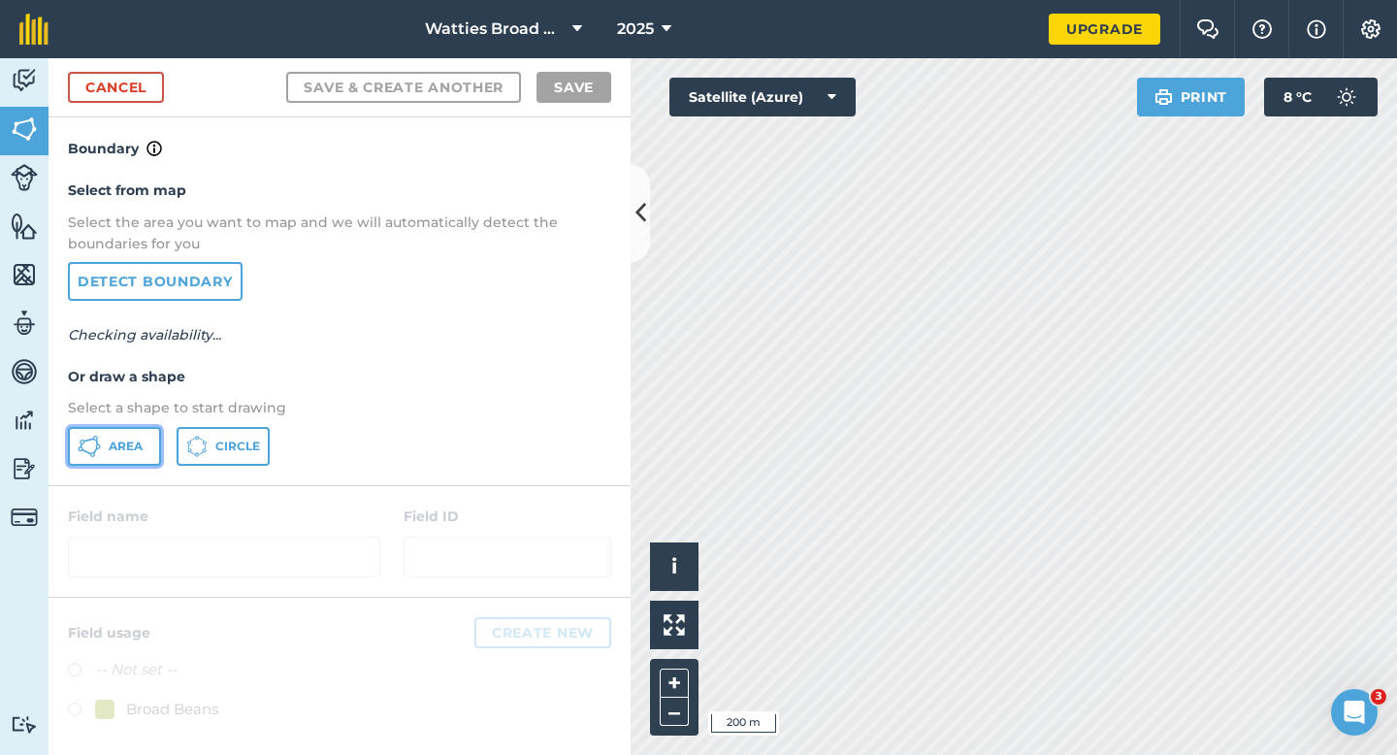
click at [129, 460] on button "Area" at bounding box center [114, 446] width 93 height 39
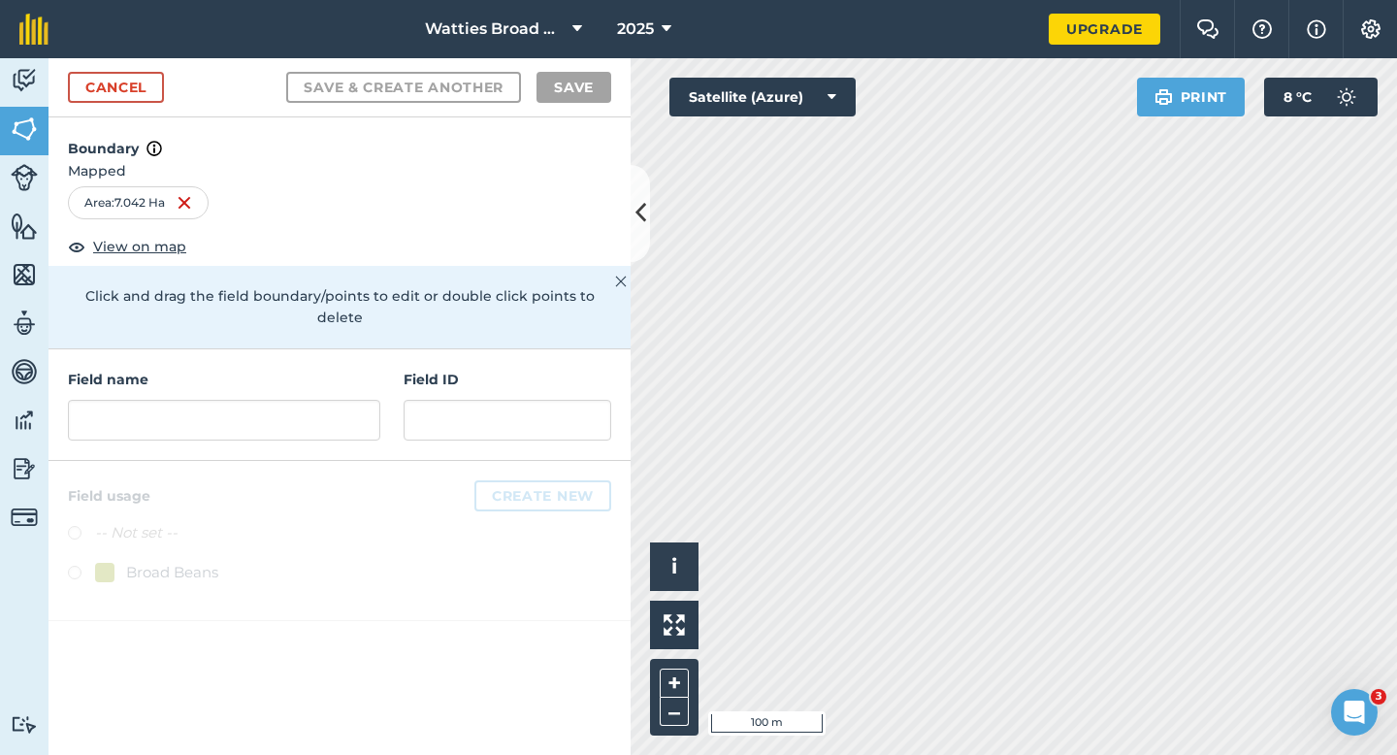
click at [281, 369] on h4 "Field name" at bounding box center [224, 379] width 312 height 21
click at [303, 400] on input "text" at bounding box center [224, 420] width 312 height 41
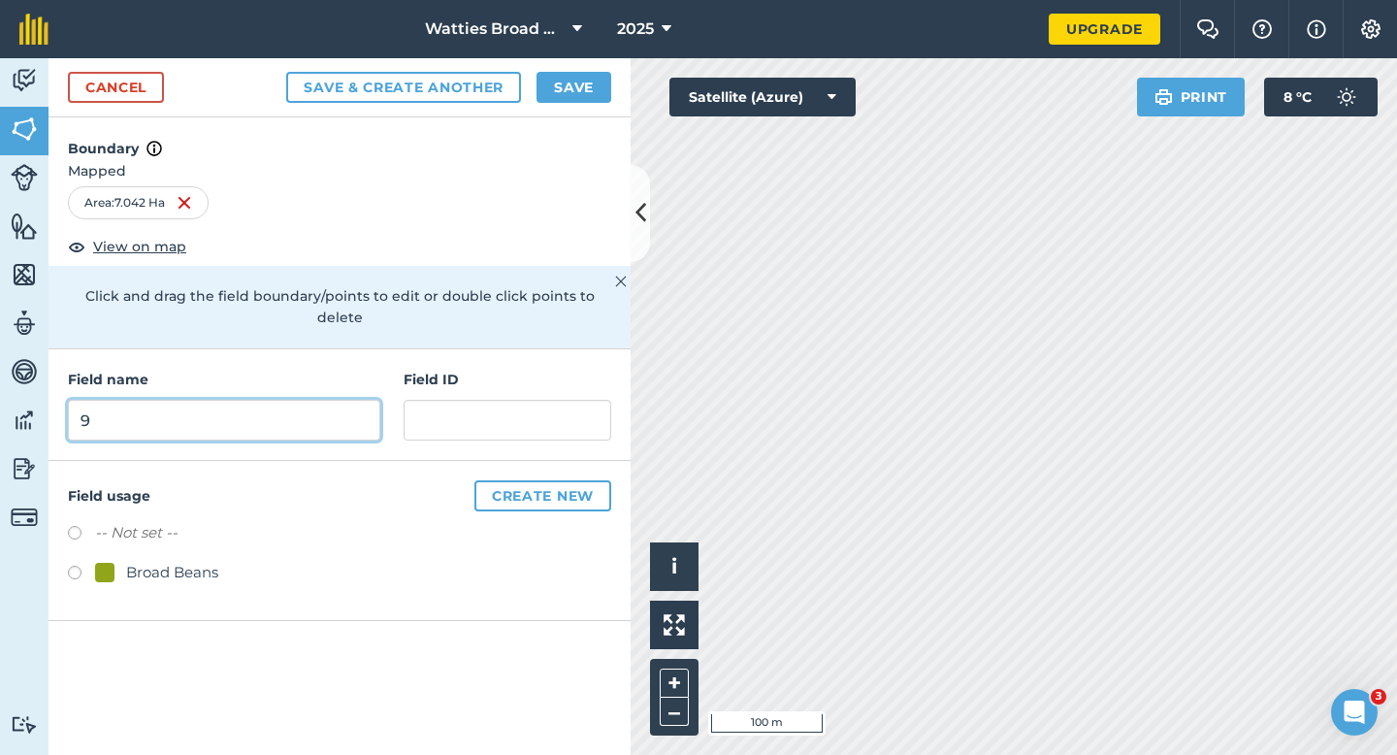
type input "9"
click at [474, 422] on div "Field name 9 Field ID" at bounding box center [339, 405] width 582 height 112
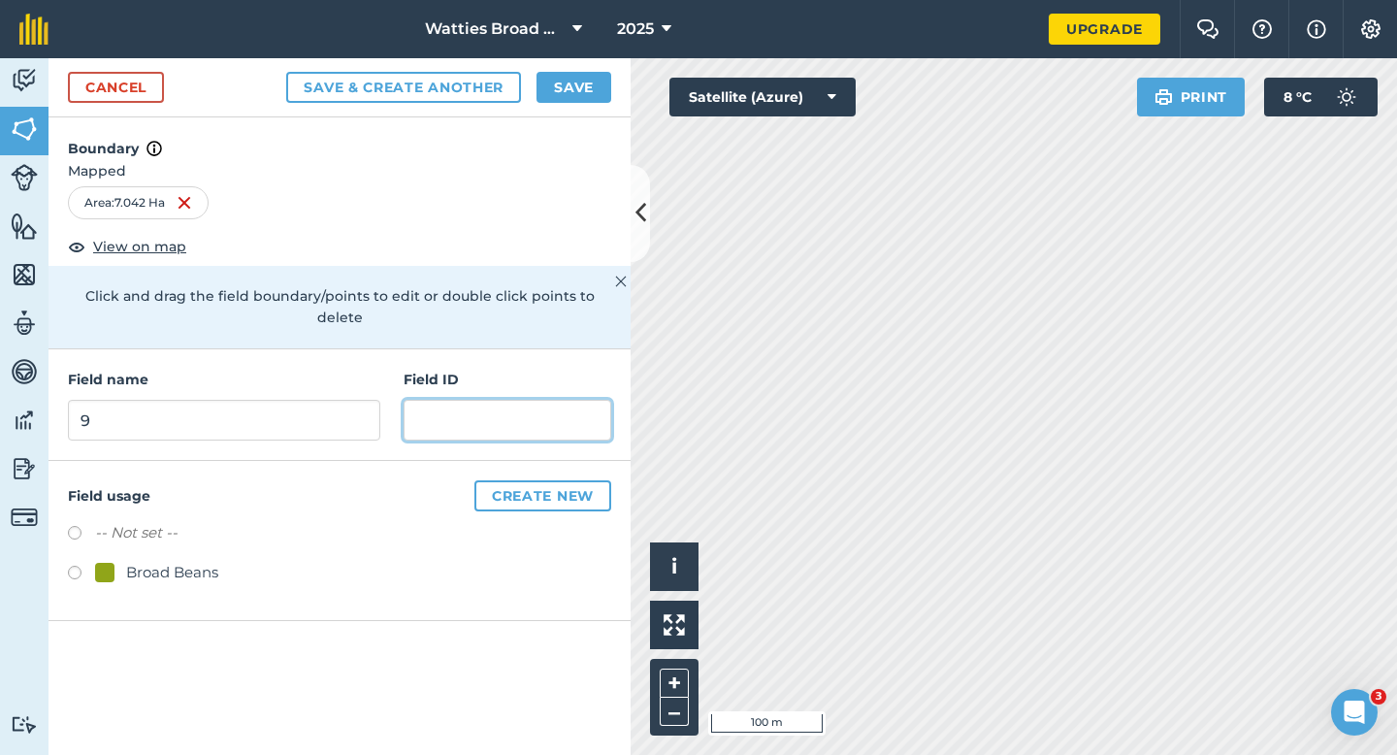
click at [474, 415] on input "text" at bounding box center [507, 420] width 208 height 41
click at [208, 561] on div "Broad Beans" at bounding box center [172, 572] width 92 height 23
radio input "true"
click at [435, 400] on input "text" at bounding box center [507, 420] width 208 height 41
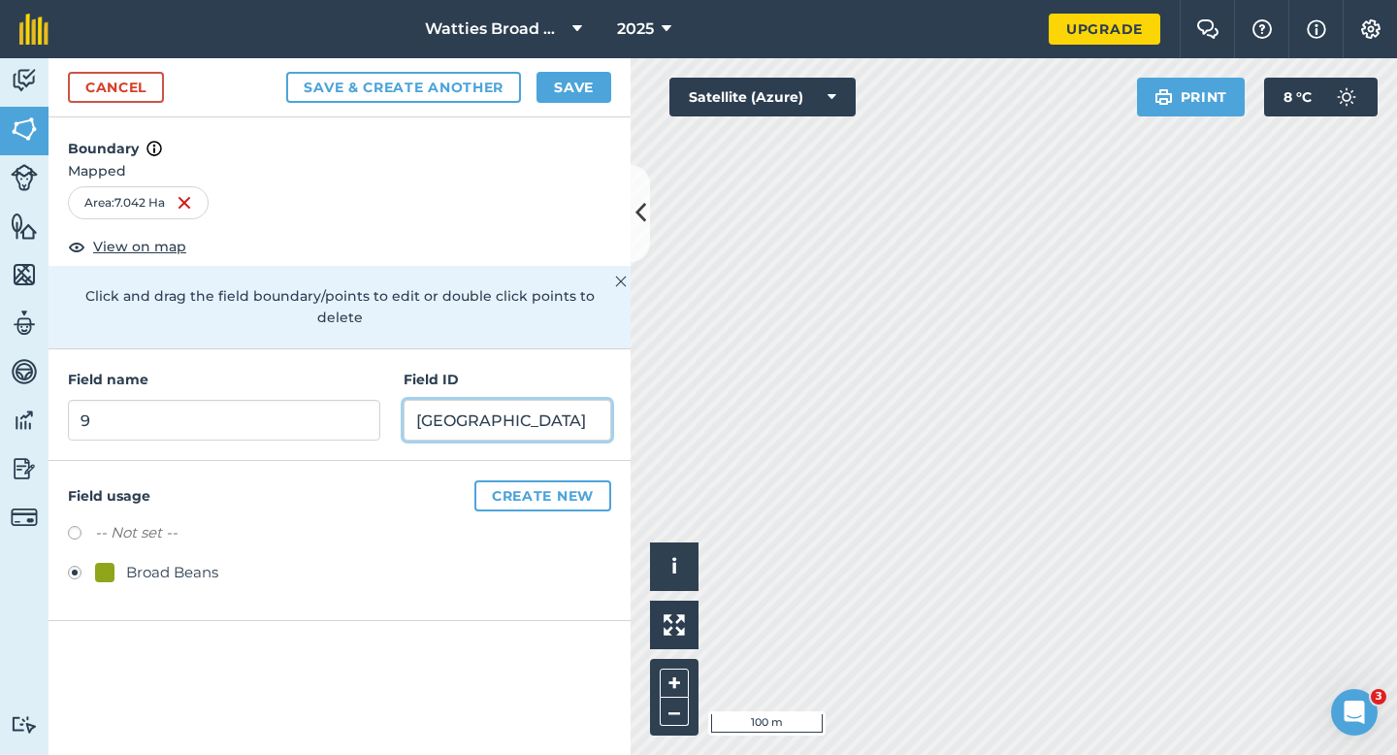
type input "[GEOGRAPHIC_DATA]"
click at [538, 75] on button "Save" at bounding box center [573, 87] width 75 height 31
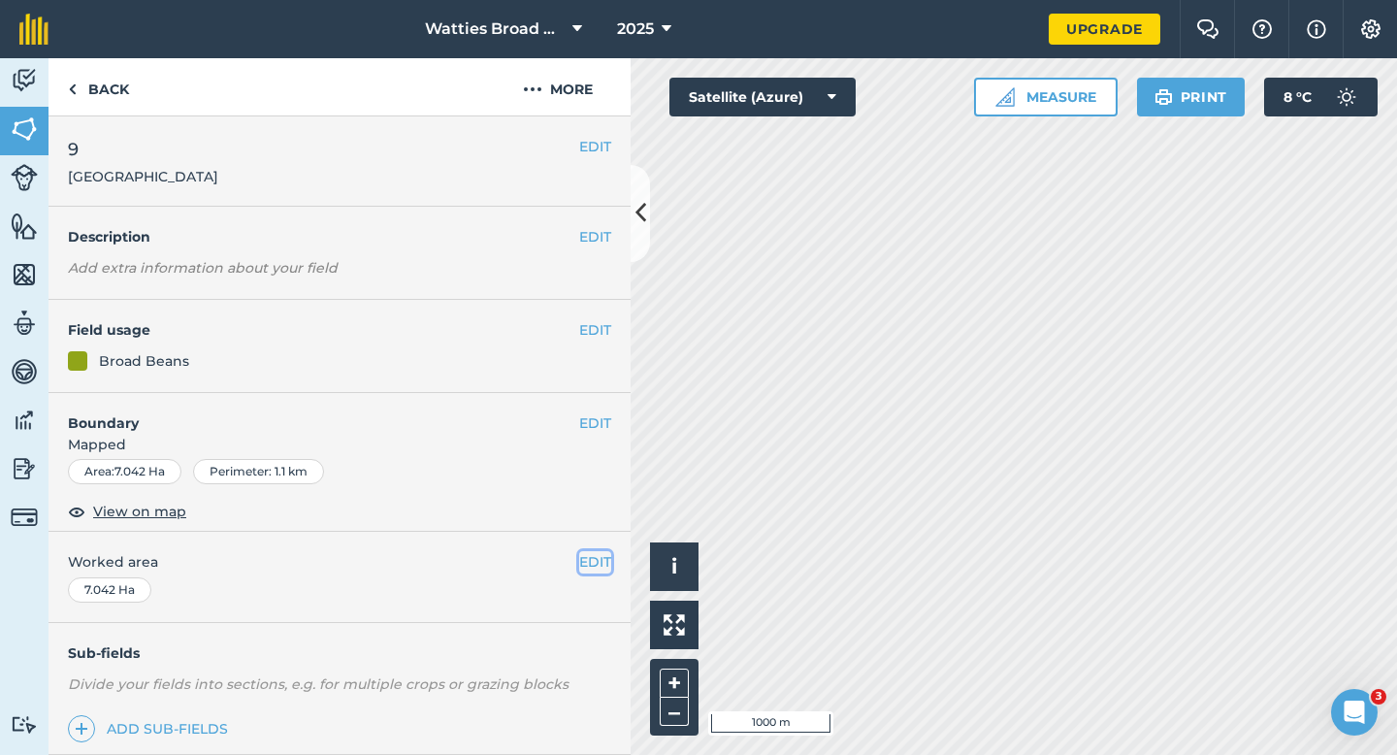
click at [600, 567] on button "EDIT" at bounding box center [595, 561] width 32 height 21
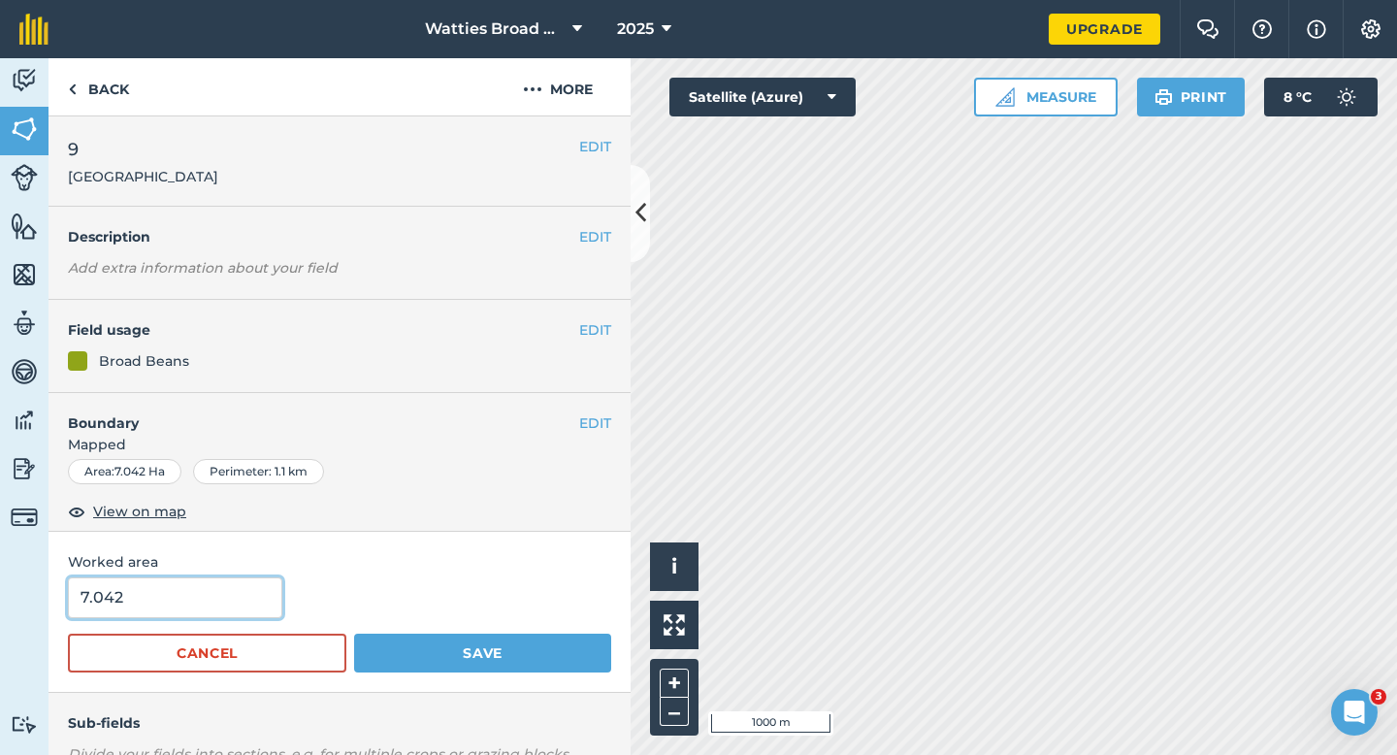
click at [252, 612] on input "7.042" at bounding box center [175, 597] width 214 height 41
type input "7"
click at [354, 633] on button "Save" at bounding box center [482, 652] width 257 height 39
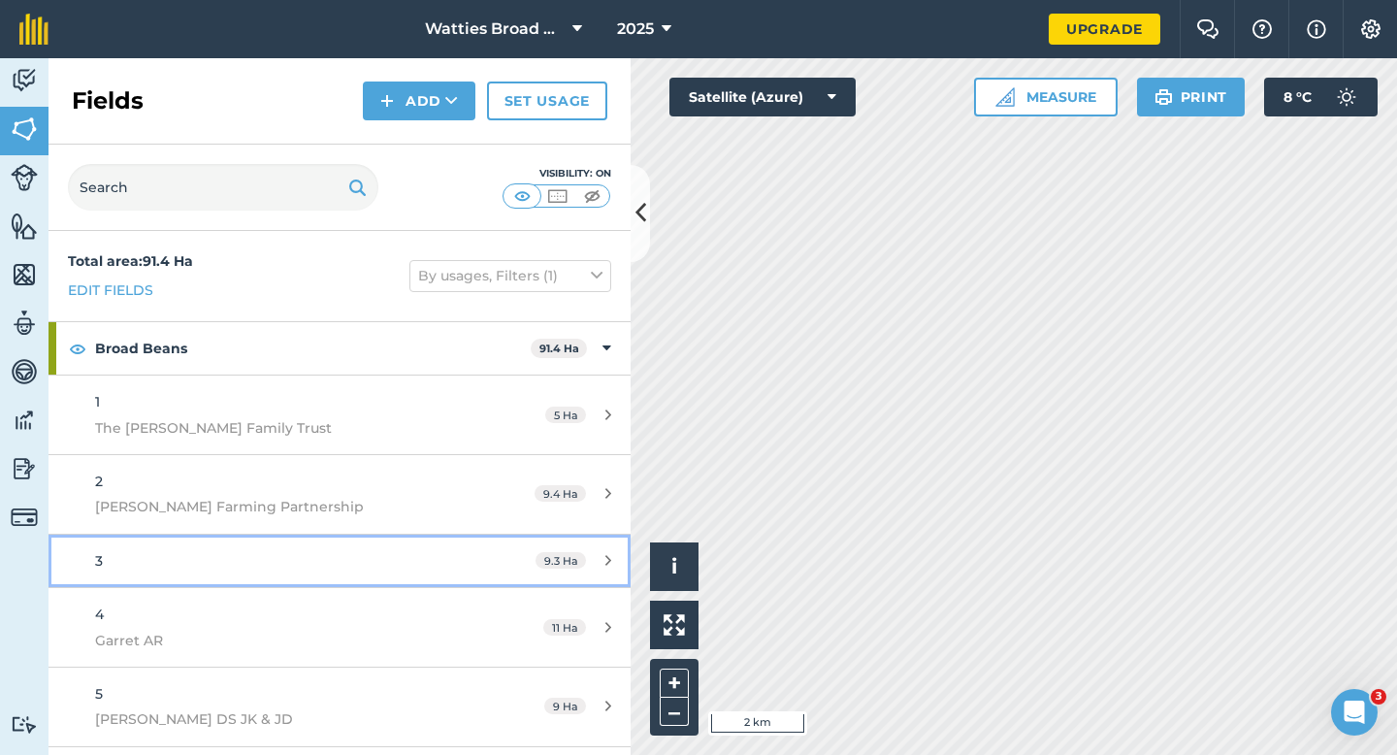
click at [509, 578] on link "3 9.3 Ha" at bounding box center [339, 560] width 582 height 52
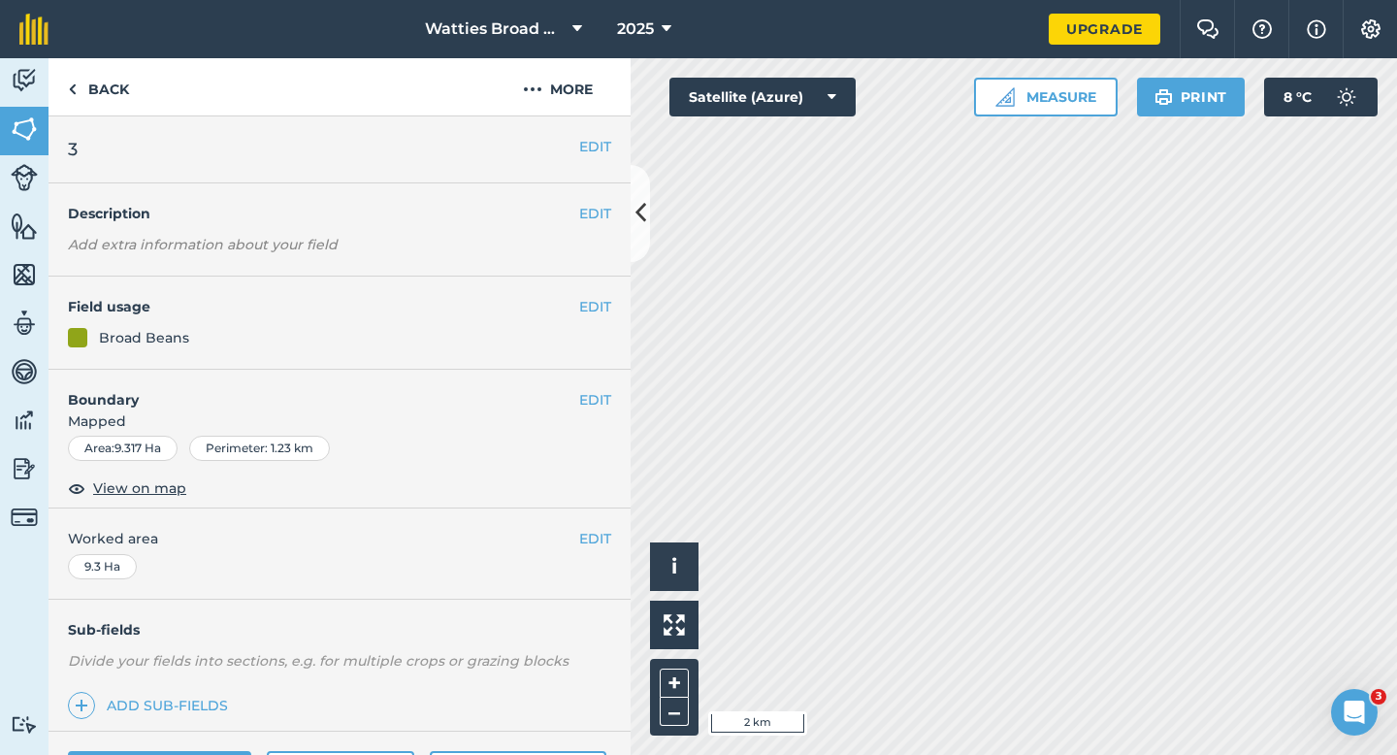
click at [610, 166] on div "EDIT 3" at bounding box center [339, 149] width 582 height 67
click at [607, 160] on div "EDIT 3" at bounding box center [339, 149] width 582 height 67
click at [575, 146] on h2 "3" at bounding box center [323, 149] width 511 height 27
click at [587, 146] on button "EDIT" at bounding box center [595, 146] width 32 height 21
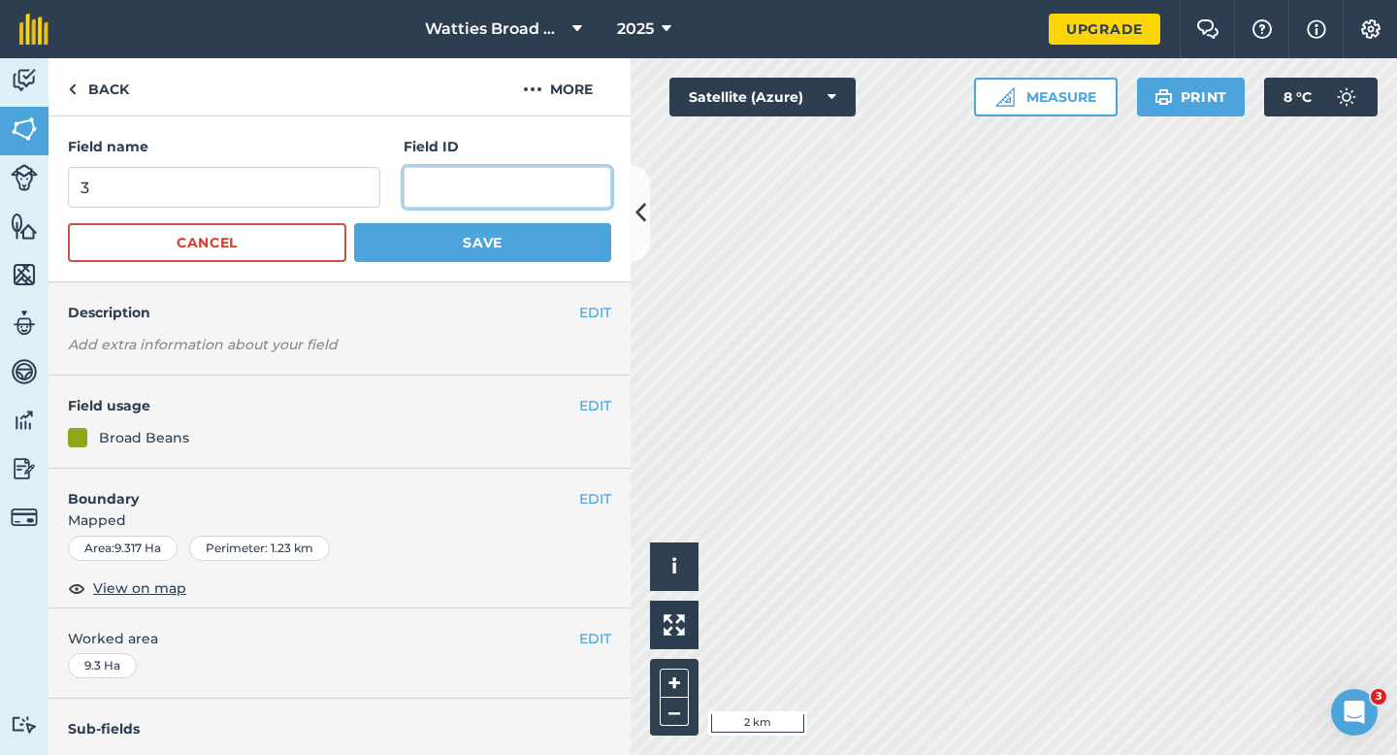
click at [524, 175] on input "text" at bounding box center [507, 187] width 208 height 41
type input "Crainleigh Fields Limited"
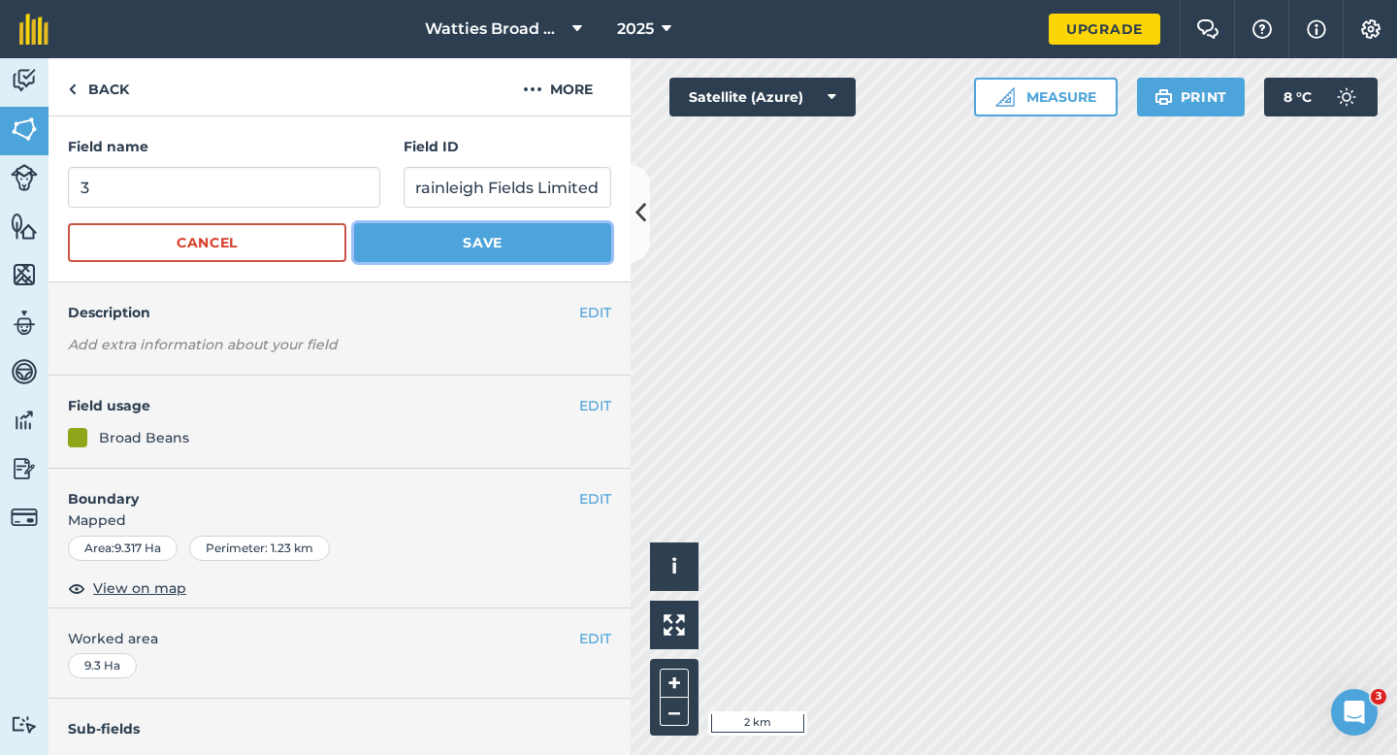
click at [487, 224] on button "Save" at bounding box center [482, 242] width 257 height 39
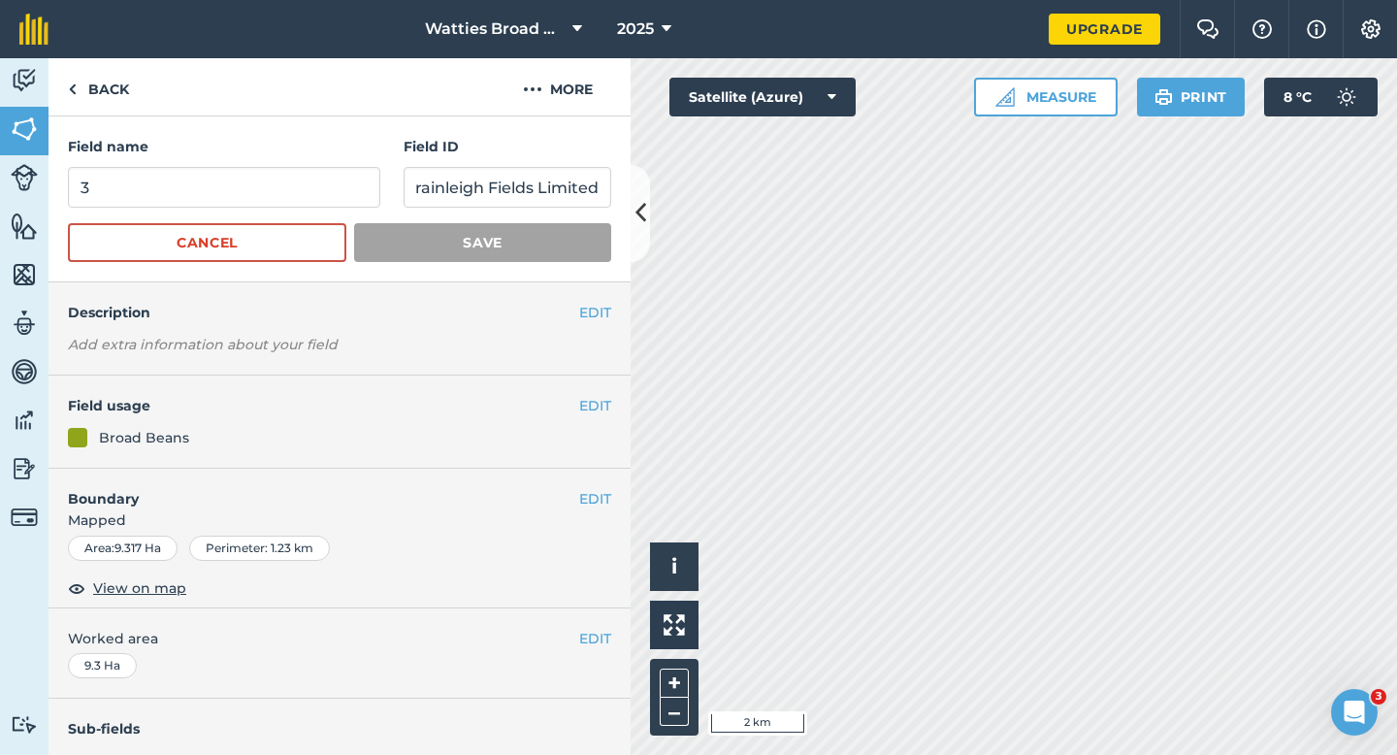
scroll to position [0, 0]
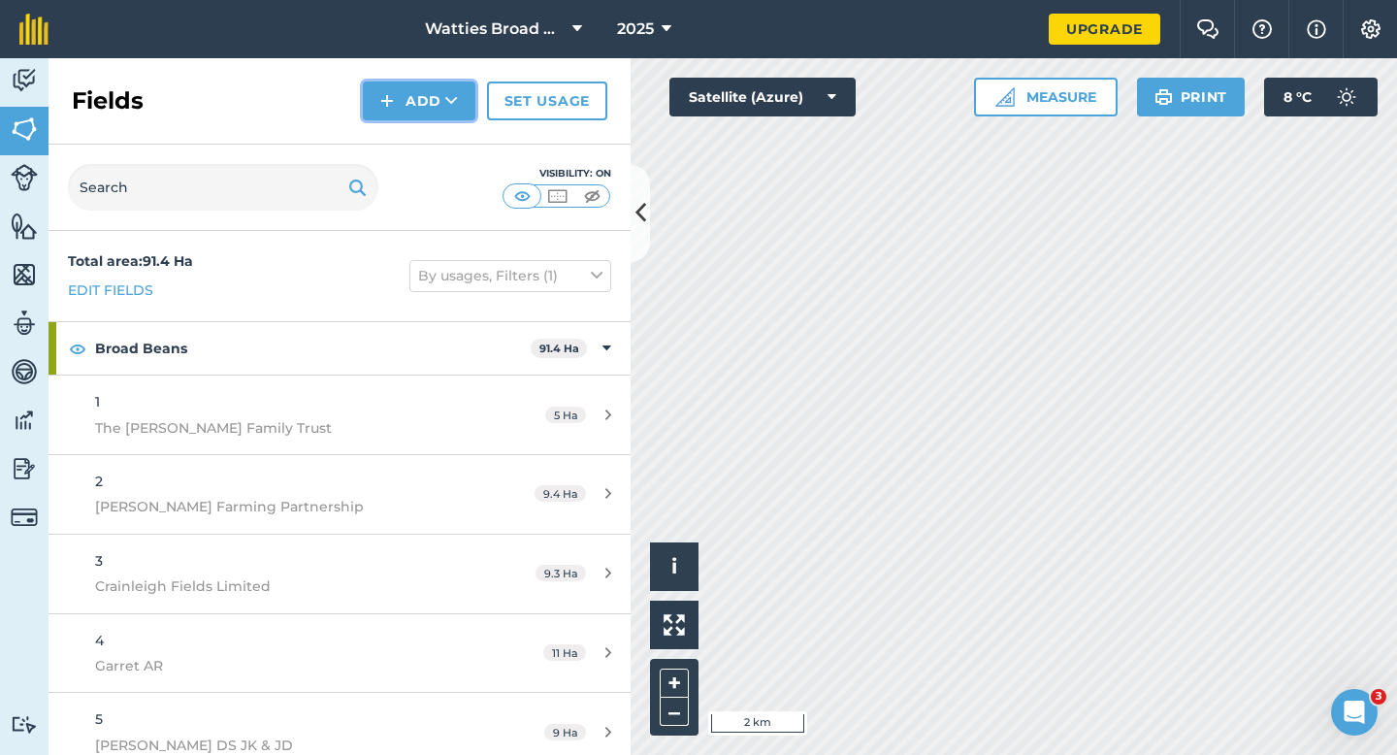
click at [377, 113] on button "Add" at bounding box center [419, 100] width 113 height 39
click at [385, 126] on link "Draw" at bounding box center [419, 144] width 107 height 43
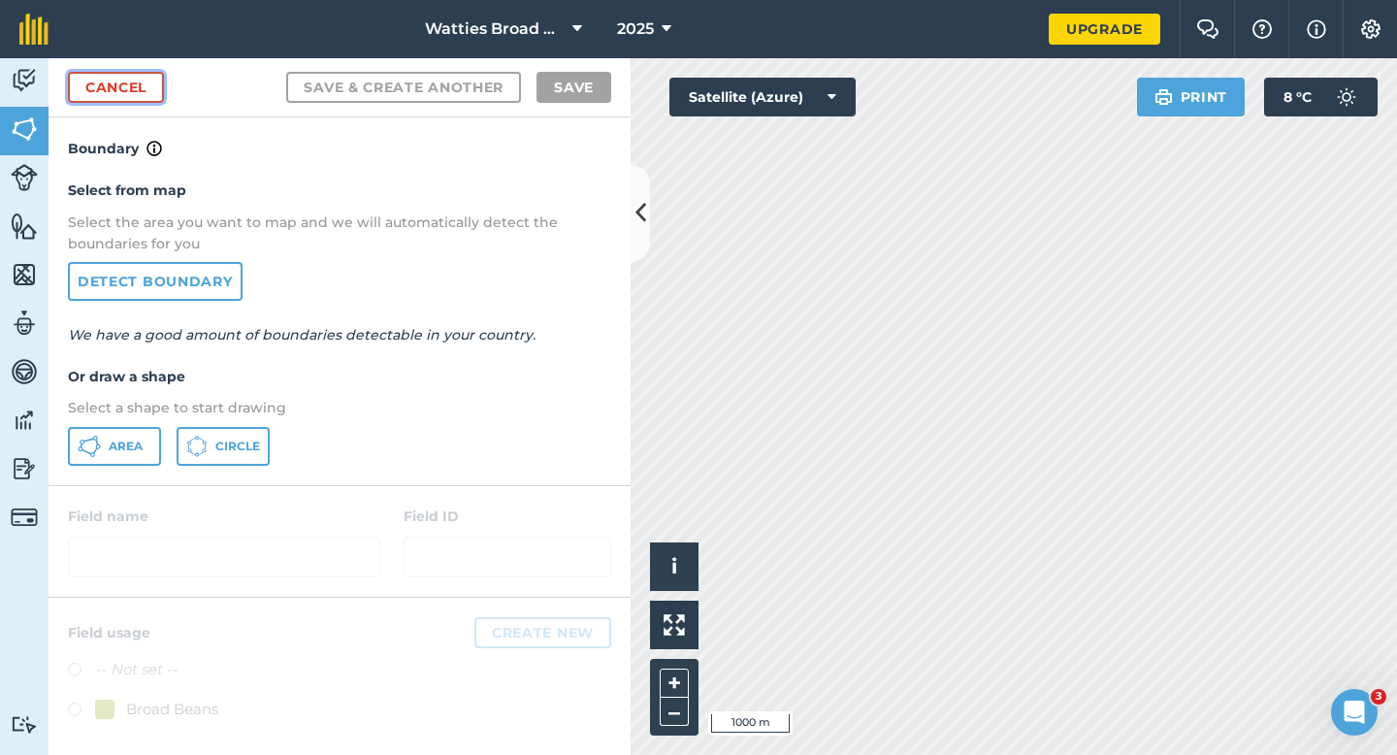
click at [129, 76] on link "Cancel" at bounding box center [116, 87] width 96 height 31
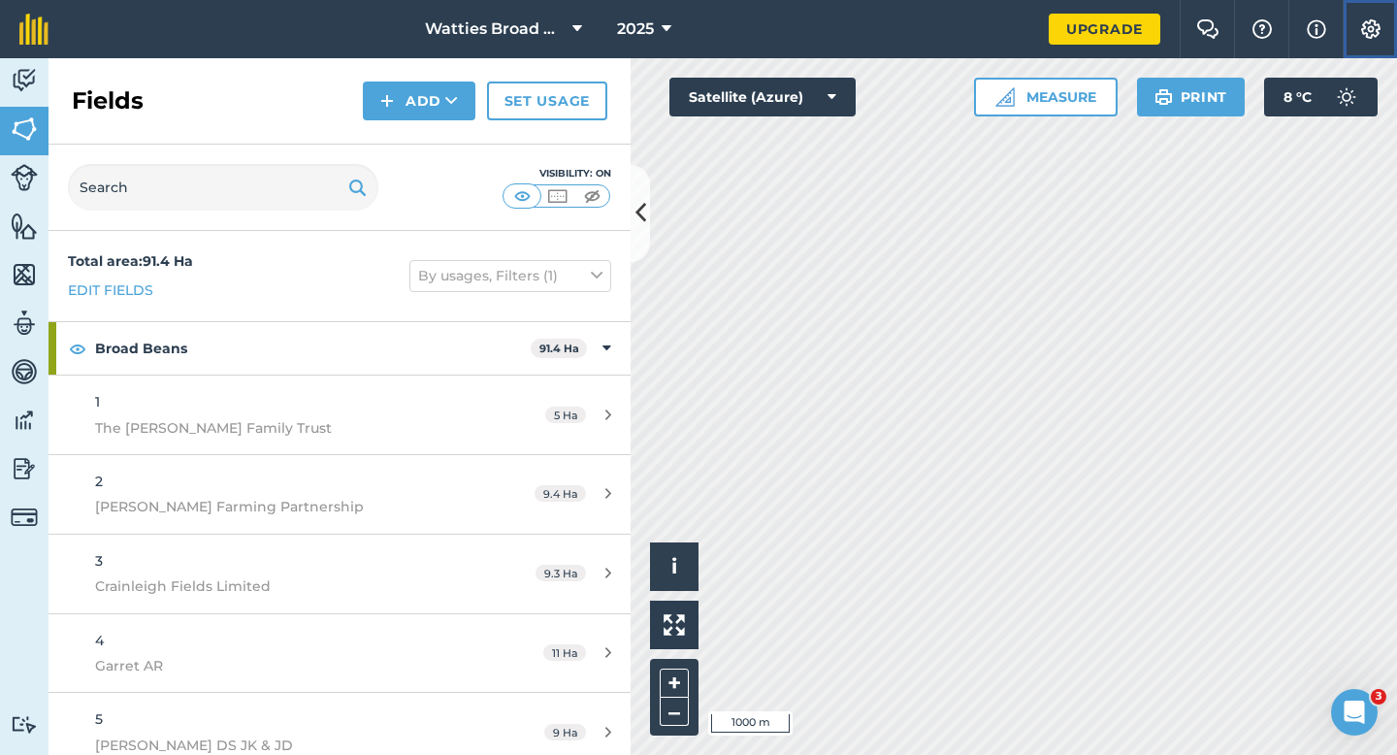
click at [1355, 35] on button "Settings" at bounding box center [1369, 29] width 54 height 58
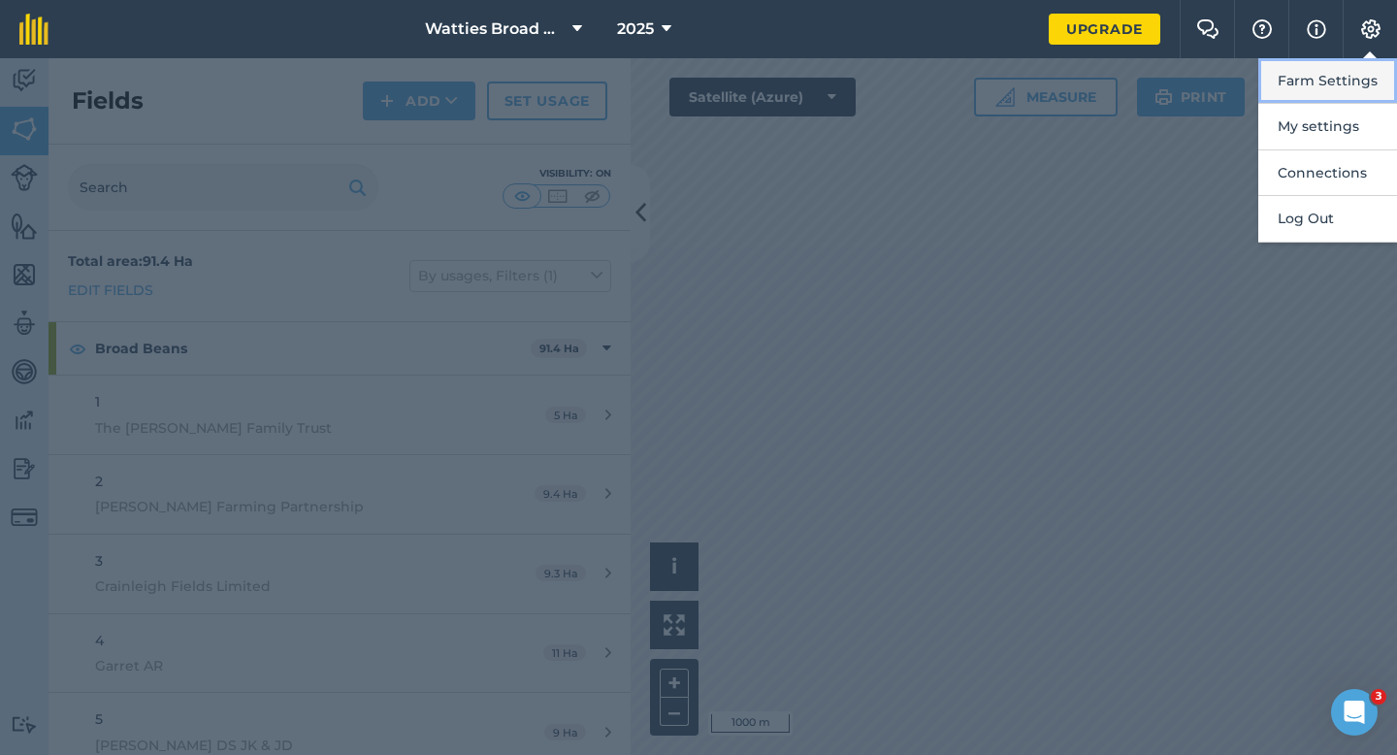
click at [1343, 60] on button "Farm Settings" at bounding box center [1327, 81] width 139 height 46
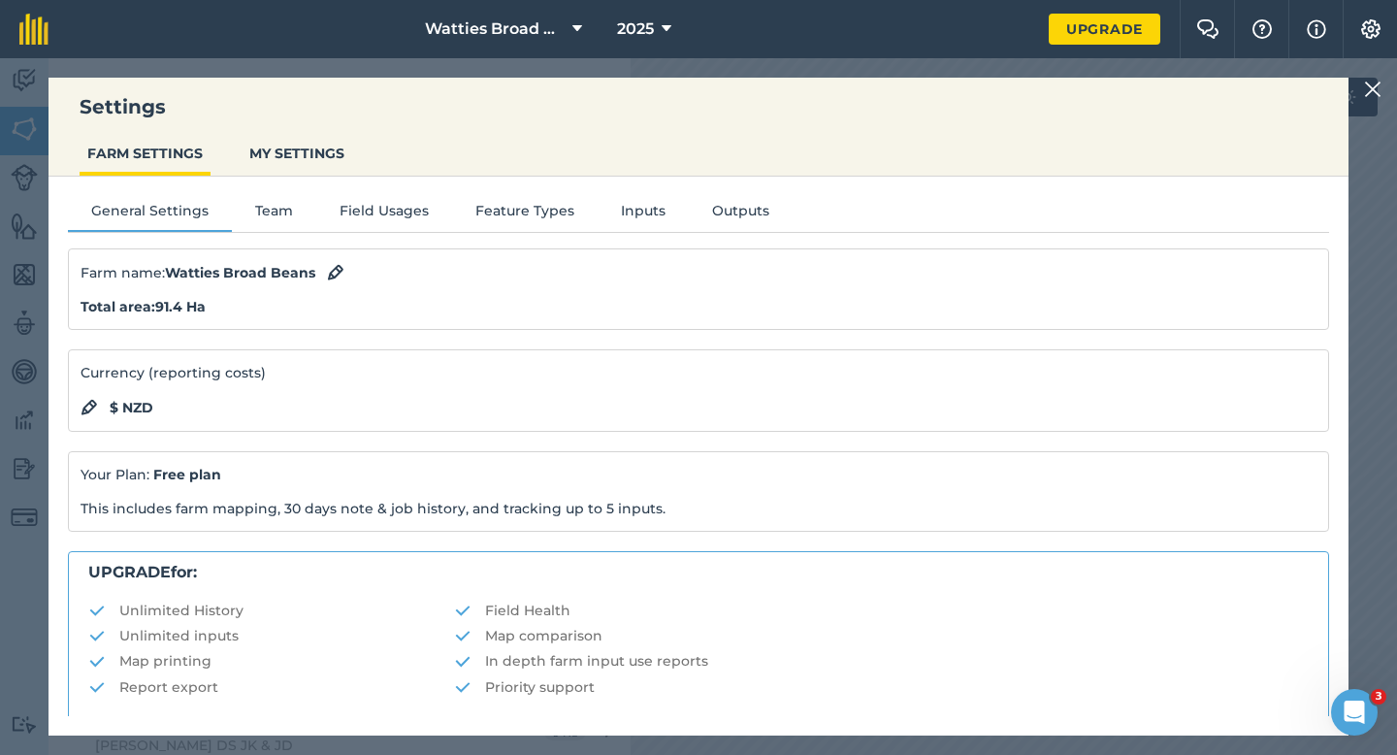
scroll to position [372, 0]
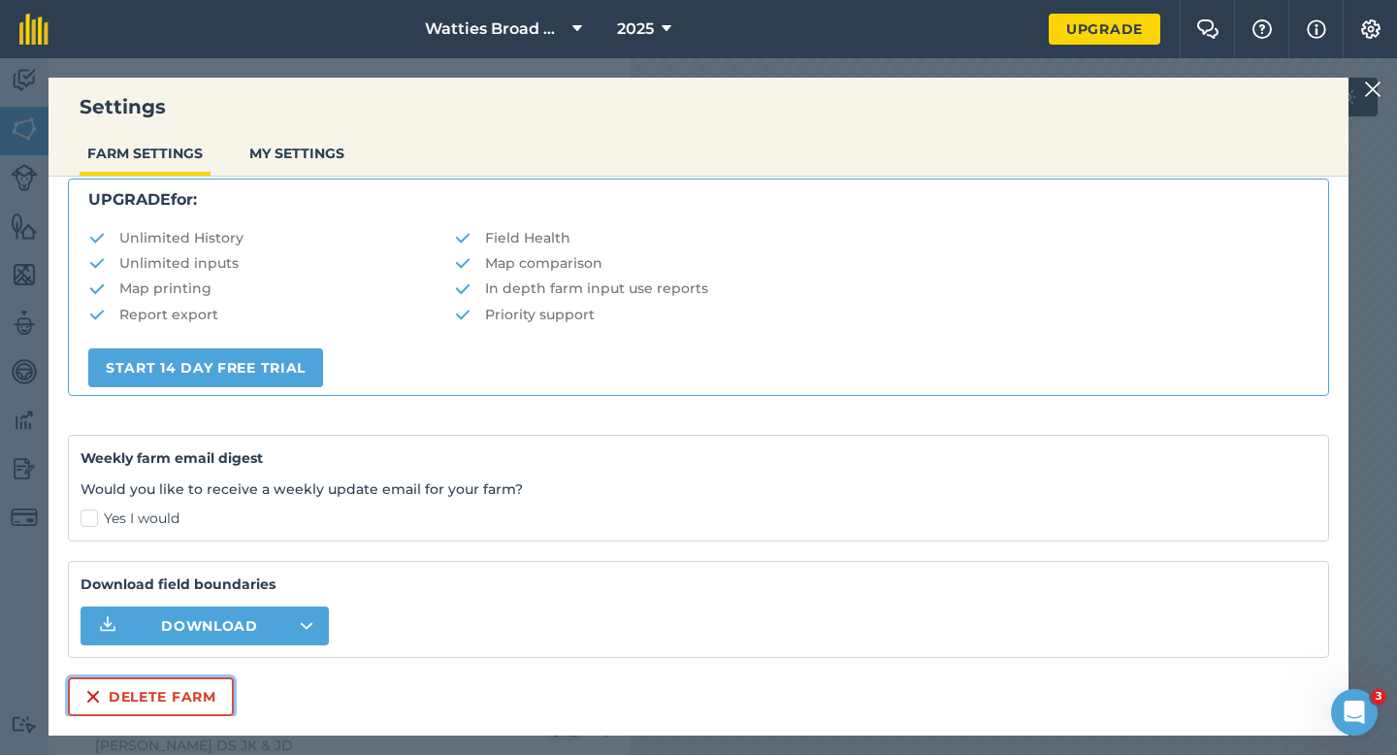
click at [165, 693] on button "Delete farm" at bounding box center [151, 696] width 166 height 39
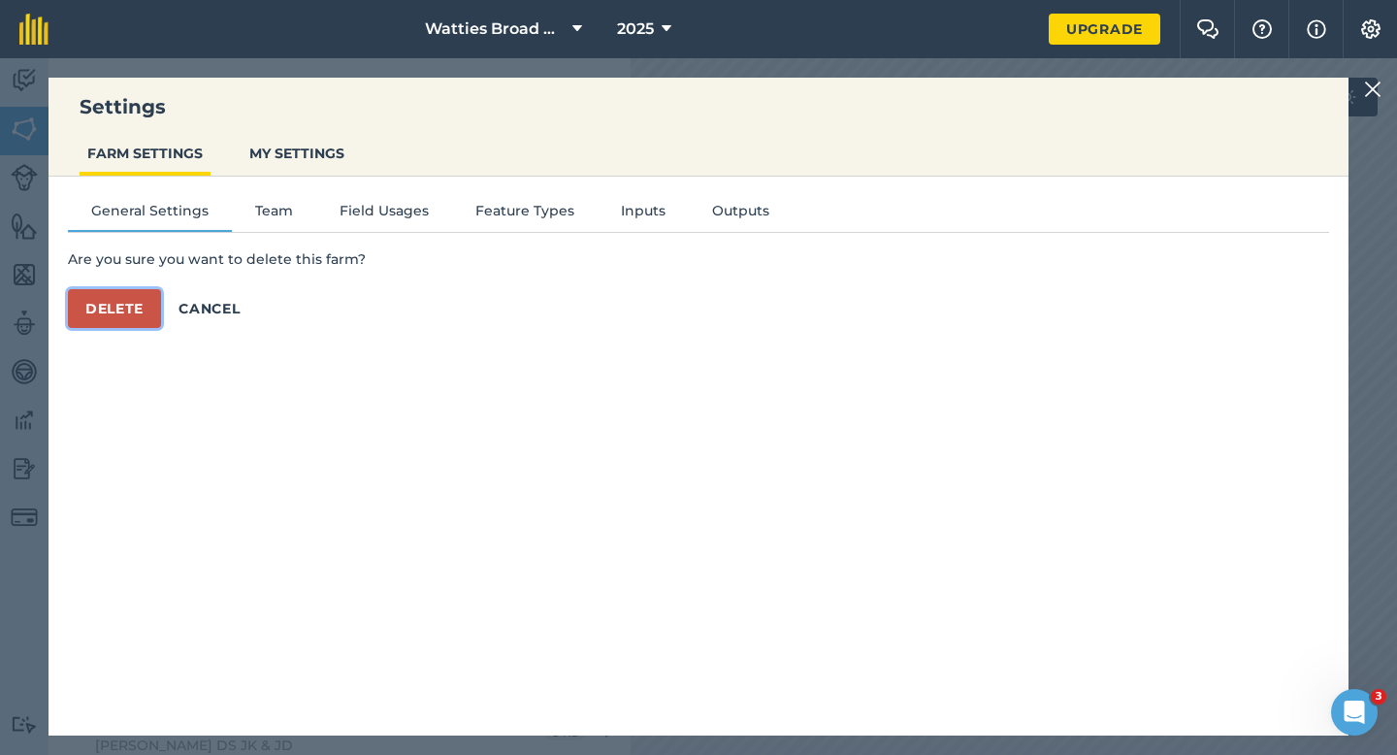
click at [111, 298] on button "Delete" at bounding box center [114, 308] width 93 height 39
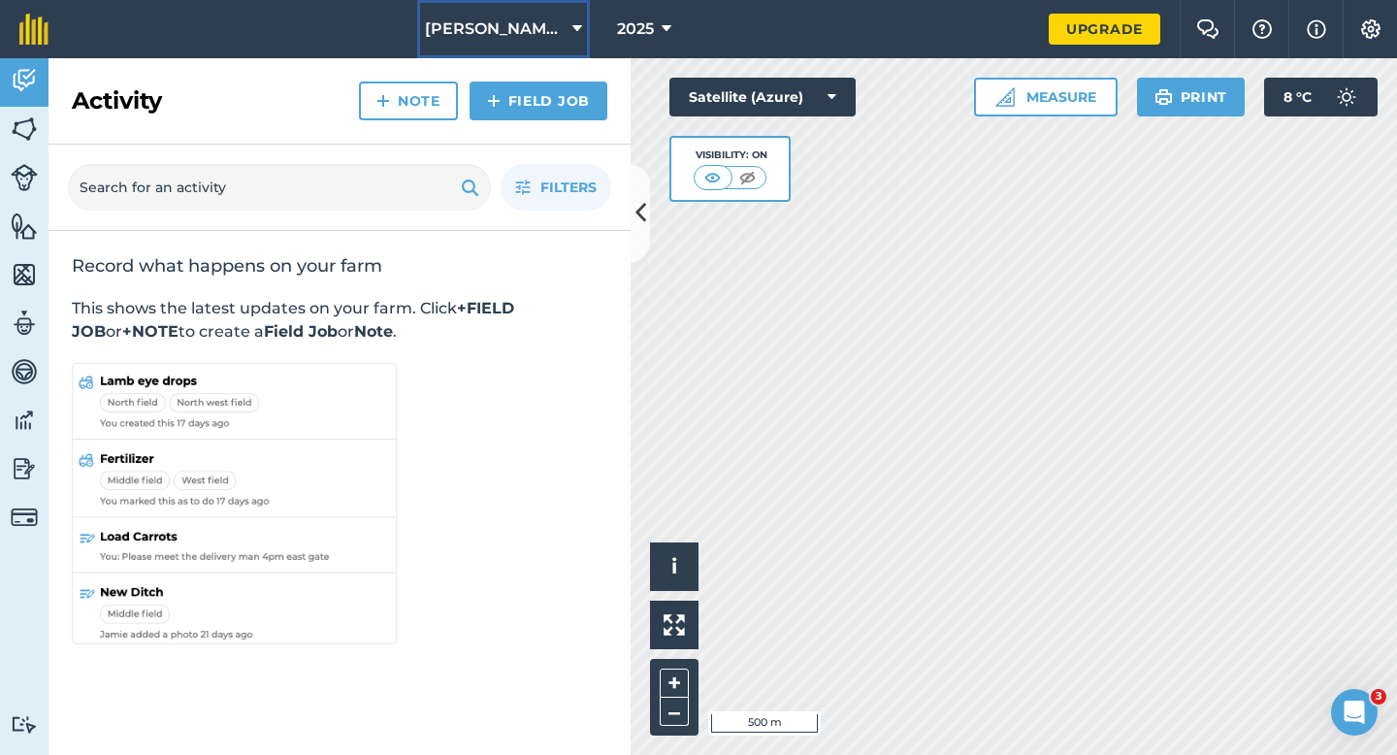
click at [518, 23] on span "[PERSON_NAME] & Sons" at bounding box center [495, 28] width 140 height 23
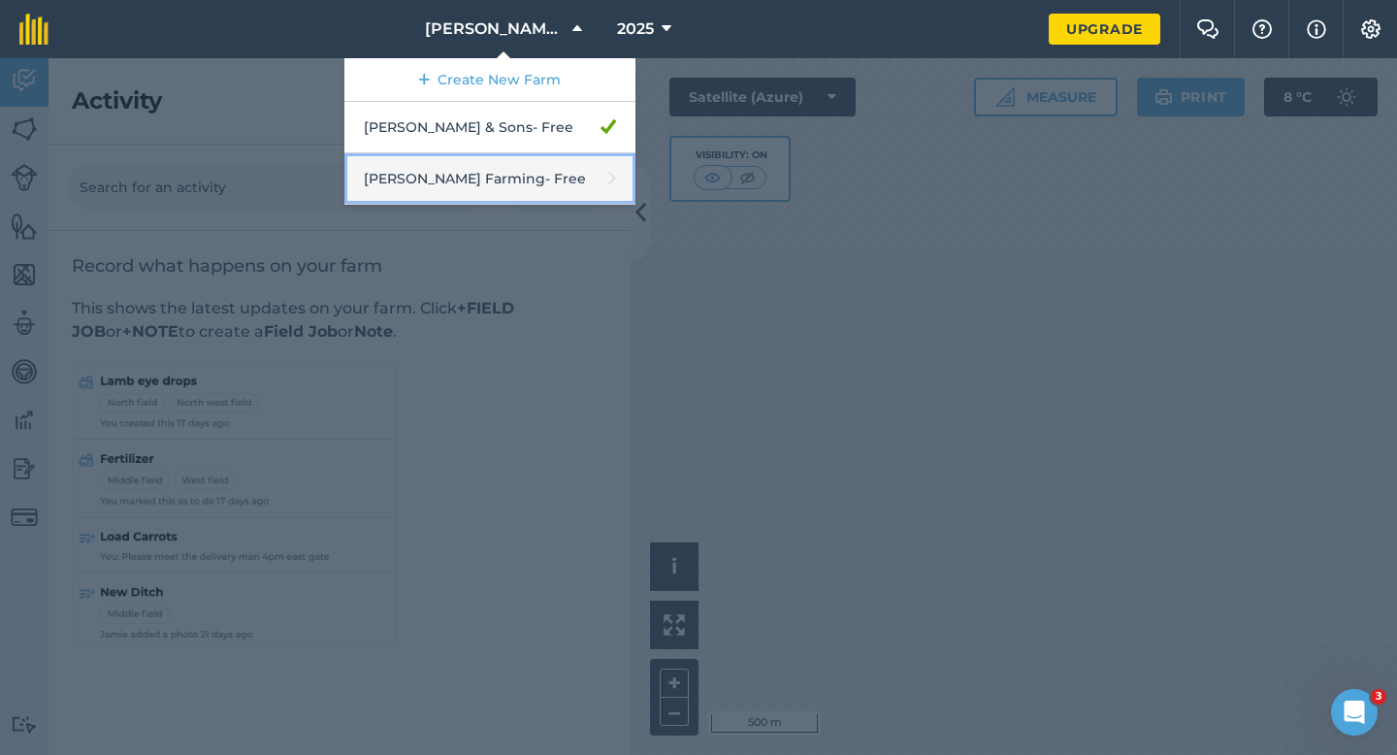
click at [523, 179] on link "[PERSON_NAME] Farming - Free" at bounding box center [489, 178] width 291 height 51
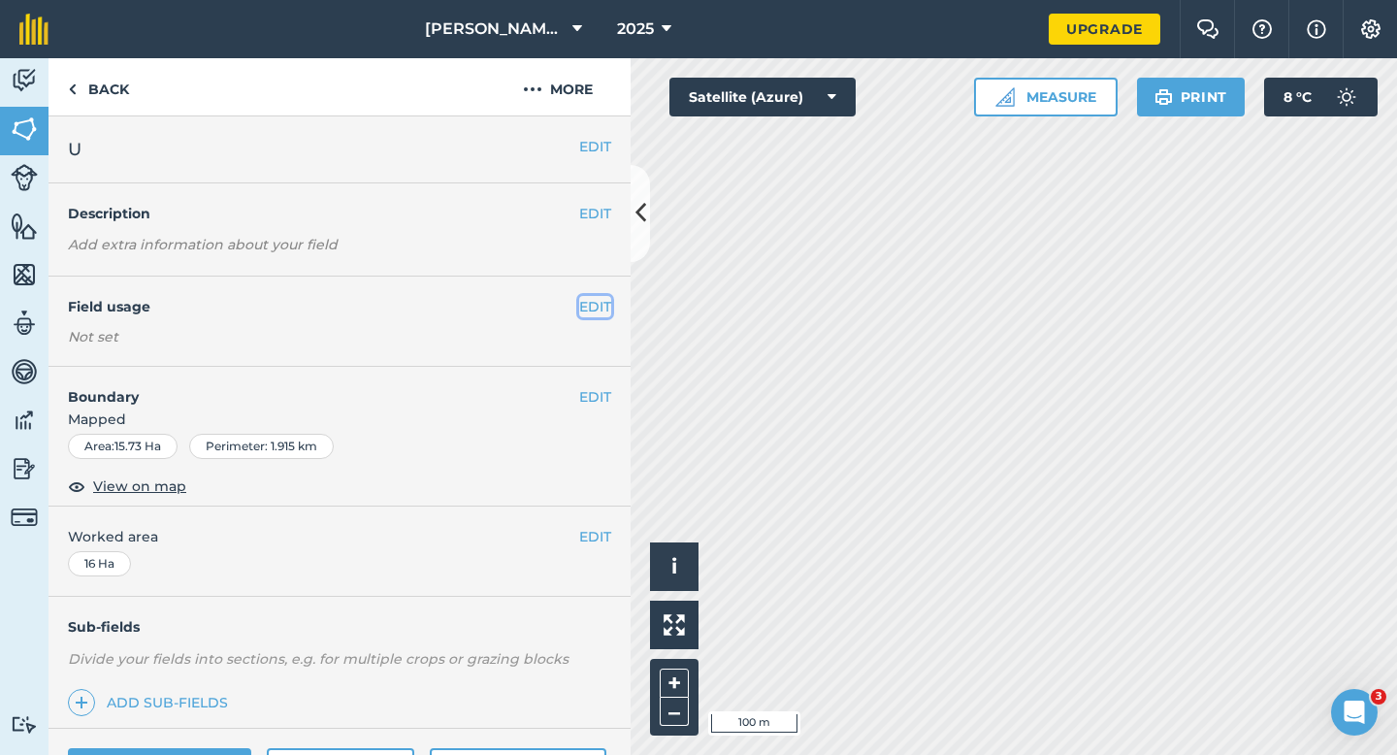
click at [597, 300] on button "EDIT" at bounding box center [595, 306] width 32 height 21
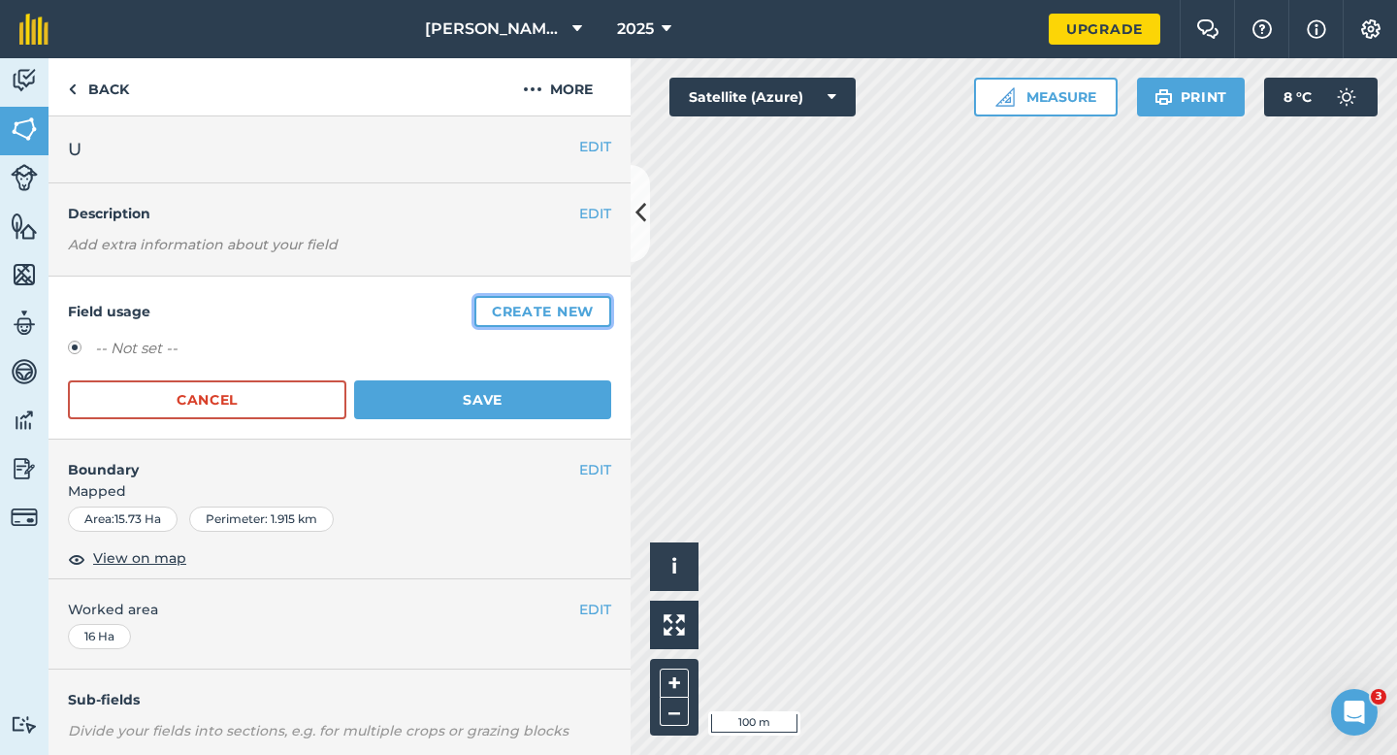
click at [598, 300] on button "Create new" at bounding box center [542, 311] width 137 height 31
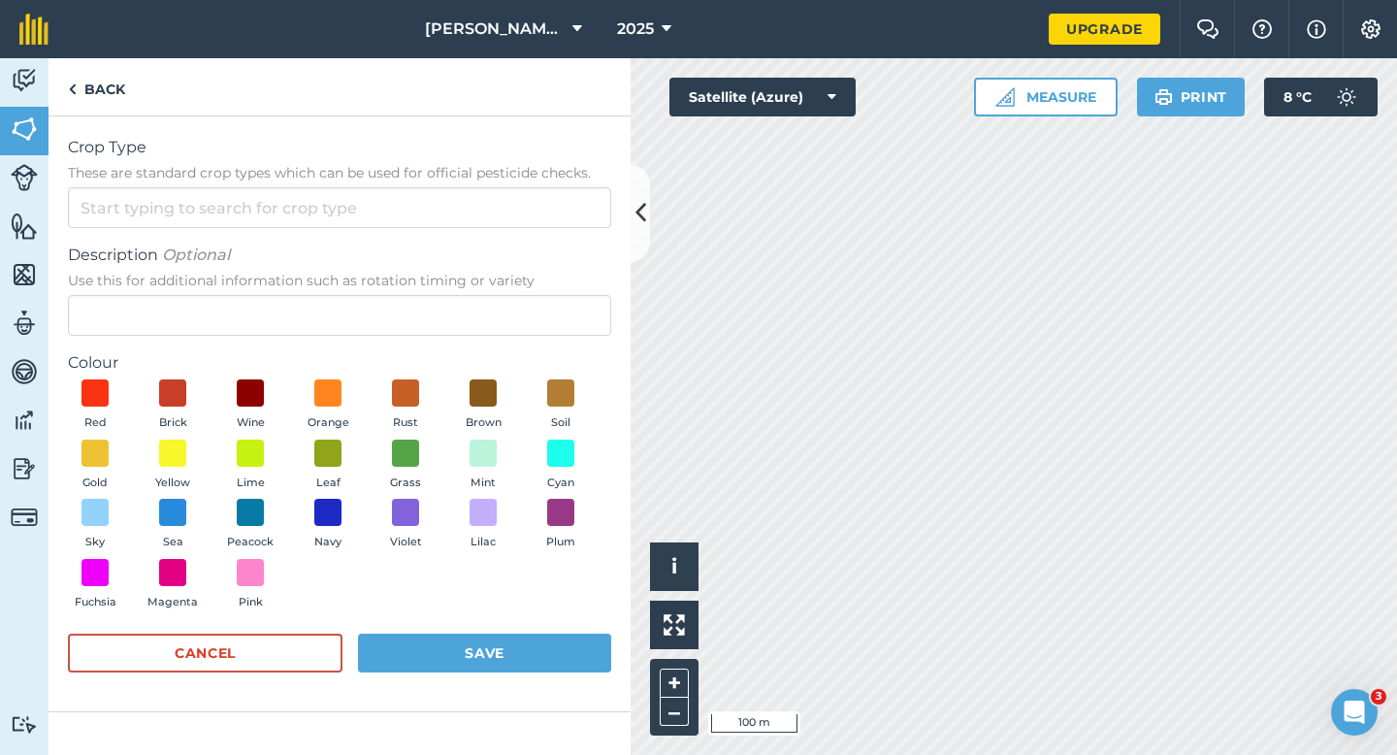
click at [496, 237] on form "Crop Type These are standard crop types which can be used for official pesticid…" at bounding box center [339, 414] width 543 height 556
click at [496, 227] on input "Crop Type These are standard crop types which can be used for official pesticid…" at bounding box center [339, 207] width 543 height 41
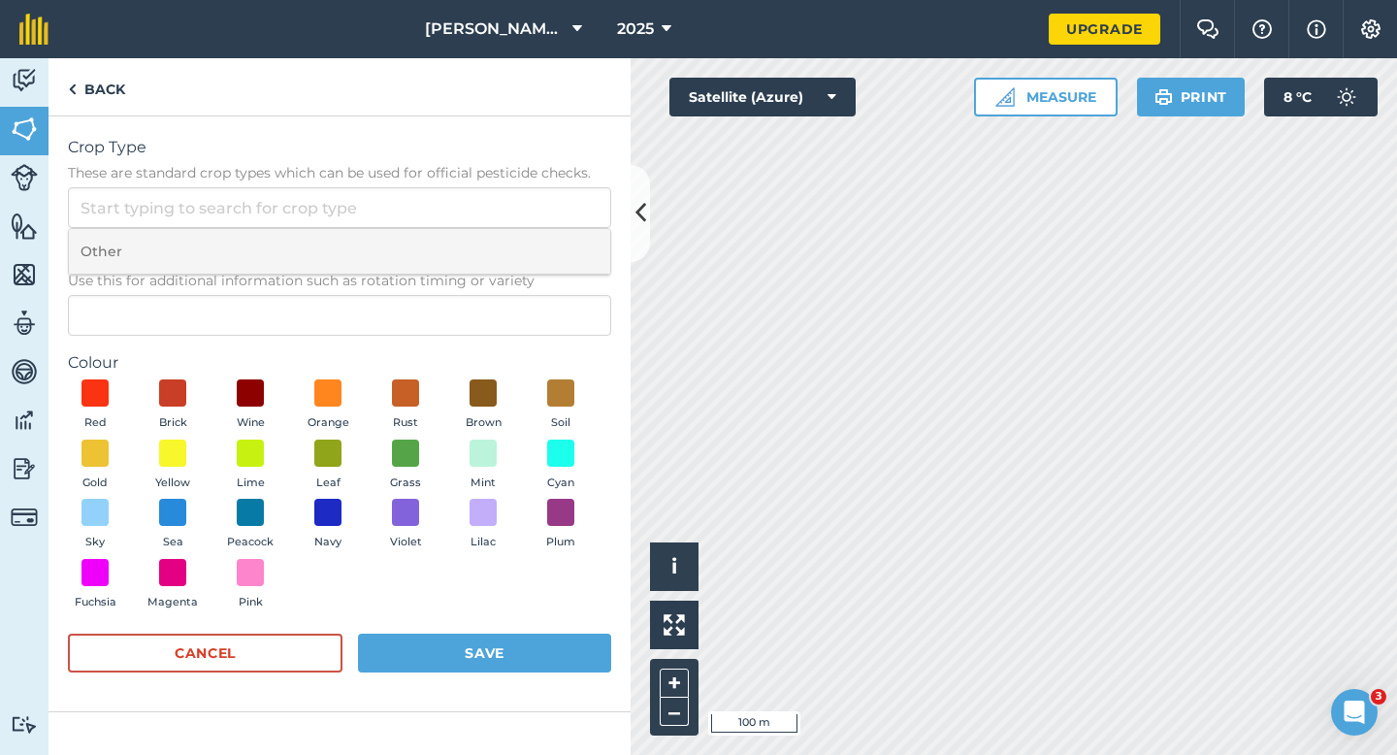
click at [491, 239] on li "Other" at bounding box center [339, 252] width 541 height 46
type input "Other"
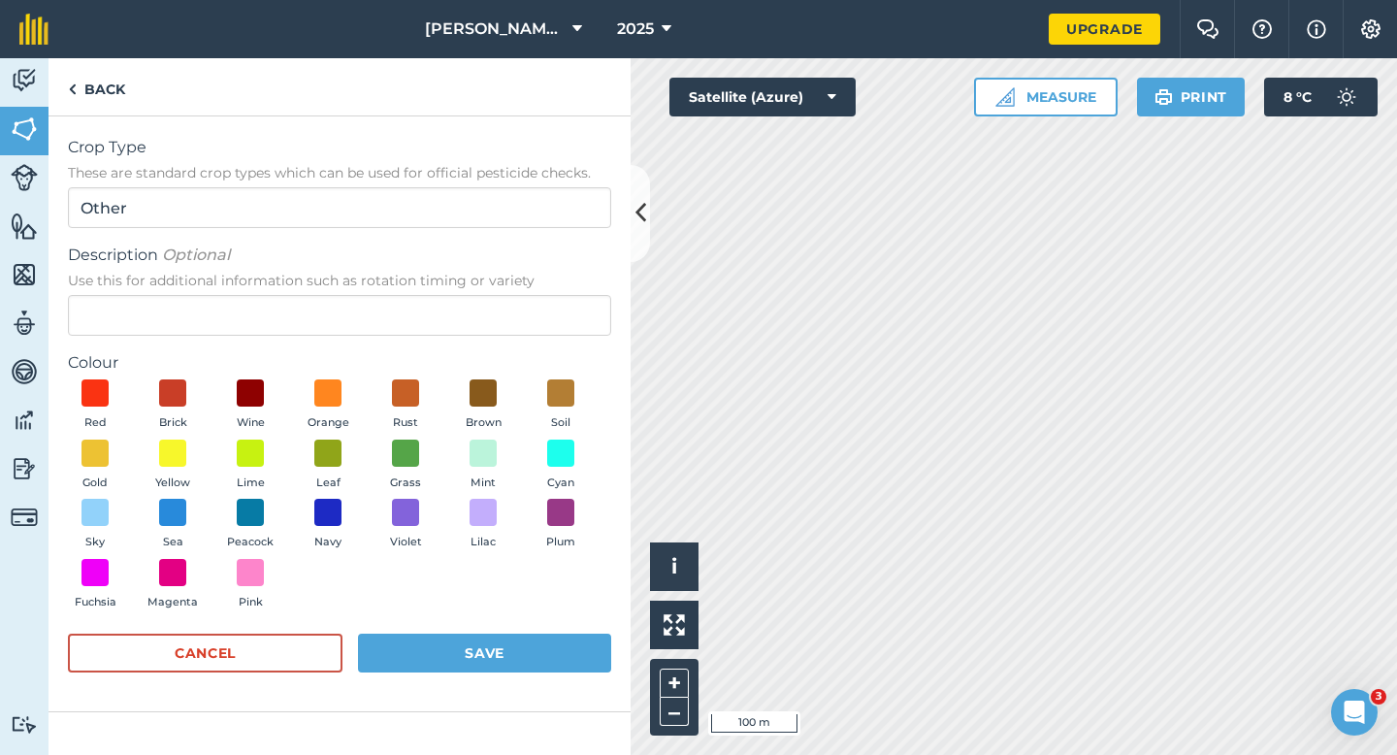
click at [475, 275] on span "Use this for additional information such as rotation timing or variety" at bounding box center [339, 280] width 543 height 19
click at [475, 295] on input "Description Optional Use this for additional information such as rotation timin…" at bounding box center [339, 315] width 543 height 41
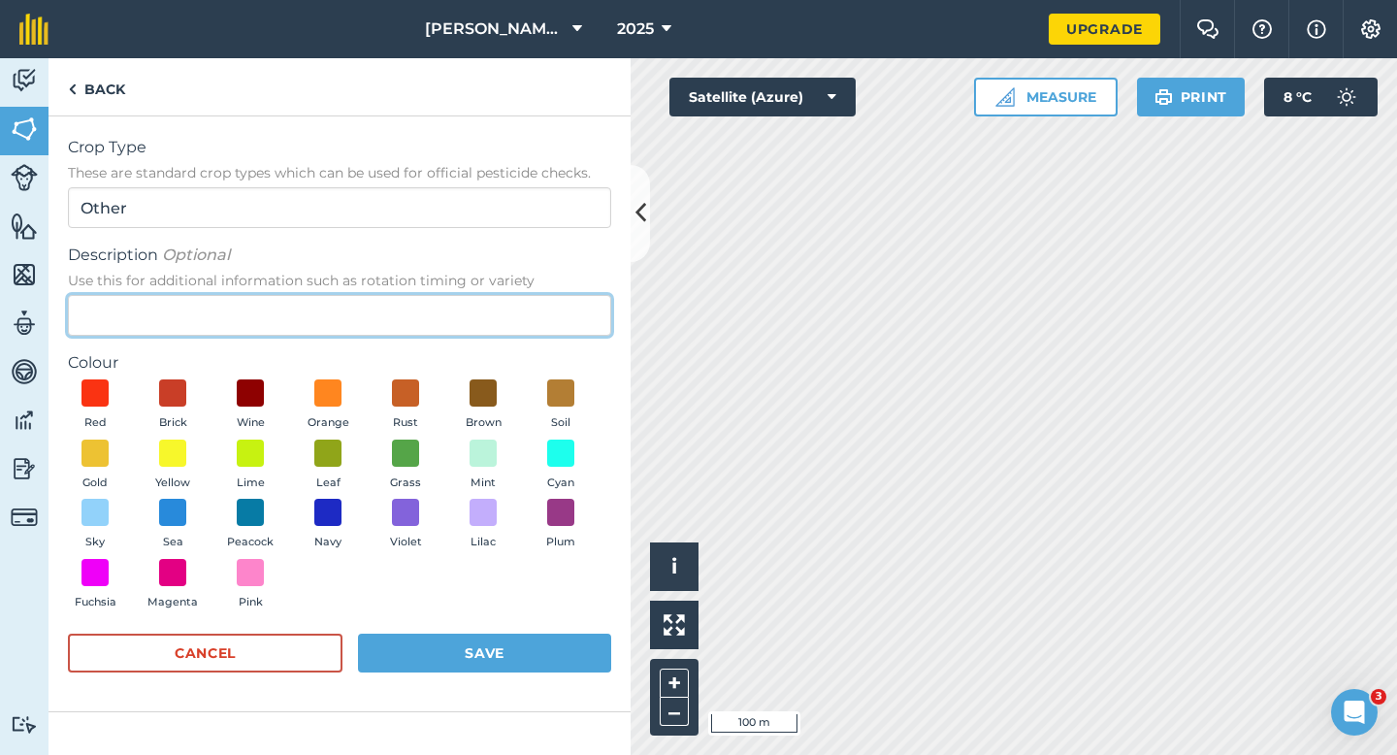
click at [467, 297] on input "Description Optional Use this for additional information such as rotation timin…" at bounding box center [339, 315] width 543 height 41
type input "Wheat"
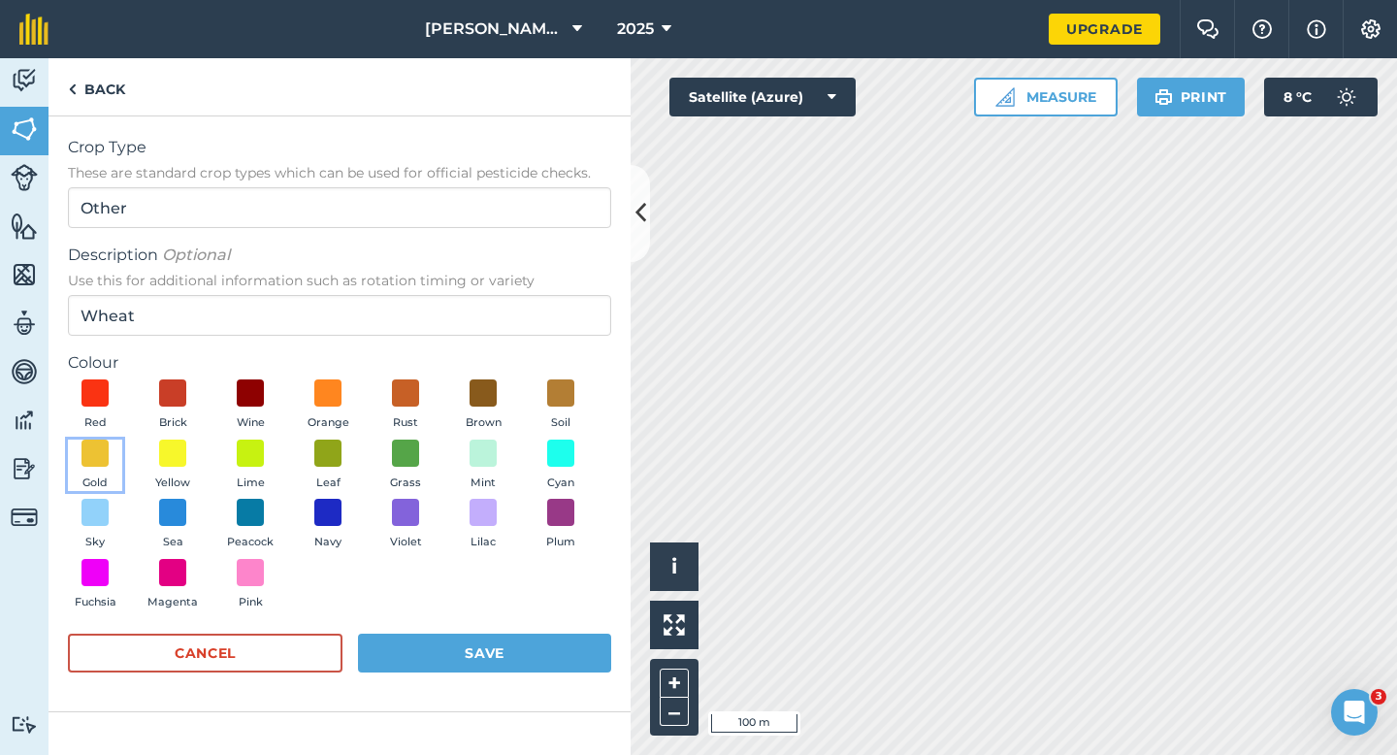
click at [107, 477] on span "Gold" at bounding box center [94, 482] width 25 height 17
click at [380, 650] on button "Save" at bounding box center [484, 652] width 253 height 39
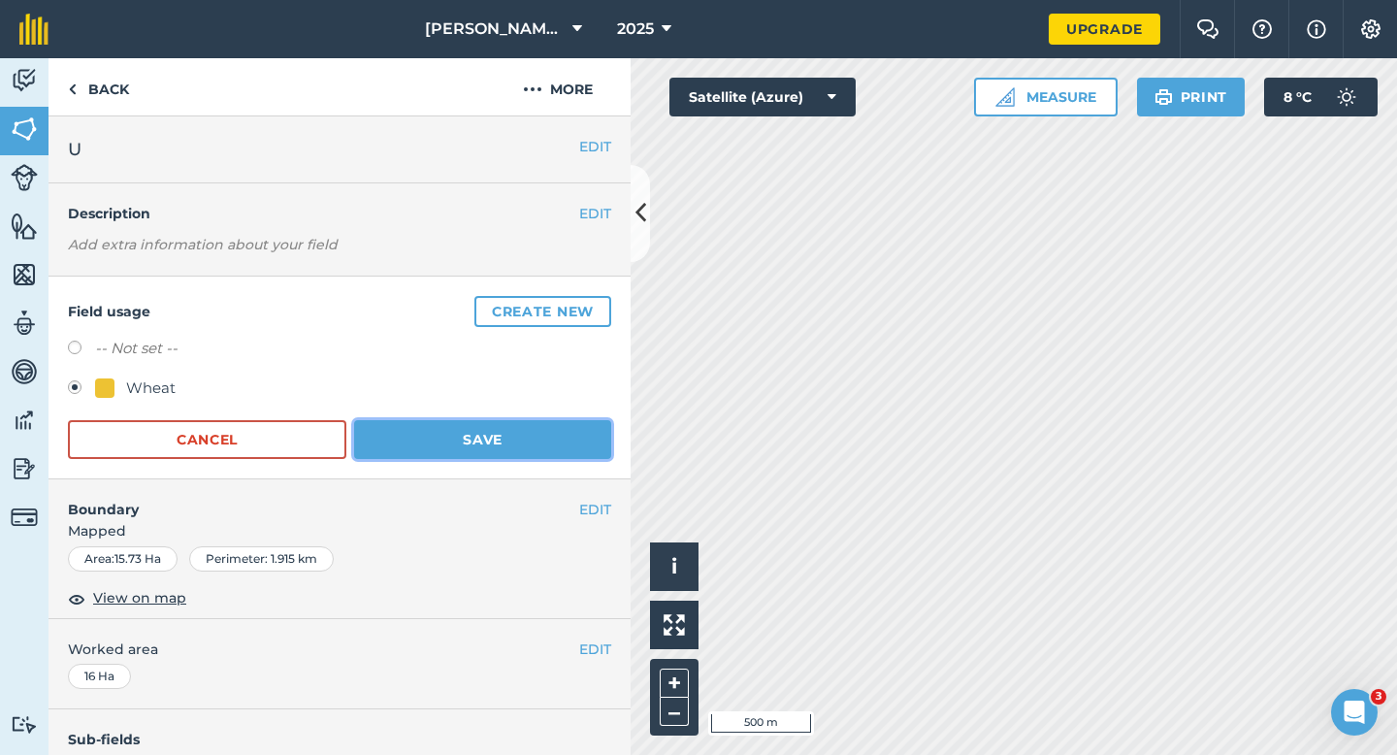
click at [498, 446] on button "Save" at bounding box center [482, 439] width 257 height 39
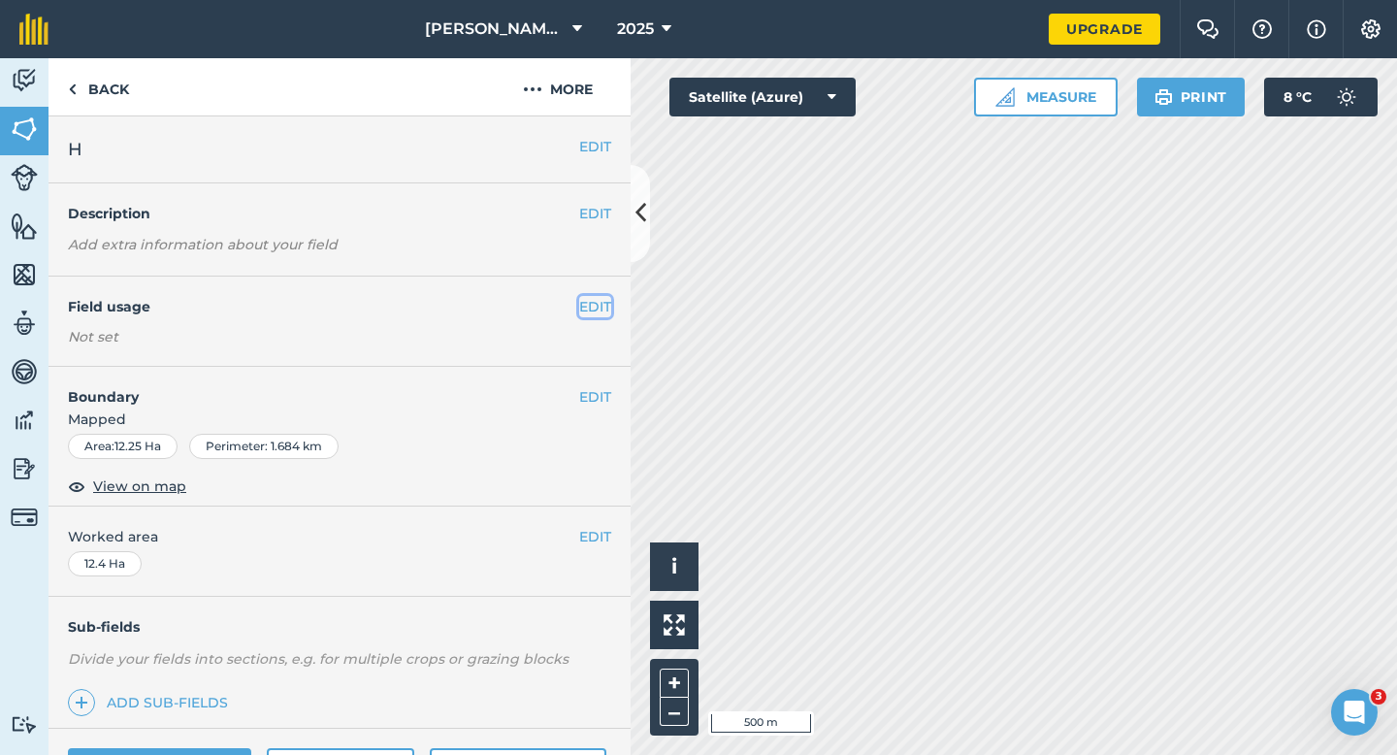
click at [604, 313] on button "EDIT" at bounding box center [595, 306] width 32 height 21
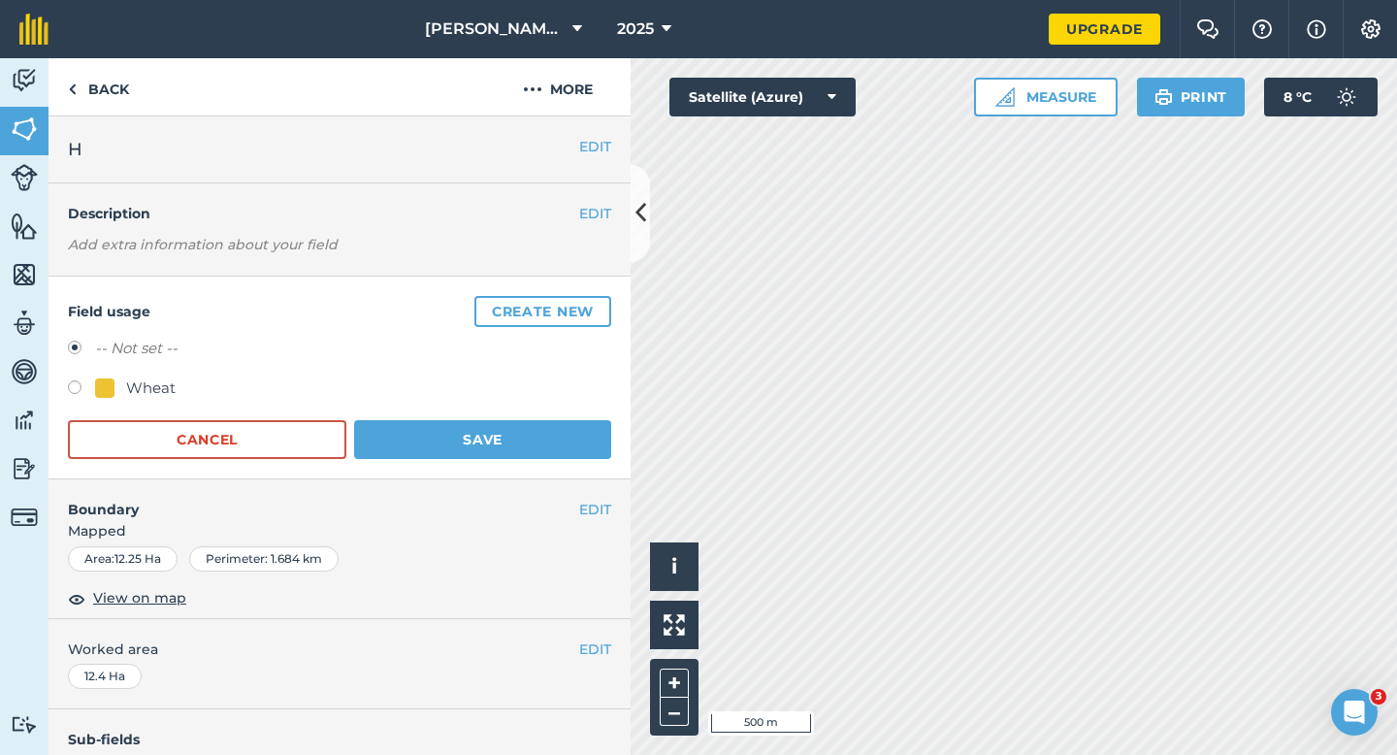
click at [139, 379] on div "Wheat" at bounding box center [150, 387] width 49 height 23
radio input "true"
radio input "false"
click at [397, 434] on button "Save" at bounding box center [482, 439] width 257 height 39
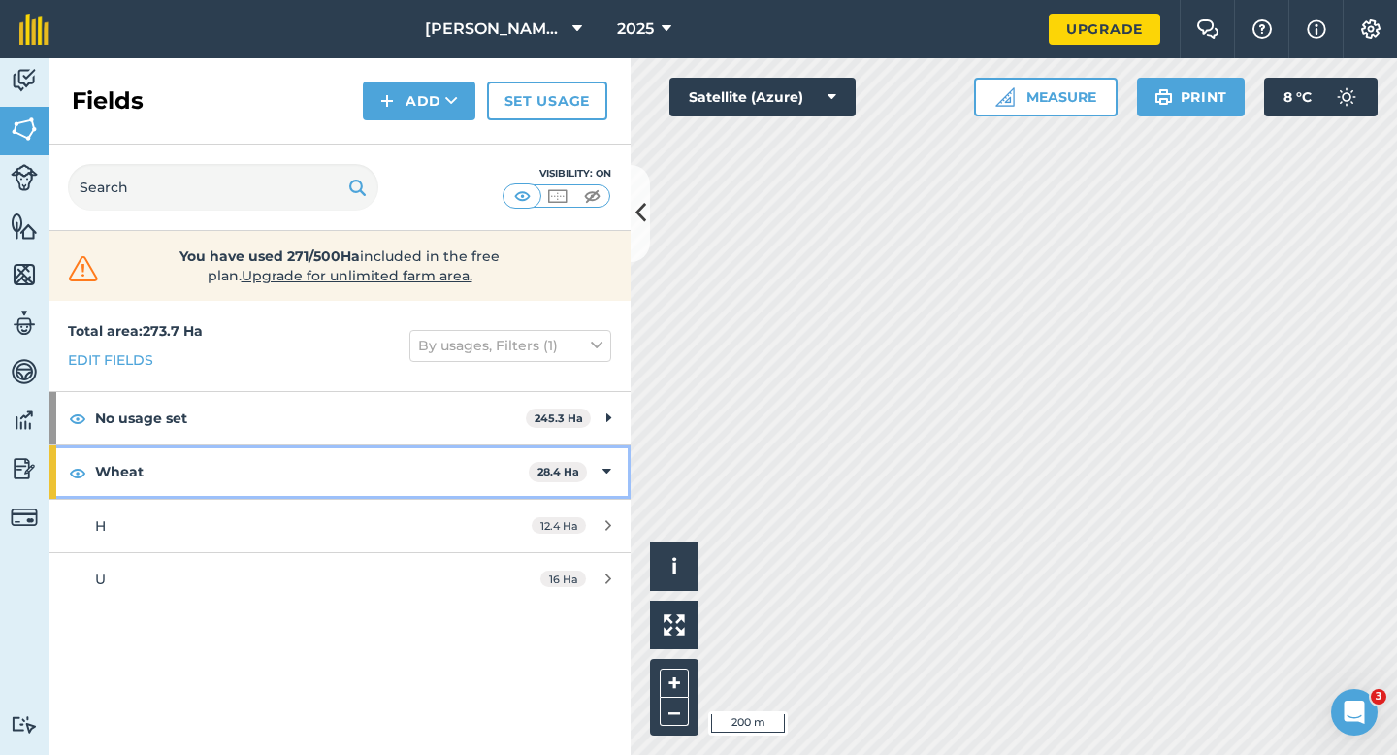
click at [606, 484] on div "Wheat 28.4 Ha" at bounding box center [339, 471] width 582 height 52
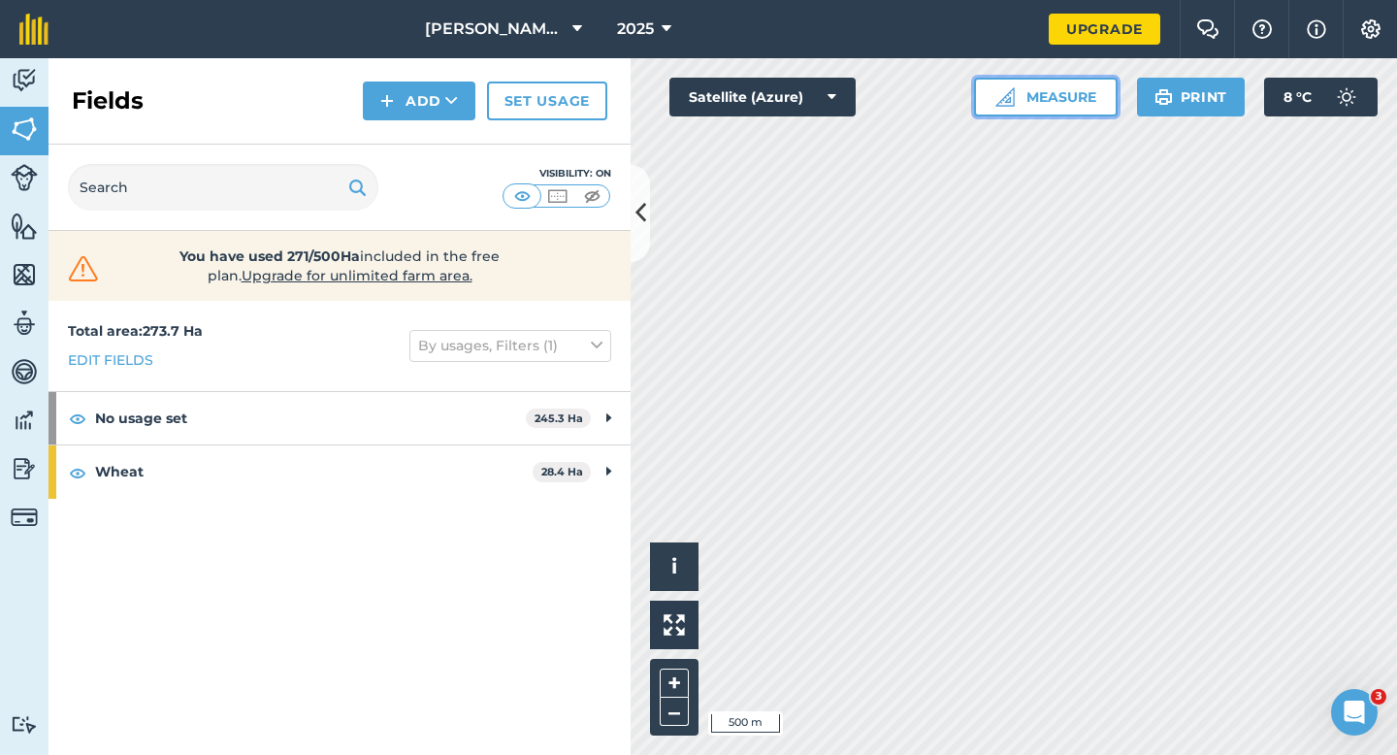
click at [1057, 110] on button "Measure" at bounding box center [1046, 97] width 144 height 39
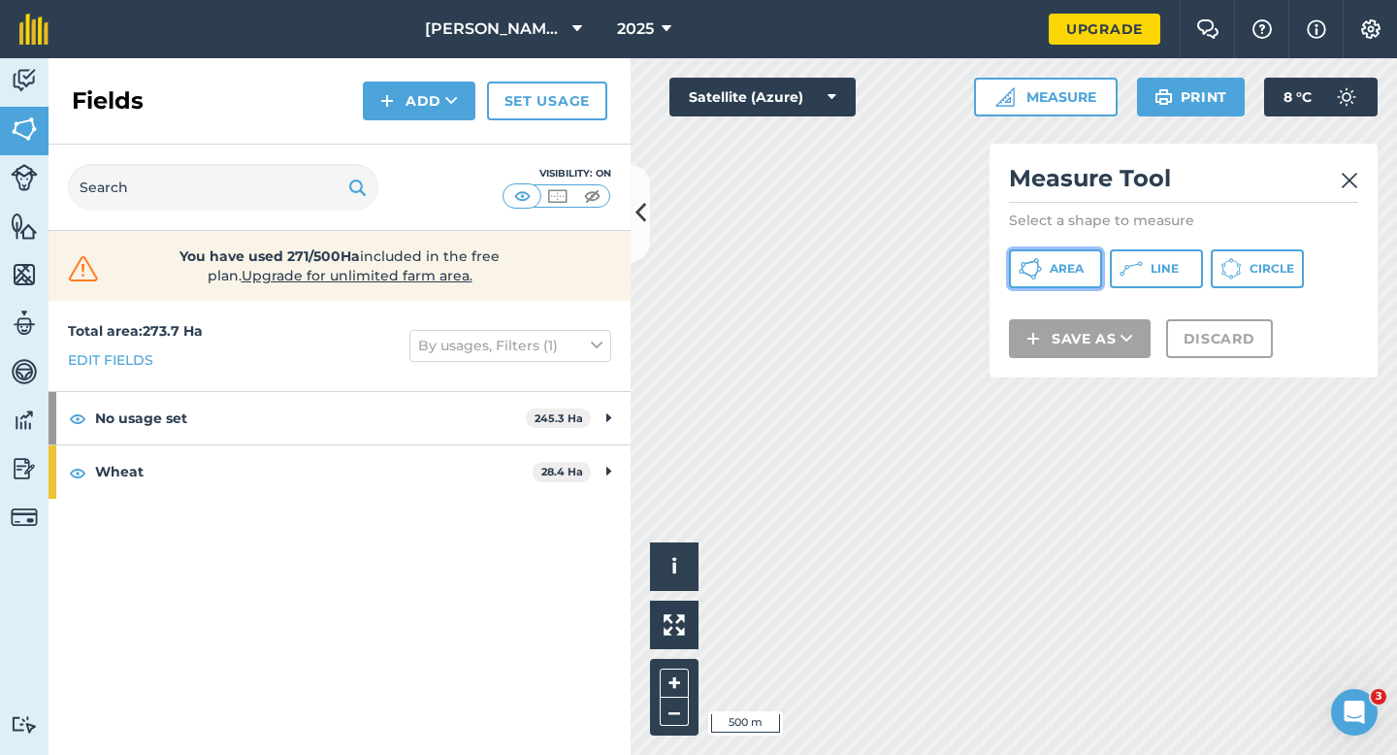
click at [1061, 267] on span "Area" at bounding box center [1066, 269] width 34 height 16
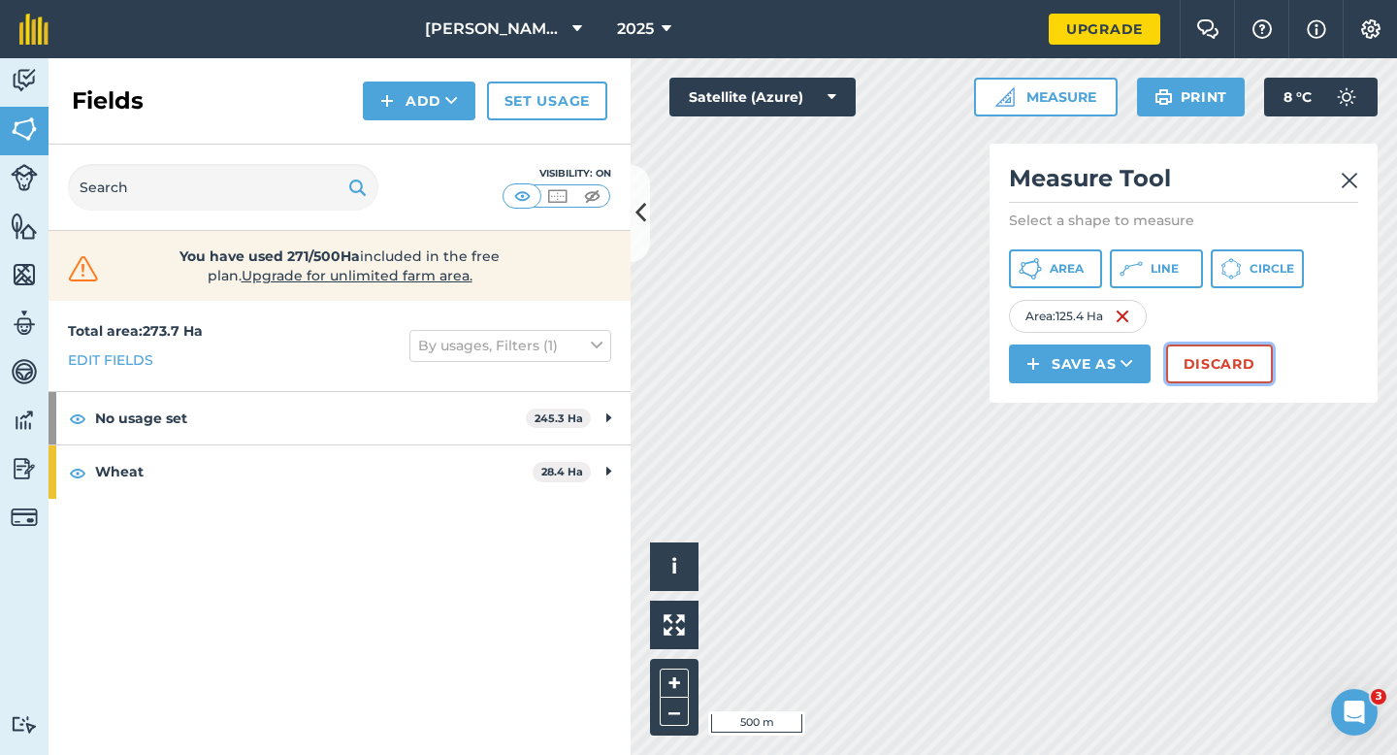
click at [1214, 377] on button "Discard" at bounding box center [1219, 363] width 107 height 39
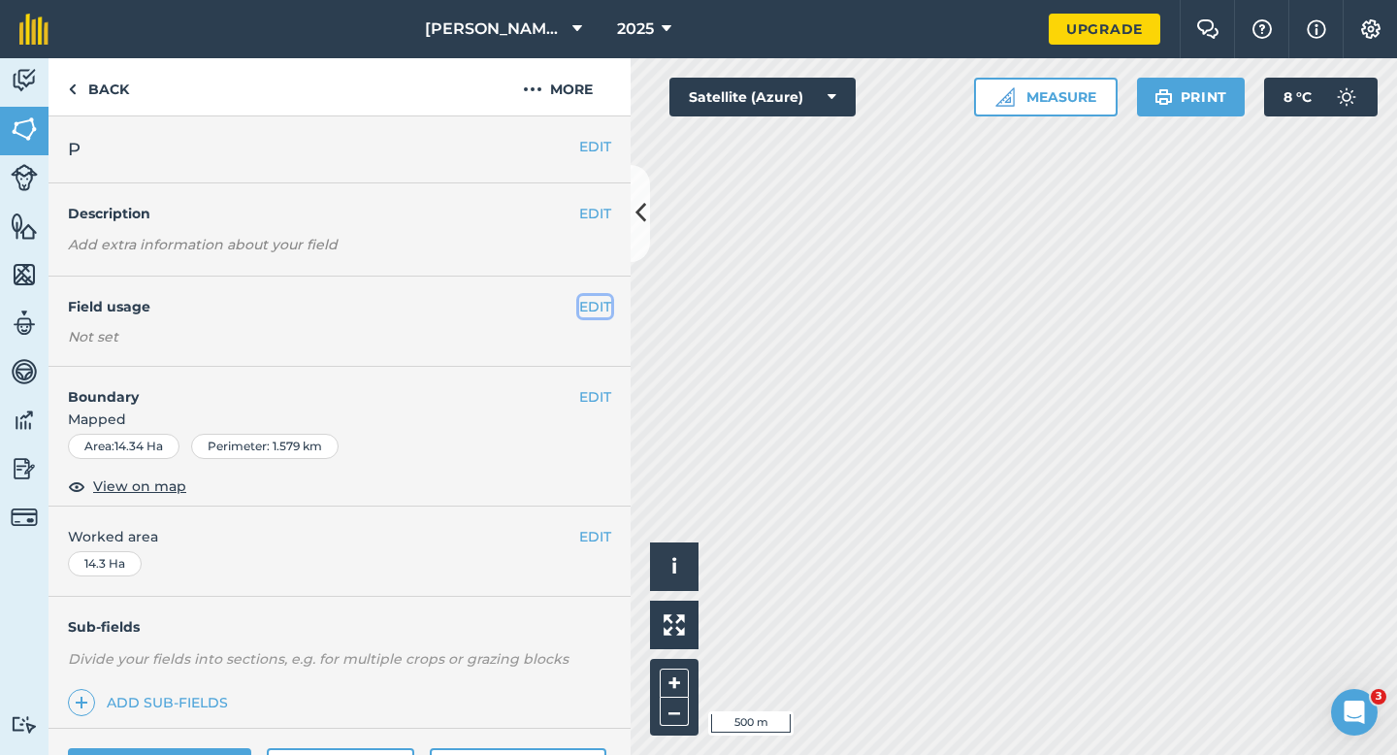
click at [580, 296] on button "EDIT" at bounding box center [595, 306] width 32 height 21
click at [582, 299] on button "EDIT" at bounding box center [595, 306] width 32 height 21
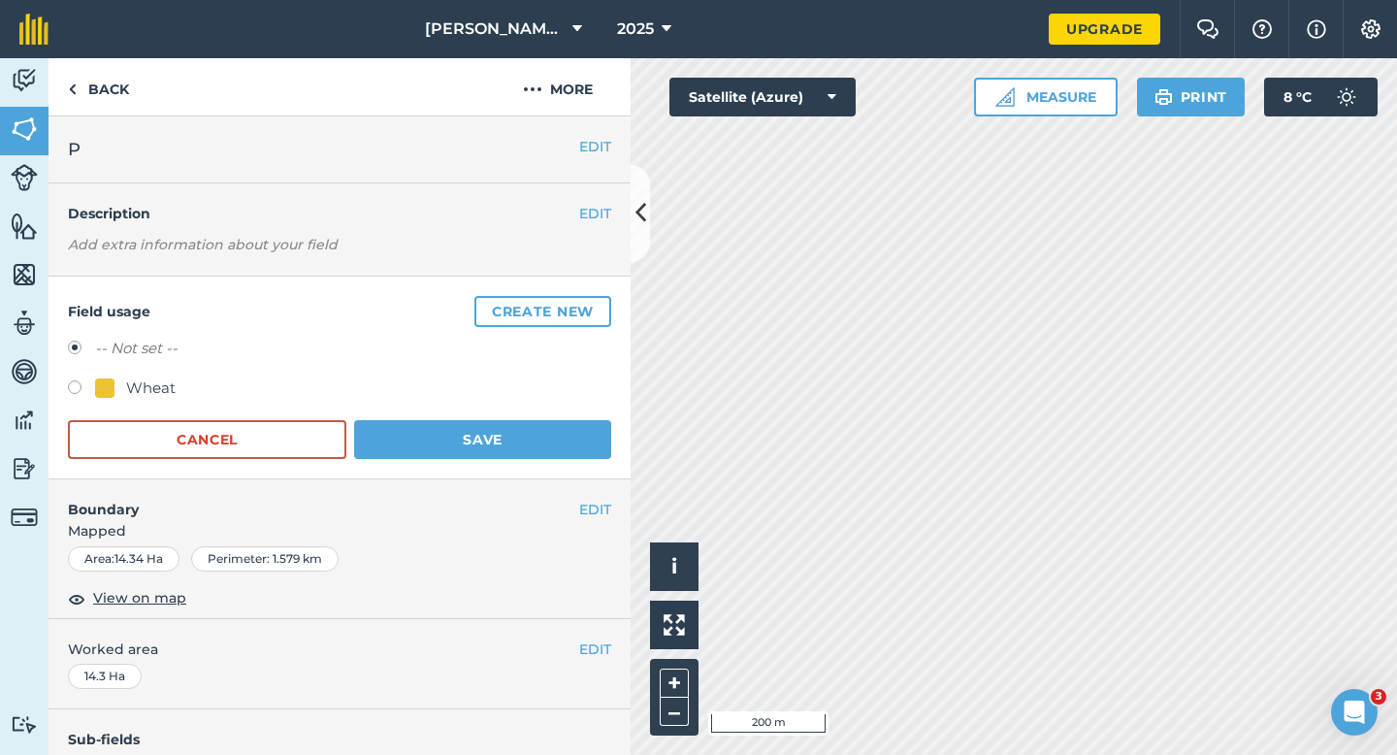
click at [582, 299] on button "Create new" at bounding box center [542, 311] width 137 height 31
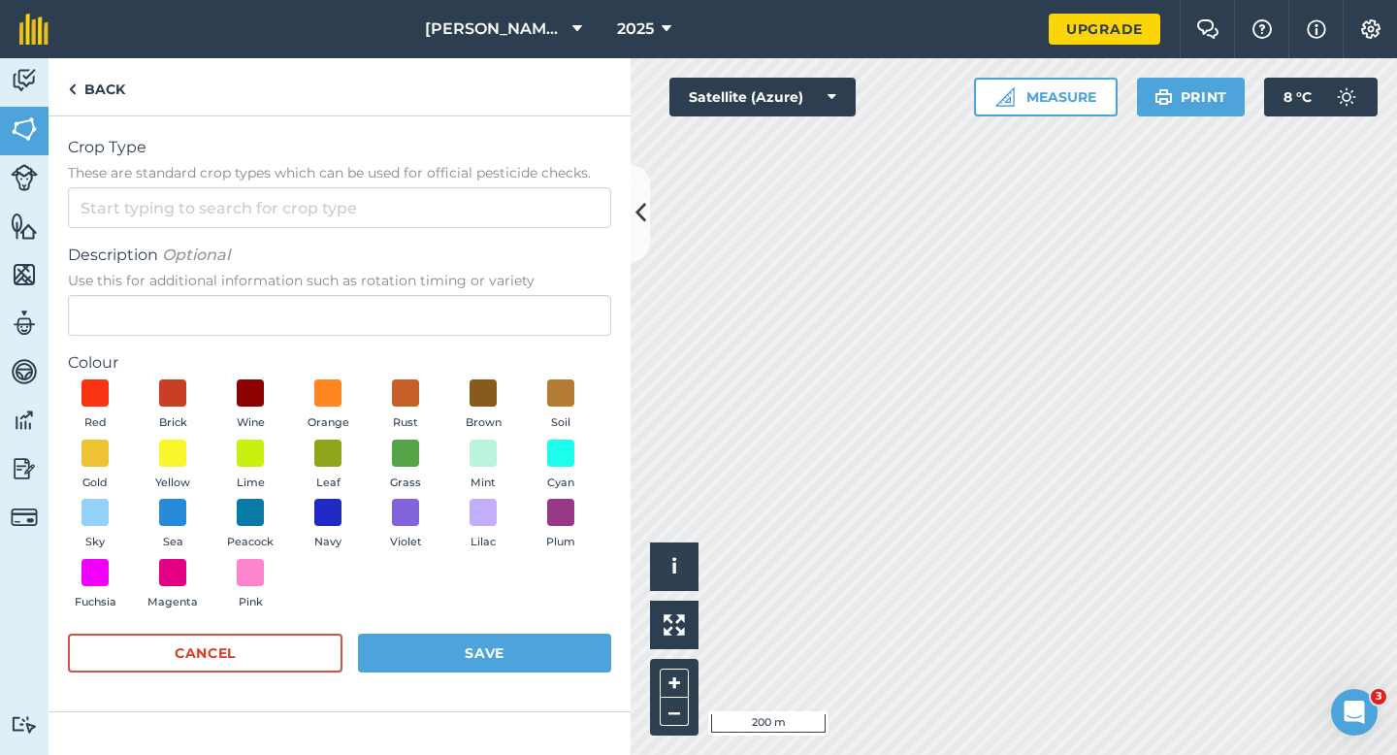
click at [527, 229] on form "Crop Type These are standard crop types which can be used for official pesticid…" at bounding box center [339, 414] width 543 height 556
click at [527, 221] on input "Crop Type These are standard crop types which can be used for official pesticid…" at bounding box center [339, 207] width 543 height 41
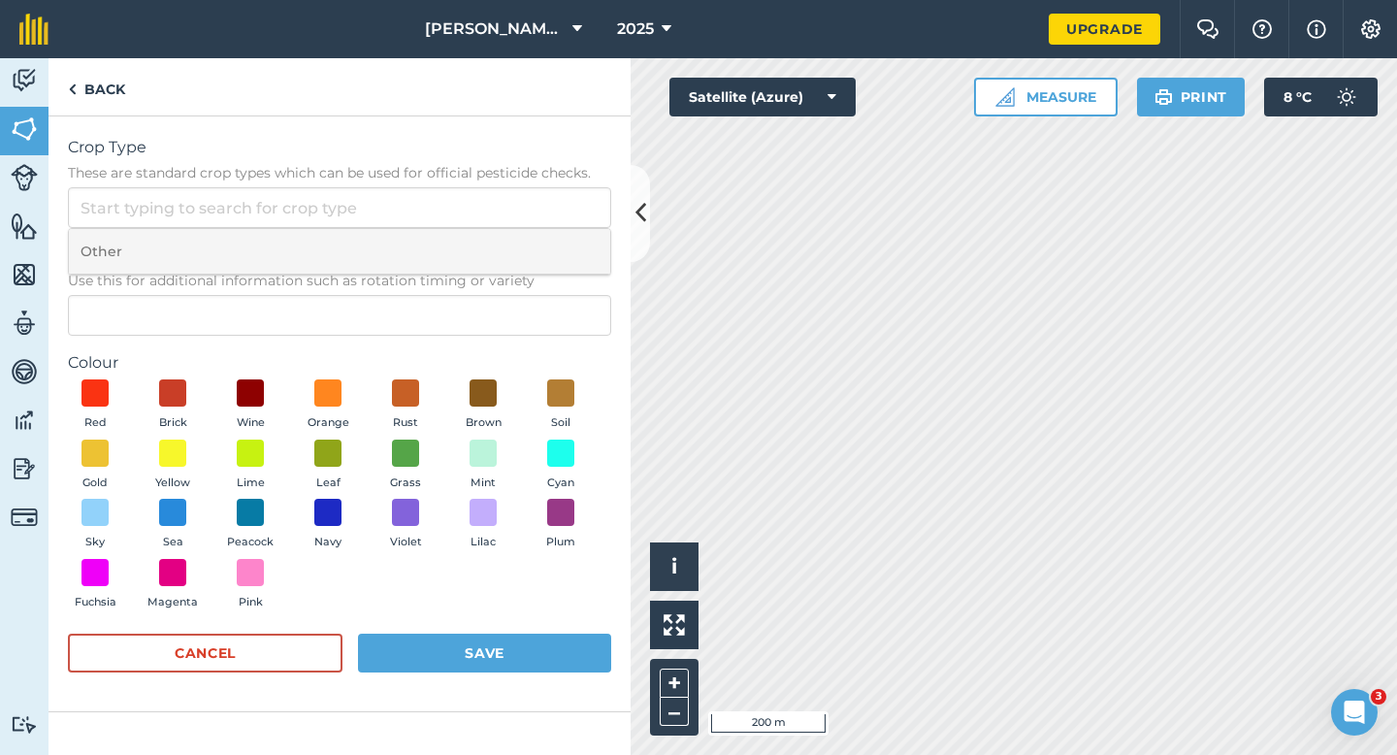
click at [527, 234] on li "Other" at bounding box center [339, 252] width 541 height 46
type input "Other"
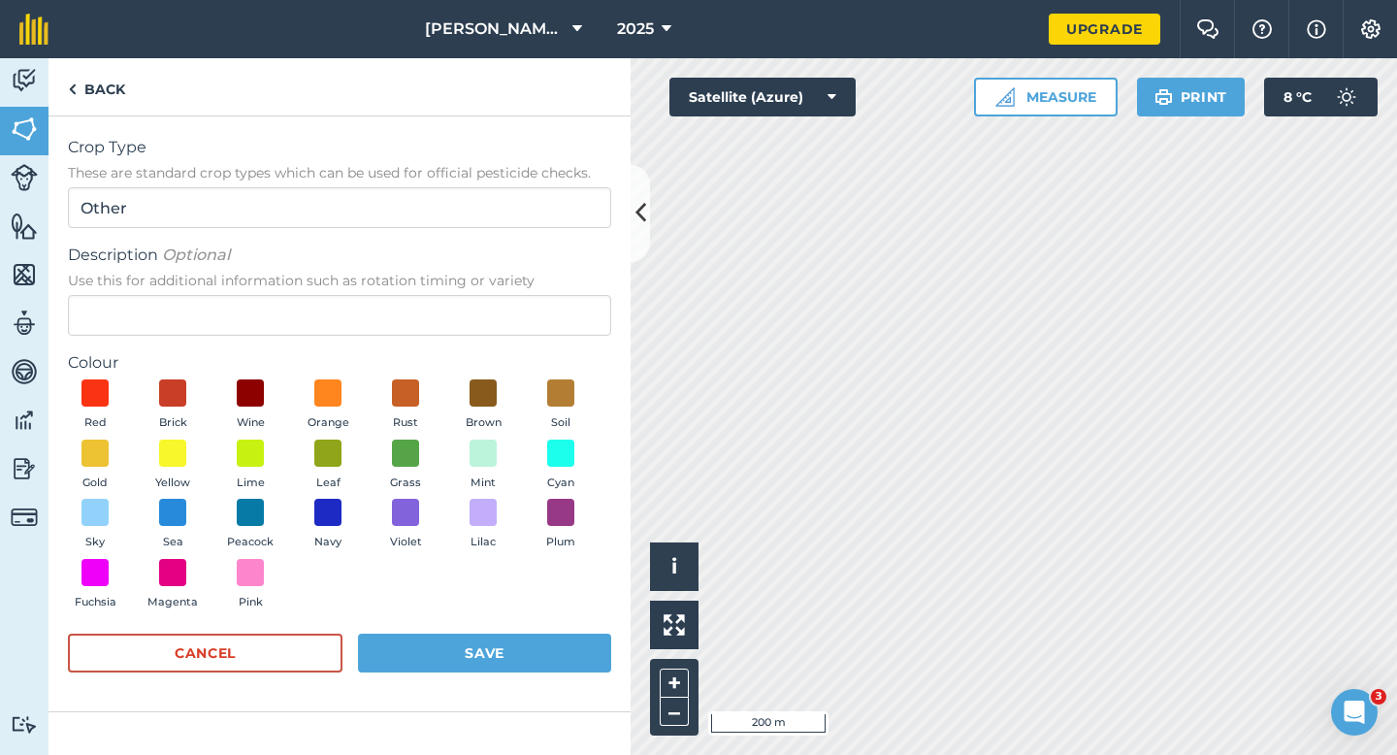
click at [495, 347] on form "Crop Type These are standard crop types which can be used for official pesticid…" at bounding box center [339, 414] width 543 height 556
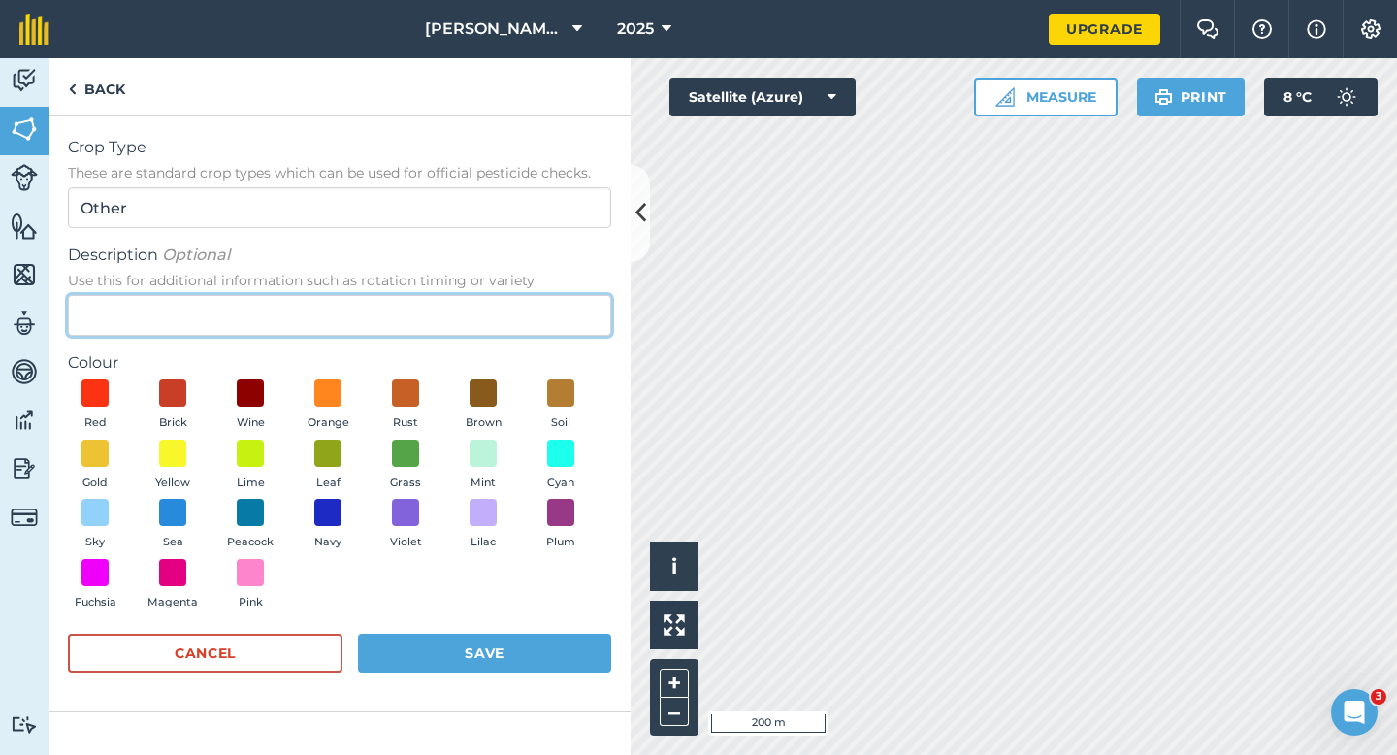
click at [509, 306] on input "Description Optional Use this for additional information such as rotation timin…" at bounding box center [339, 315] width 543 height 41
type input "Radish Seed"
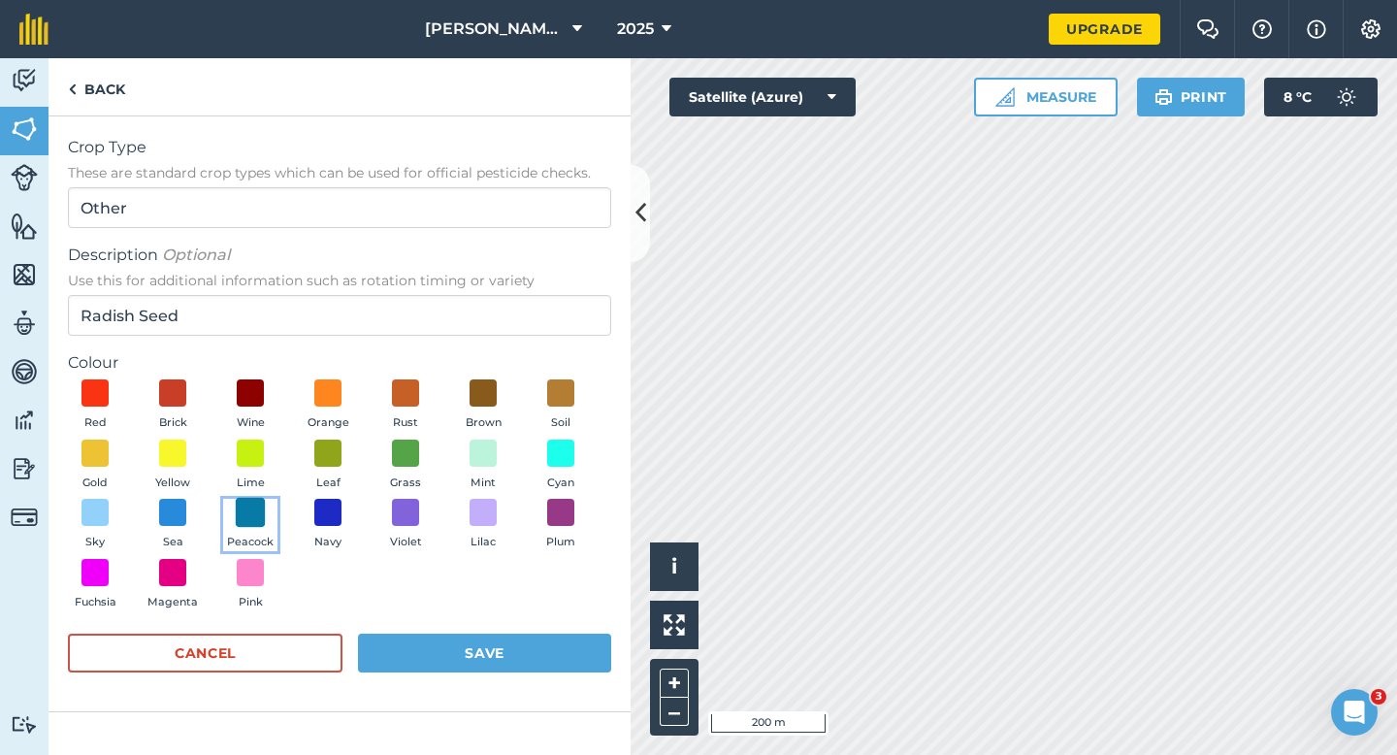
click at [251, 519] on span at bounding box center [251, 513] width 30 height 30
click at [412, 633] on button "Save" at bounding box center [484, 652] width 253 height 39
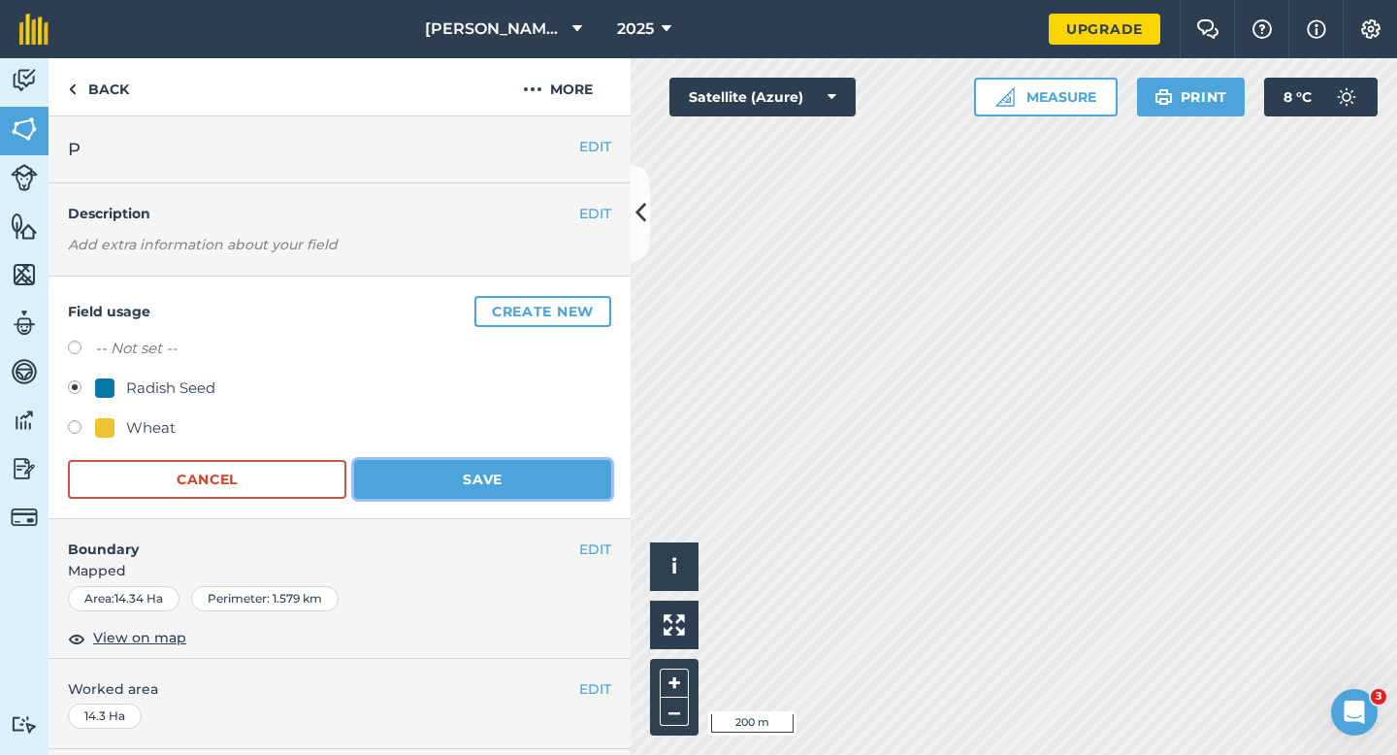
click at [548, 483] on button "Save" at bounding box center [482, 479] width 257 height 39
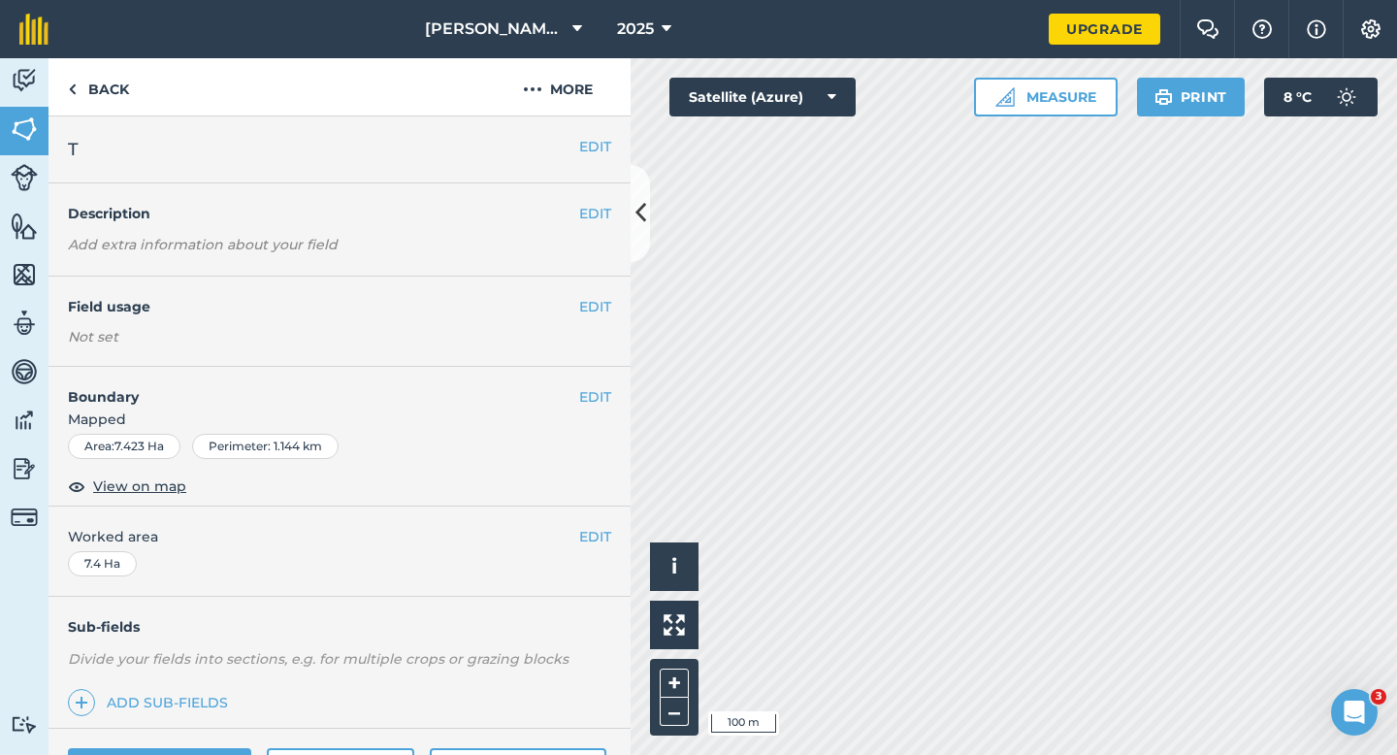
click at [601, 320] on div "EDIT Field usage Not set" at bounding box center [339, 321] width 582 height 90
click at [587, 307] on button "EDIT" at bounding box center [595, 306] width 32 height 21
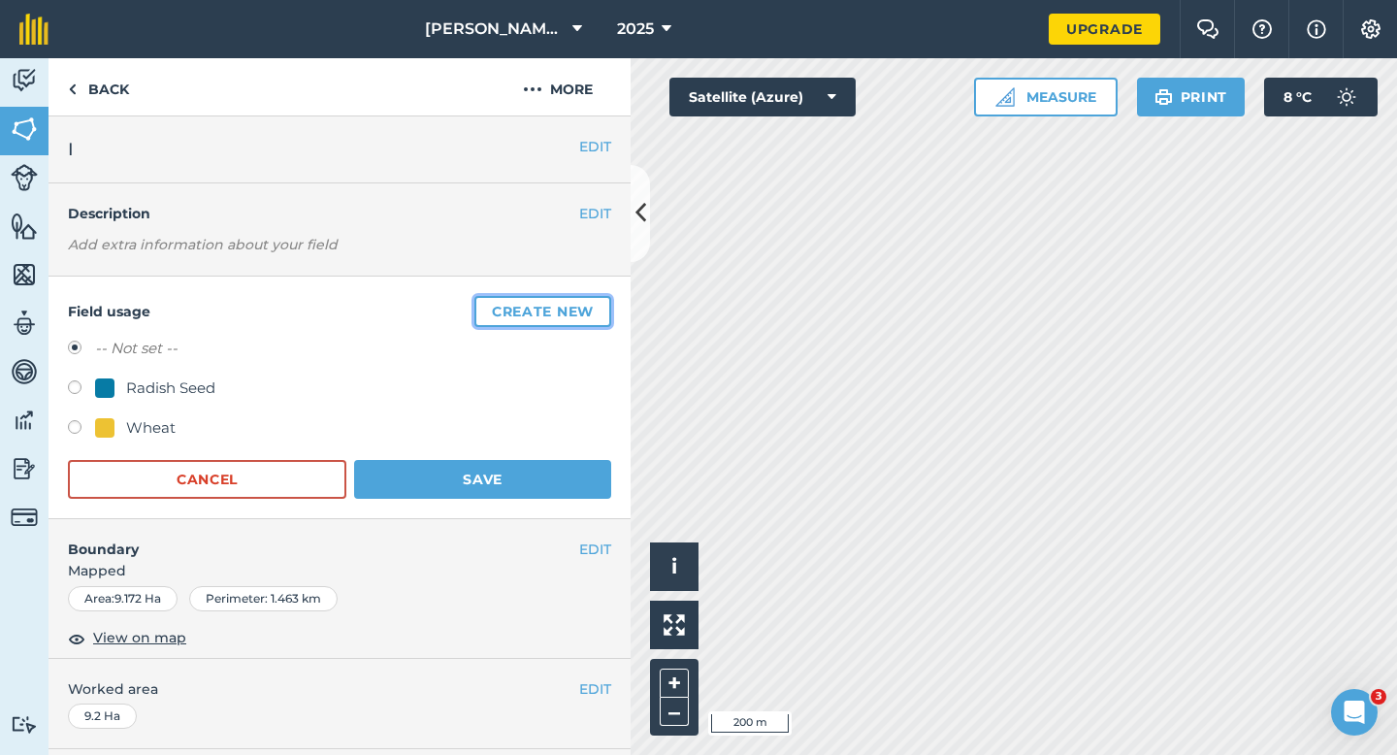
click at [546, 308] on button "Create new" at bounding box center [542, 311] width 137 height 31
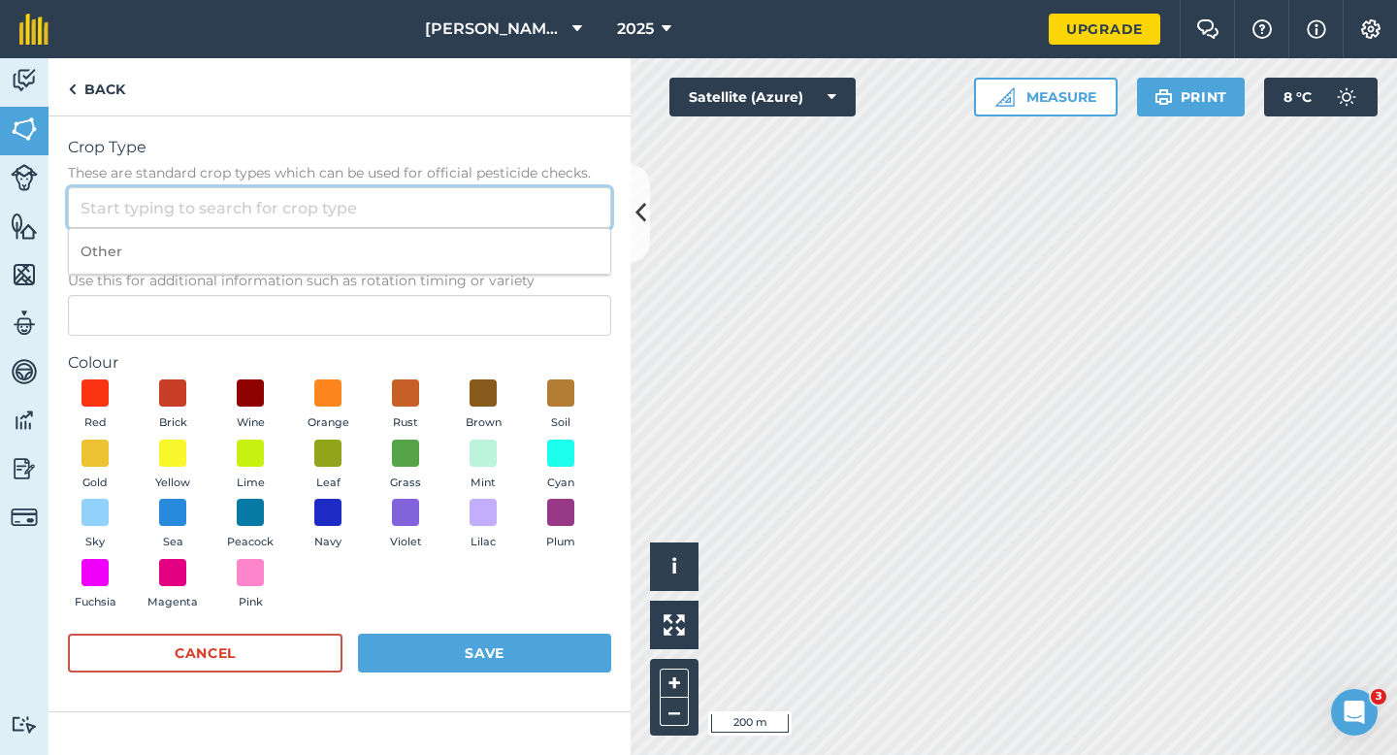
click at [526, 189] on input "Crop Type These are standard crop types which can be used for official pesticid…" at bounding box center [339, 207] width 543 height 41
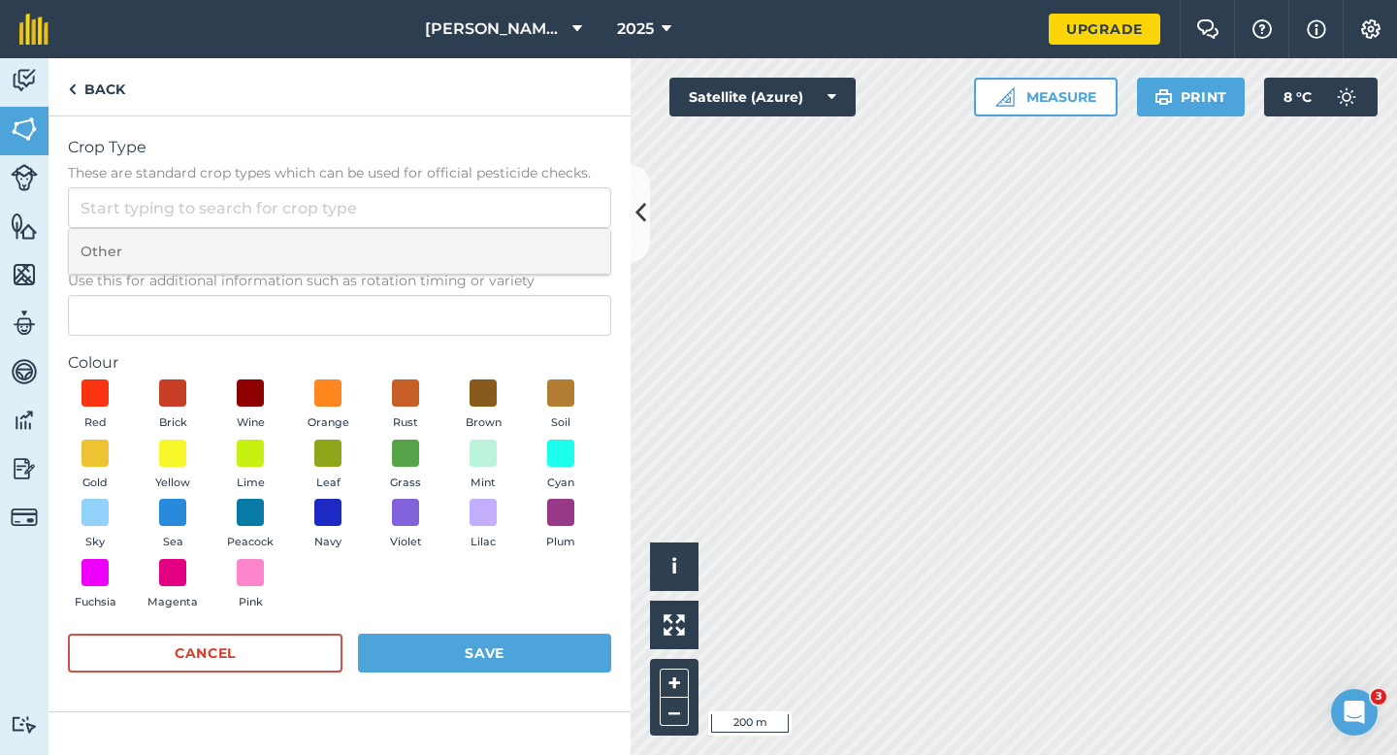
click at [526, 234] on li "Other" at bounding box center [339, 252] width 541 height 46
type input "Other"
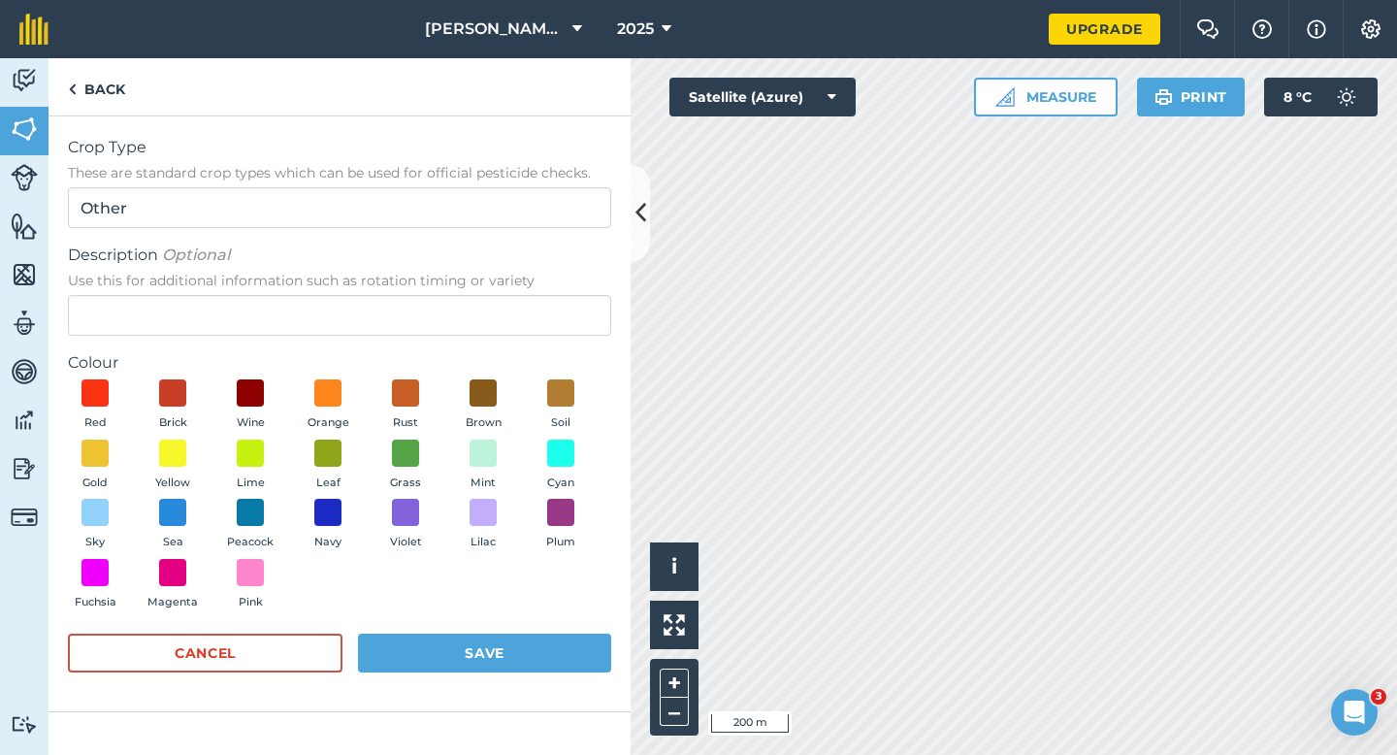
click at [523, 276] on span "Use this for additional information such as rotation timing or variety" at bounding box center [339, 280] width 543 height 19
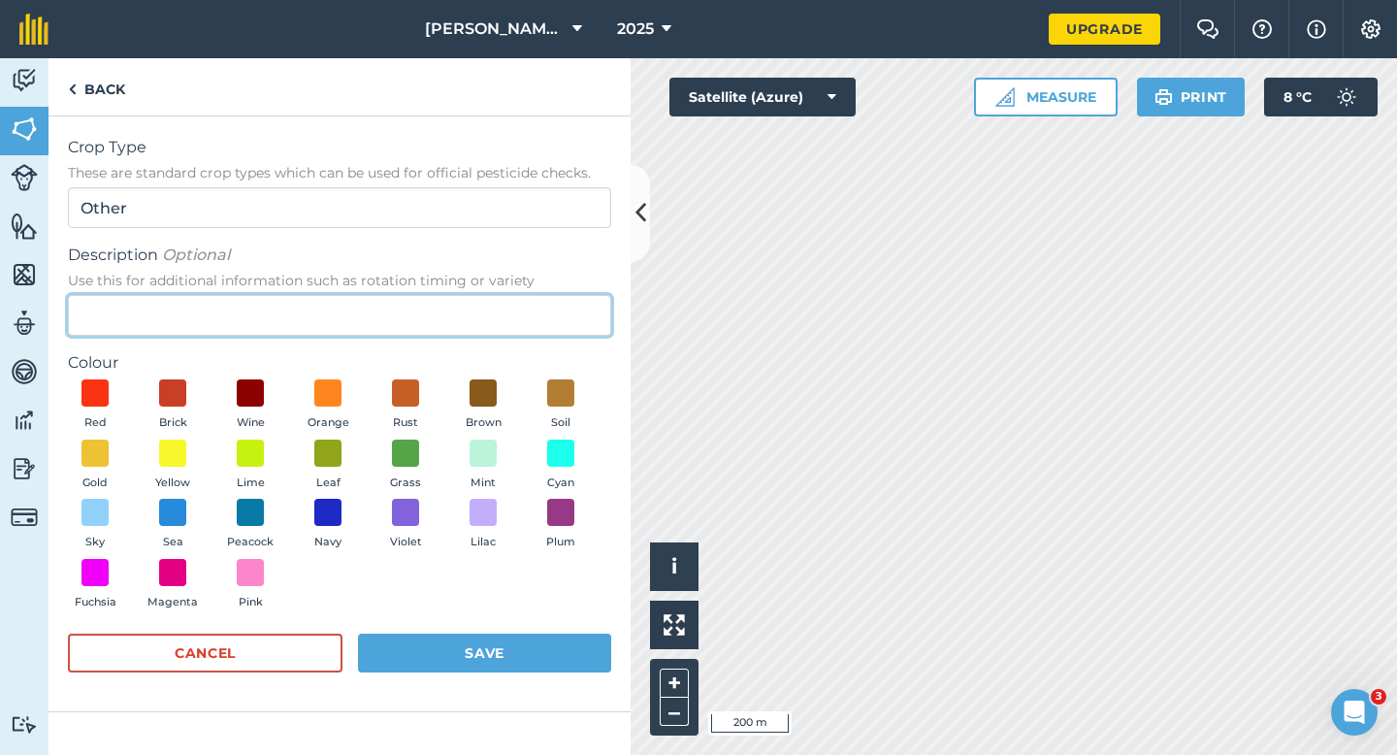
click at [523, 295] on input "Description Optional Use this for additional information such as rotation timin…" at bounding box center [339, 315] width 543 height 41
click at [519, 296] on input "Description Optional Use this for additional information such as rotation timin…" at bounding box center [339, 315] width 543 height 41
type input "Clover Seed"
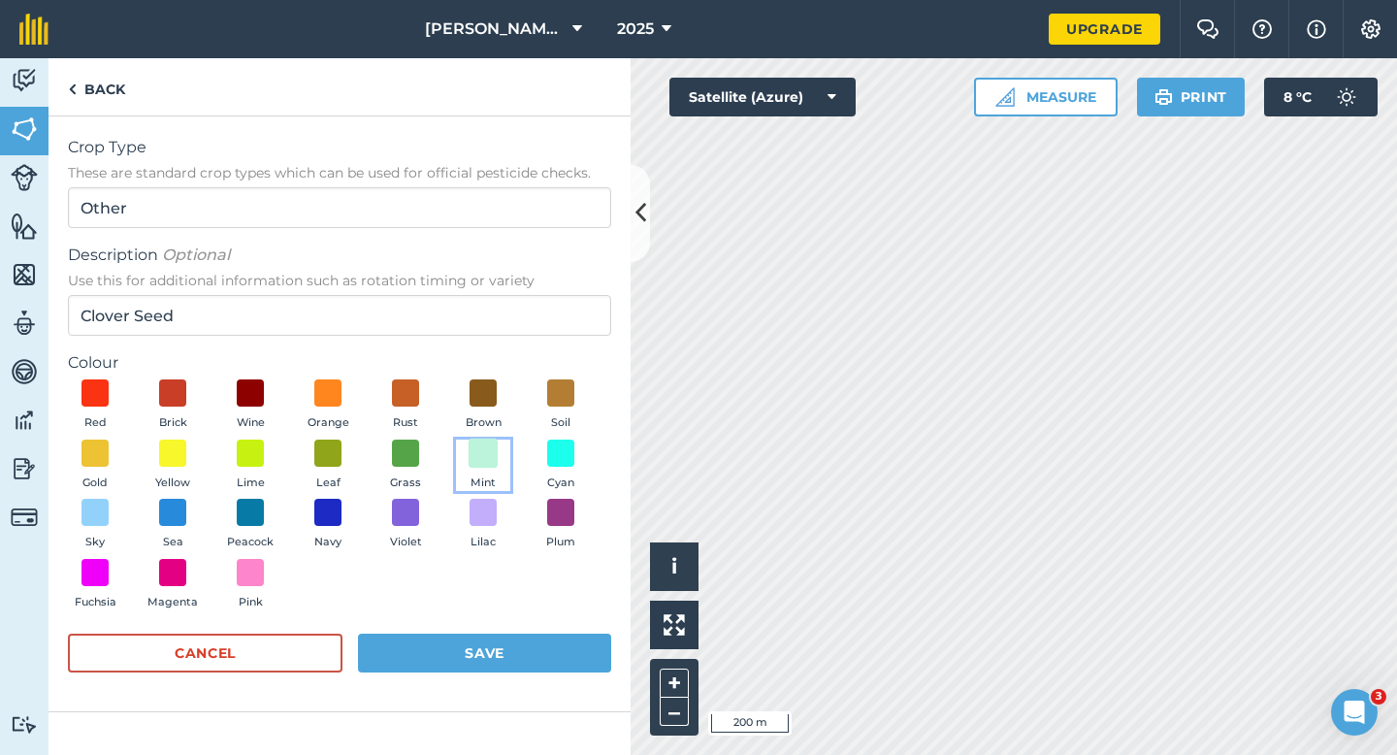
click at [487, 456] on span at bounding box center [483, 452] width 30 height 30
click at [514, 658] on button "Save" at bounding box center [484, 652] width 253 height 39
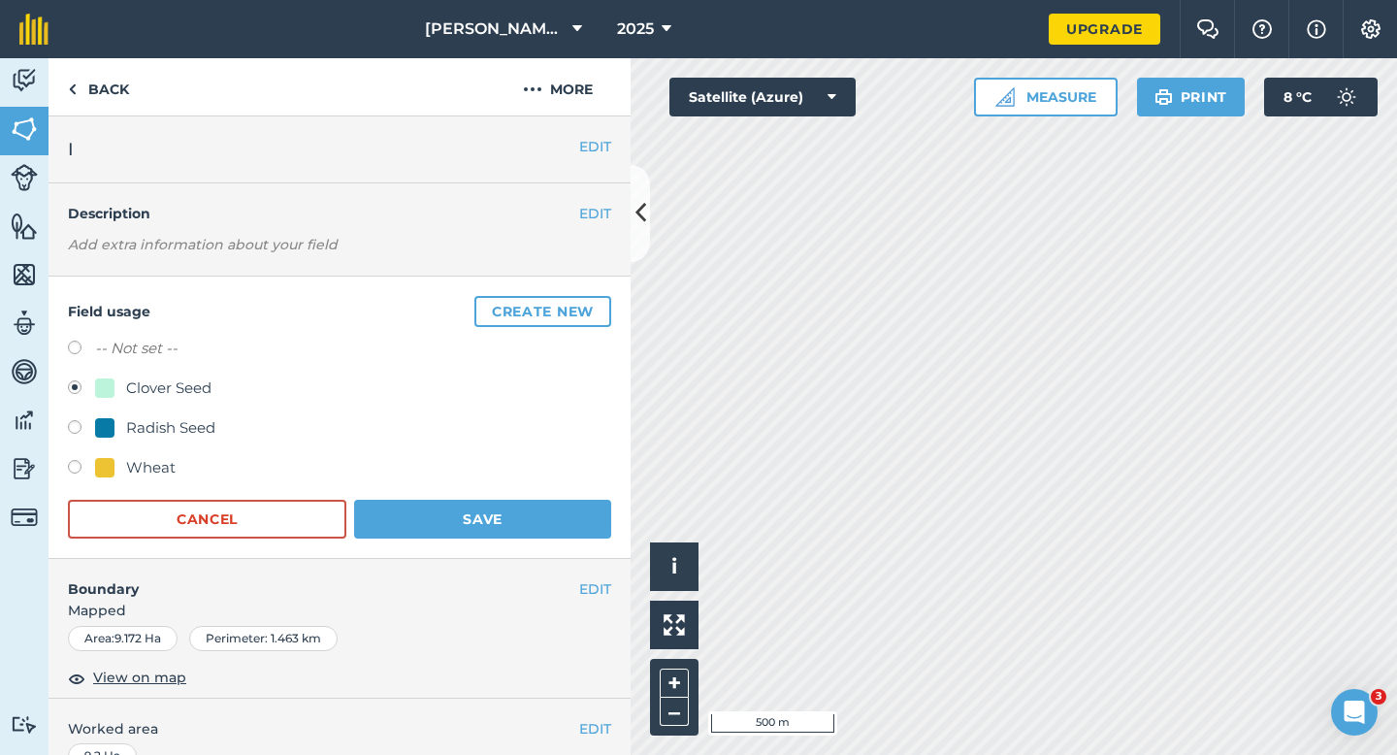
click at [524, 559] on h4 "Boundary" at bounding box center [313, 579] width 531 height 41
click at [524, 524] on button "Save" at bounding box center [482, 519] width 257 height 39
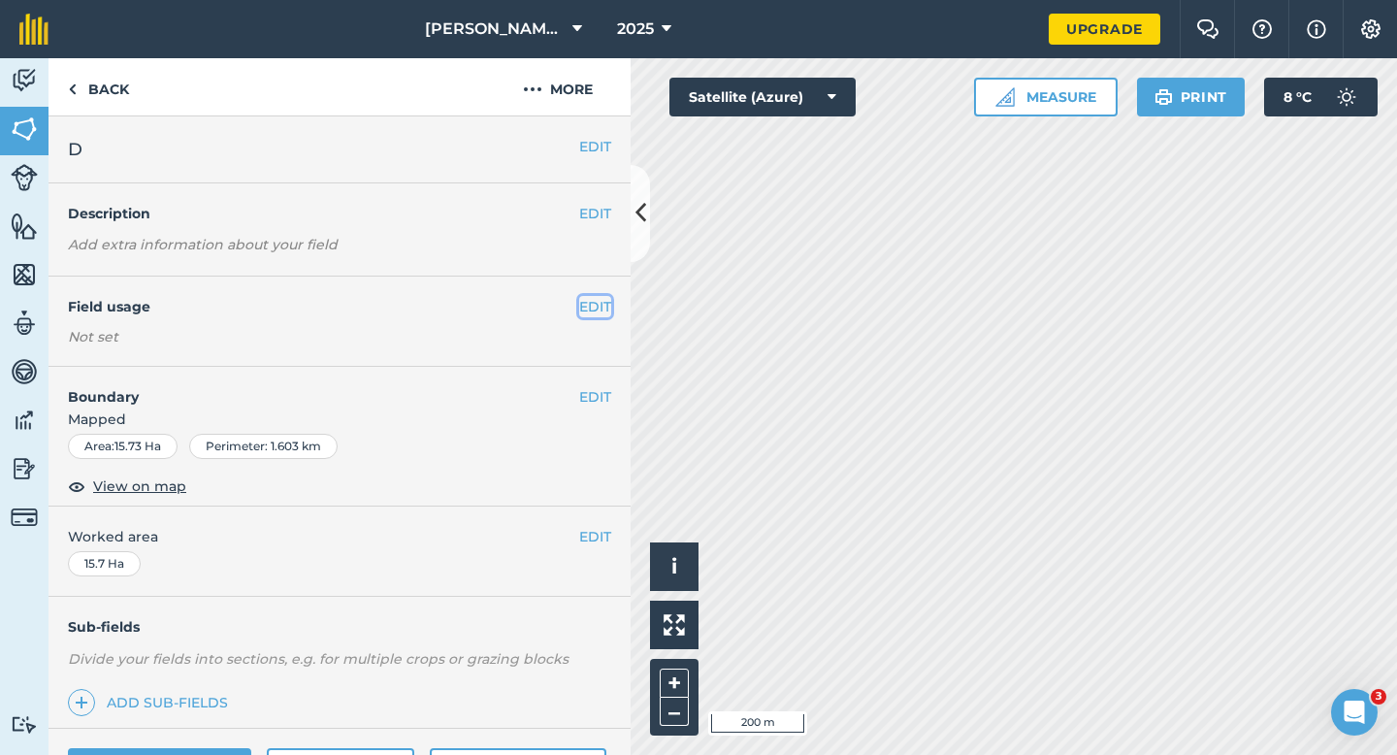
click at [597, 302] on button "EDIT" at bounding box center [595, 306] width 32 height 21
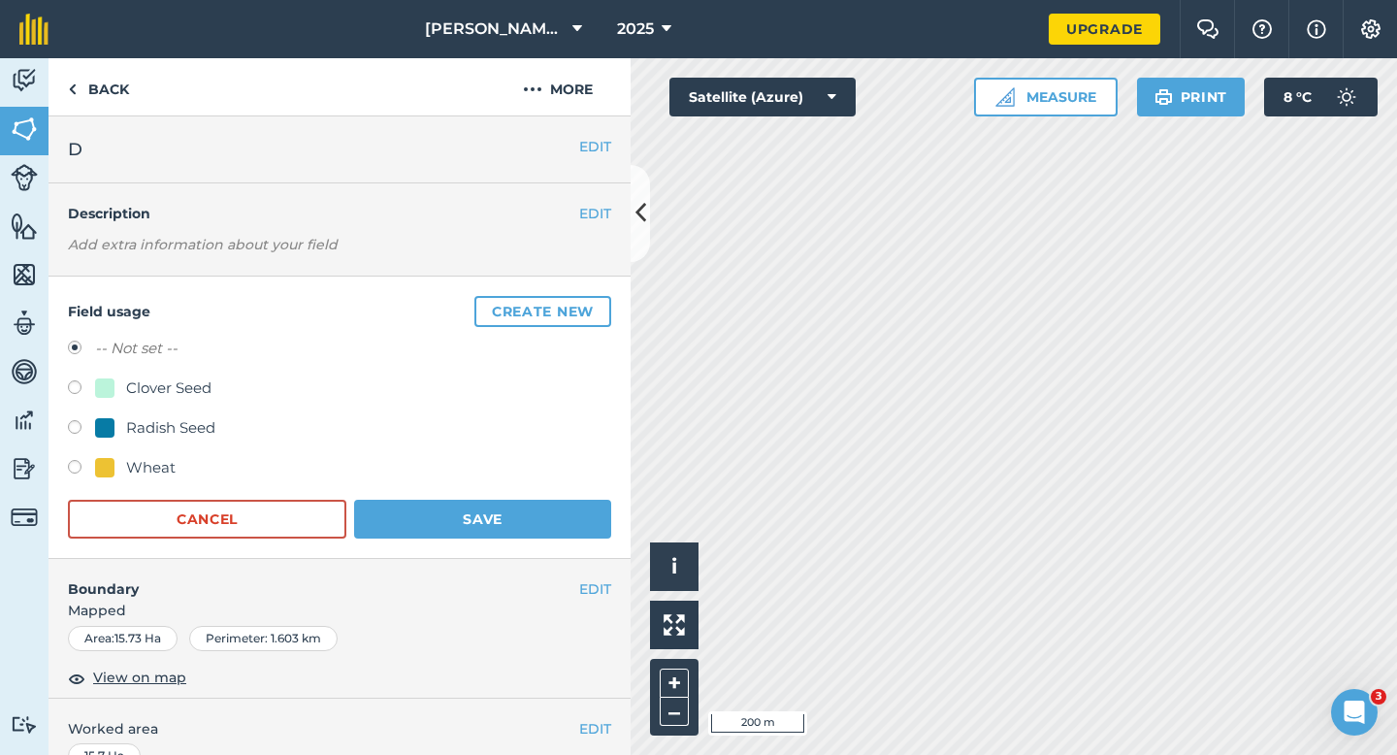
click at [597, 302] on button "Create new" at bounding box center [542, 311] width 137 height 31
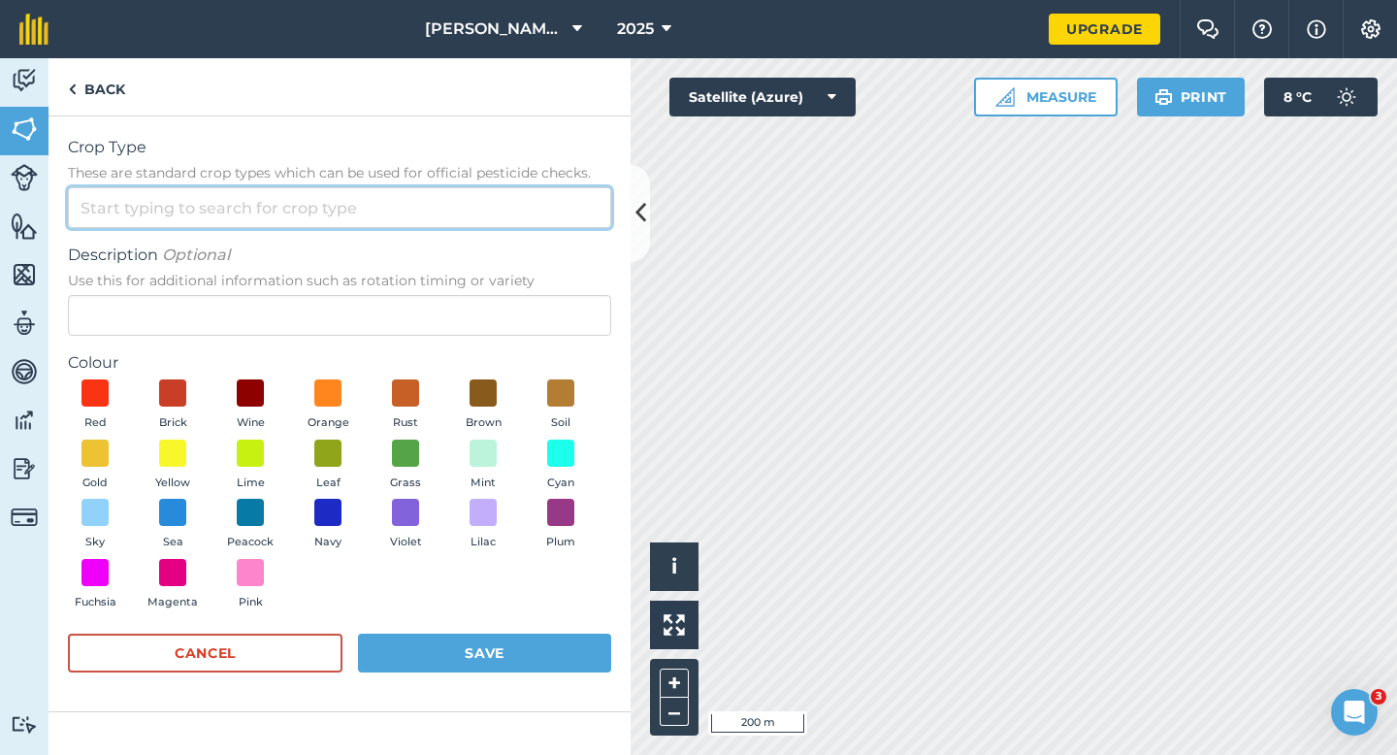
click at [551, 199] on input "Crop Type These are standard crop types which can be used for official pesticid…" at bounding box center [339, 207] width 543 height 41
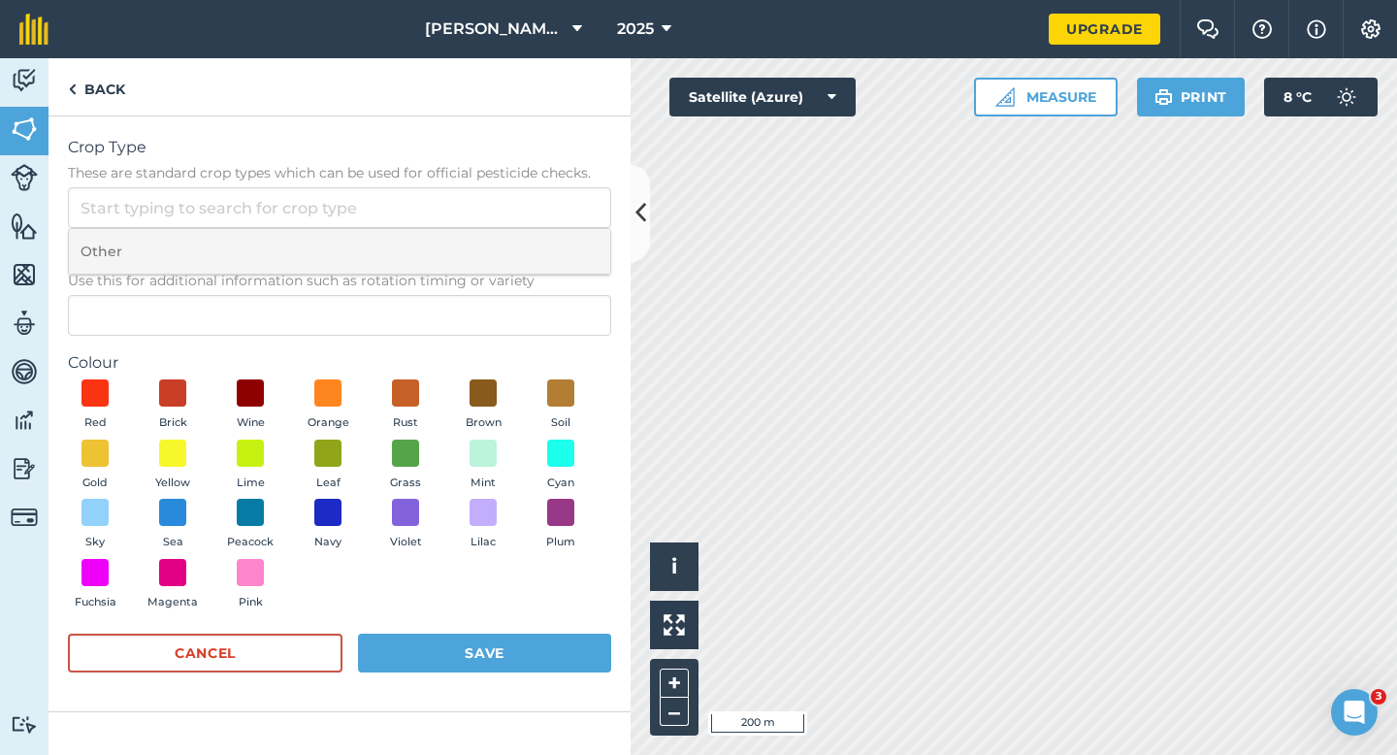
click at [551, 229] on li "Other" at bounding box center [339, 252] width 541 height 46
type input "Other"
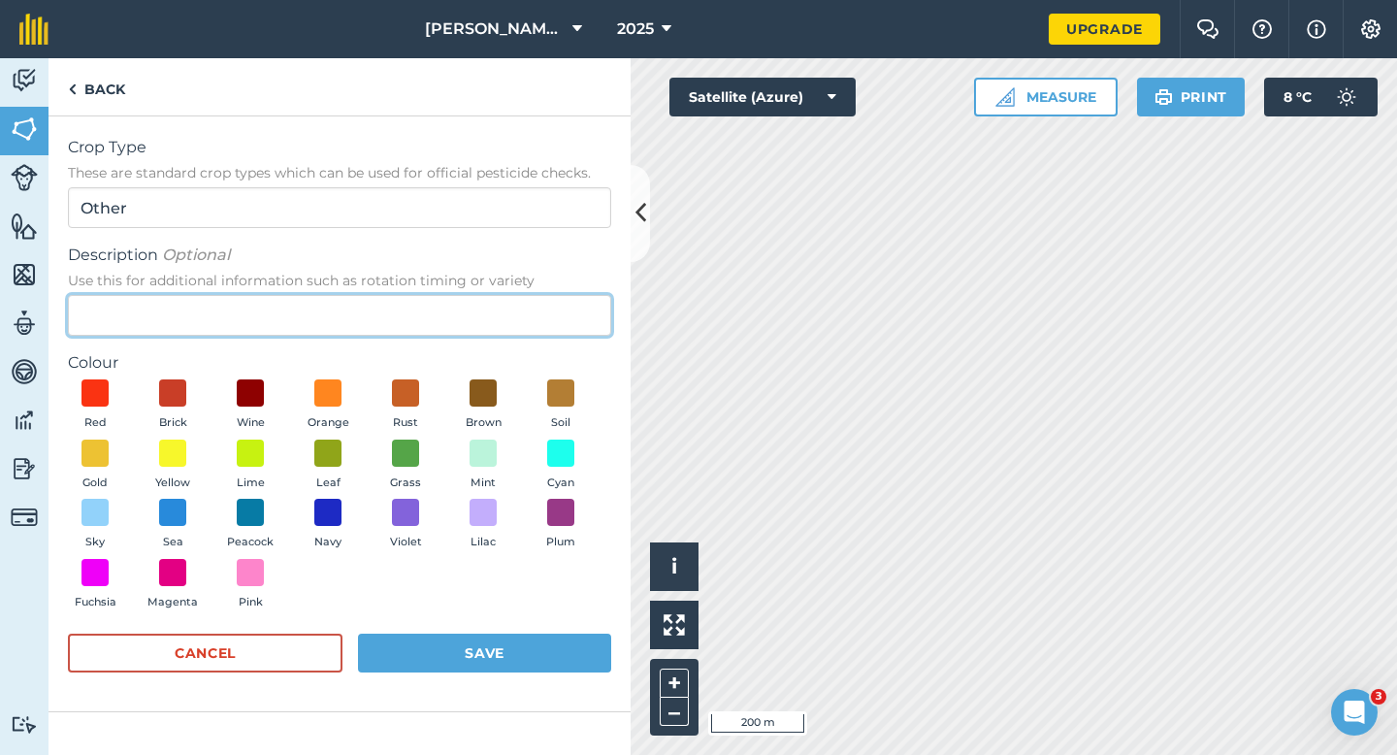
click at [556, 306] on input "Description Optional Use this for additional information such as rotation timin…" at bounding box center [339, 315] width 543 height 41
type input "Watties Peas"
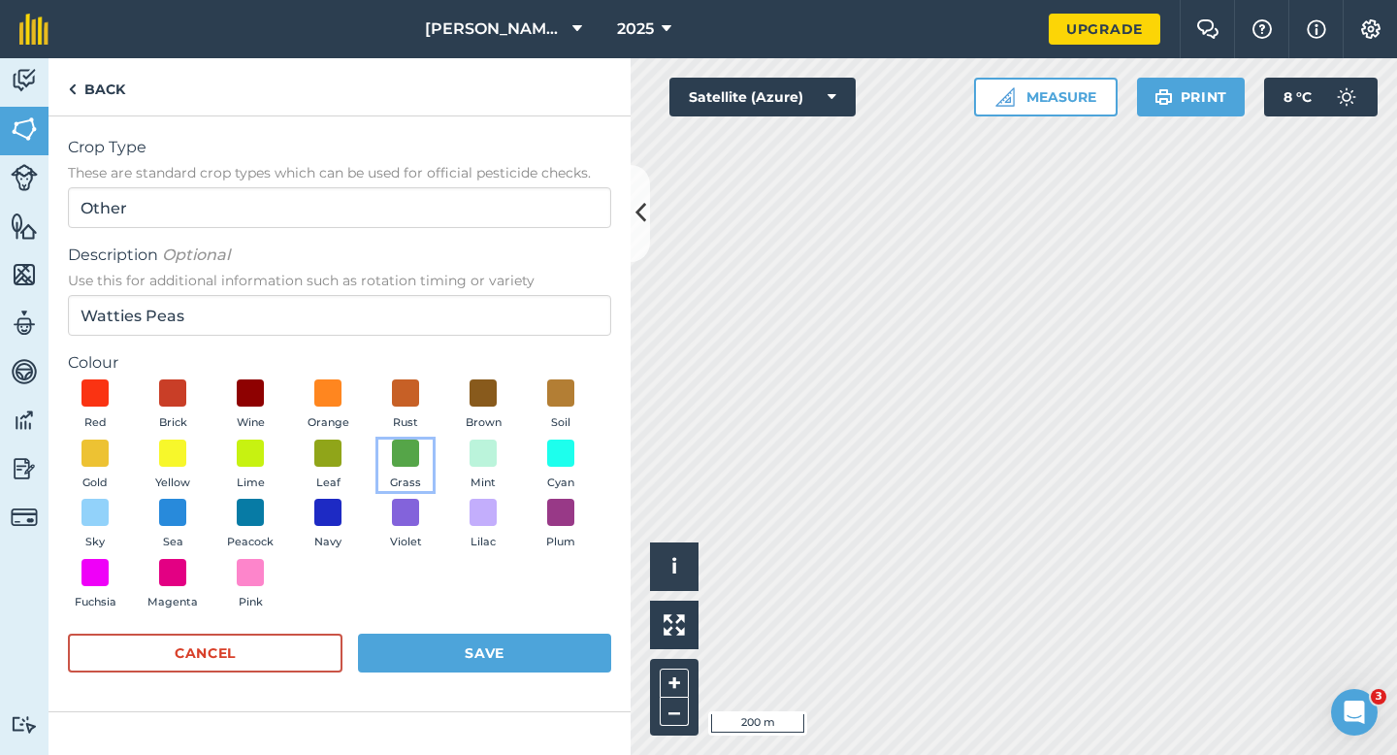
click at [414, 473] on button "Grass" at bounding box center [405, 465] width 54 height 52
click at [348, 464] on button "Leaf" at bounding box center [328, 465] width 54 height 52
click at [463, 664] on button "Save" at bounding box center [484, 652] width 253 height 39
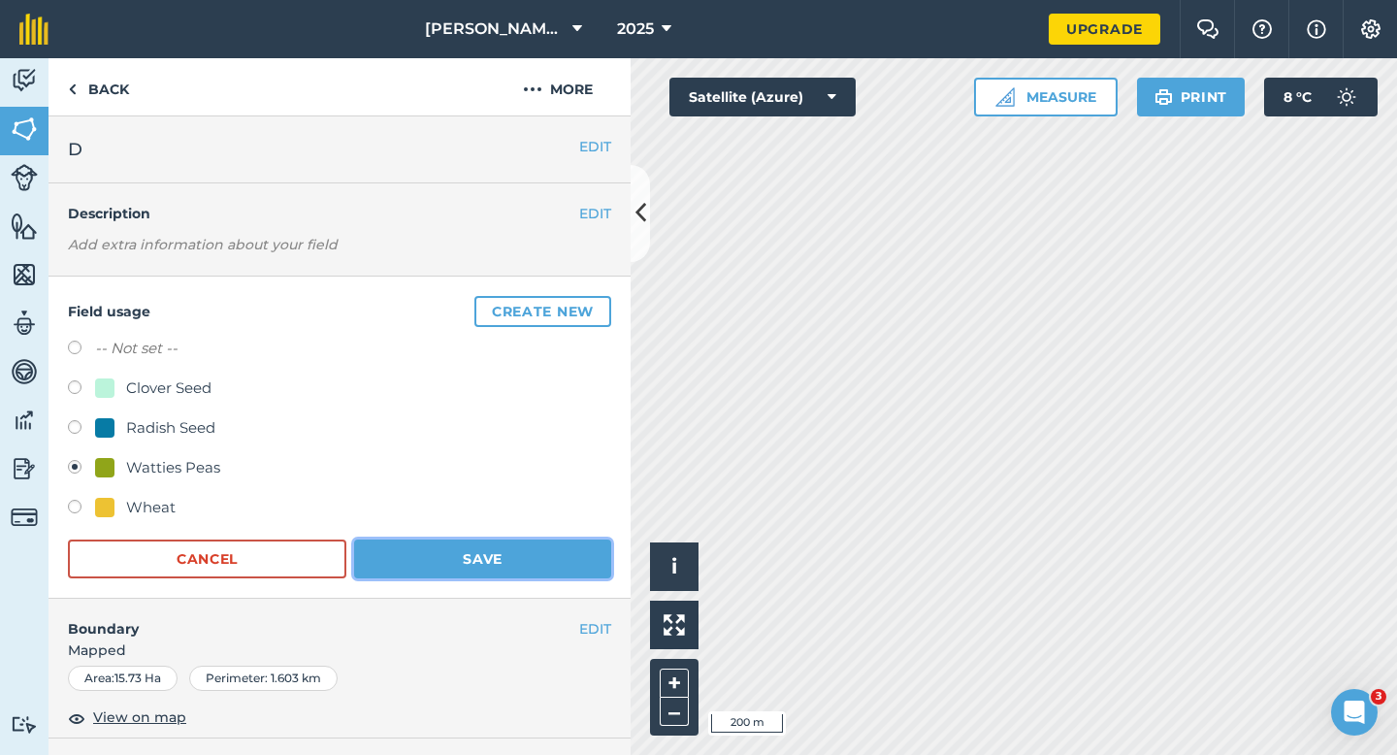
click at [539, 563] on button "Save" at bounding box center [482, 558] width 257 height 39
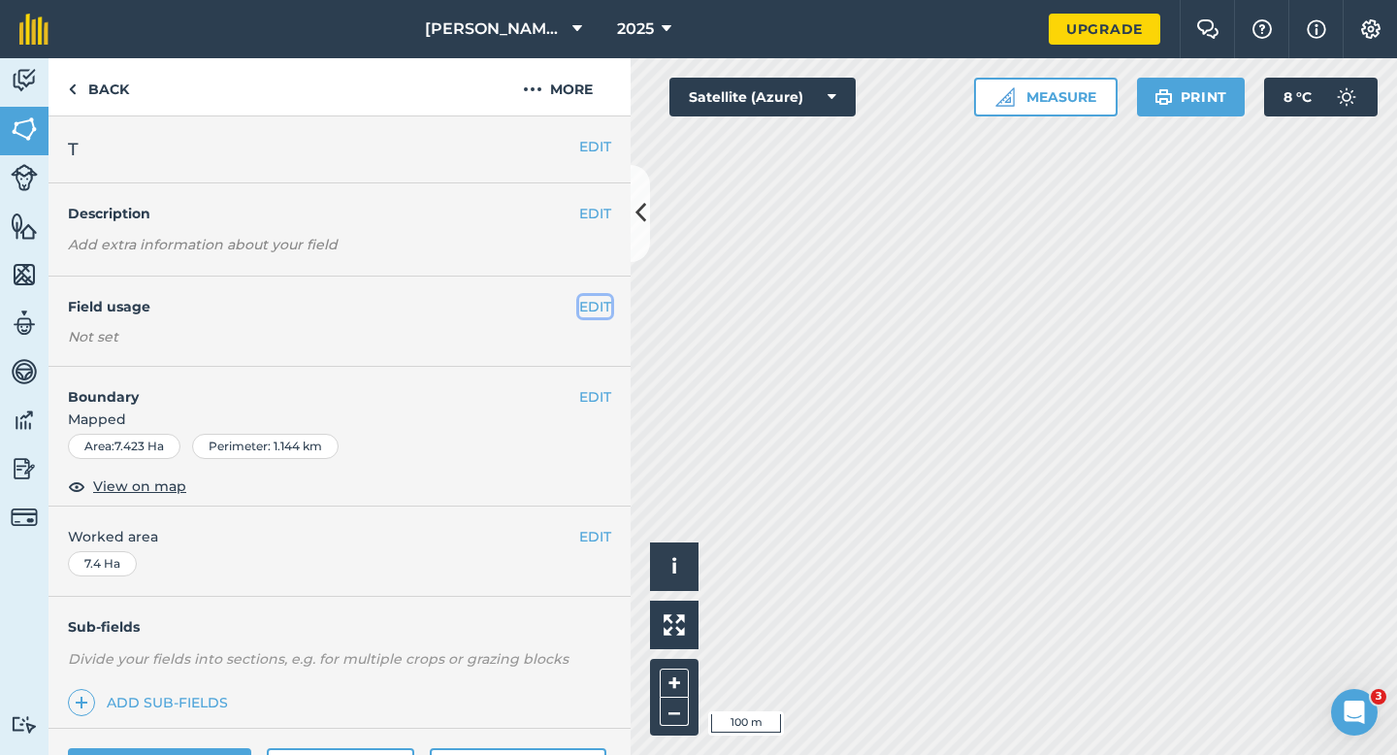
click at [597, 309] on button "EDIT" at bounding box center [595, 306] width 32 height 21
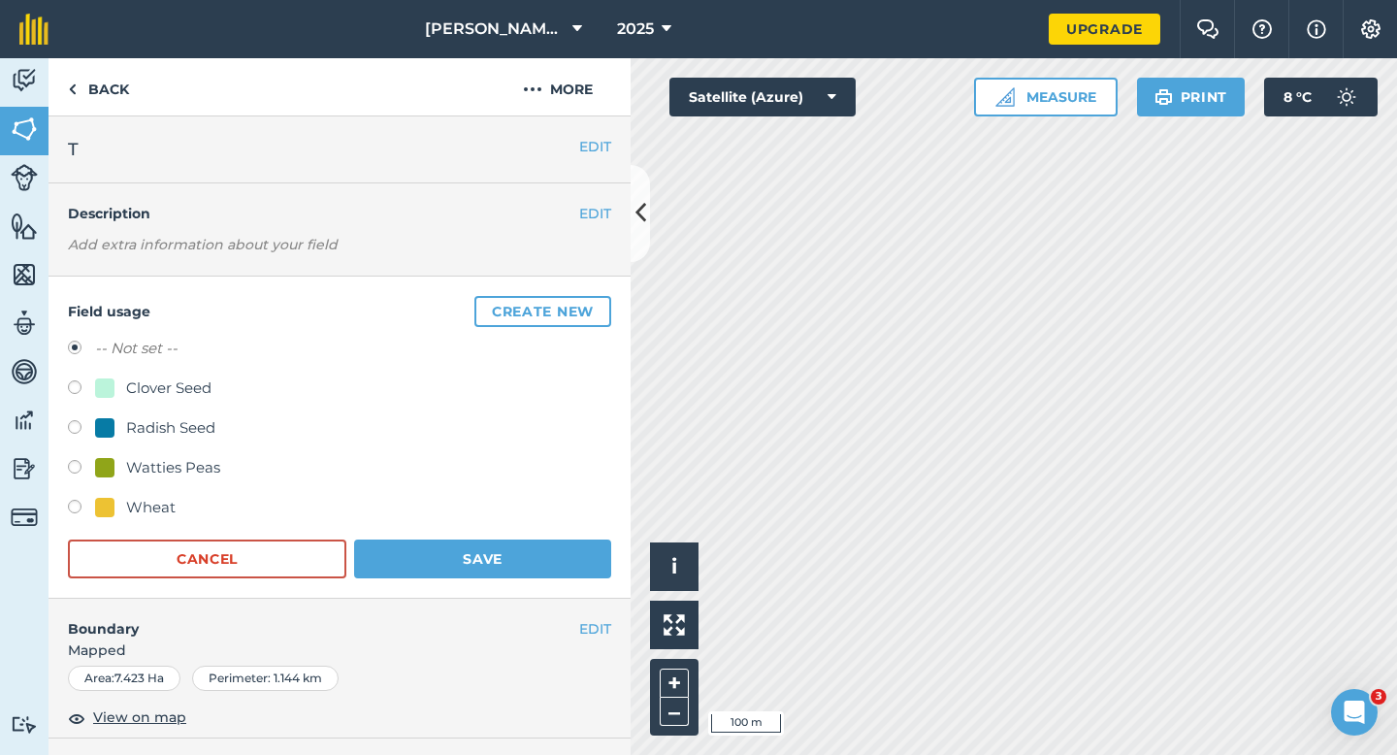
click at [175, 375] on div "-- Not set -- Clover Seed Radish Seed Watties Peas Wheat" at bounding box center [339, 430] width 543 height 187
click at [175, 384] on div "Clover Seed" at bounding box center [168, 387] width 85 height 23
radio input "true"
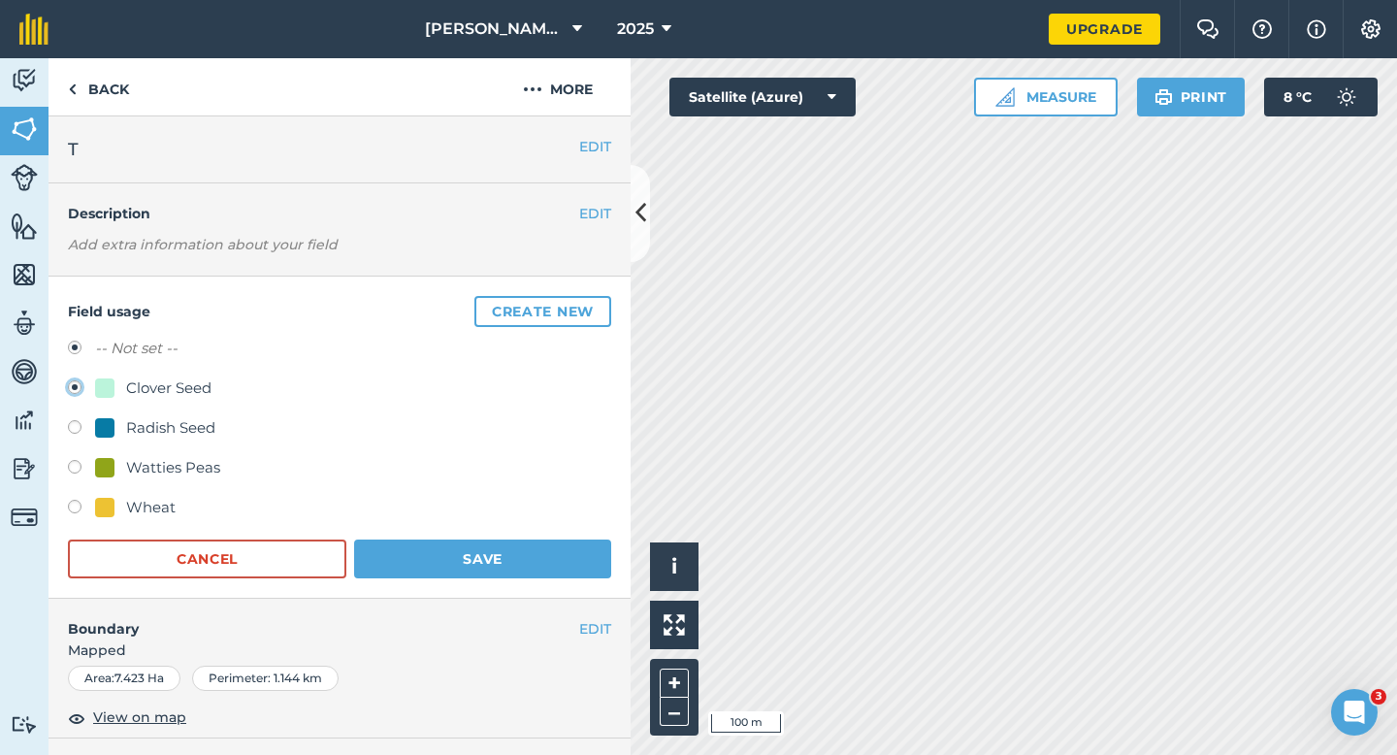
radio input "false"
click at [404, 561] on button "Save" at bounding box center [482, 558] width 257 height 39
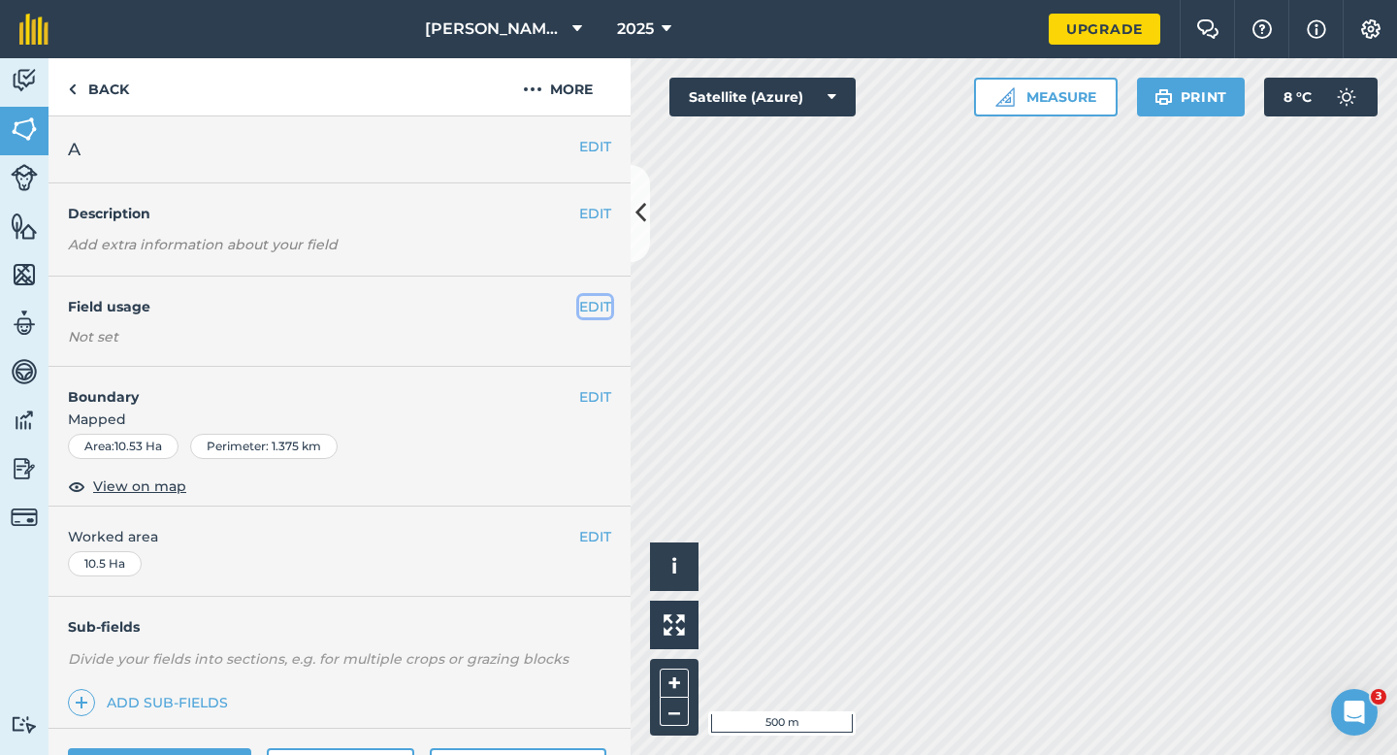
click at [591, 305] on button "EDIT" at bounding box center [595, 306] width 32 height 21
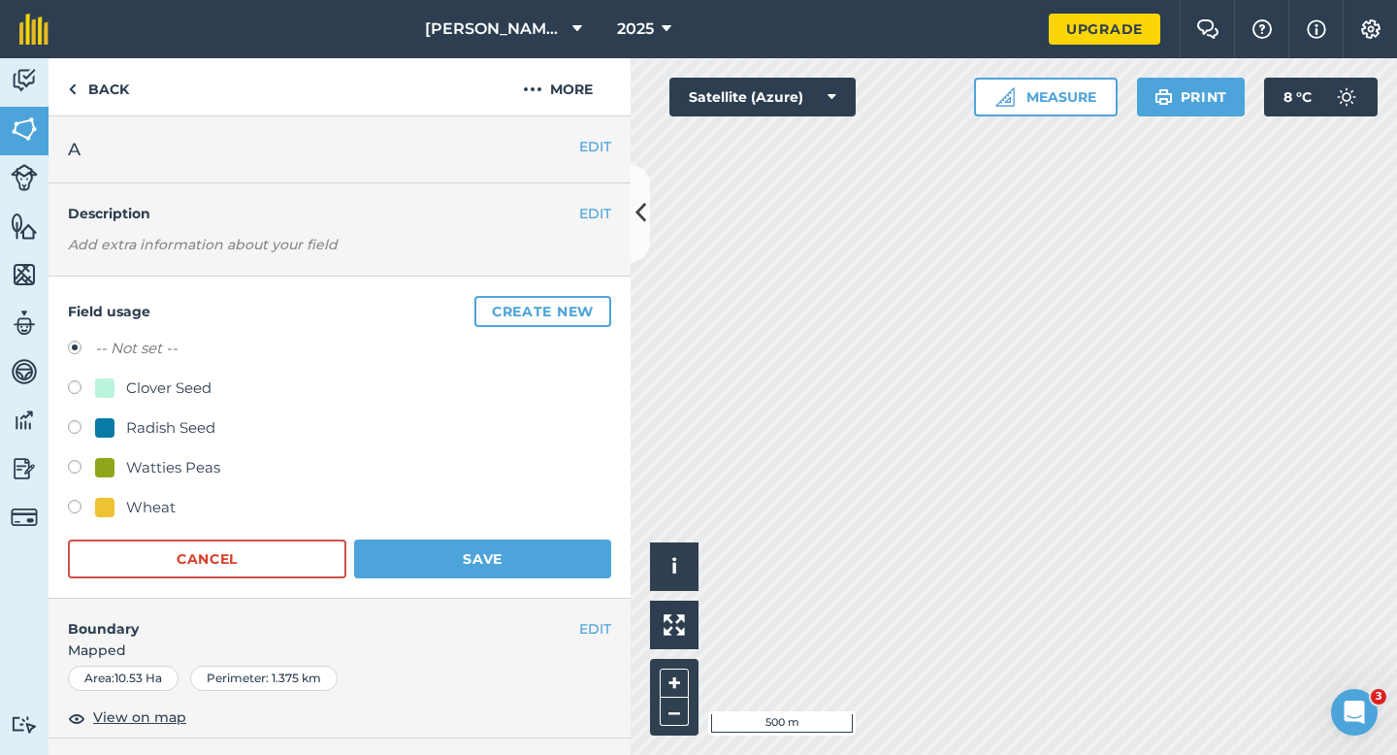
click at [185, 367] on div "-- Not set -- Clover Seed Radish Seed Watties Peas Wheat" at bounding box center [339, 430] width 543 height 187
click at [185, 379] on div "Clover Seed" at bounding box center [168, 387] width 85 height 23
radio input "true"
radio input "false"
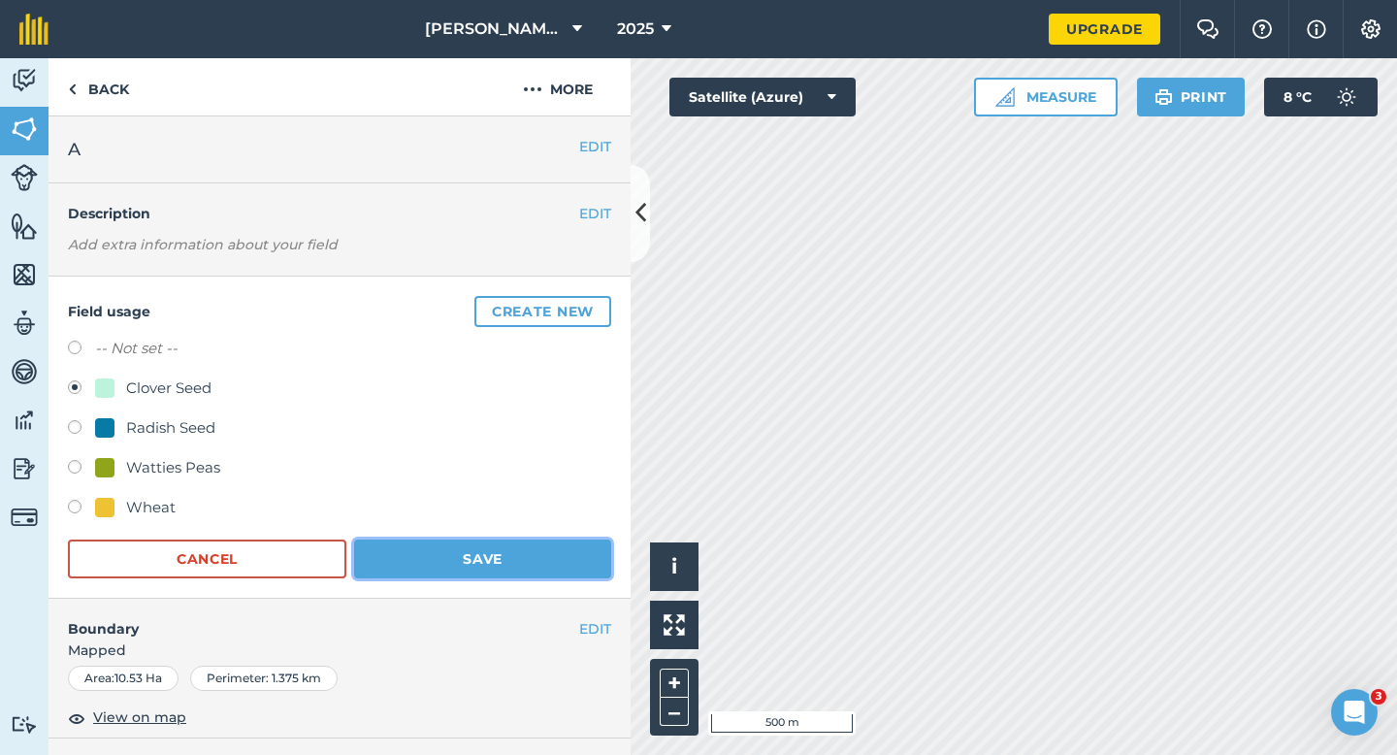
click at [439, 564] on button "Save" at bounding box center [482, 558] width 257 height 39
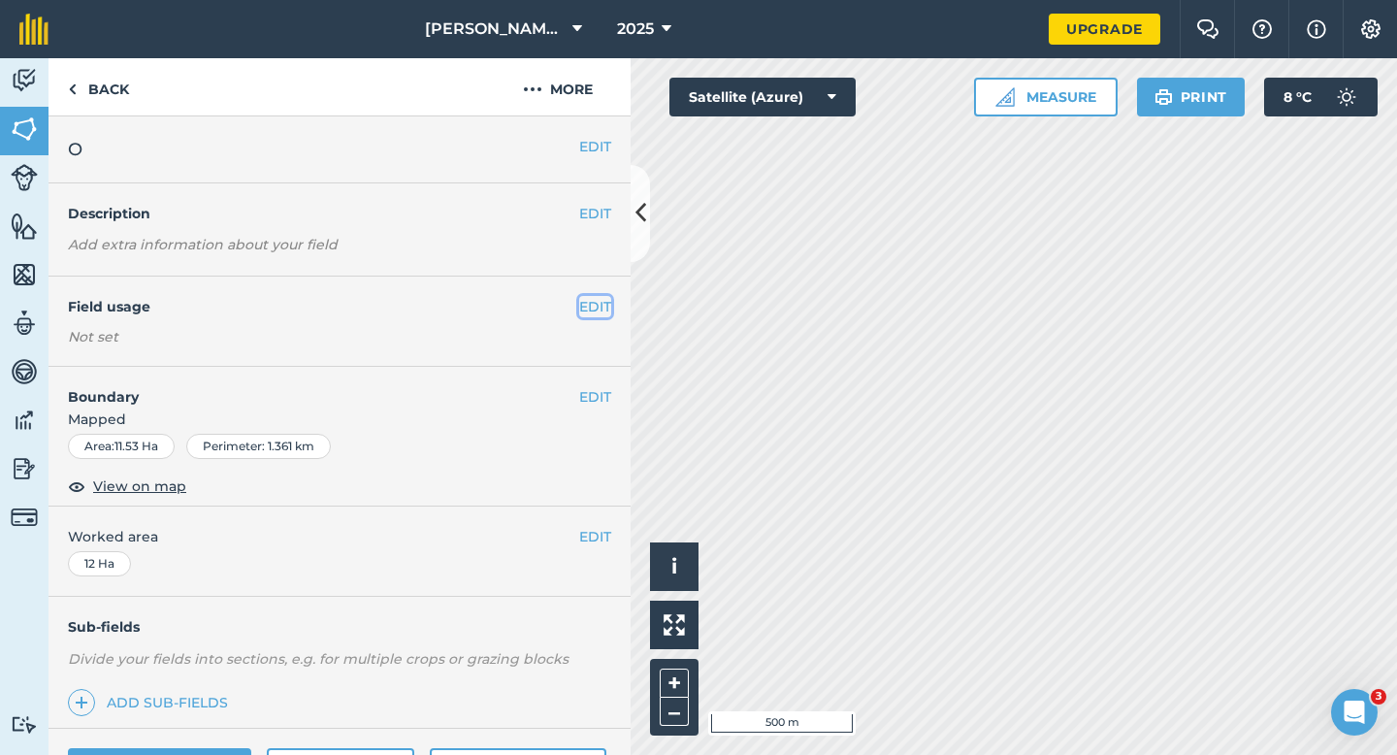
click at [604, 306] on button "EDIT" at bounding box center [595, 306] width 32 height 21
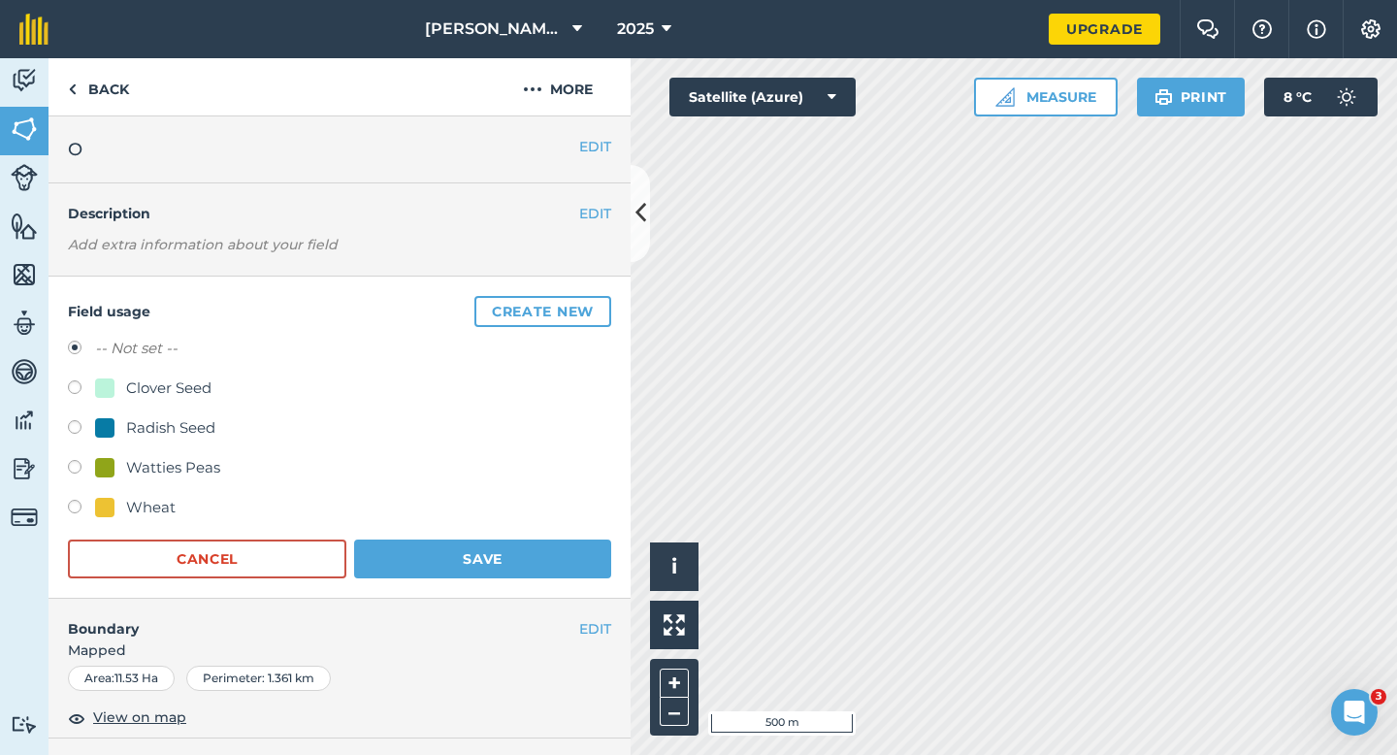
click at [177, 376] on div "Clover Seed" at bounding box center [168, 387] width 85 height 23
radio input "true"
radio input "false"
click at [502, 581] on div "Field usage Create new -- Not set -- Clover Seed Radish Seed Watties Peas Wheat…" at bounding box center [339, 437] width 582 height 322
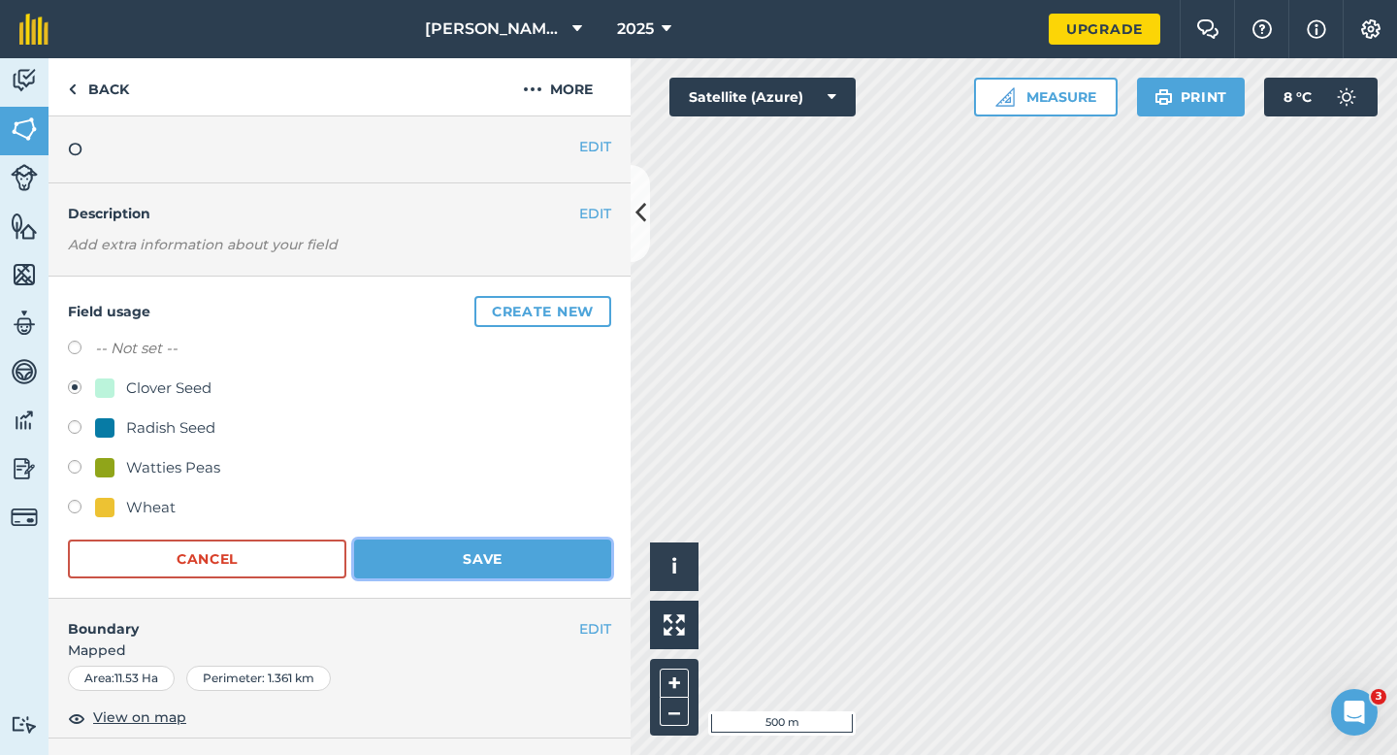
click at [534, 563] on button "Save" at bounding box center [482, 558] width 257 height 39
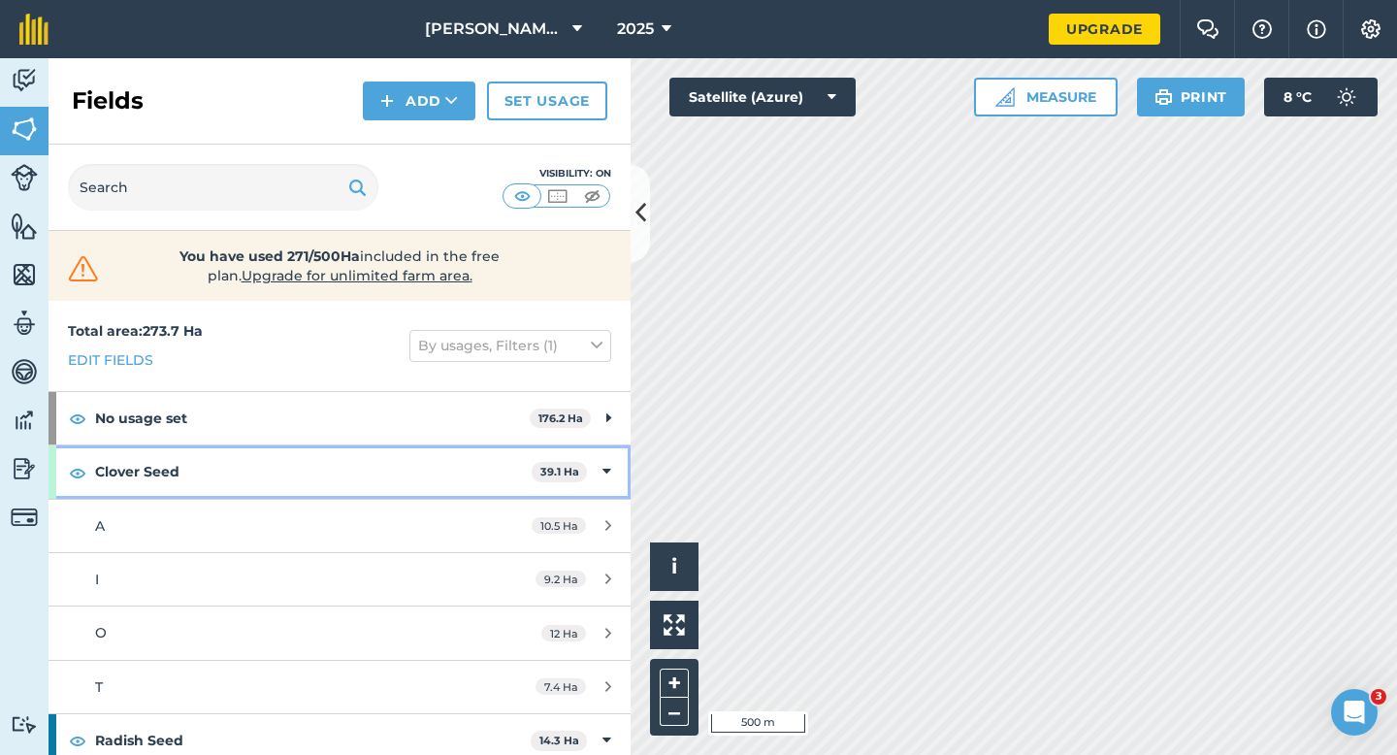
click at [612, 477] on div "Clover Seed 39.1 Ha" at bounding box center [339, 471] width 582 height 52
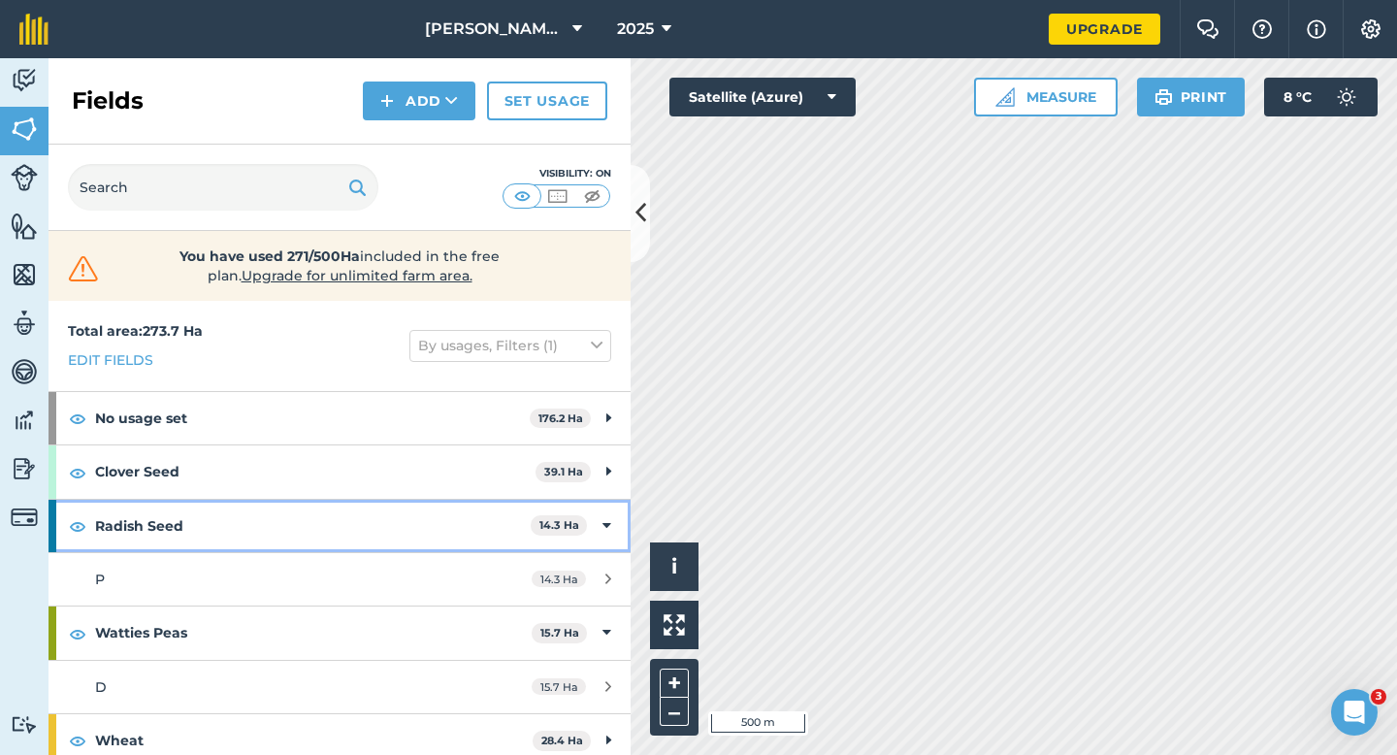
click at [588, 528] on div "Radish Seed 14.3 Ha" at bounding box center [339, 526] width 582 height 52
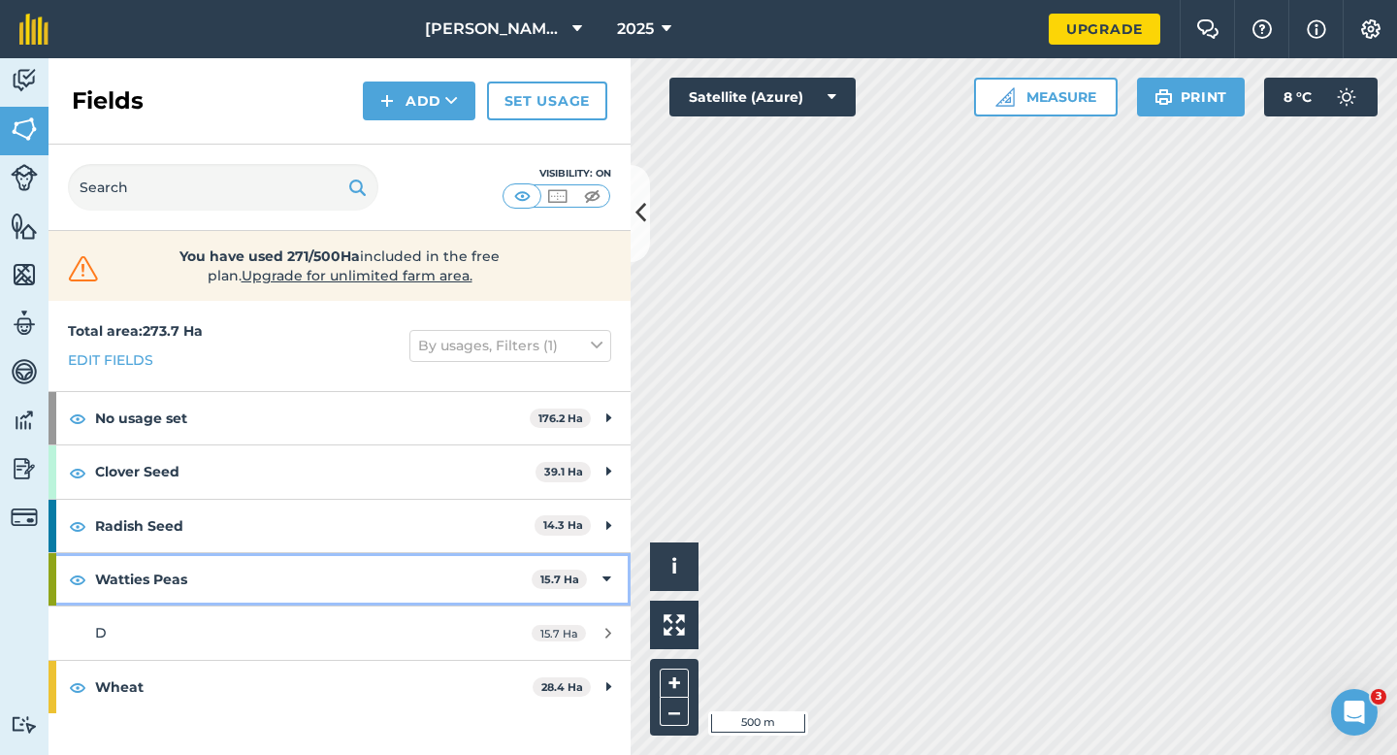
click at [588, 576] on div "Watties Peas 15.7 Ha" at bounding box center [339, 579] width 582 height 52
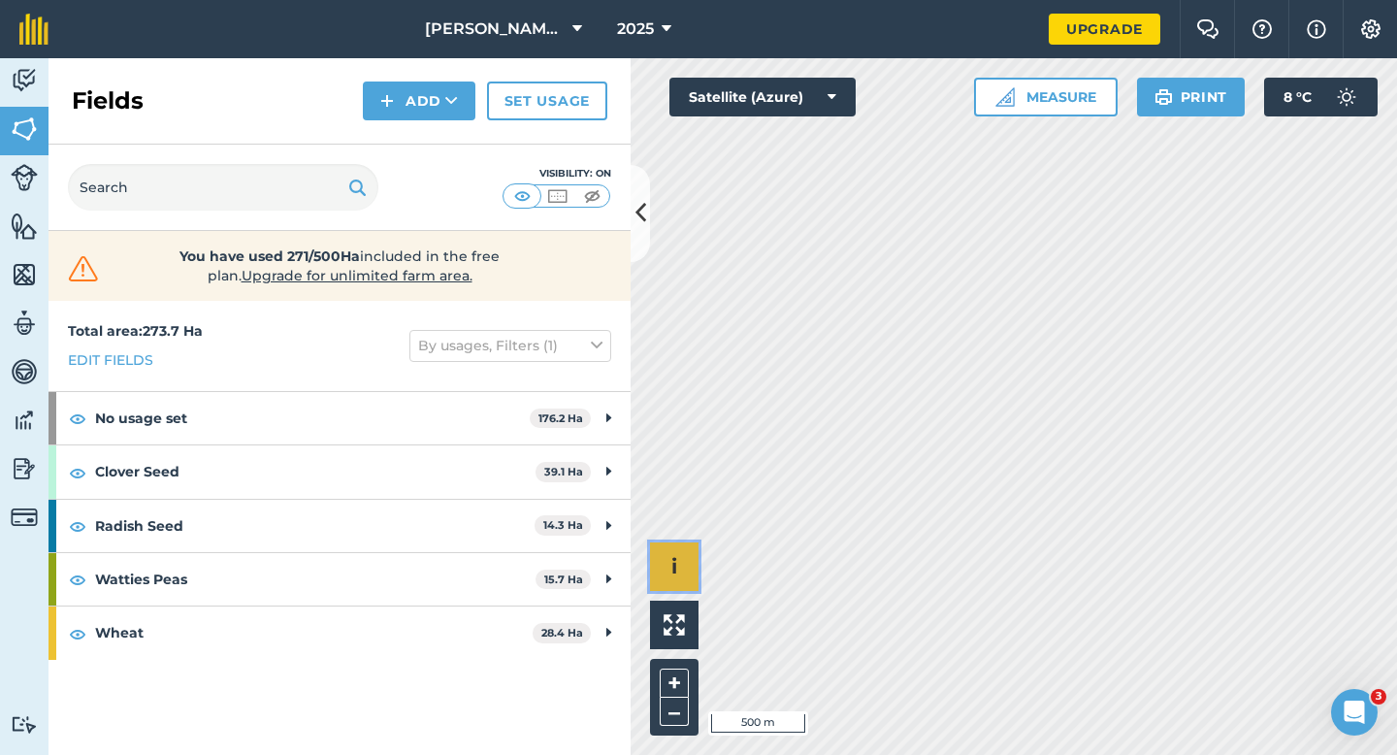
click at [687, 558] on button "i" at bounding box center [674, 566] width 48 height 48
click at [664, 565] on button "›" at bounding box center [674, 566] width 48 height 48
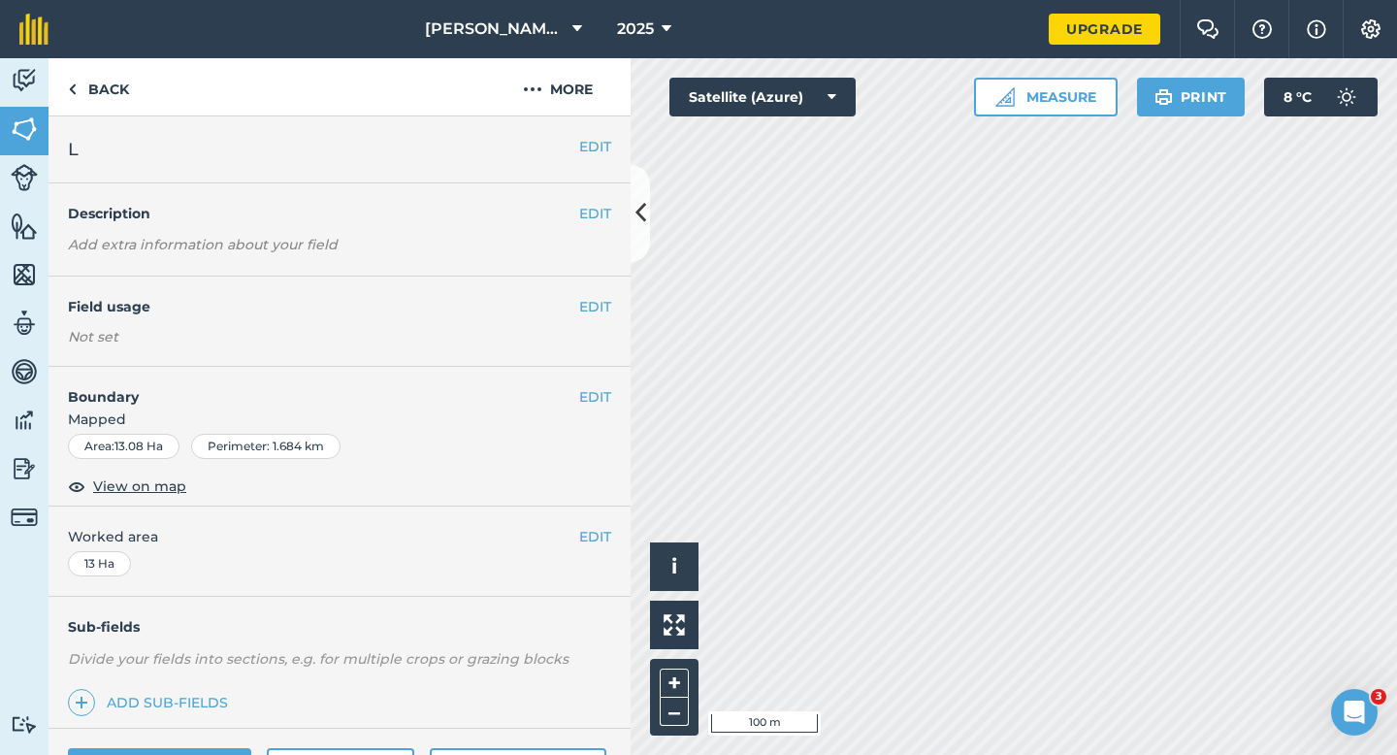
click at [590, 290] on div "EDIT Field usage Not set" at bounding box center [339, 321] width 582 height 90
click at [587, 299] on button "EDIT" at bounding box center [595, 306] width 32 height 21
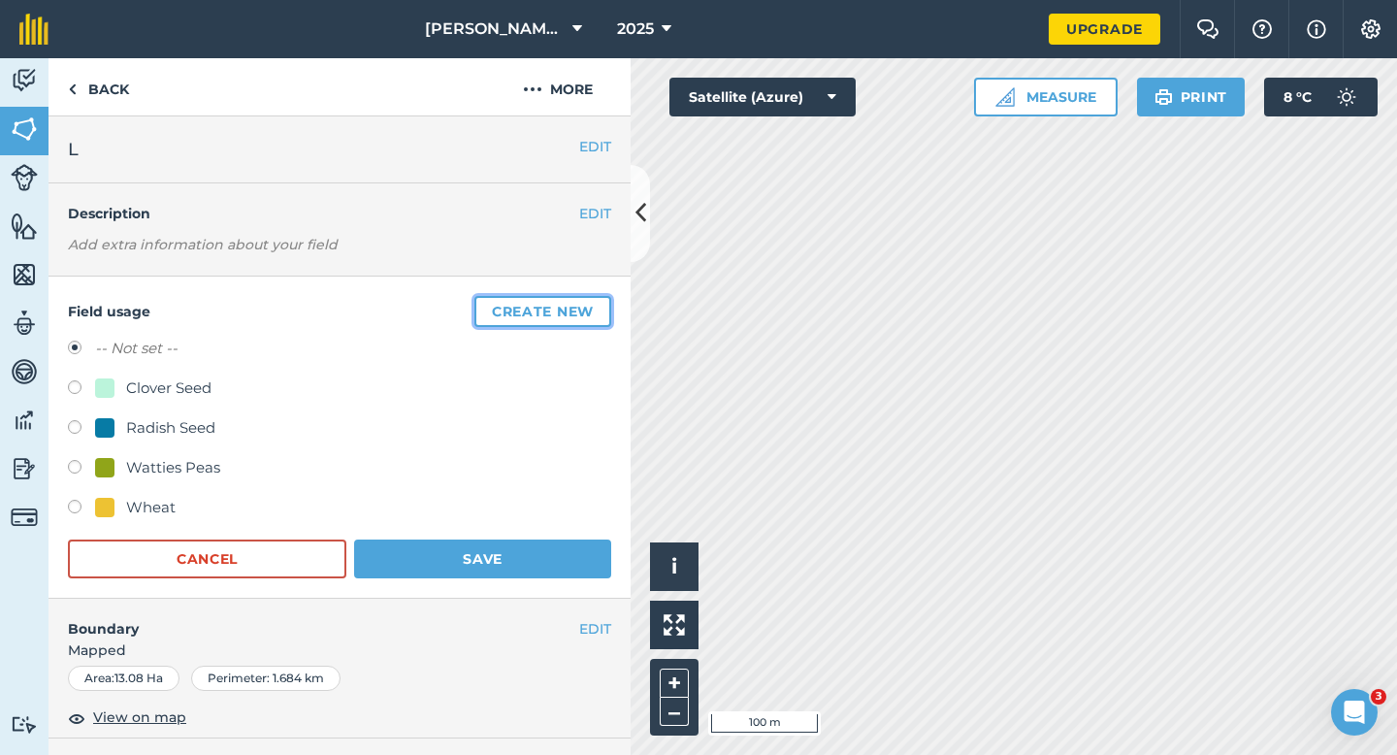
click at [527, 310] on button "Create new" at bounding box center [542, 311] width 137 height 31
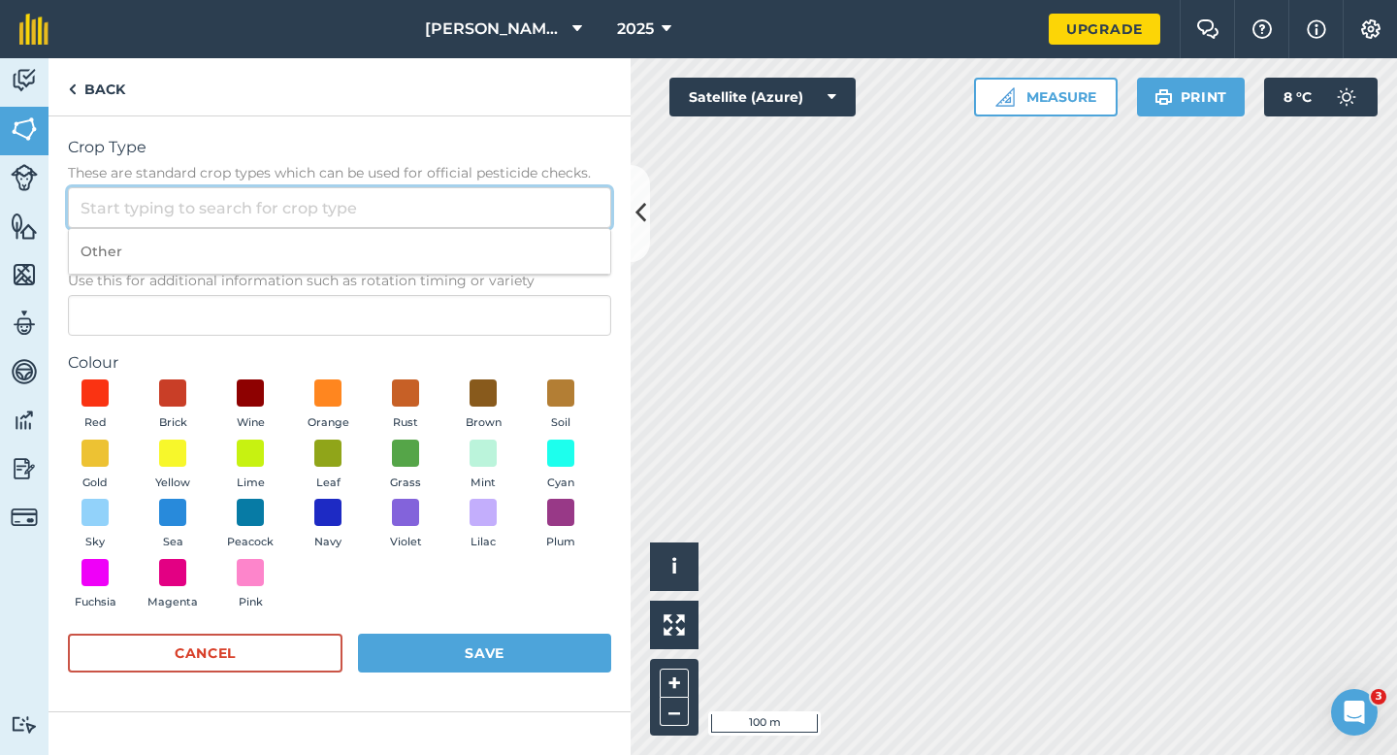
click at [508, 210] on input "Crop Type These are standard crop types which can be used for official pesticid…" at bounding box center [339, 207] width 543 height 41
click at [508, 226] on input "Crop Type These are standard crop types which can be used for official pesticid…" at bounding box center [339, 207] width 543 height 41
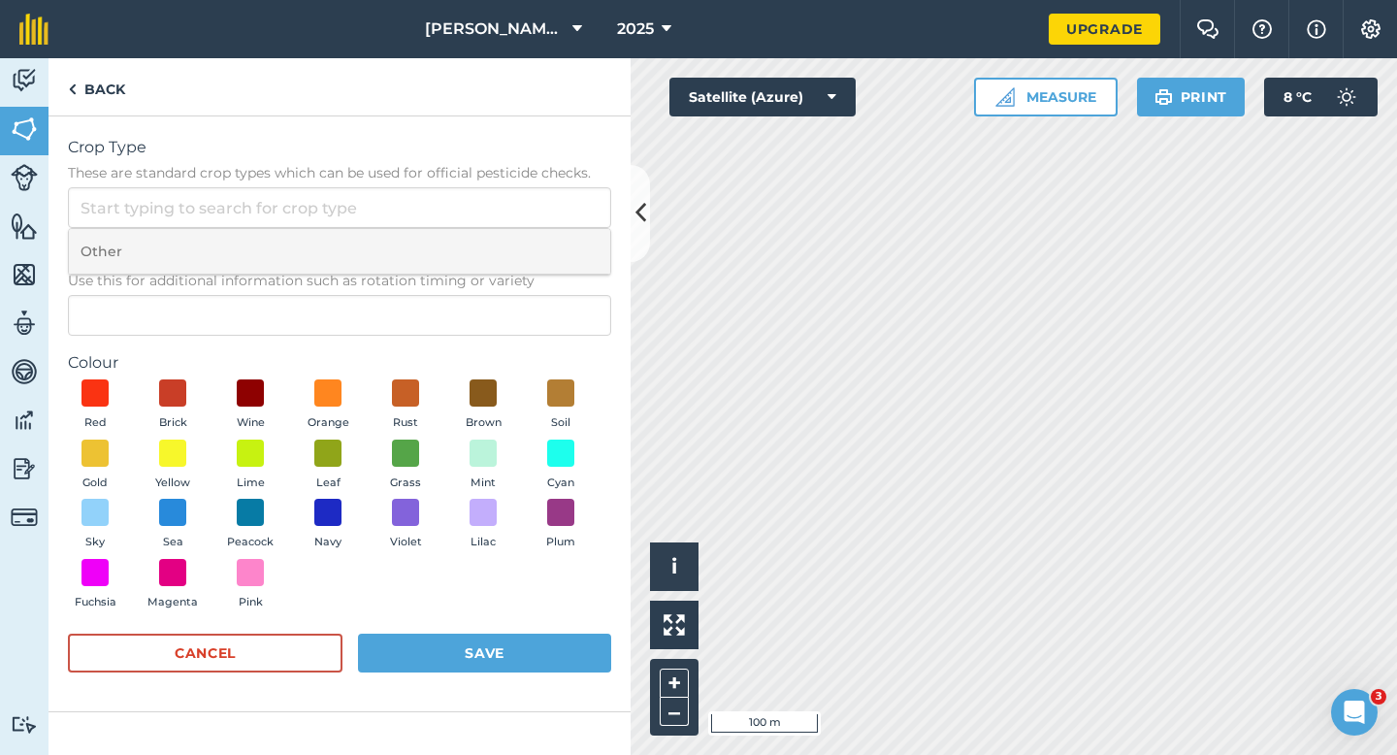
click at [508, 256] on li "Other" at bounding box center [339, 252] width 541 height 46
type input "Other"
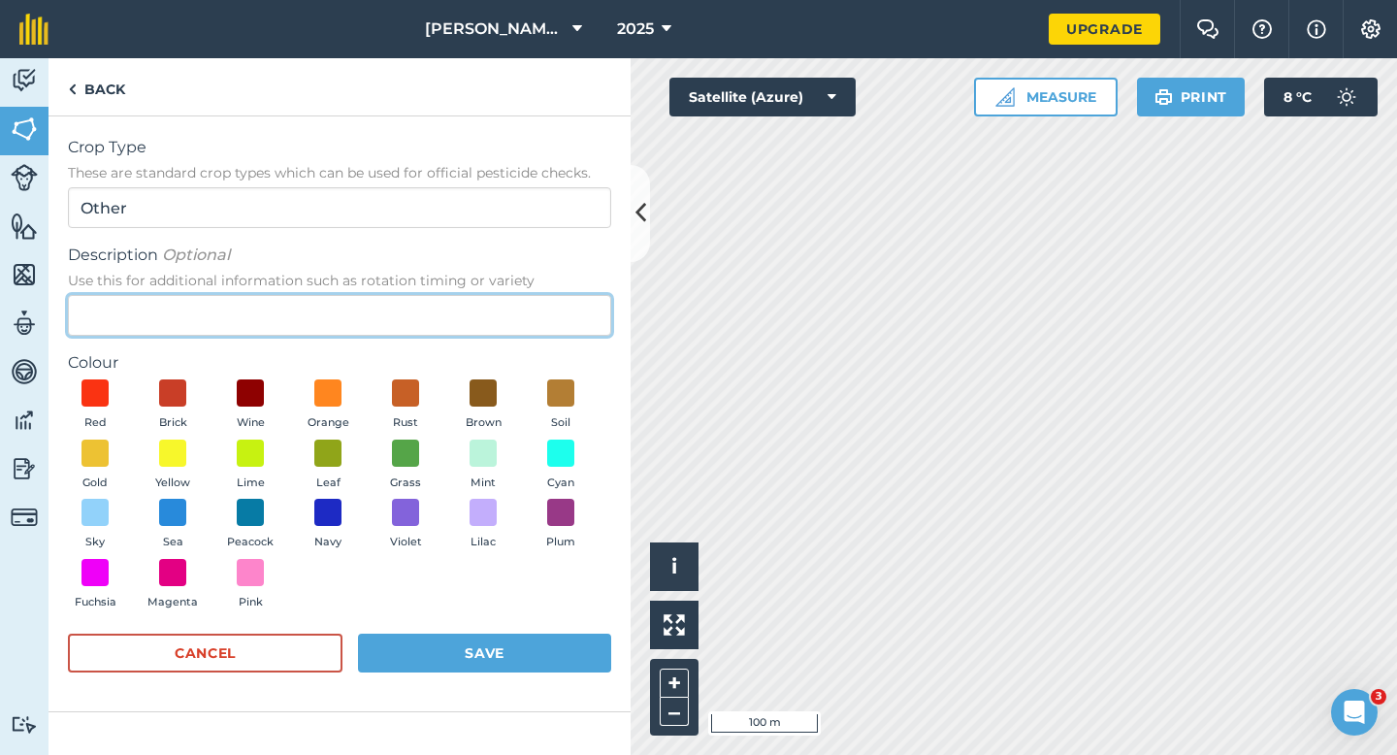
click at [504, 315] on input "Description Optional Use this for additional information such as rotation timin…" at bounding box center [339, 315] width 543 height 41
type input "Watties Peas"
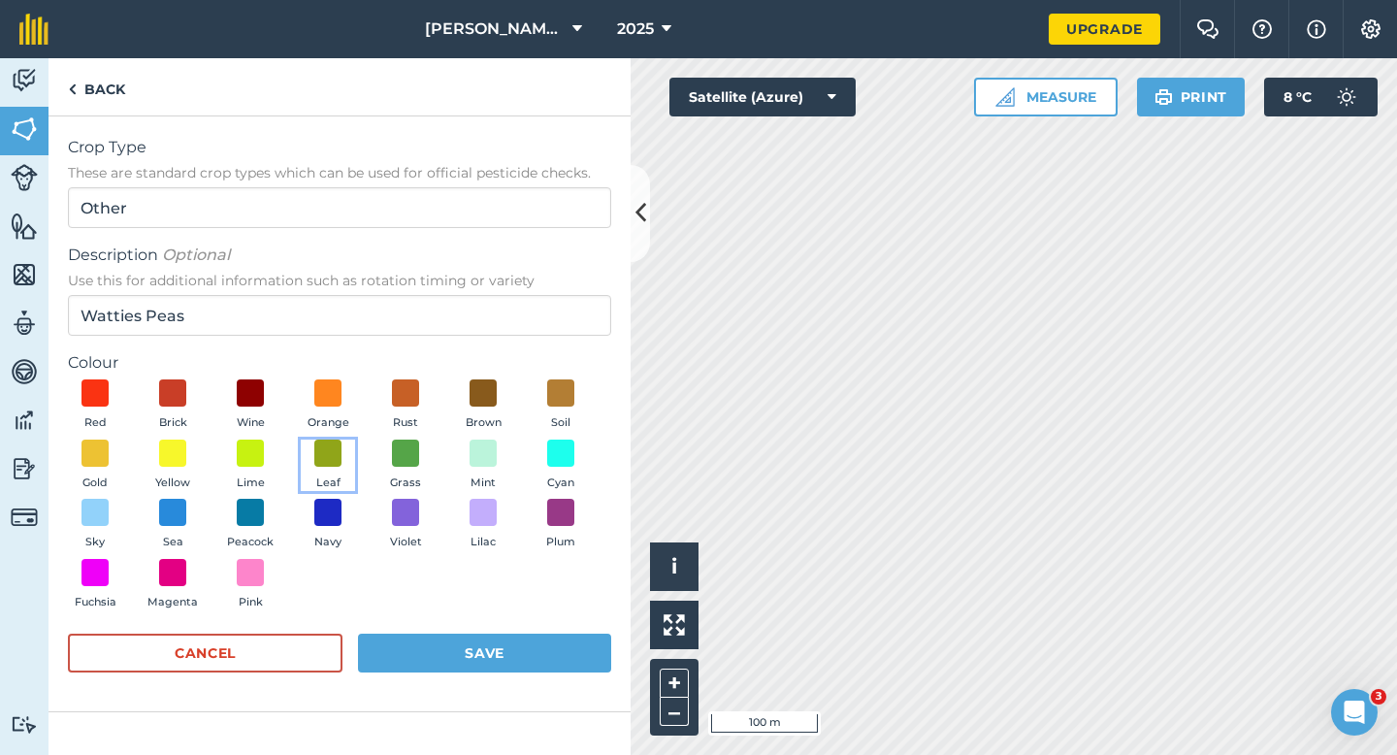
click at [308, 460] on button "Leaf" at bounding box center [328, 465] width 54 height 52
click at [428, 669] on button "Save" at bounding box center [484, 652] width 253 height 39
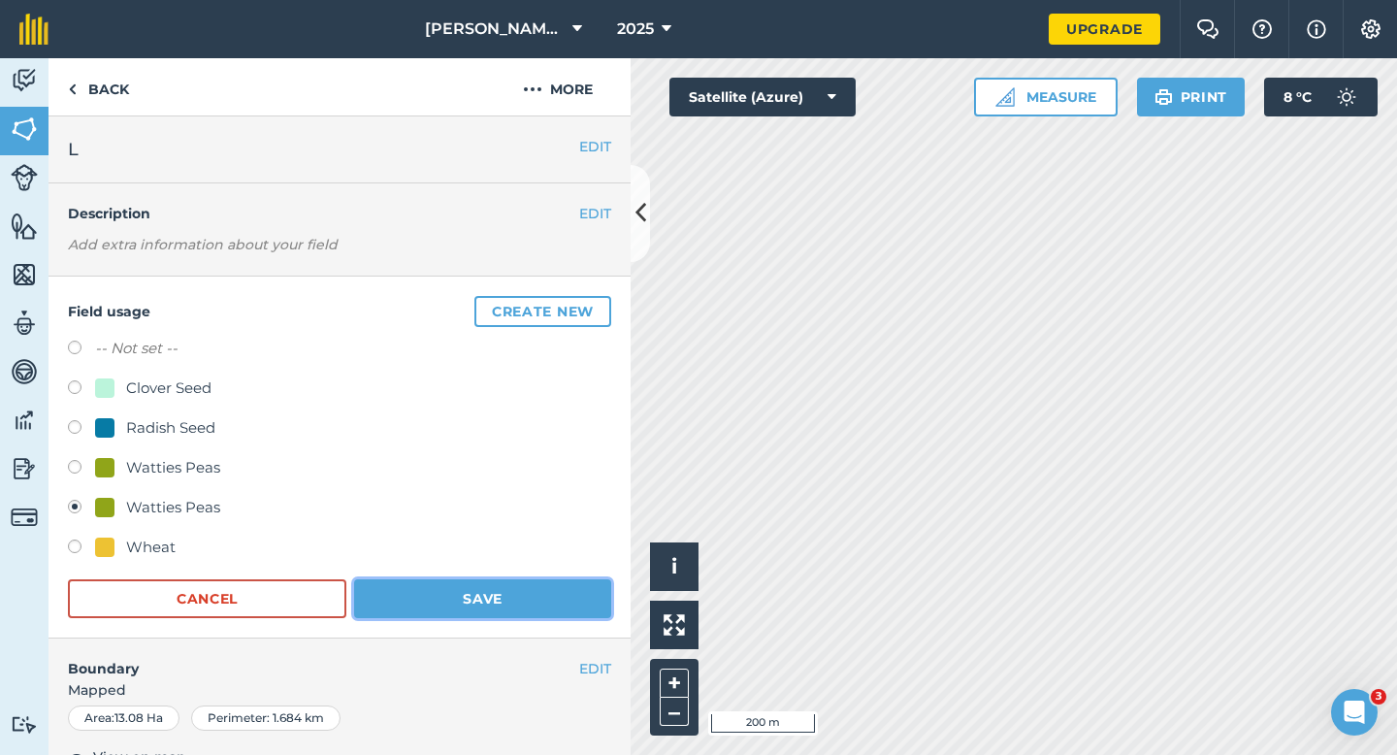
click at [500, 612] on button "Save" at bounding box center [482, 598] width 257 height 39
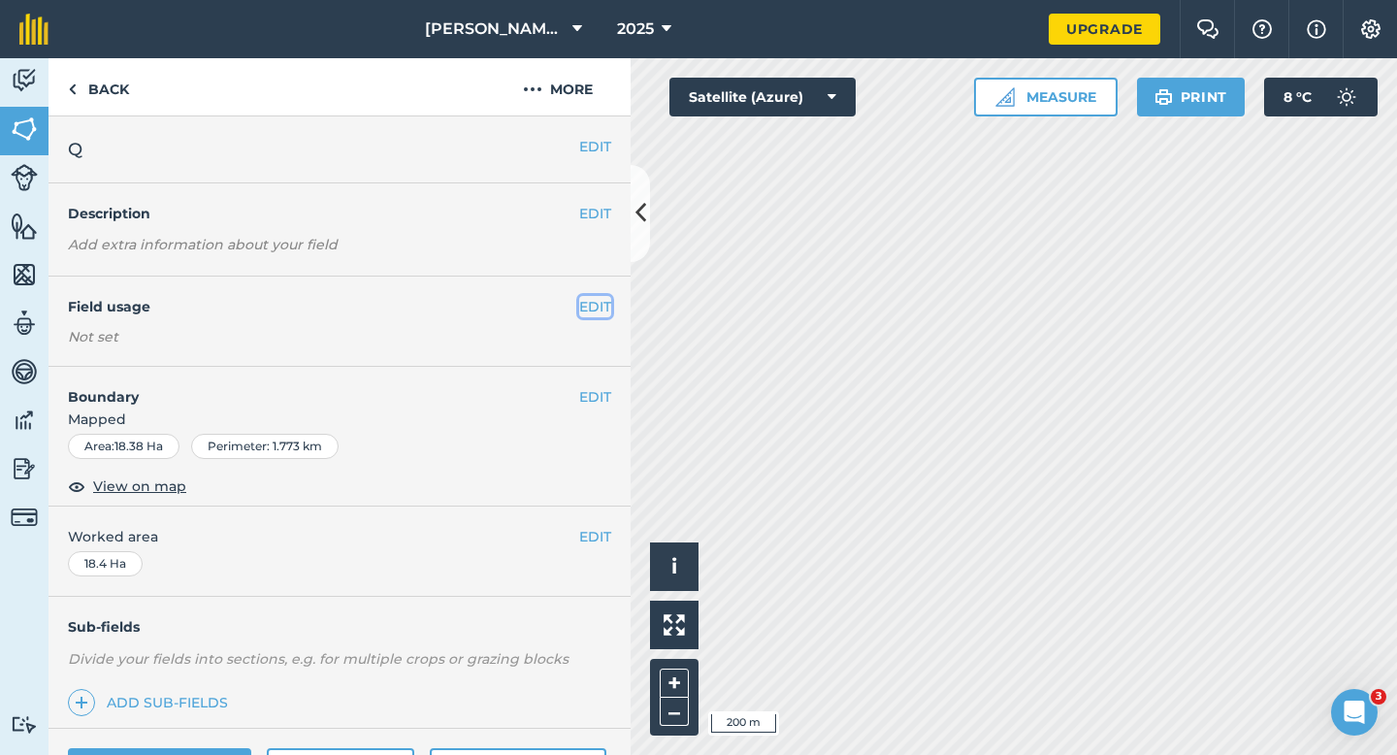
click at [597, 310] on button "EDIT" at bounding box center [595, 306] width 32 height 21
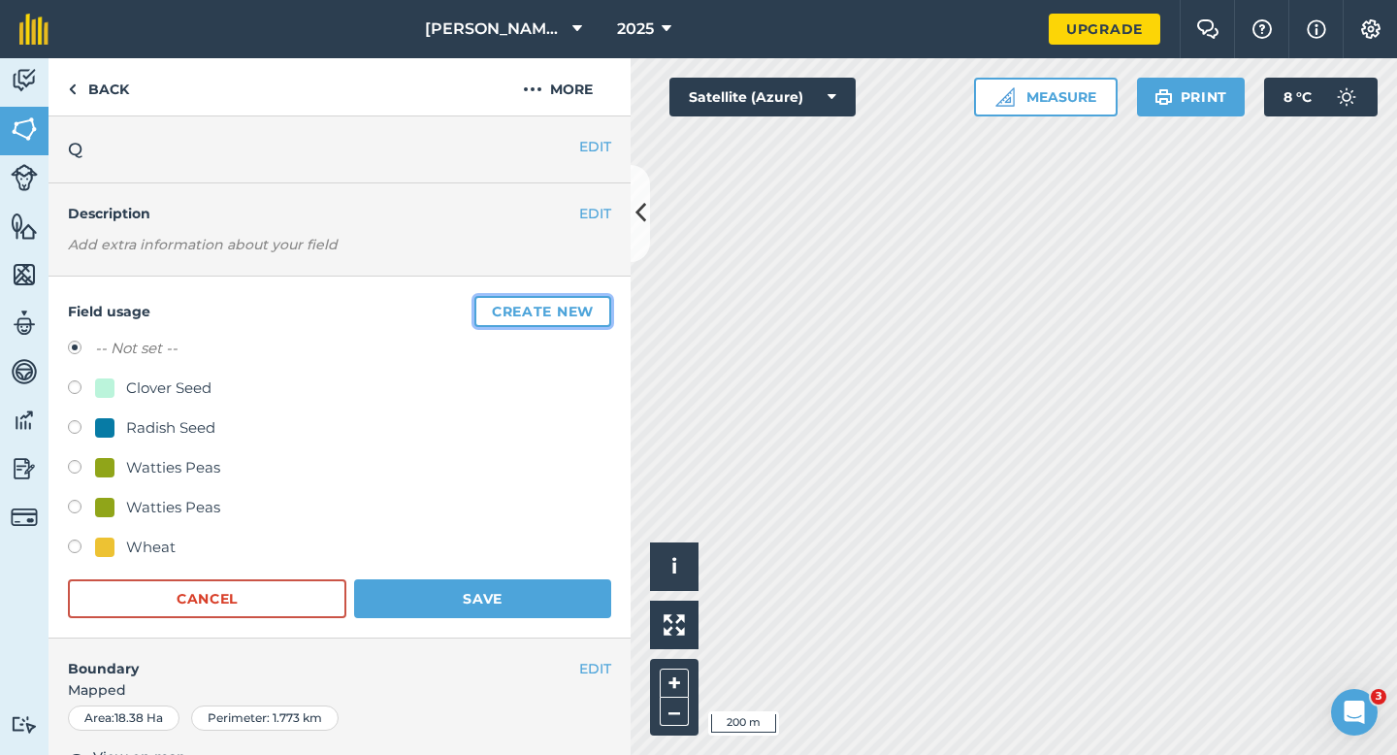
click at [597, 310] on button "Create new" at bounding box center [542, 311] width 137 height 31
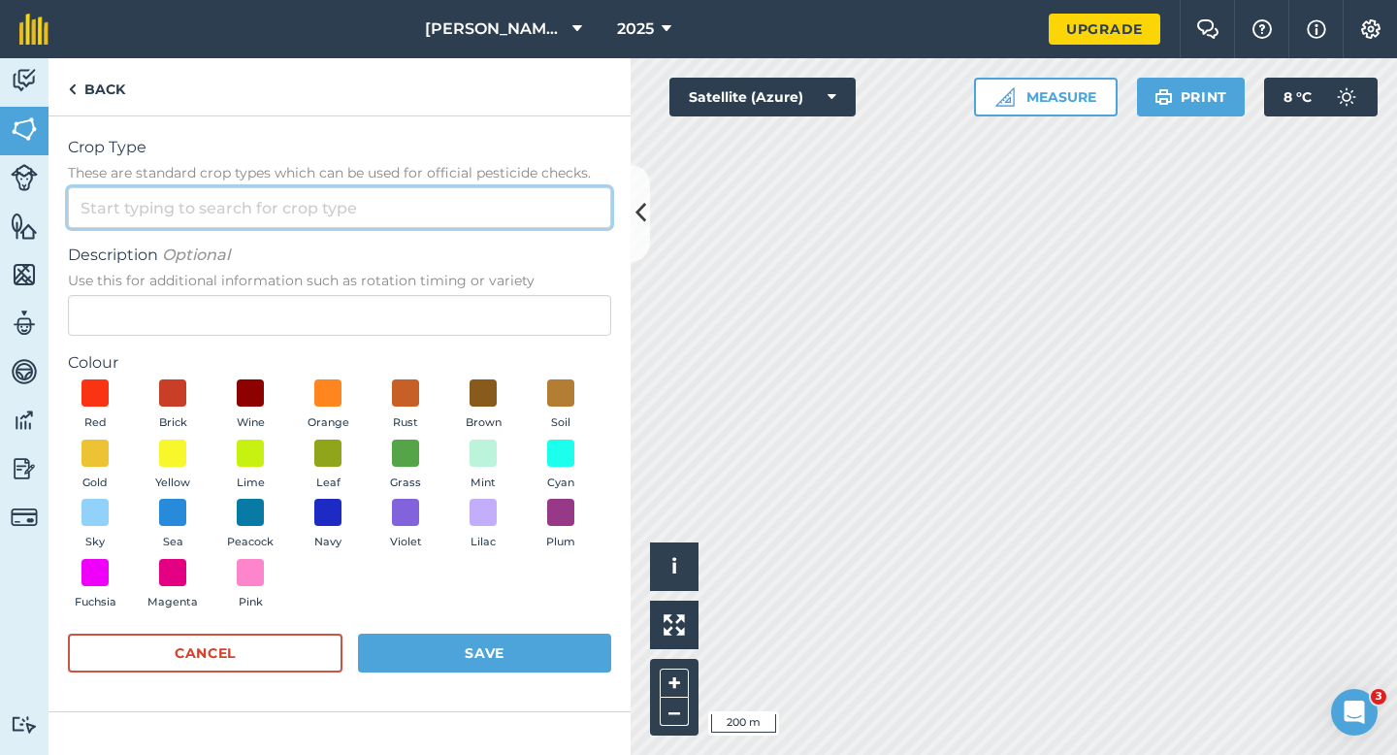
click at [537, 198] on input "Crop Type These are standard crop types which can be used for official pesticid…" at bounding box center [339, 207] width 543 height 41
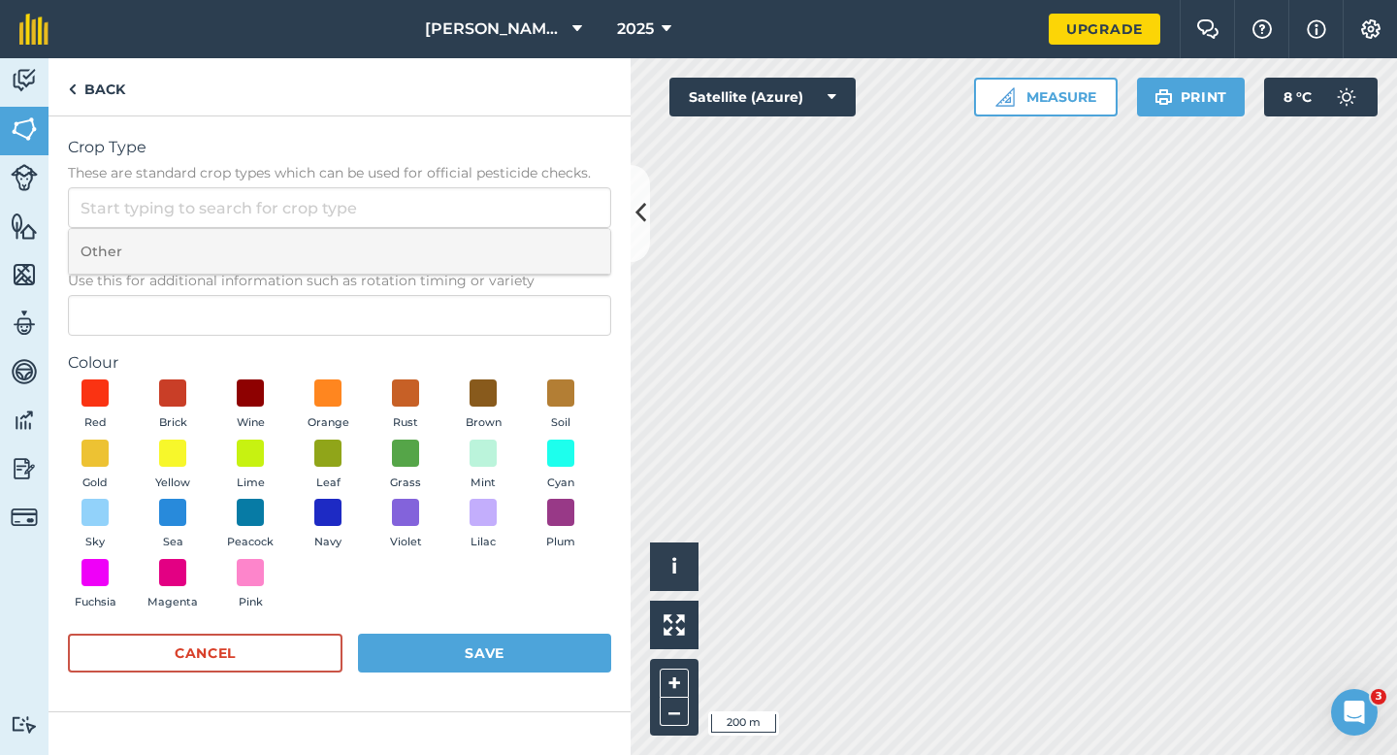
click at [537, 231] on li "Other" at bounding box center [339, 252] width 541 height 46
type input "Other"
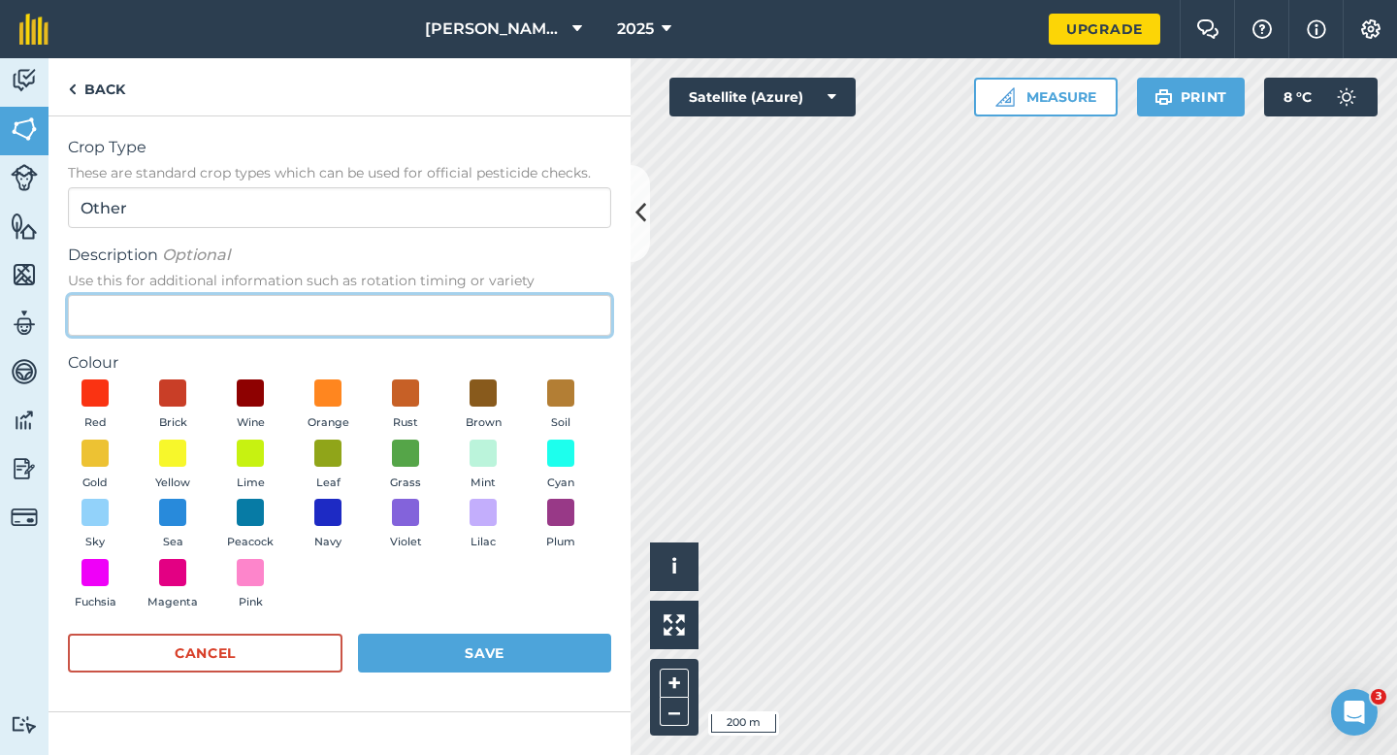
click at [533, 326] on input "Description Optional Use this for additional information such as rotation timin…" at bounding box center [339, 315] width 543 height 41
type input "Grass Seed"
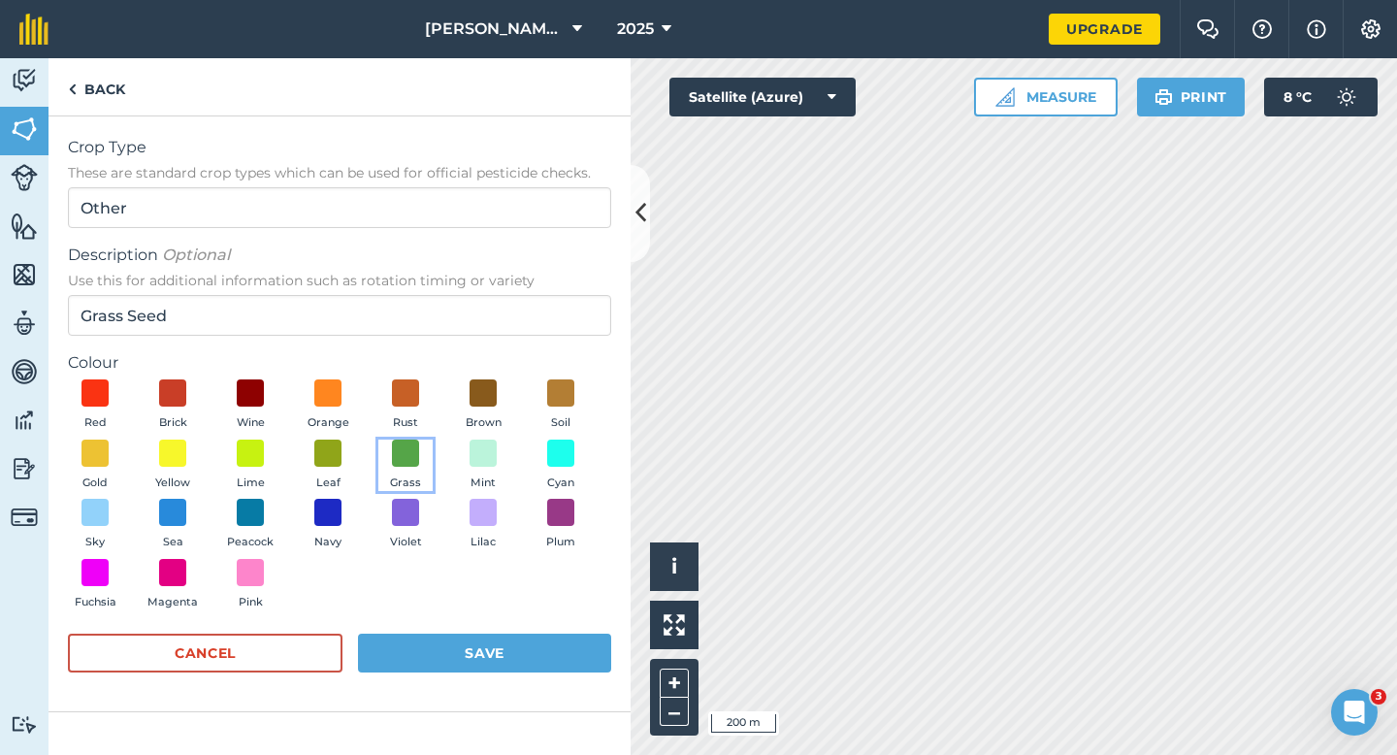
click at [423, 479] on button "Grass" at bounding box center [405, 465] width 54 height 52
click at [454, 672] on button "Save" at bounding box center [484, 652] width 253 height 39
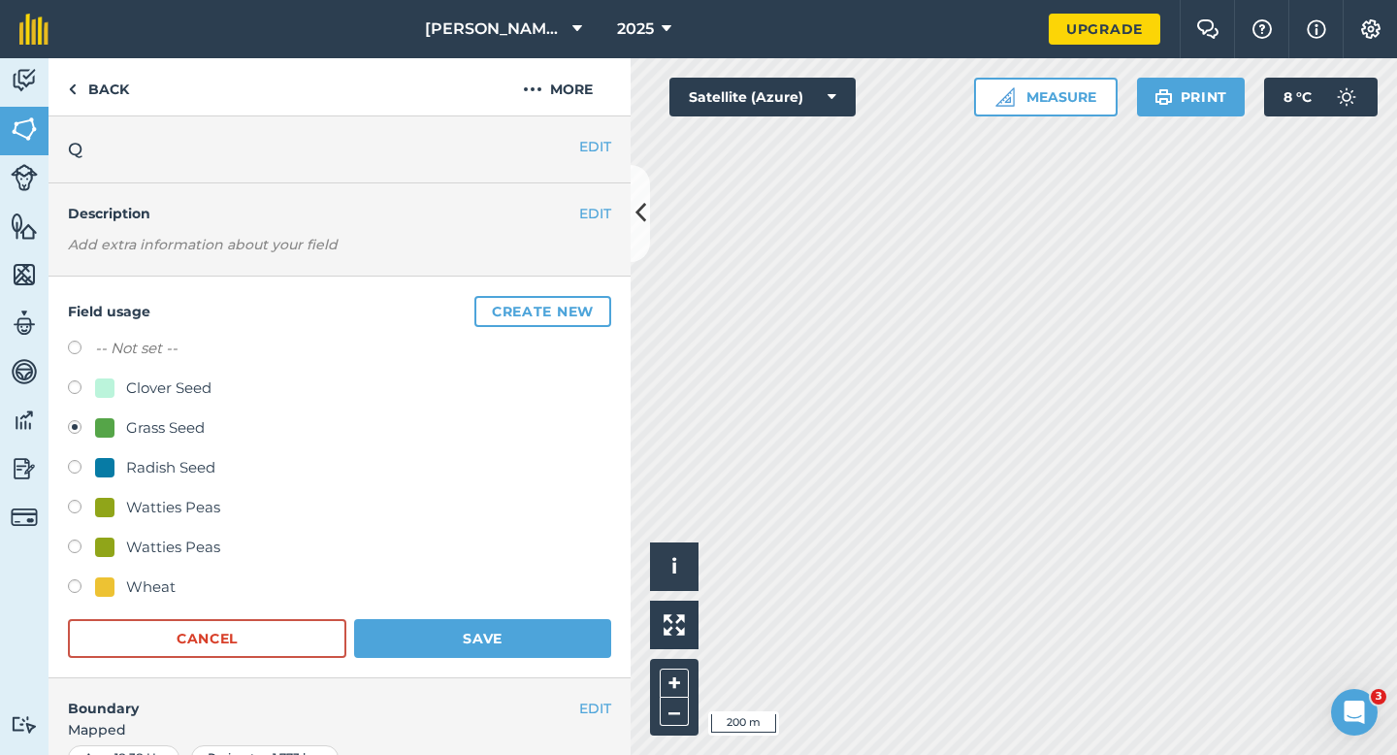
click at [495, 668] on div "Field usage Create new -- Not set -- Clover Seed Grass Seed Radish Seed Watties…" at bounding box center [339, 477] width 582 height 402
click at [495, 662] on div "Field usage Create new -- Not set -- Clover Seed Grass Seed Radish Seed Watties…" at bounding box center [339, 477] width 582 height 402
click at [502, 645] on button "Save" at bounding box center [482, 638] width 257 height 39
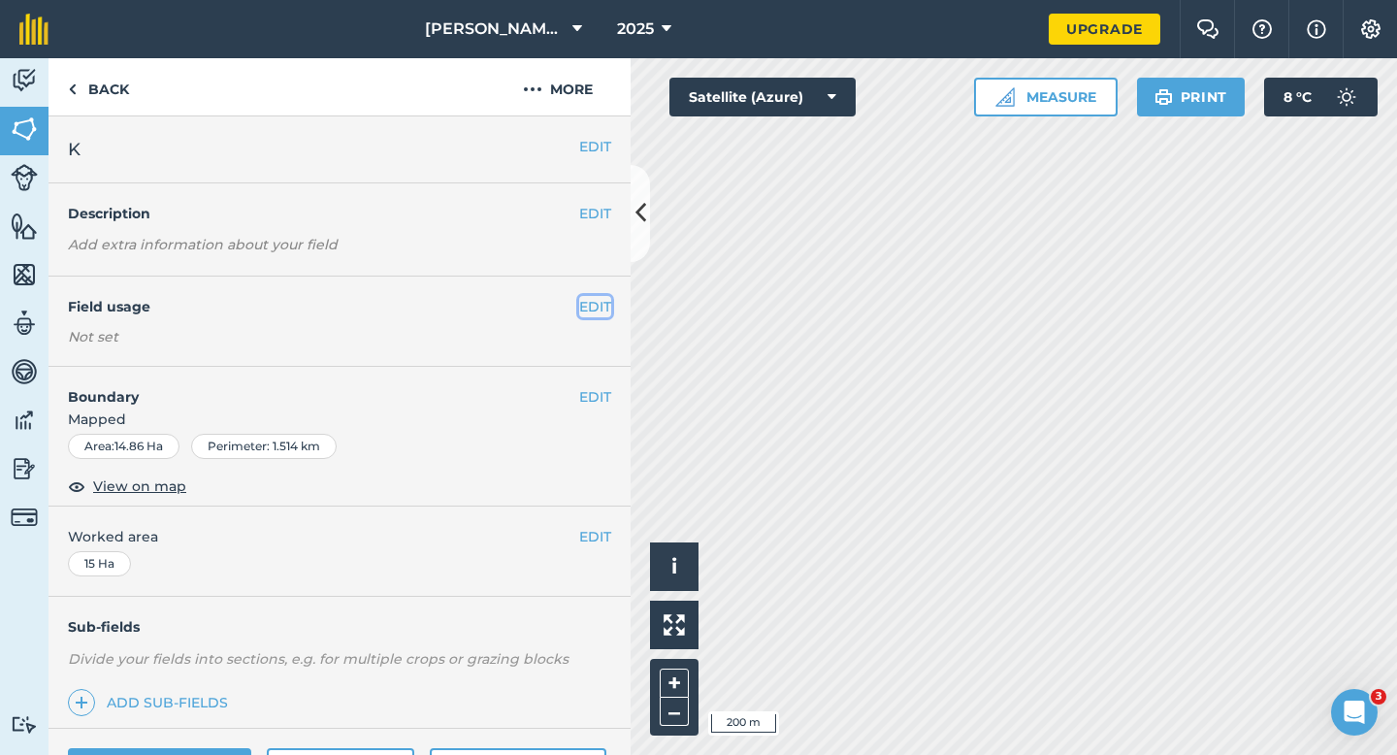
click at [604, 302] on button "EDIT" at bounding box center [595, 306] width 32 height 21
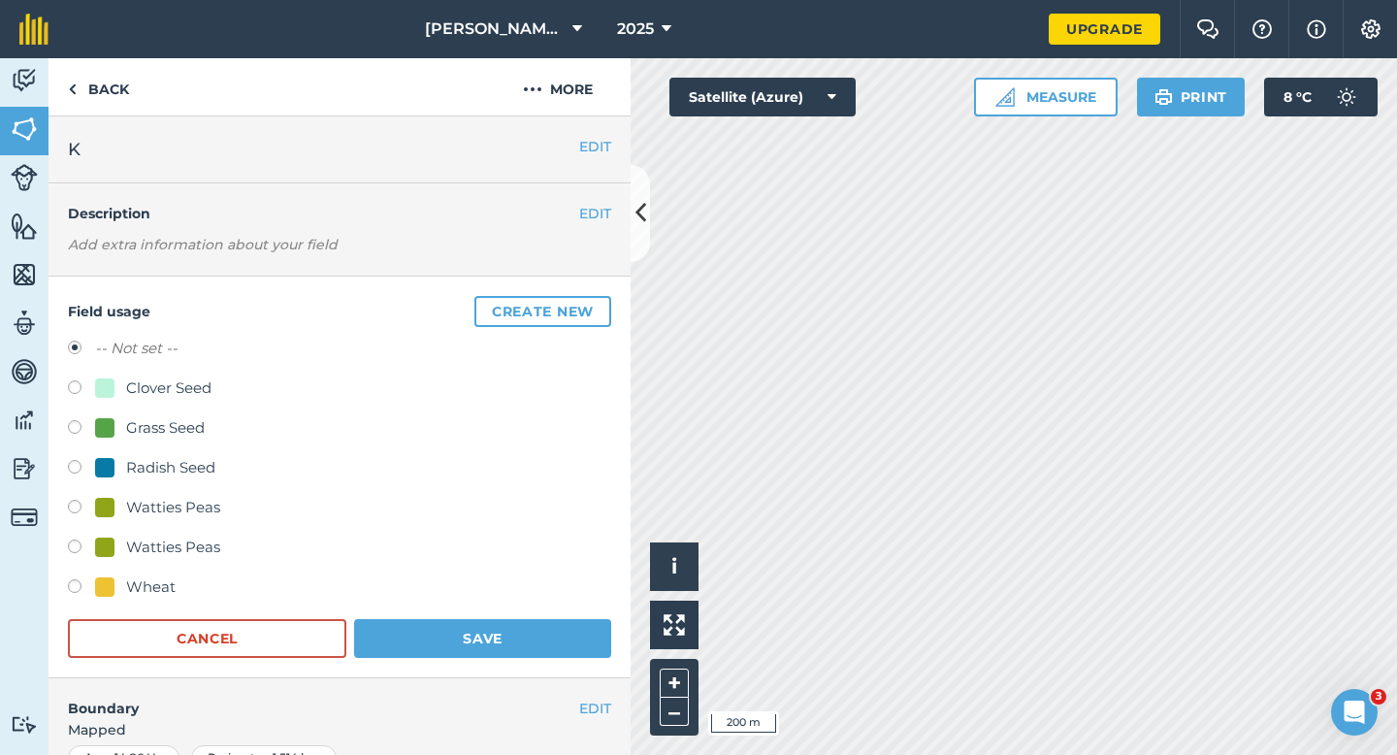
click at [190, 433] on div "Grass Seed" at bounding box center [165, 427] width 79 height 23
radio input "true"
radio input "false"
click at [444, 650] on button "Save" at bounding box center [482, 638] width 257 height 39
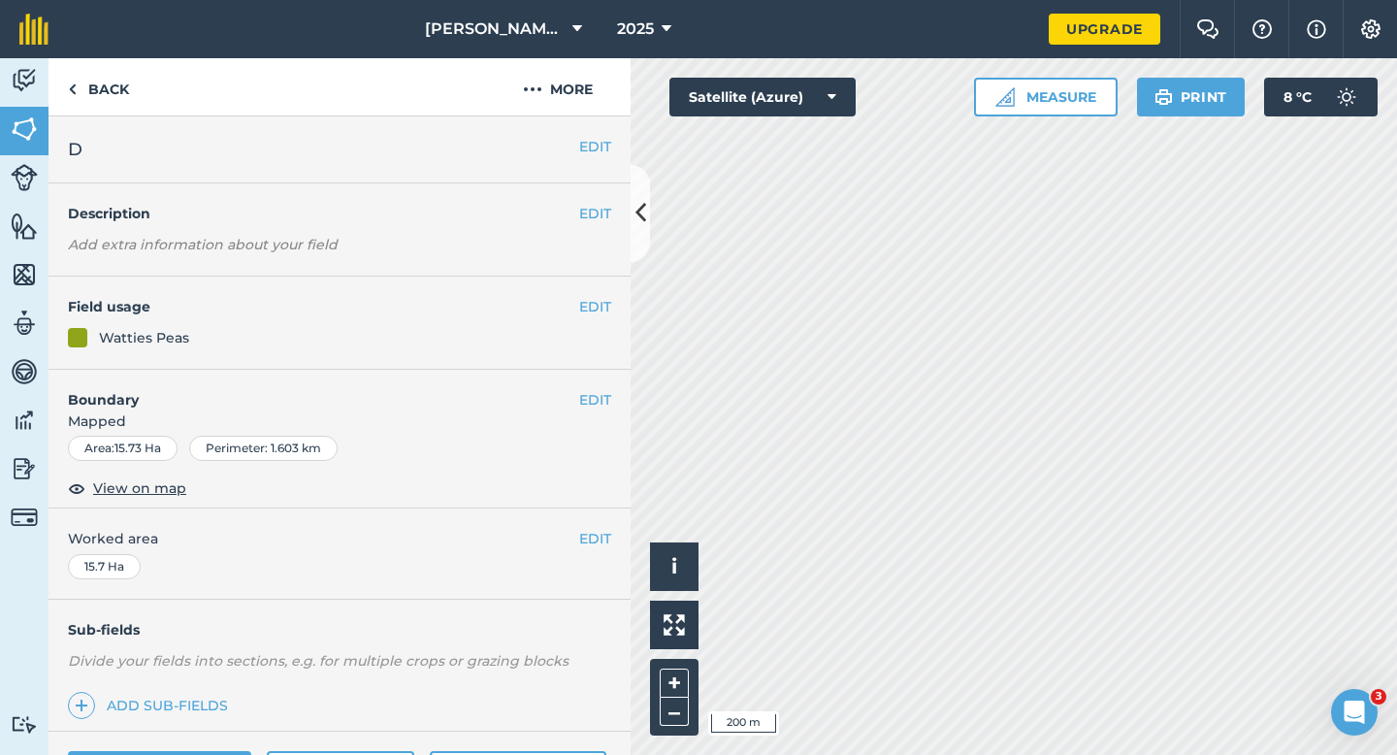
click at [613, 308] on div "EDIT Field usage Watties Peas" at bounding box center [339, 322] width 582 height 93
click at [608, 308] on button "EDIT" at bounding box center [595, 306] width 32 height 21
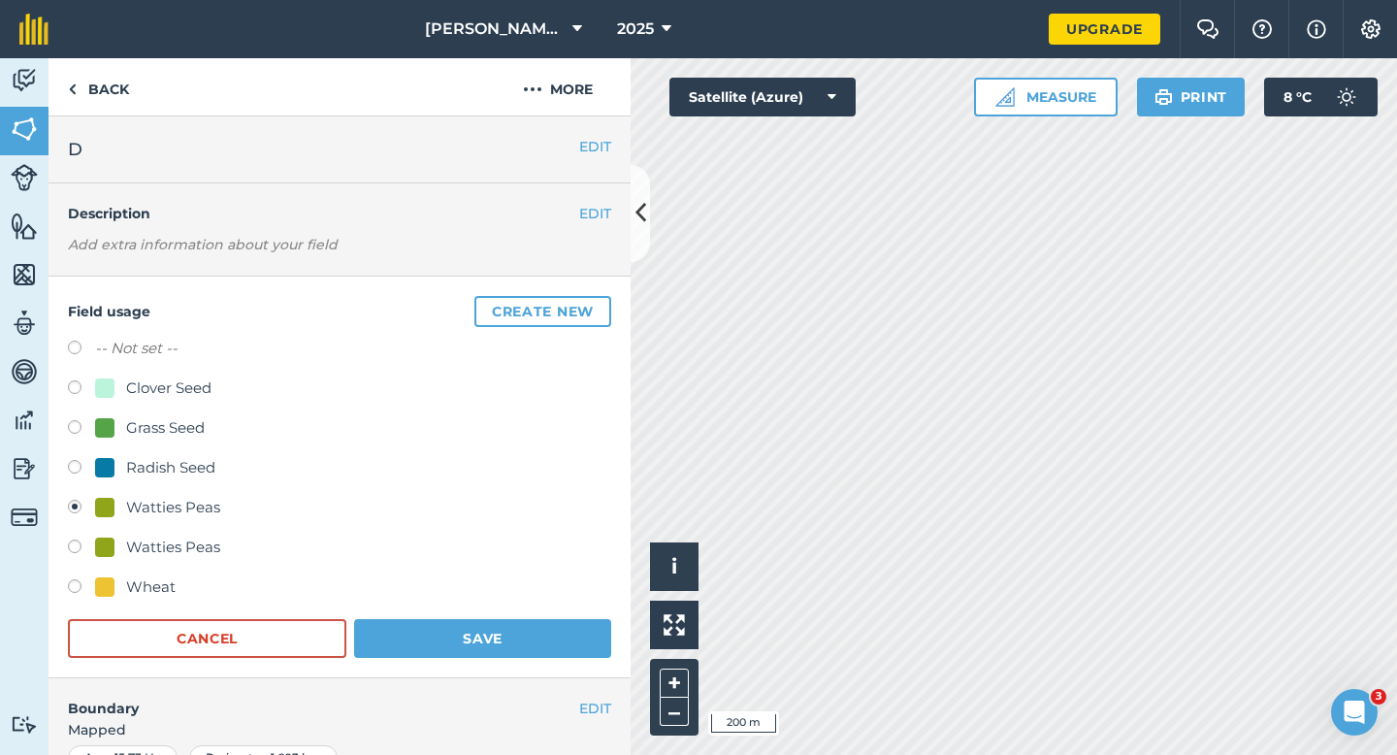
click at [611, 308] on div "Field usage Create new -- Not set -- Clover Seed Grass Seed Radish Seed Watties…" at bounding box center [339, 477] width 582 height 402
click at [547, 331] on div "Field usage Create new -- Not set -- Clover Seed Grass Seed Radish Seed Watties…" at bounding box center [339, 477] width 582 height 402
click at [547, 306] on button "Create new" at bounding box center [542, 311] width 137 height 31
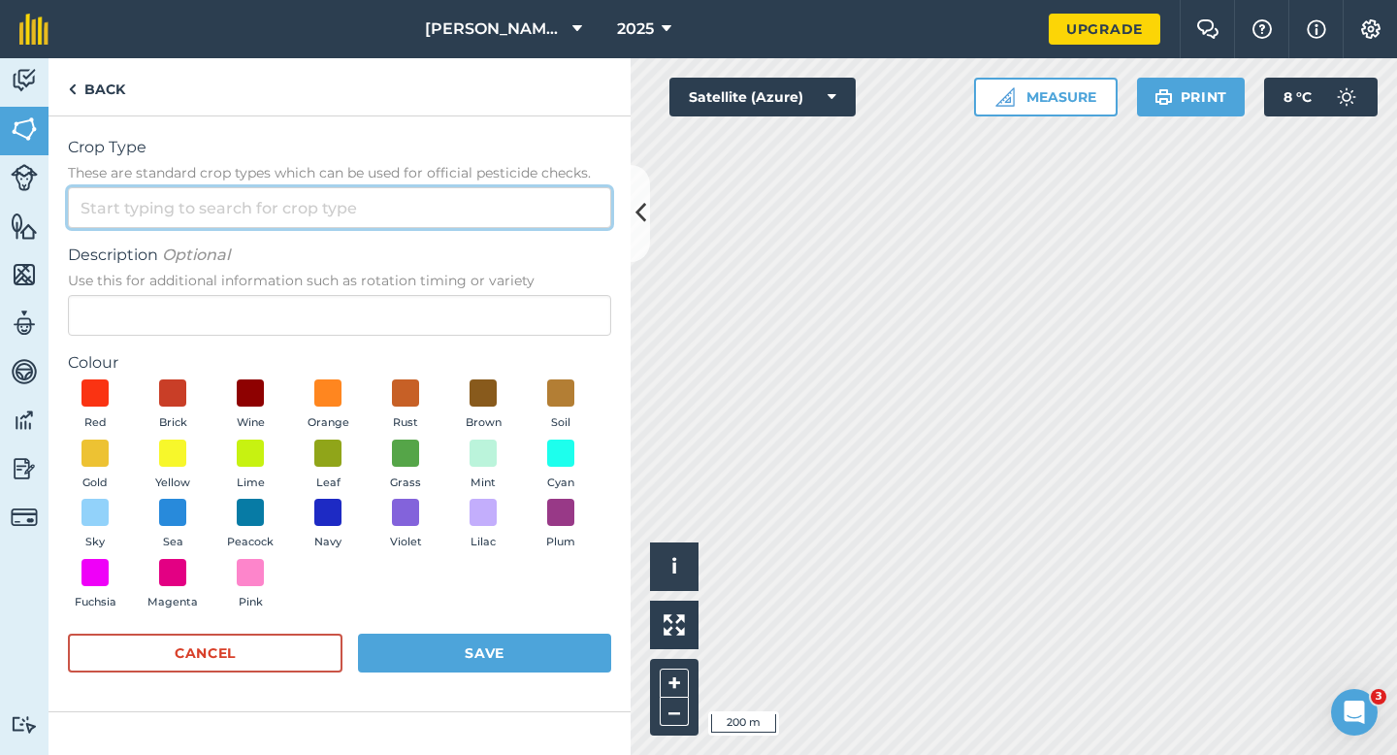
click at [521, 208] on input "Crop Type These are standard crop types which can be used for official pesticid…" at bounding box center [339, 207] width 543 height 41
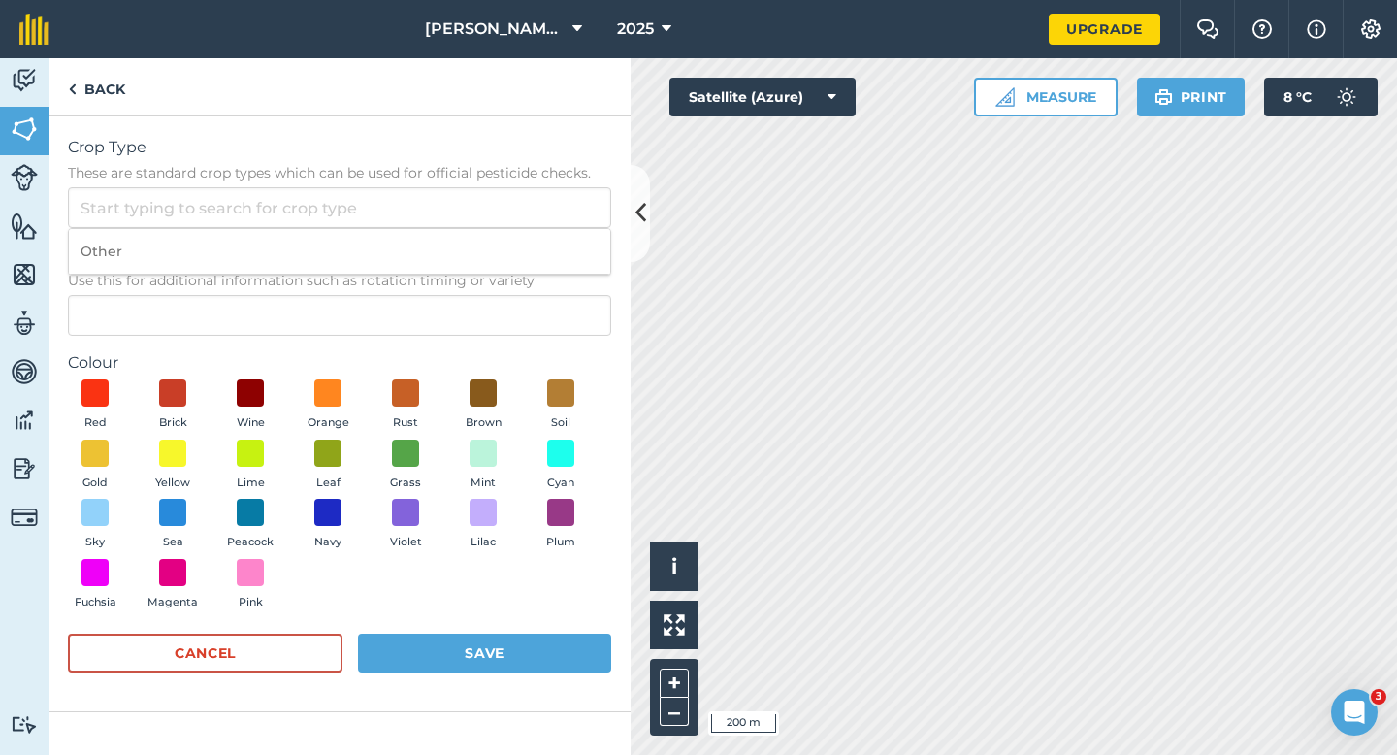
click at [521, 232] on li "Other" at bounding box center [339, 252] width 541 height 46
type input "Other"
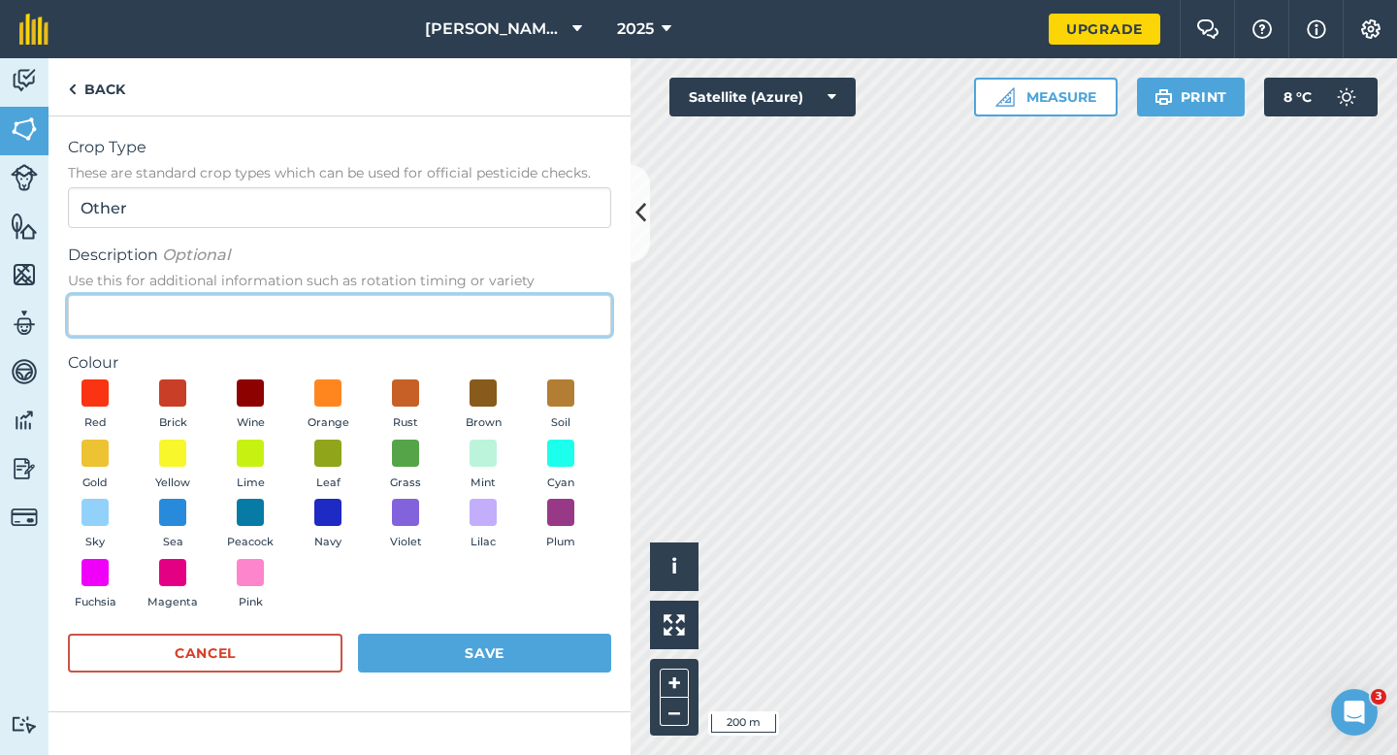
click at [510, 298] on input "Description Optional Use this for additional information such as rotation timin…" at bounding box center [339, 315] width 543 height 41
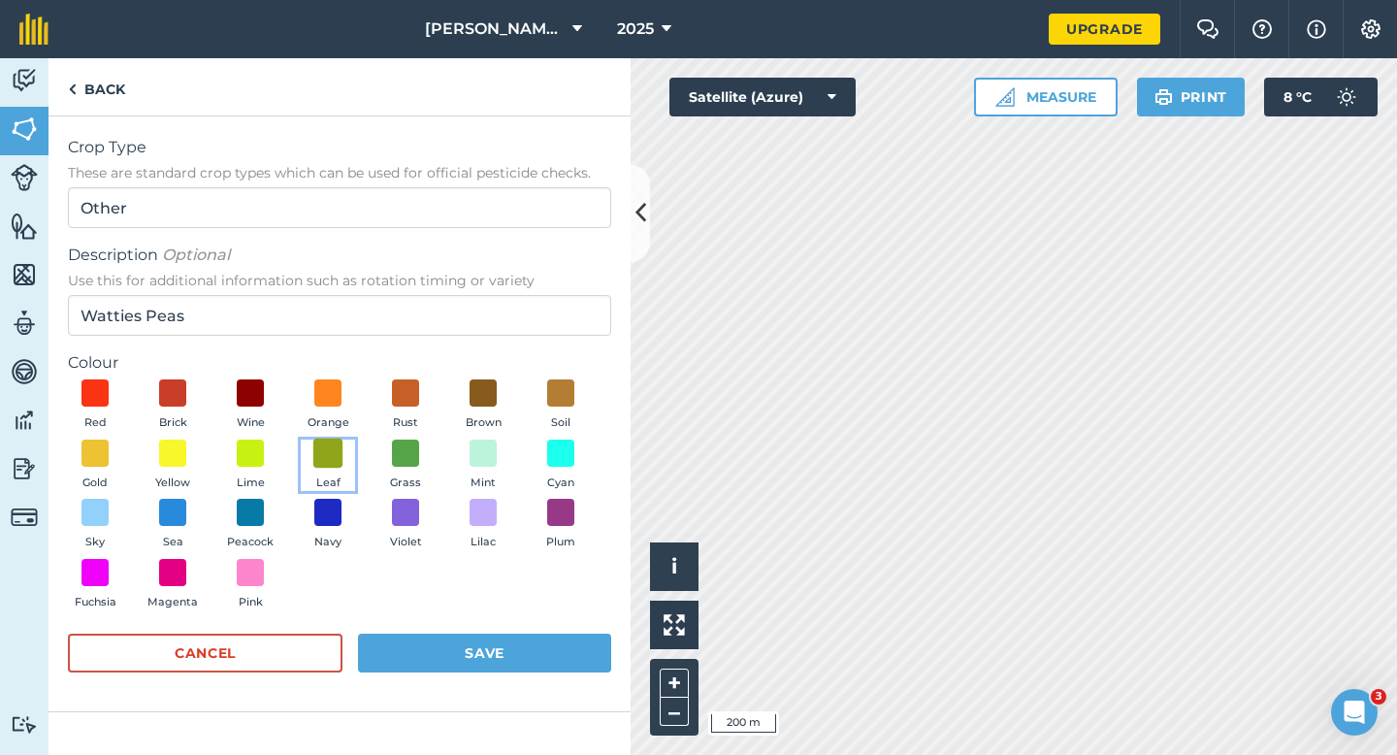
click at [317, 458] on span at bounding box center [328, 452] width 30 height 30
click at [268, 343] on form "Crop Type These are standard crop types which can be used for official pesticid…" at bounding box center [339, 414] width 543 height 556
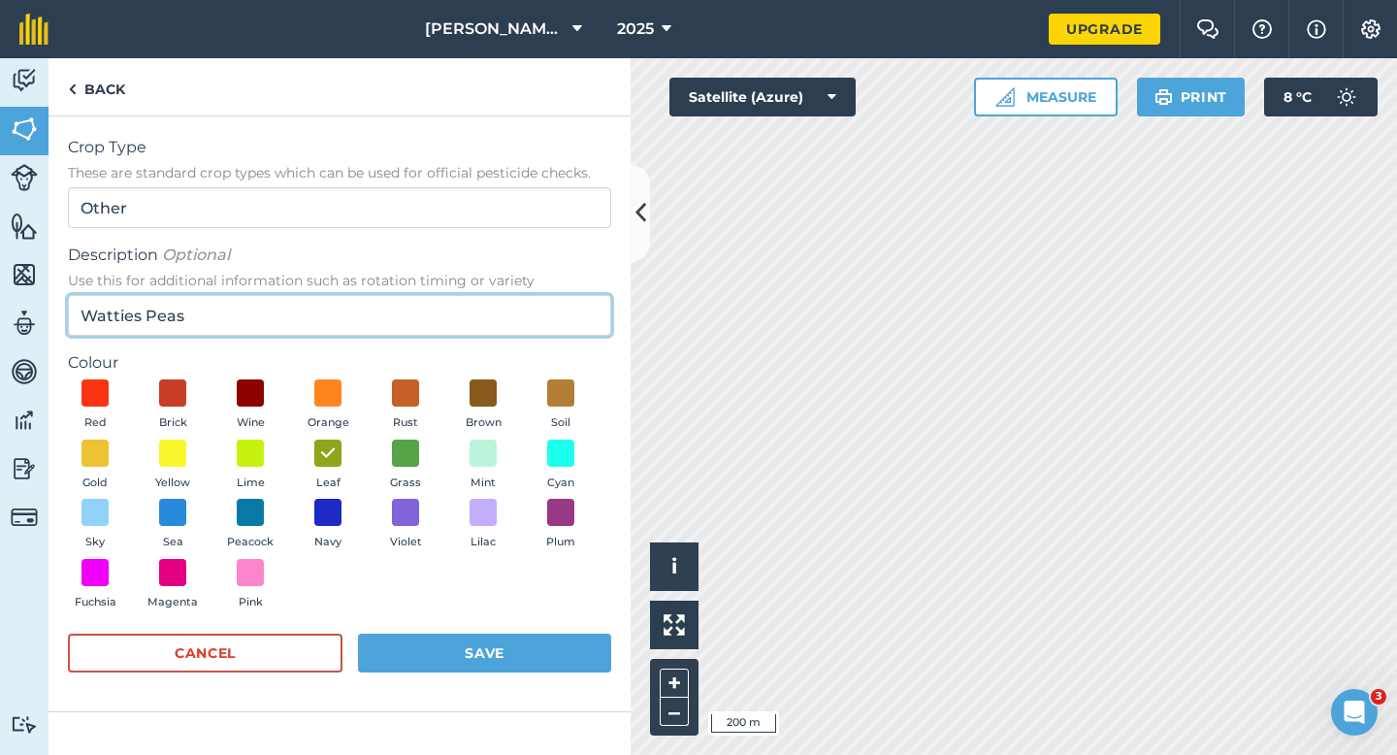
click at [268, 322] on input "Watties Peas" at bounding box center [339, 315] width 543 height 41
type input "Watties Beans"
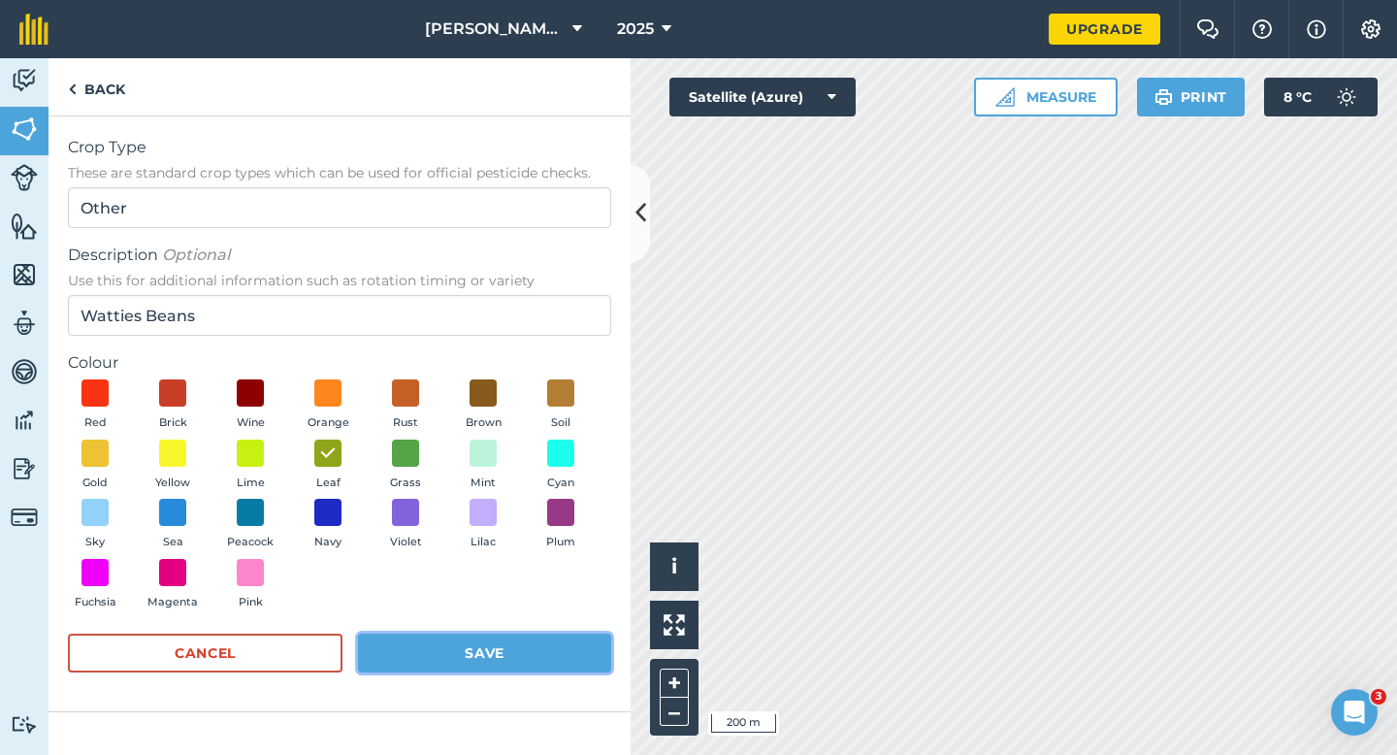
click at [405, 635] on button "Save" at bounding box center [484, 652] width 253 height 39
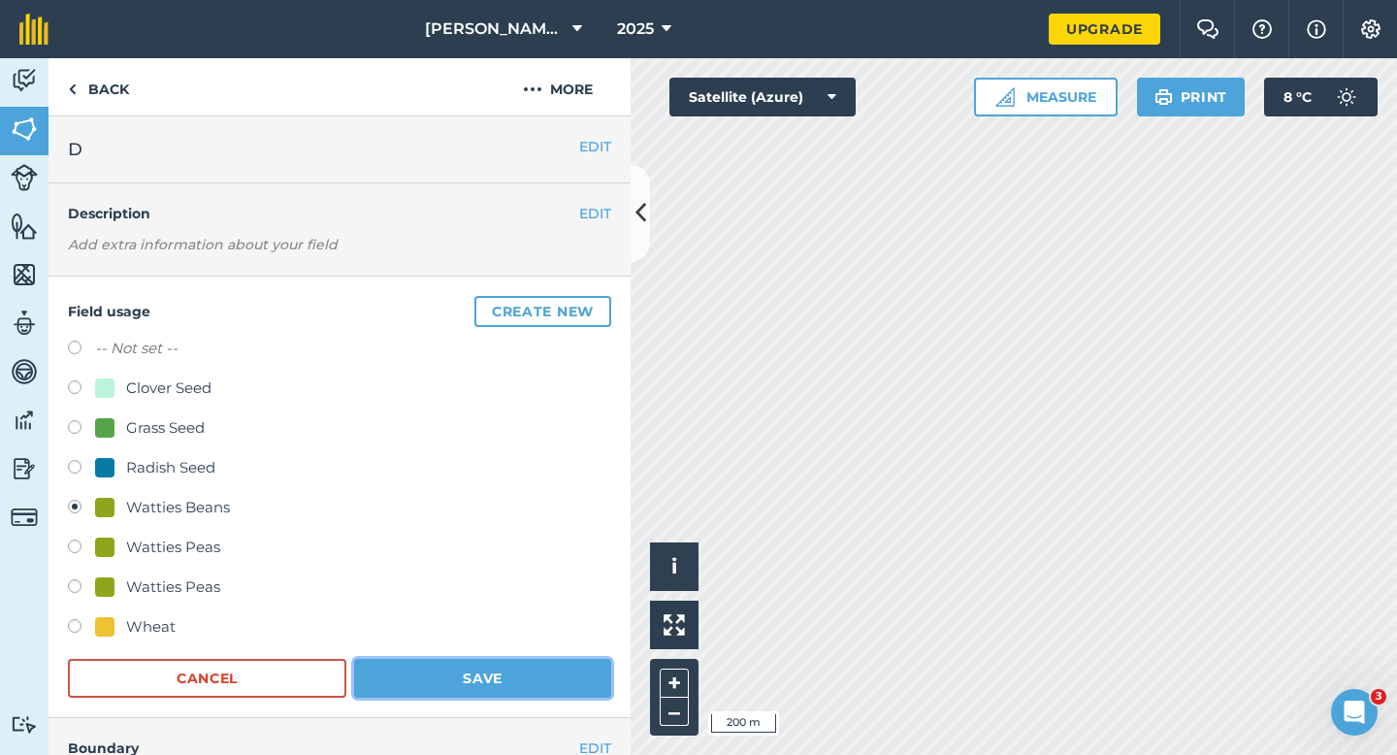
click at [519, 680] on button "Save" at bounding box center [482, 678] width 257 height 39
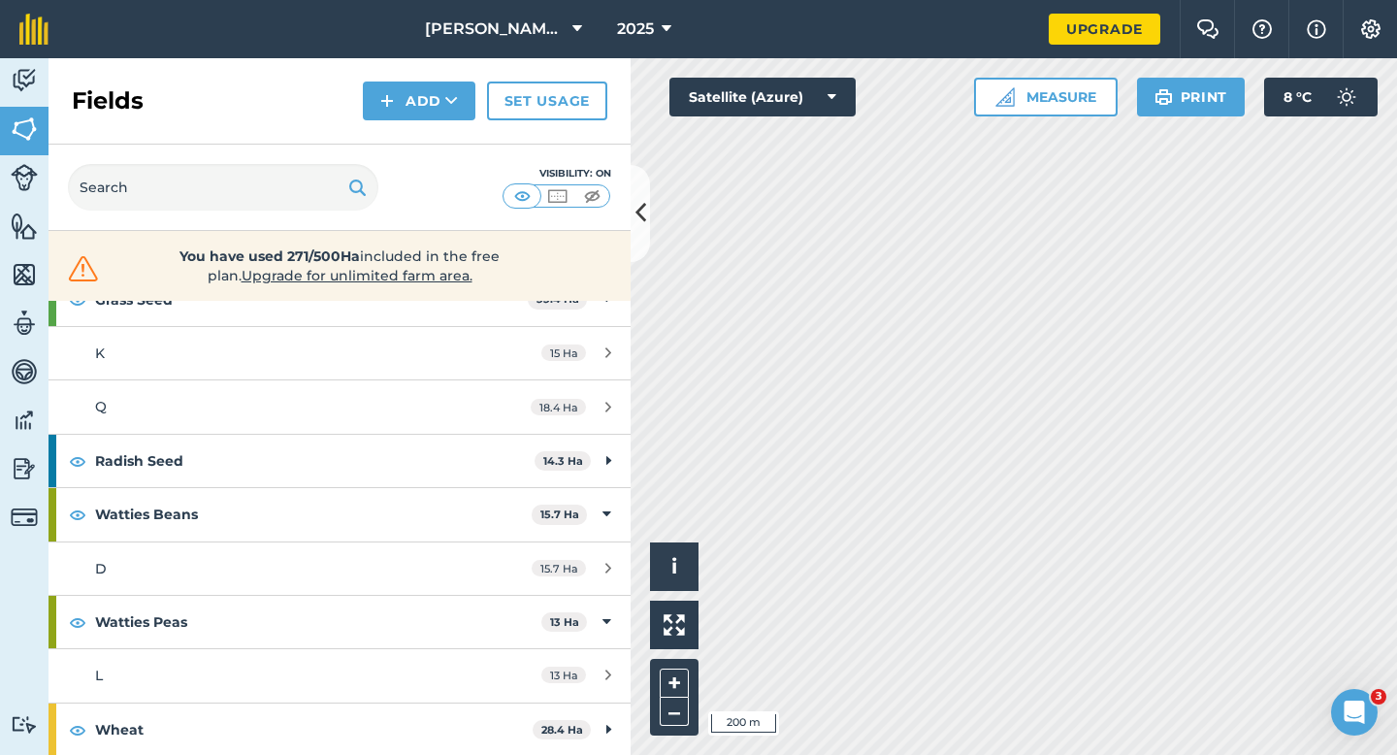
scroll to position [227, 0]
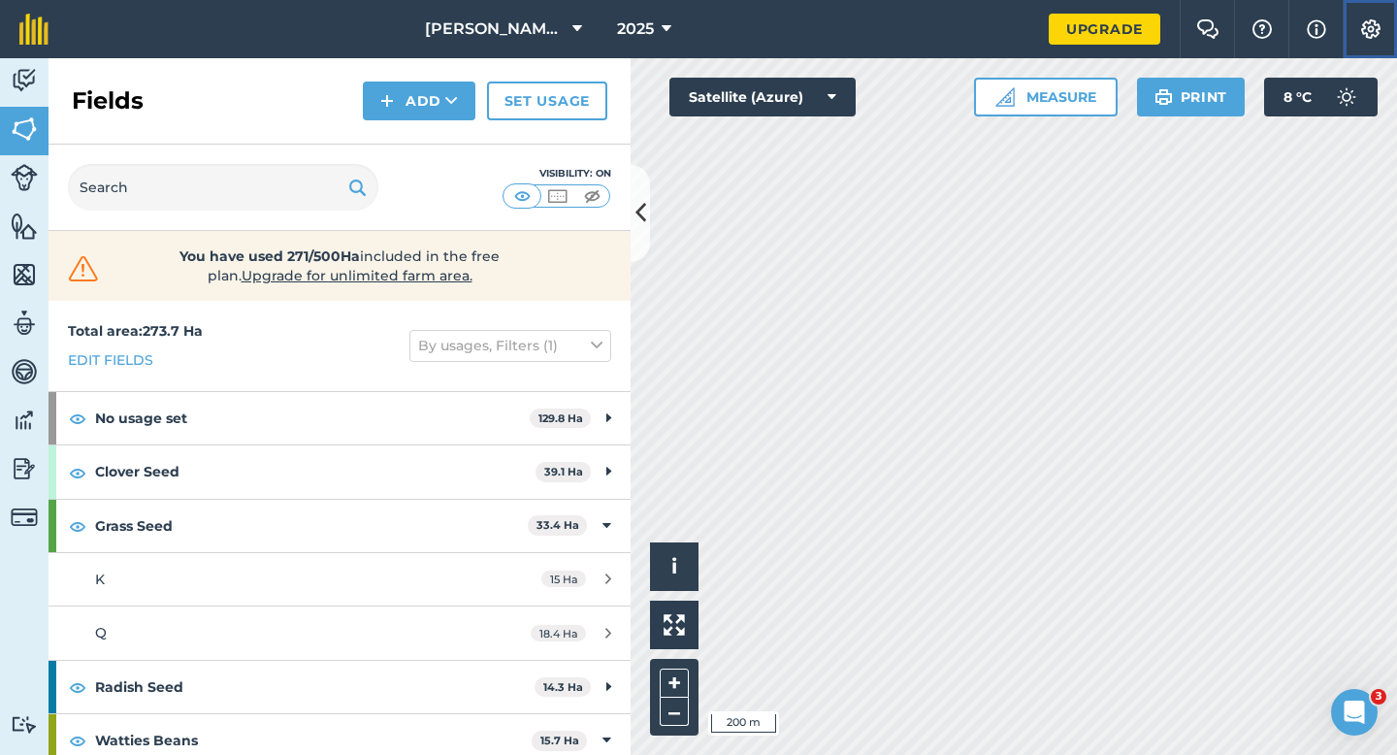
click at [1354, 36] on button "Settings" at bounding box center [1369, 29] width 54 height 58
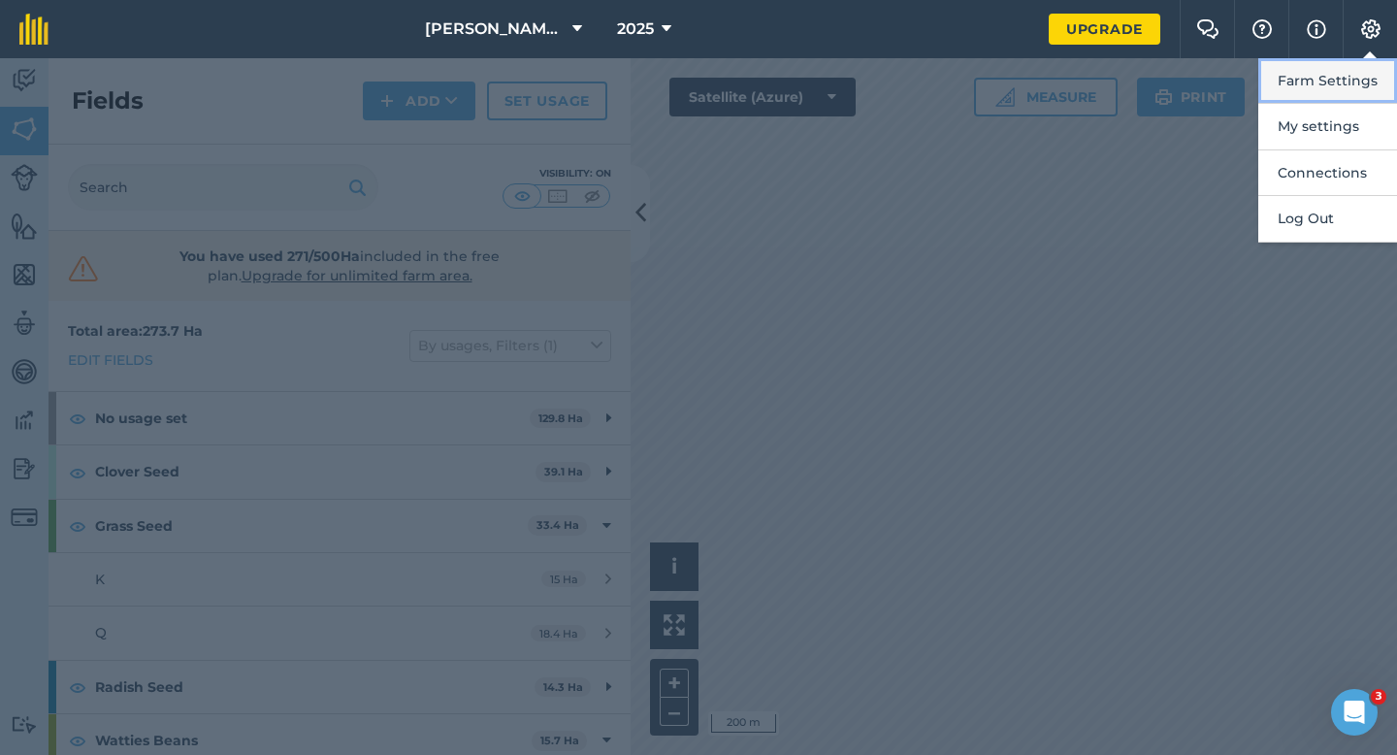
click at [1341, 77] on button "Farm Settings" at bounding box center [1327, 81] width 139 height 46
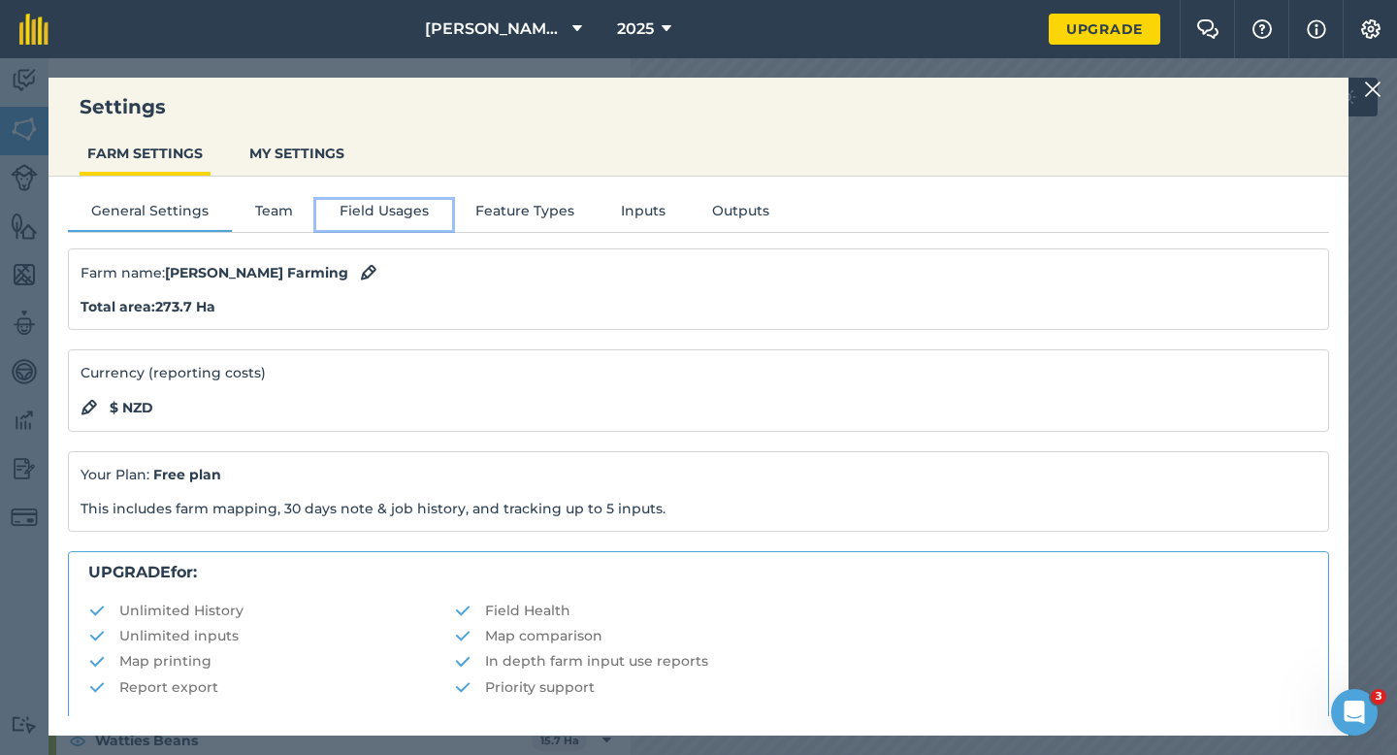
click at [435, 200] on button "Field Usages" at bounding box center [384, 214] width 136 height 29
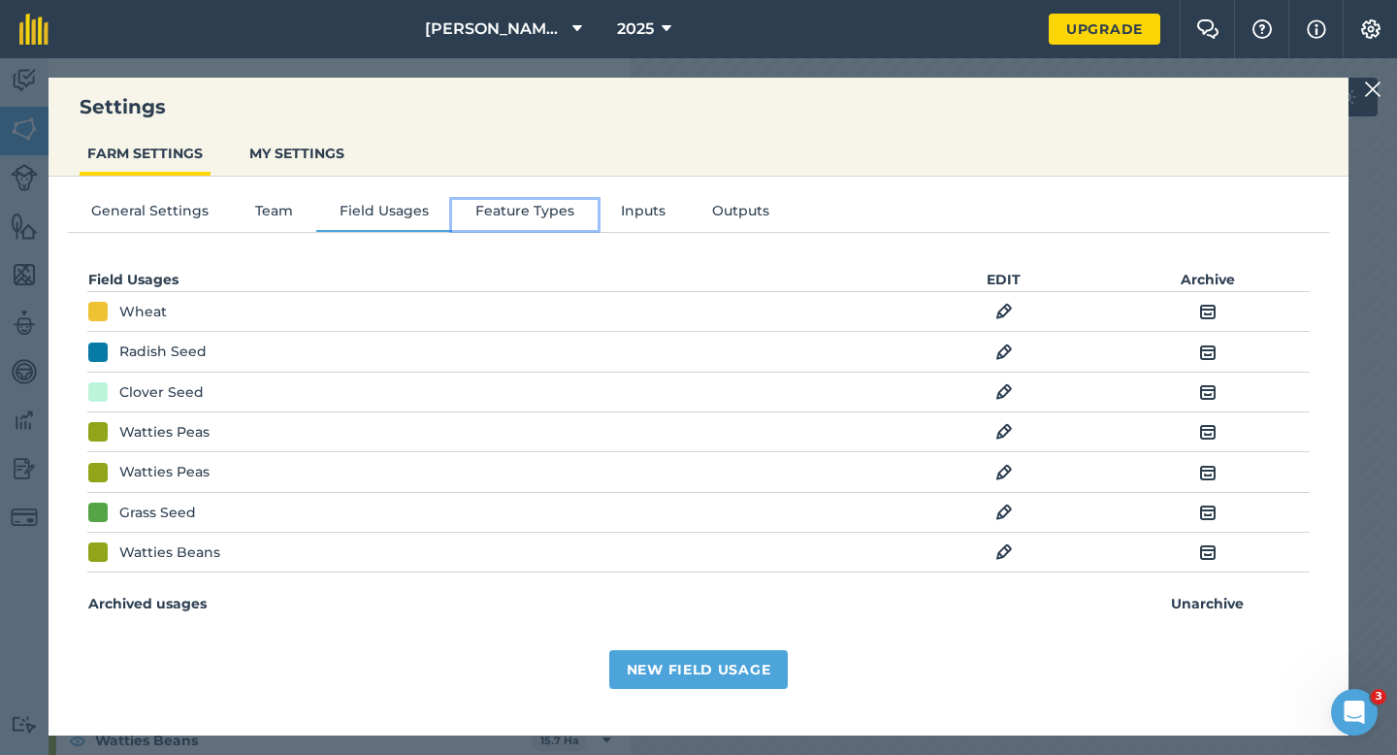
click at [485, 209] on button "Feature Types" at bounding box center [524, 214] width 145 height 29
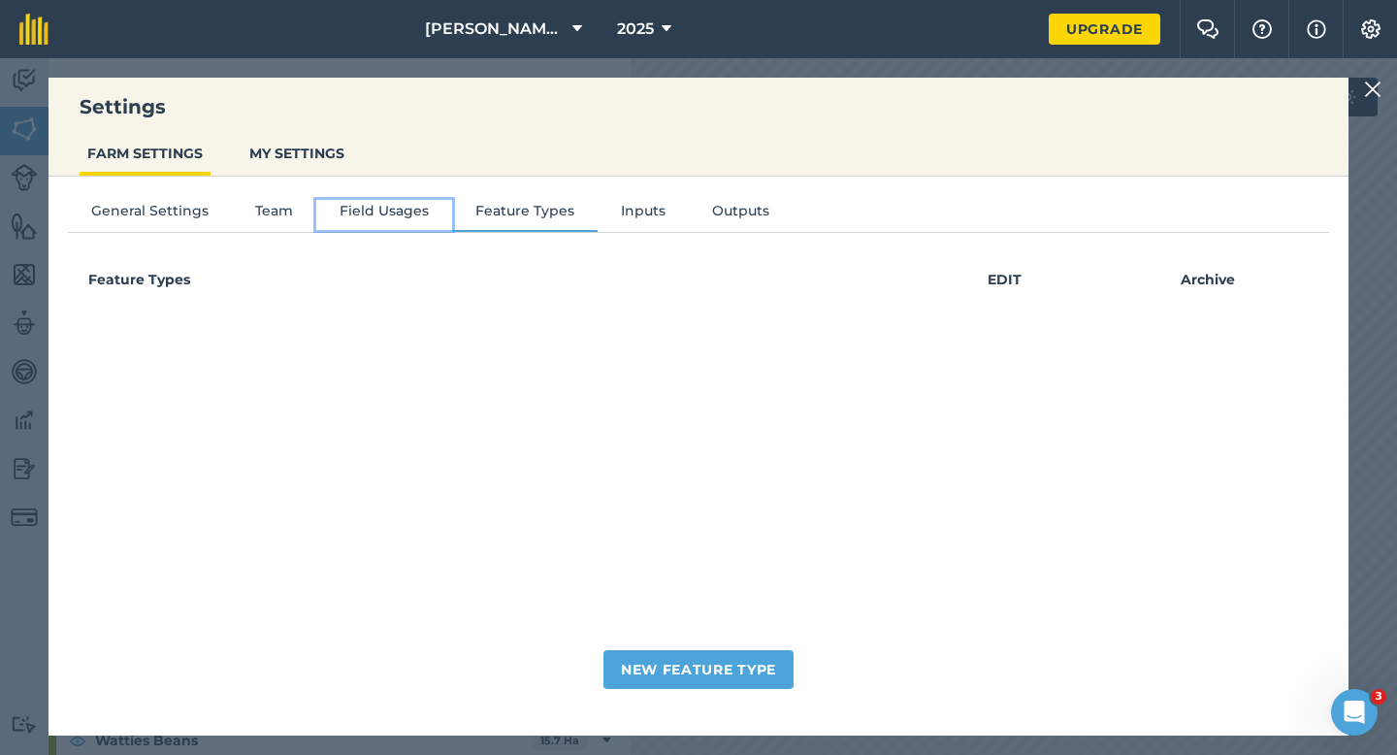
click at [385, 212] on button "Field Usages" at bounding box center [384, 214] width 136 height 29
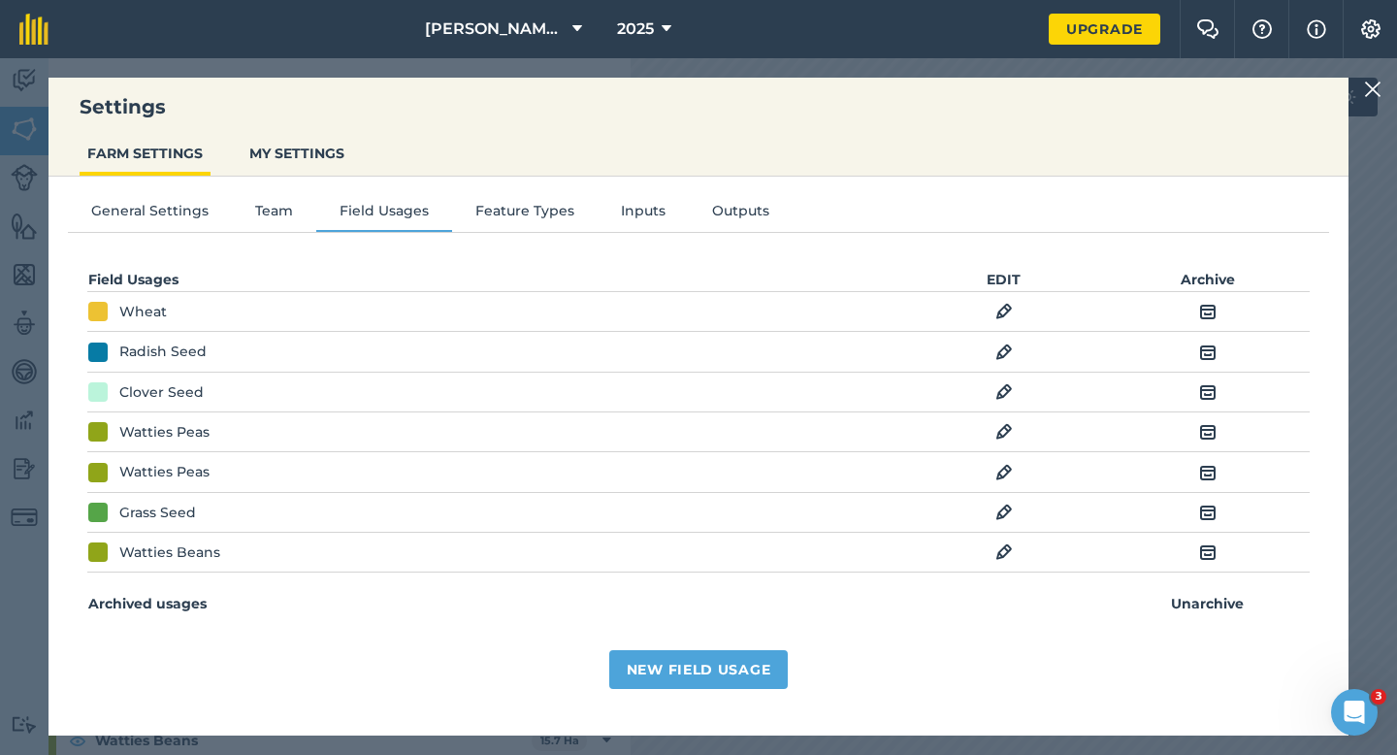
click at [1008, 463] on img at bounding box center [1003, 472] width 17 height 23
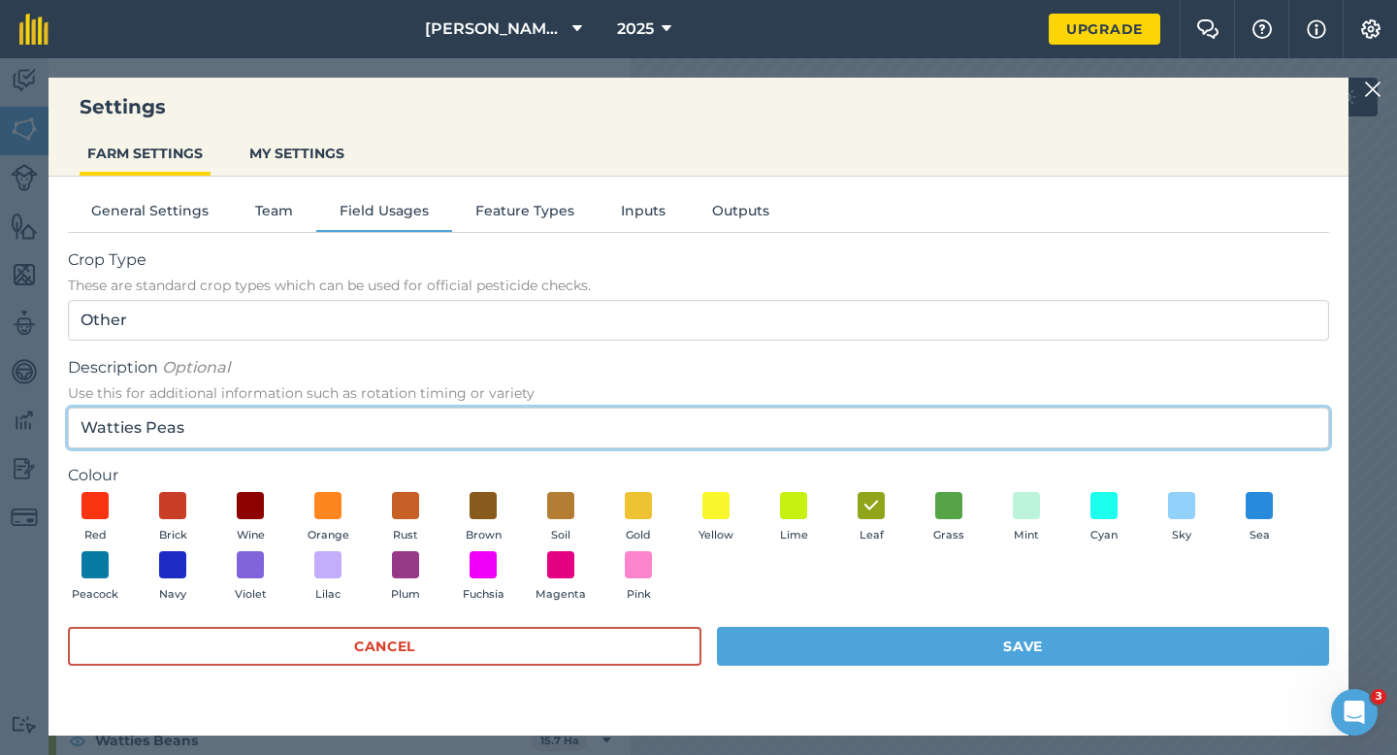
drag, startPoint x: 184, startPoint y: 429, endPoint x: 91, endPoint y: 429, distance: 93.1
click at [91, 429] on input "Watties Peas" at bounding box center [698, 427] width 1261 height 41
type input "W"
type input "Broad Bean Seed"
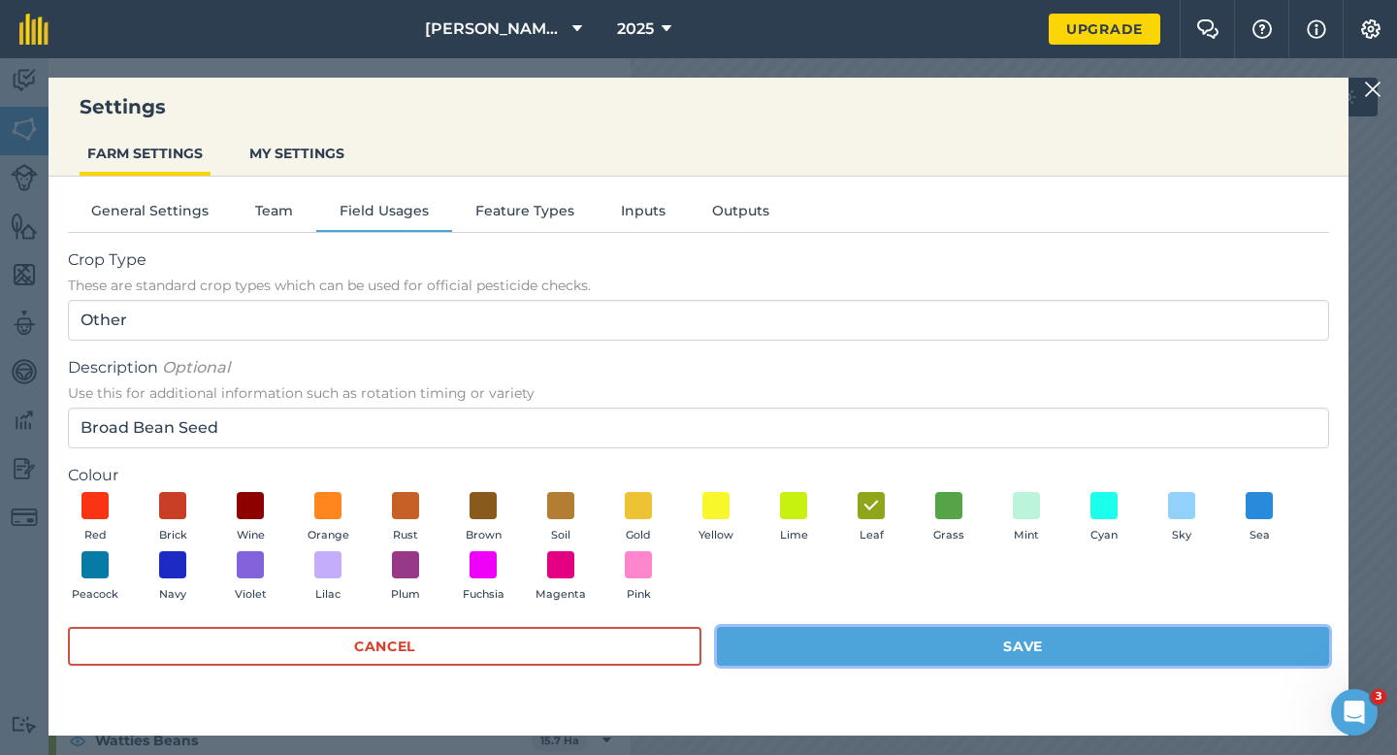
click at [798, 652] on button "Save" at bounding box center [1023, 646] width 612 height 39
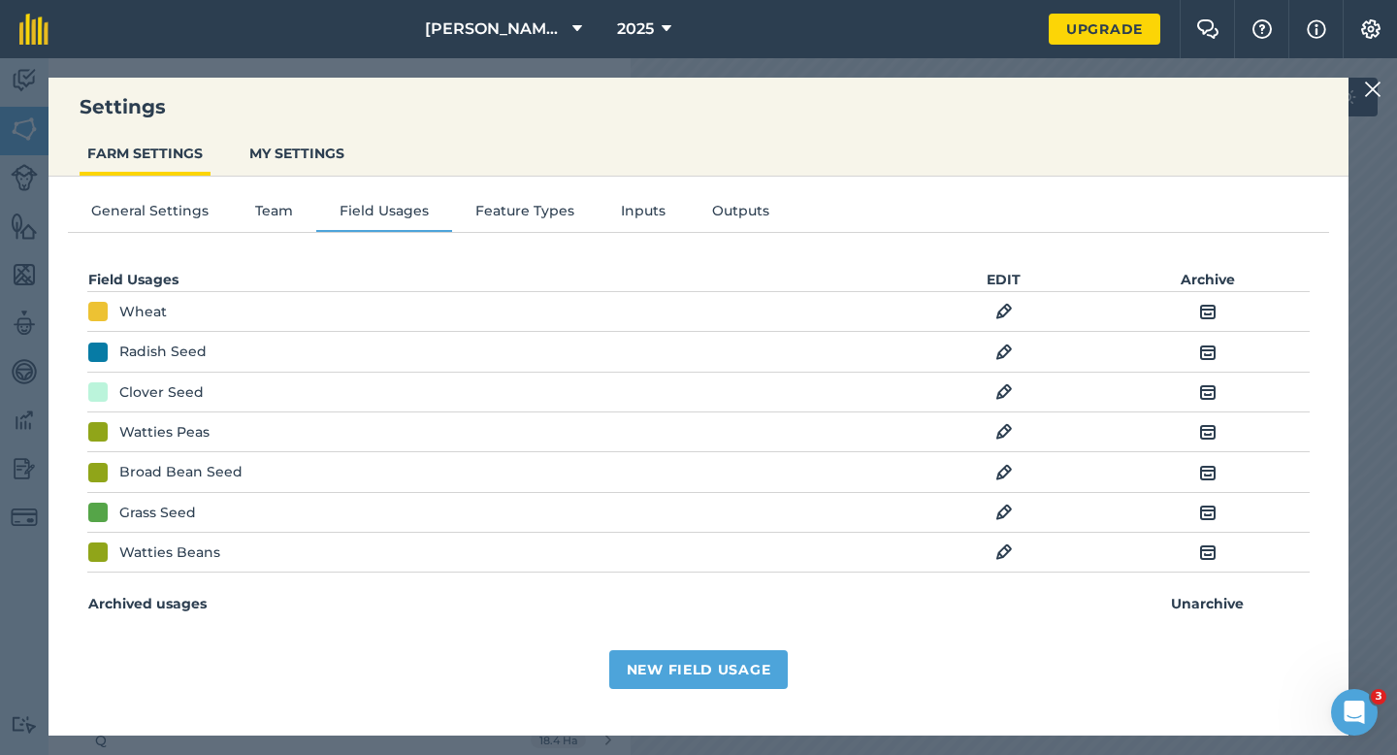
click at [1369, 88] on img at bounding box center [1372, 89] width 17 height 23
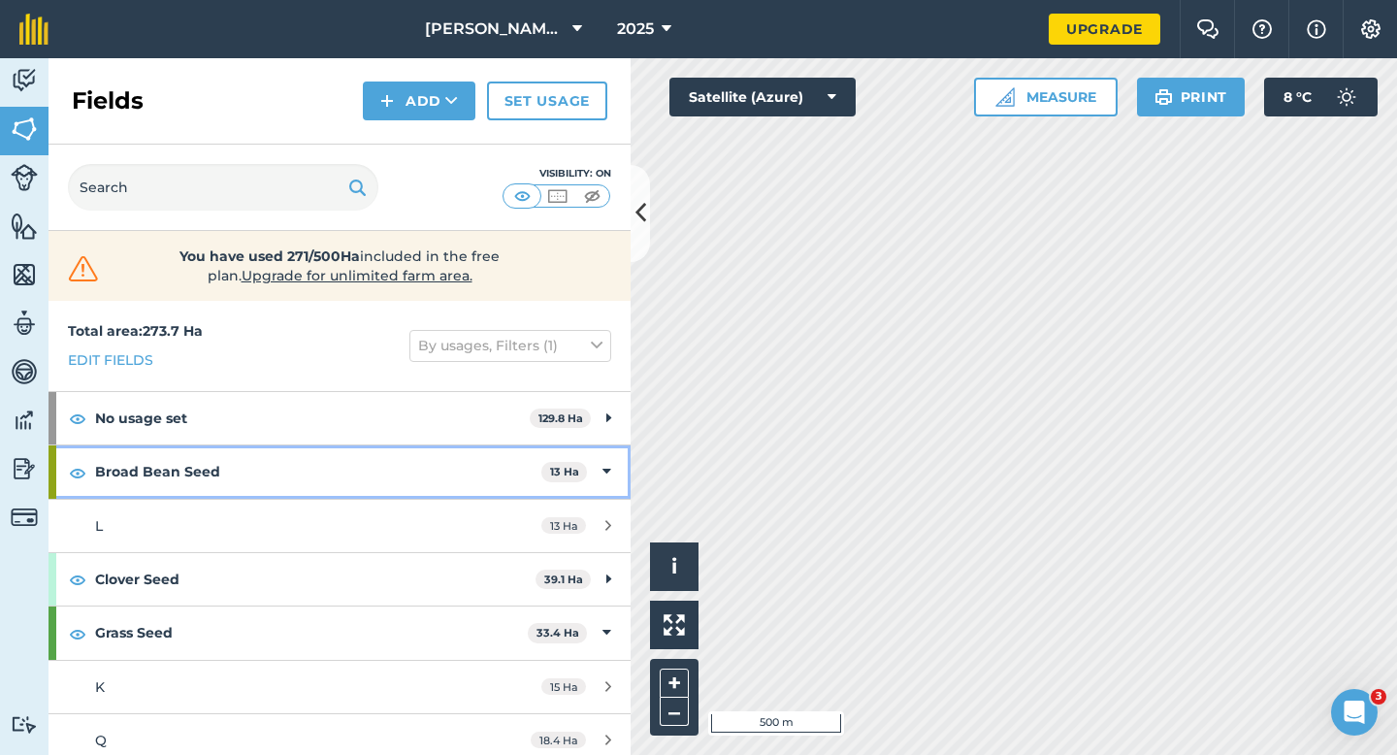
click at [575, 480] on span "13 Ha" at bounding box center [564, 472] width 46 height 20
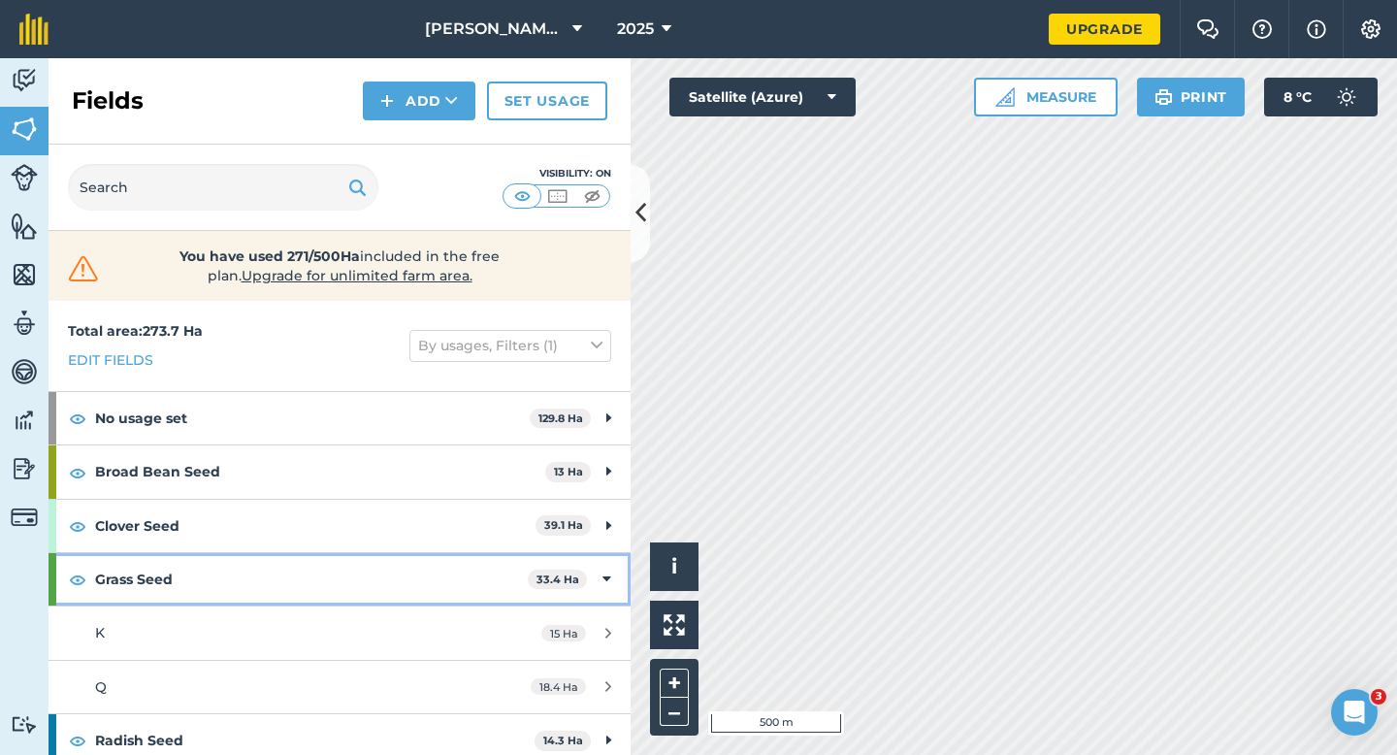
click at [603, 560] on div "Grass Seed 33.4 Ha" at bounding box center [339, 579] width 582 height 52
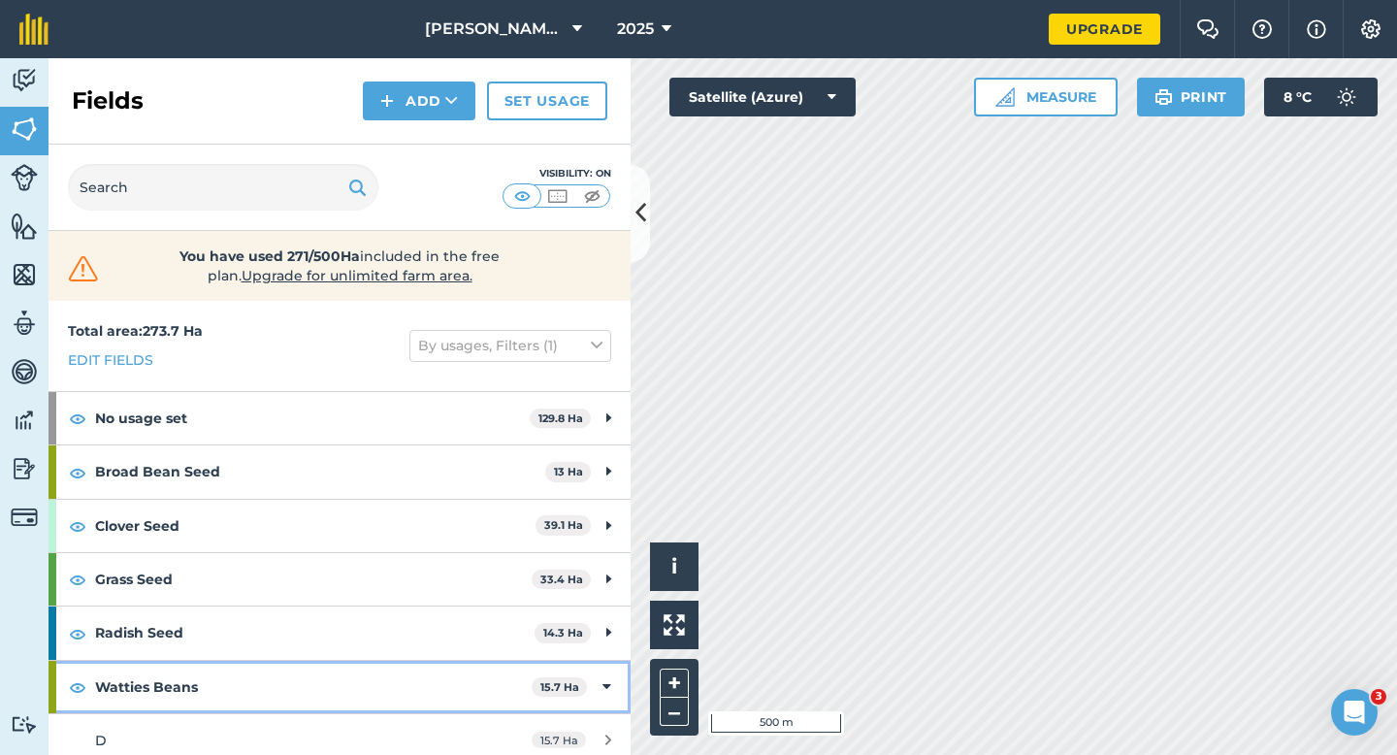
click at [605, 684] on icon at bounding box center [606, 686] width 9 height 21
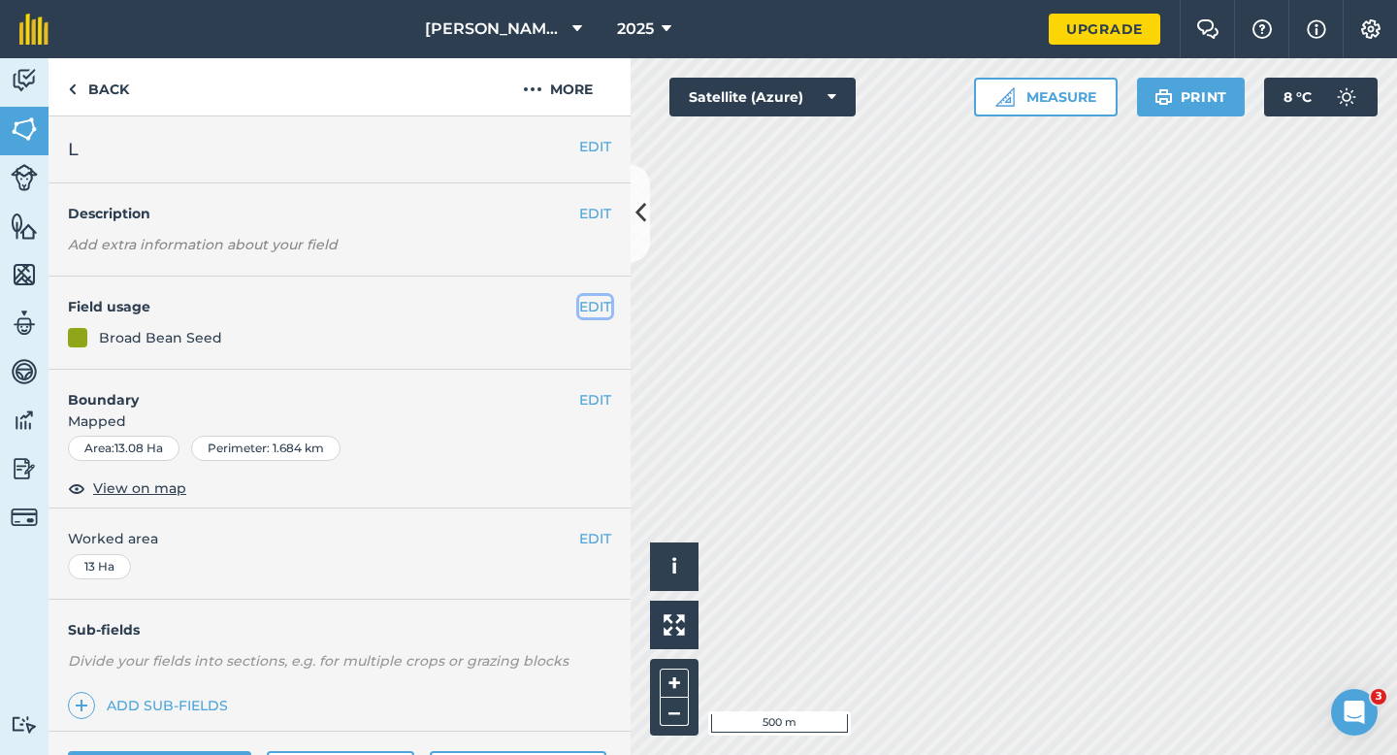
click at [584, 306] on button "EDIT" at bounding box center [595, 306] width 32 height 21
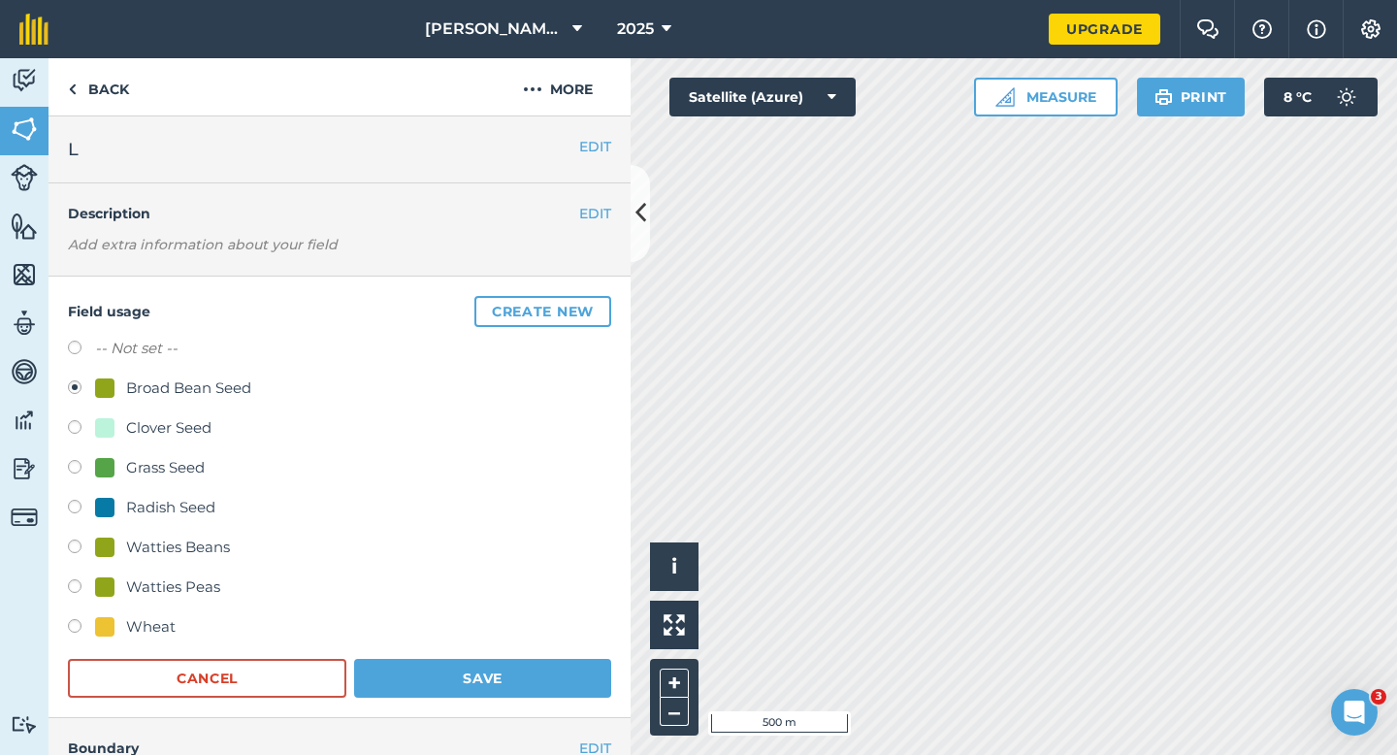
click at [177, 584] on div "Watties Peas" at bounding box center [173, 586] width 94 height 23
radio input "true"
radio input "false"
click at [472, 695] on button "Save" at bounding box center [482, 678] width 257 height 39
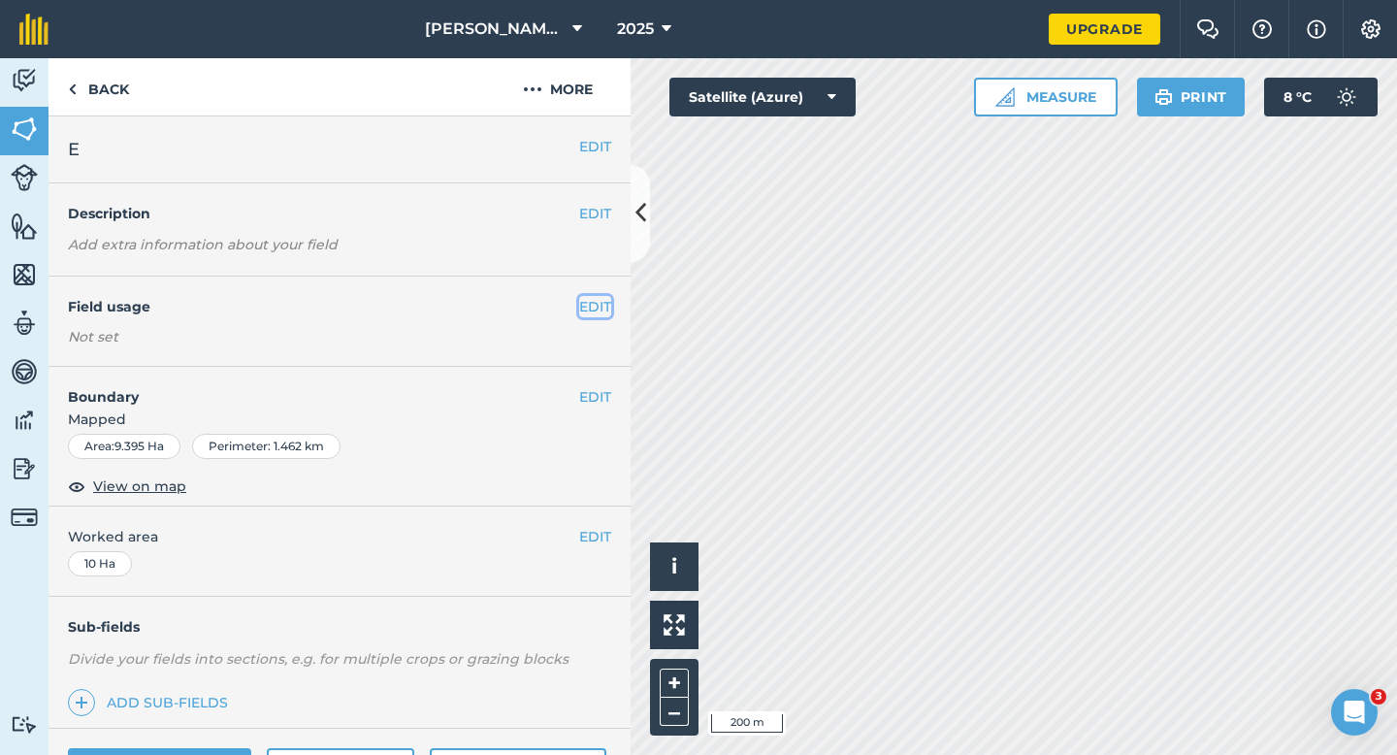
click at [607, 315] on button "EDIT" at bounding box center [595, 306] width 32 height 21
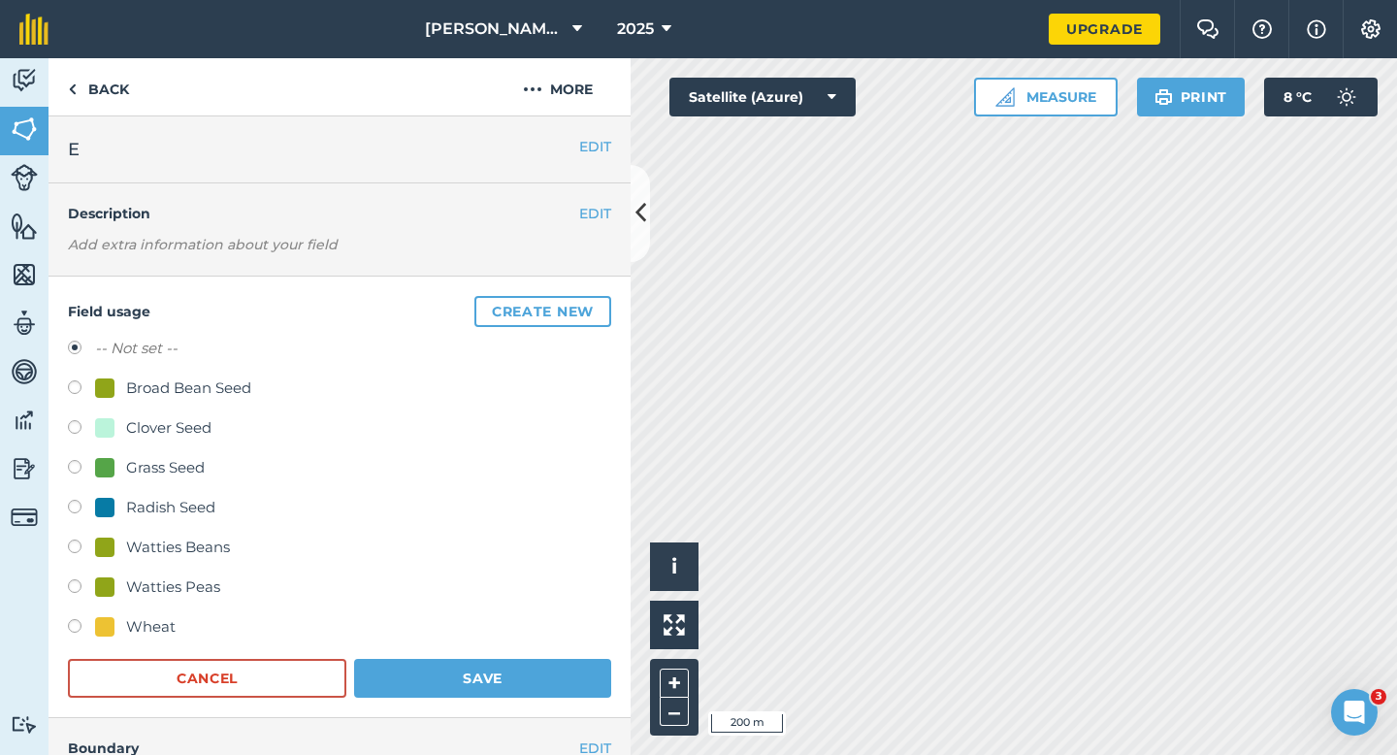
click at [162, 377] on div "Broad Bean Seed" at bounding box center [188, 387] width 125 height 23
radio input "true"
radio input "false"
click at [377, 633] on div "Wheat" at bounding box center [339, 629] width 543 height 28
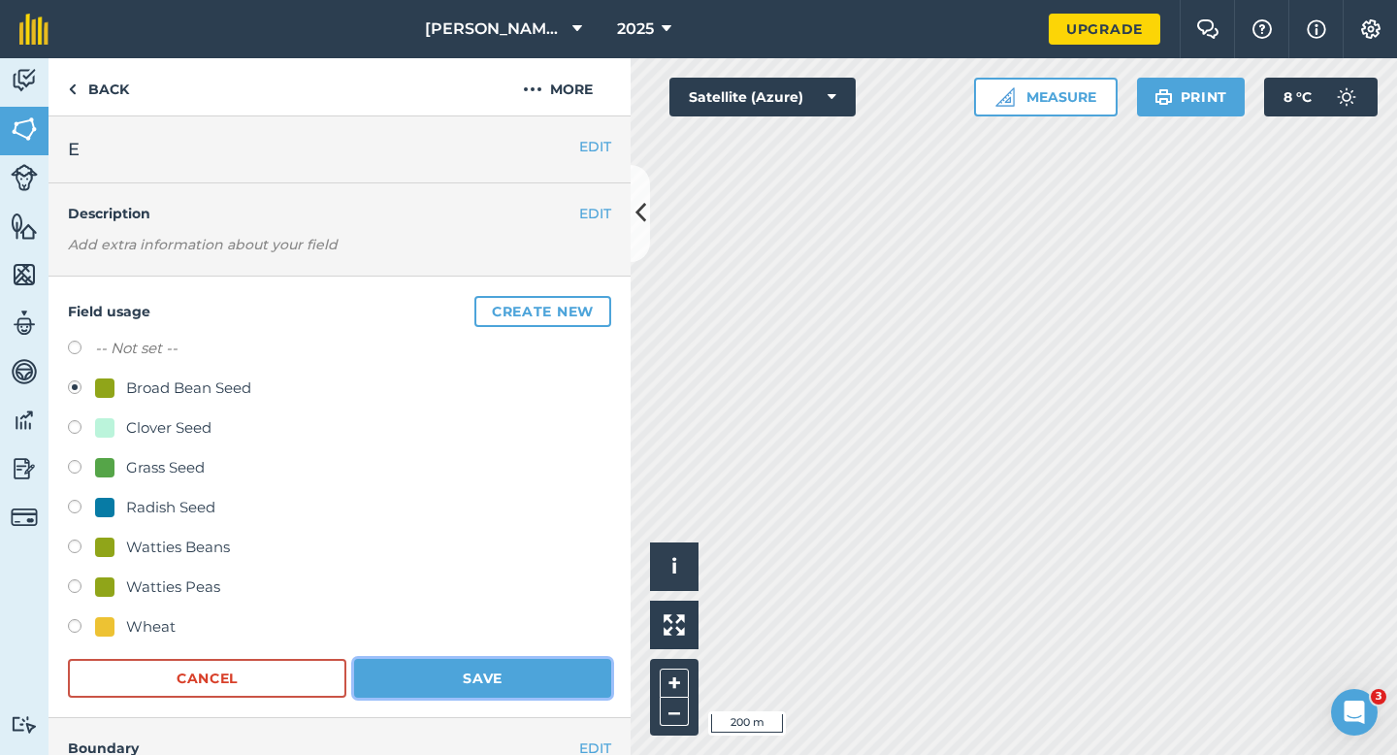
click at [377, 693] on button "Save" at bounding box center [482, 678] width 257 height 39
